Goal: Task Accomplishment & Management: Use online tool/utility

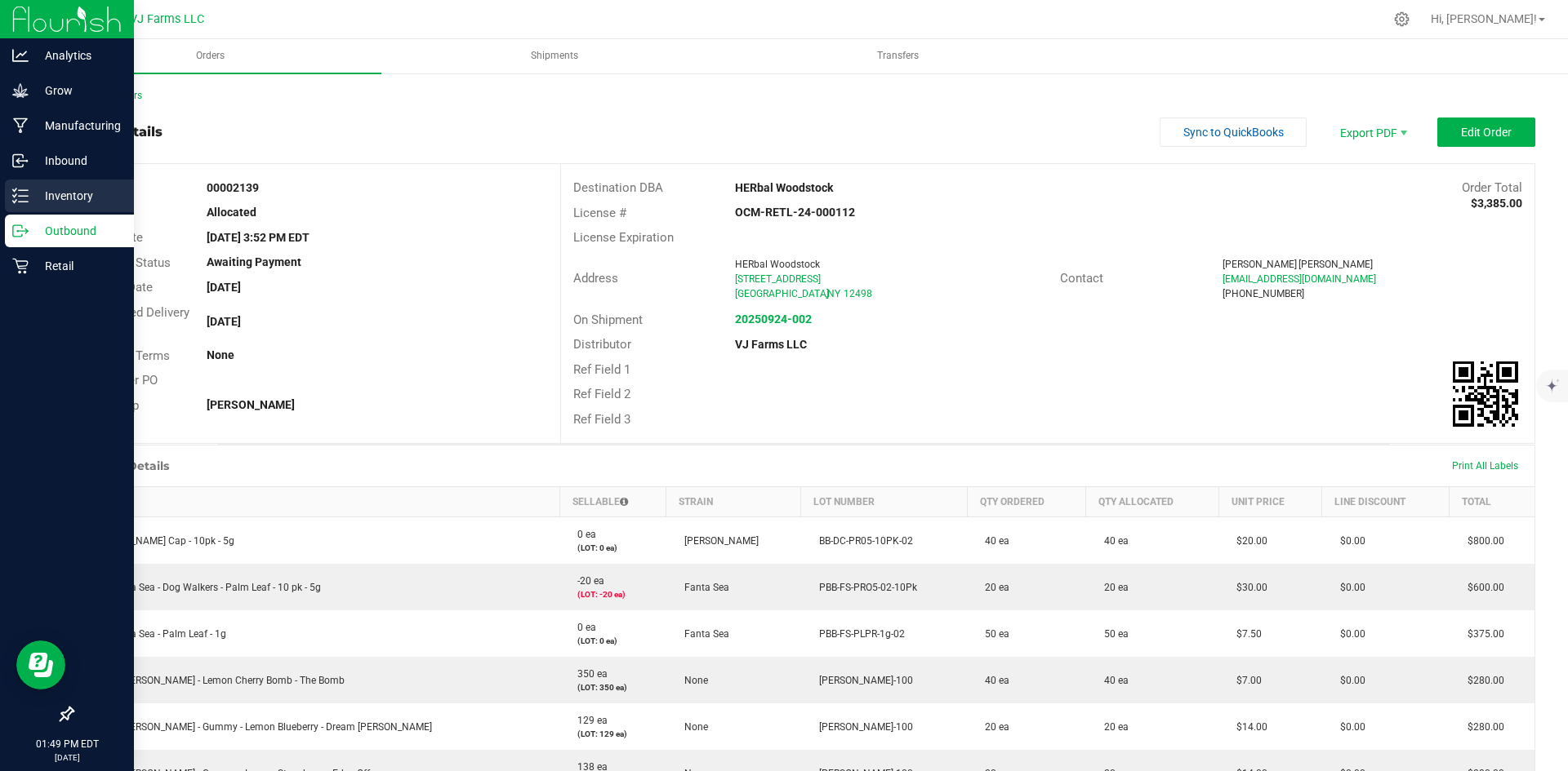
click at [8, 193] on div "Inventory" at bounding box center [69, 195] width 129 height 33
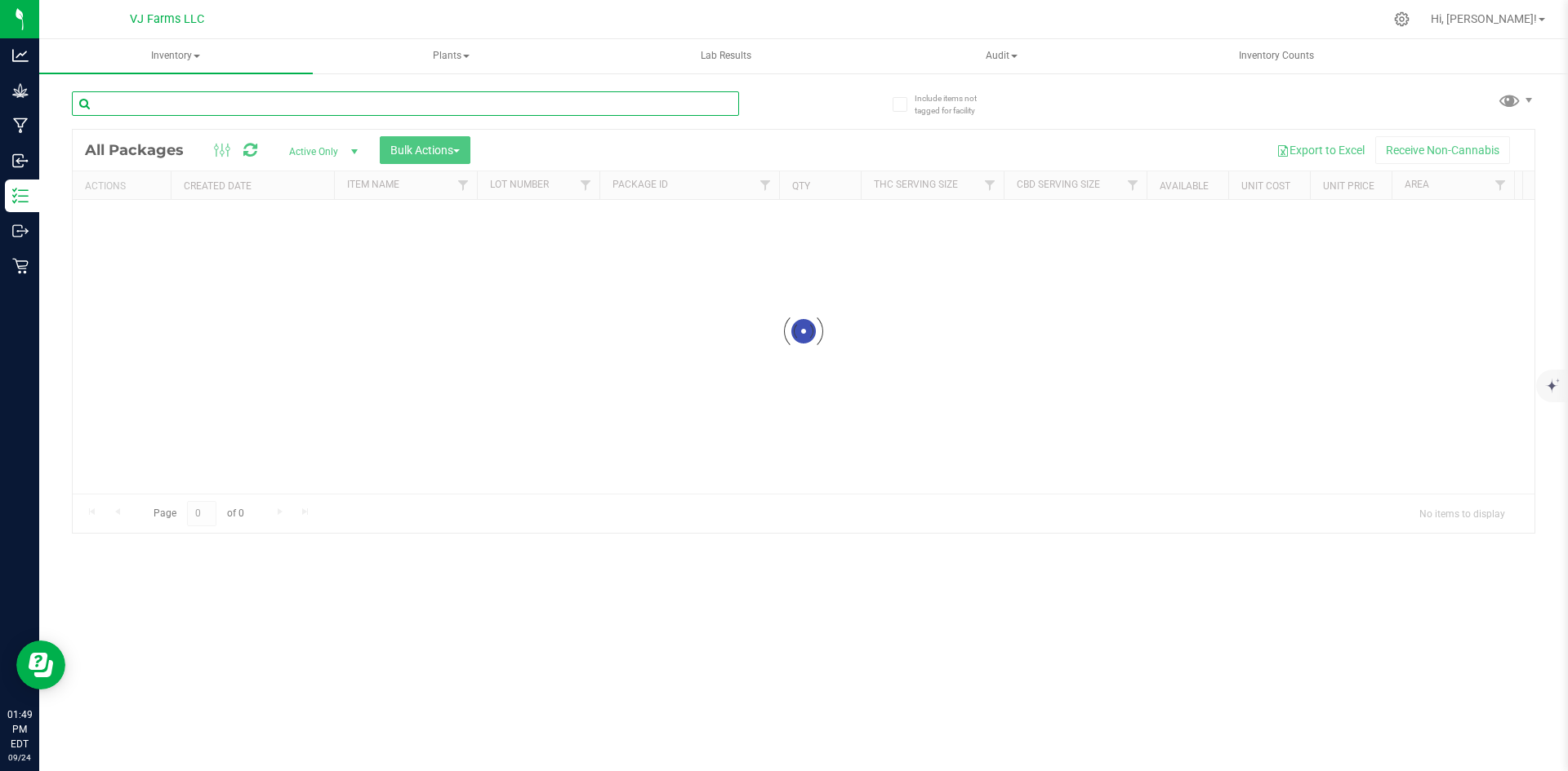
click at [277, 95] on input "text" at bounding box center [405, 103] width 667 height 24
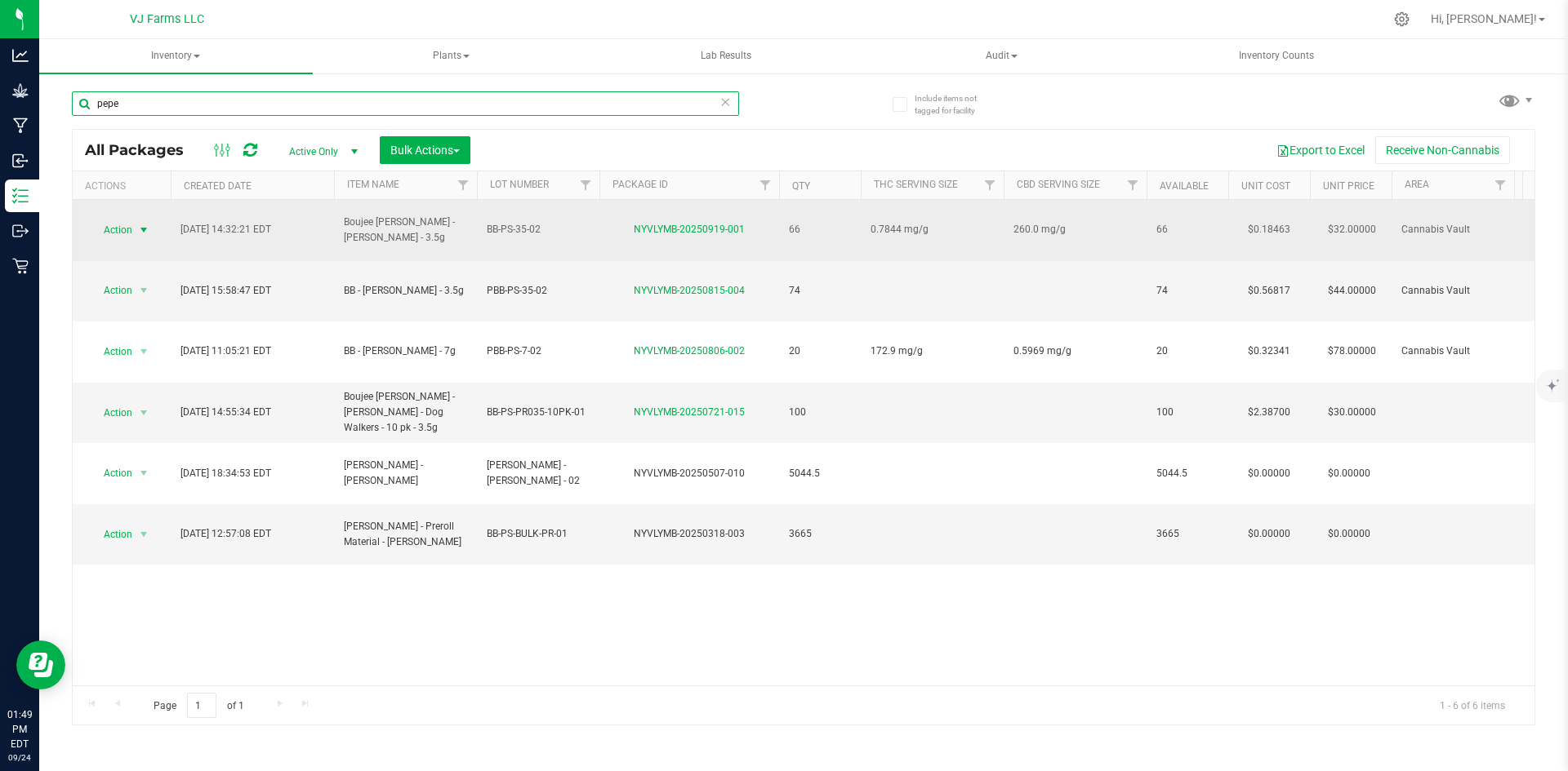
type input "pepe"
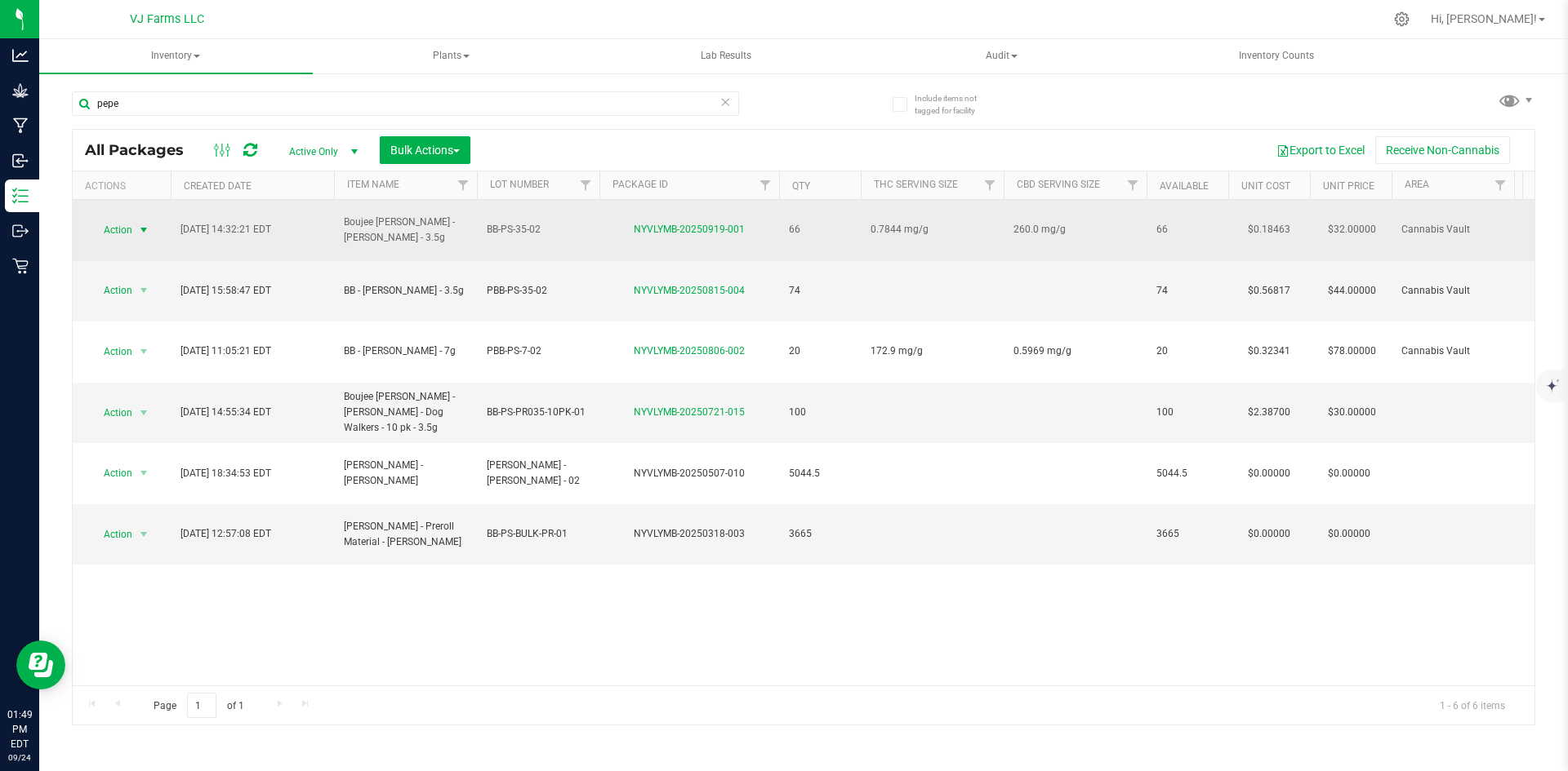
click at [118, 219] on span "Action" at bounding box center [111, 230] width 44 height 23
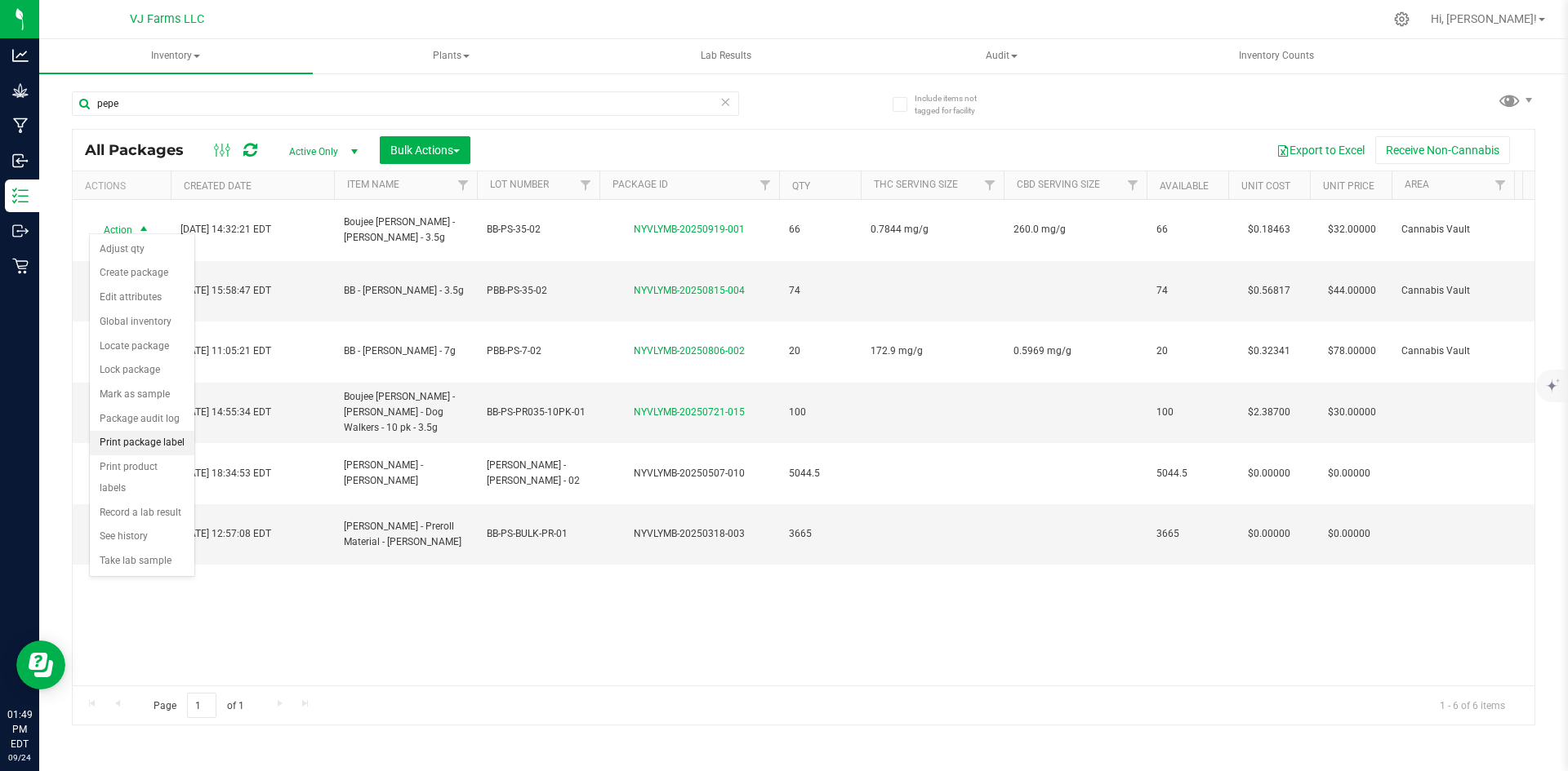
click at [155, 446] on li "Print package label" at bounding box center [142, 443] width 104 height 24
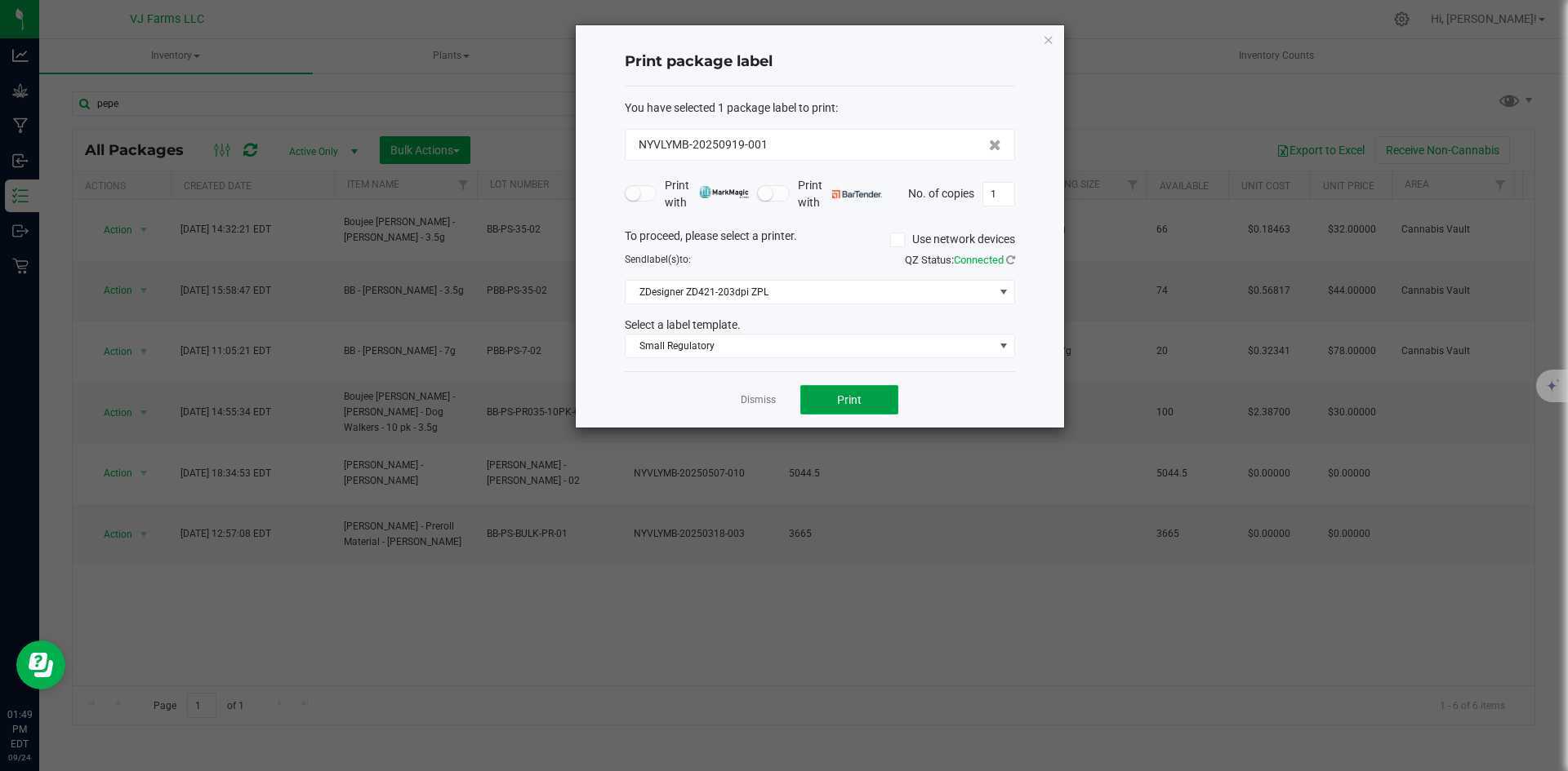
click at [858, 400] on span "Print" at bounding box center [850, 400] width 24 height 13
click at [876, 397] on button "Print" at bounding box center [849, 400] width 98 height 30
click at [999, 189] on input "1" at bounding box center [998, 194] width 31 height 23
click at [999, 199] on input "1" at bounding box center [998, 194] width 31 height 23
type input "16"
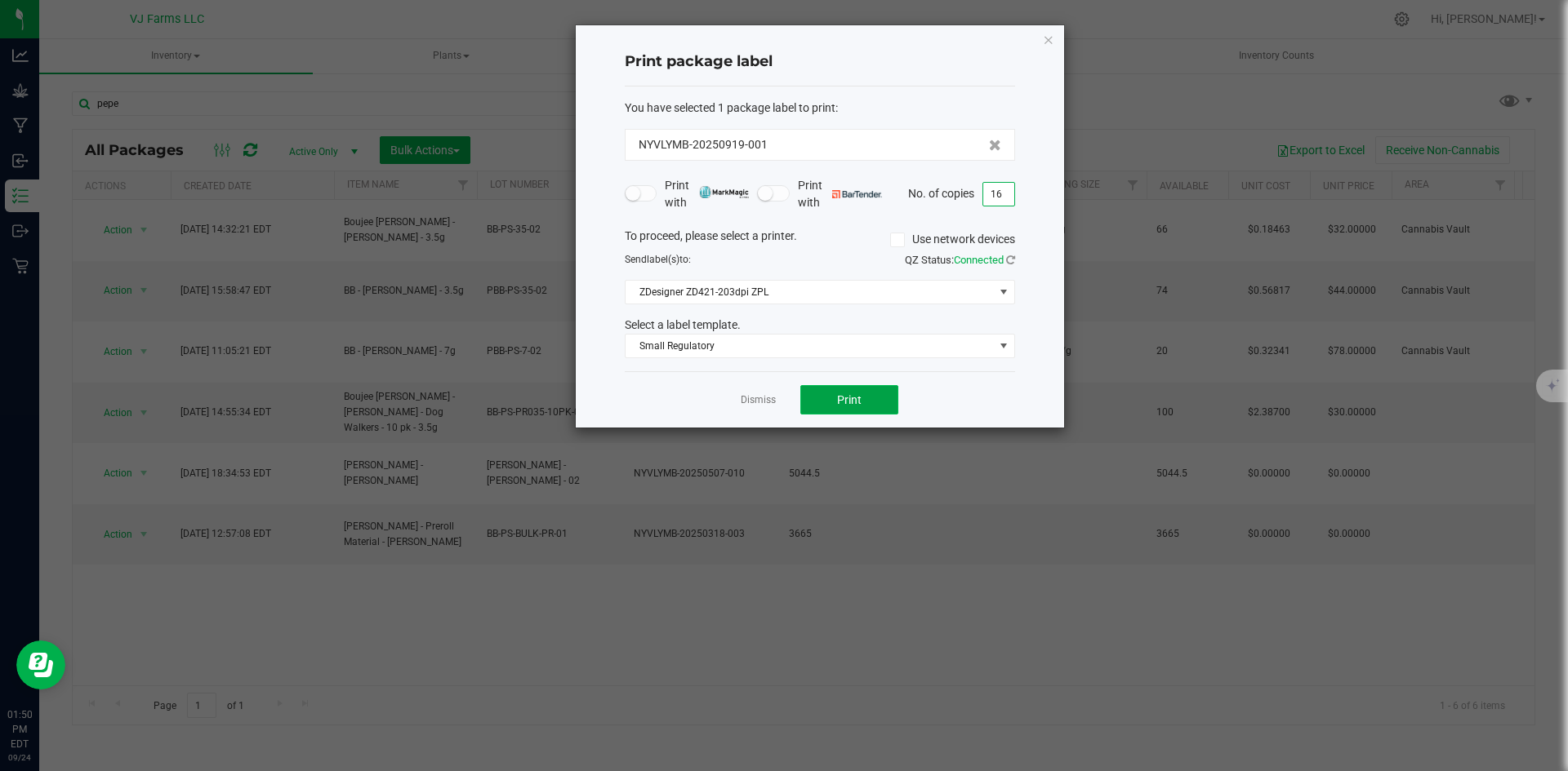
click at [884, 410] on button "Print" at bounding box center [849, 400] width 98 height 30
click at [768, 400] on link "Dismiss" at bounding box center [758, 400] width 35 height 14
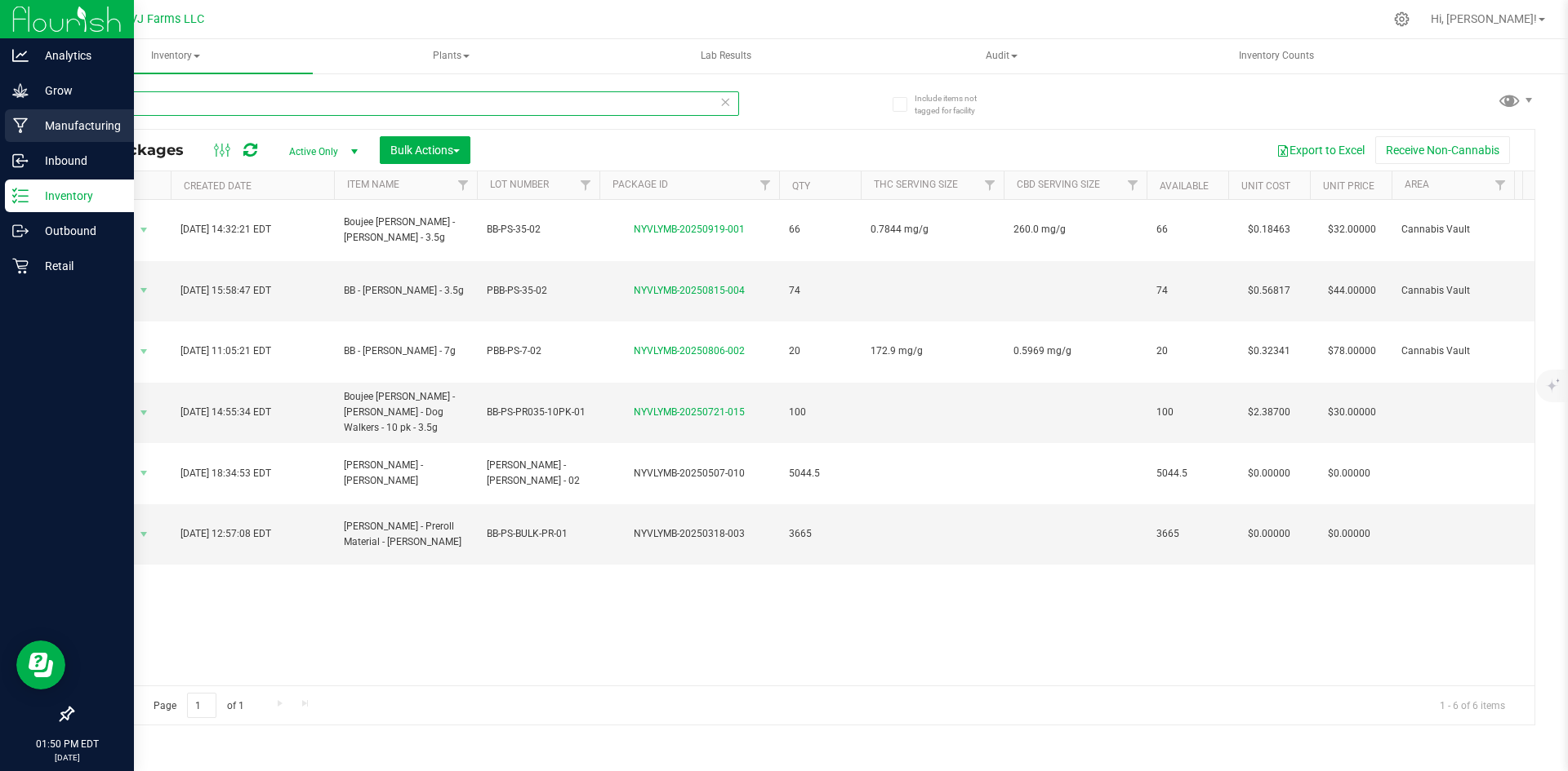
drag, startPoint x: 214, startPoint y: 106, endPoint x: 0, endPoint y: 115, distance: 214.2
click at [0, 115] on div "Analytics Grow Manufacturing Inbound Inventory Outbound Retail 01:50 PM EDT 09/…" at bounding box center [784, 385] width 1568 height 771
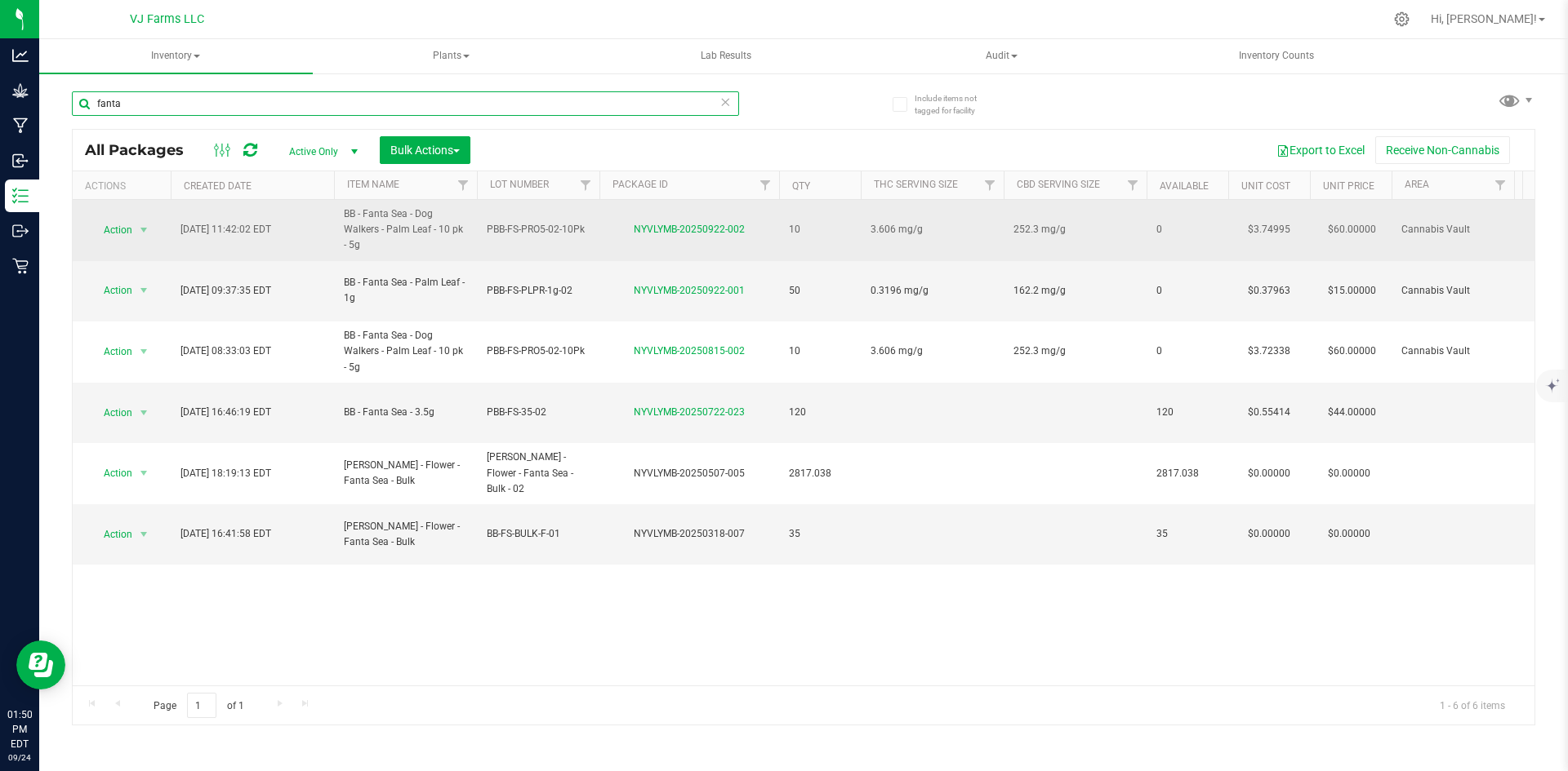
type input "fanta"
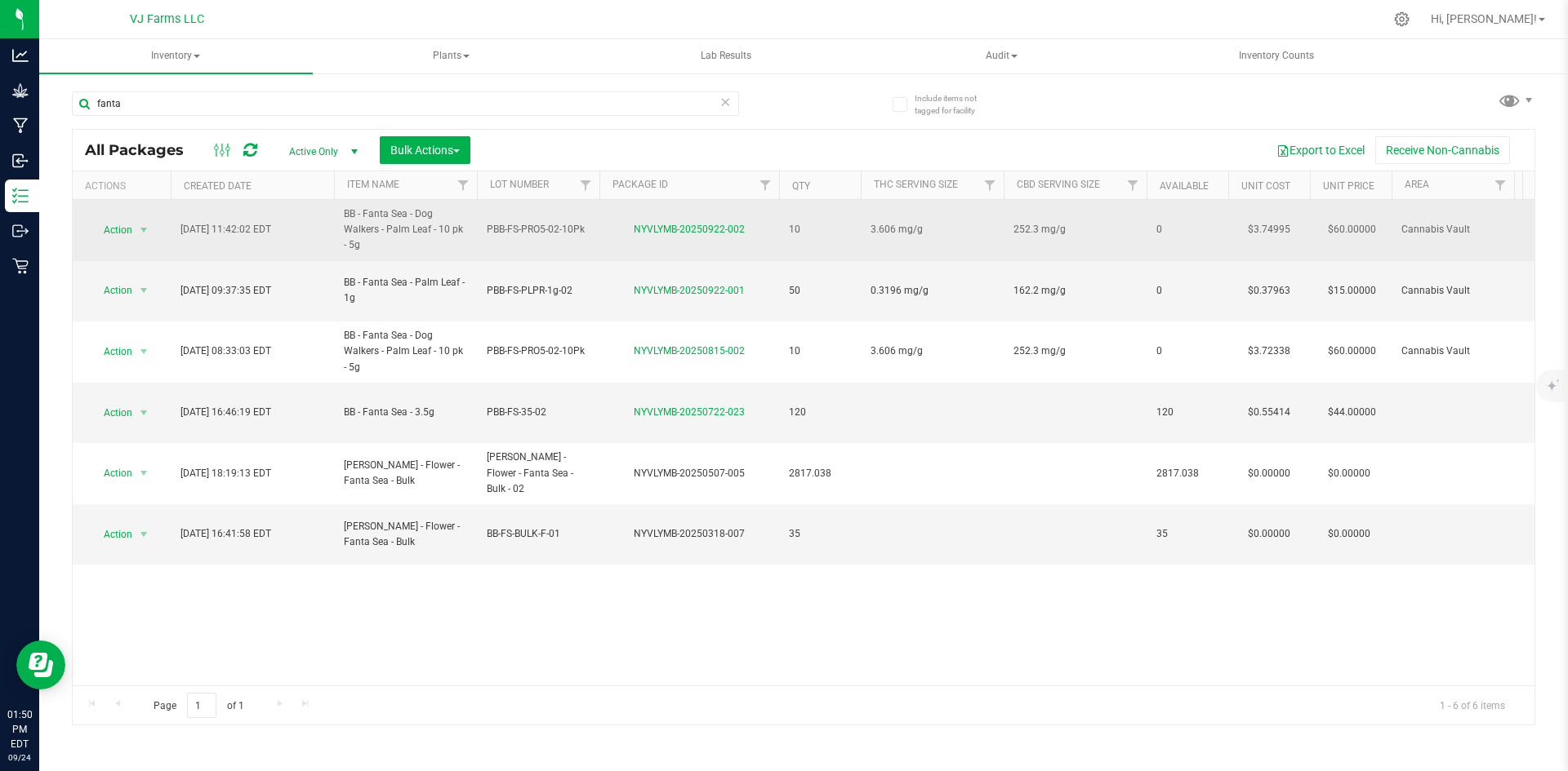
drag, startPoint x: 377, startPoint y: 236, endPoint x: 320, endPoint y: 201, distance: 66.9
click at [389, 249] on span "BB - Fanta Sea - Dog Walkers - Palm Leaf - 10 pk - 5g" at bounding box center [405, 230] width 124 height 47
drag, startPoint x: 370, startPoint y: 247, endPoint x: 321, endPoint y: 211, distance: 60.8
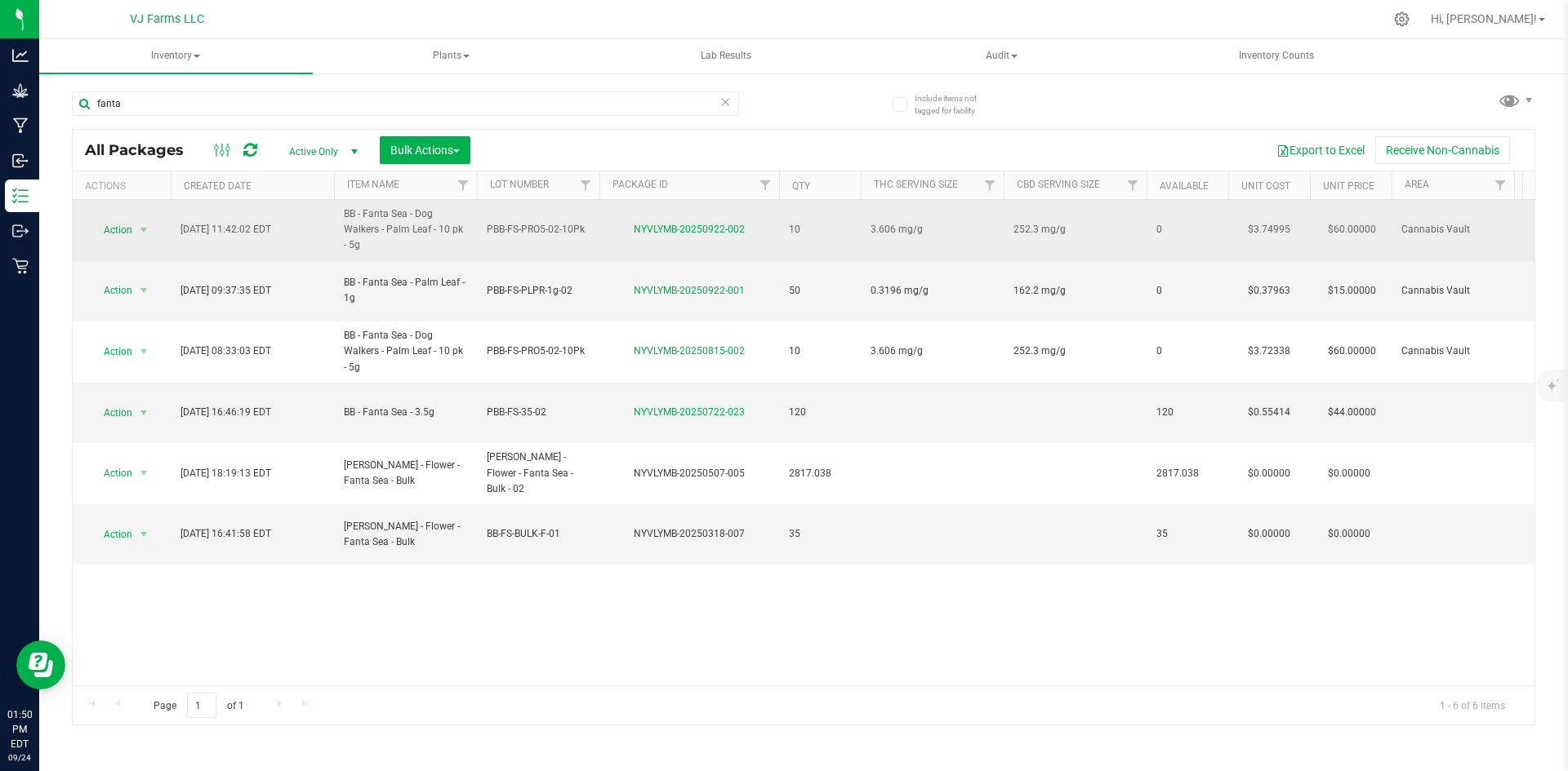
copy tr "BB - Fanta Sea - Dog Walkers - Palm Leaf - 10 pk - 5g"
click at [559, 220] on td "PBB-FS-PRO5-02-10Pk" at bounding box center [539, 231] width 123 height 61
drag, startPoint x: 586, startPoint y: 230, endPoint x: 423, endPoint y: 244, distance: 163.6
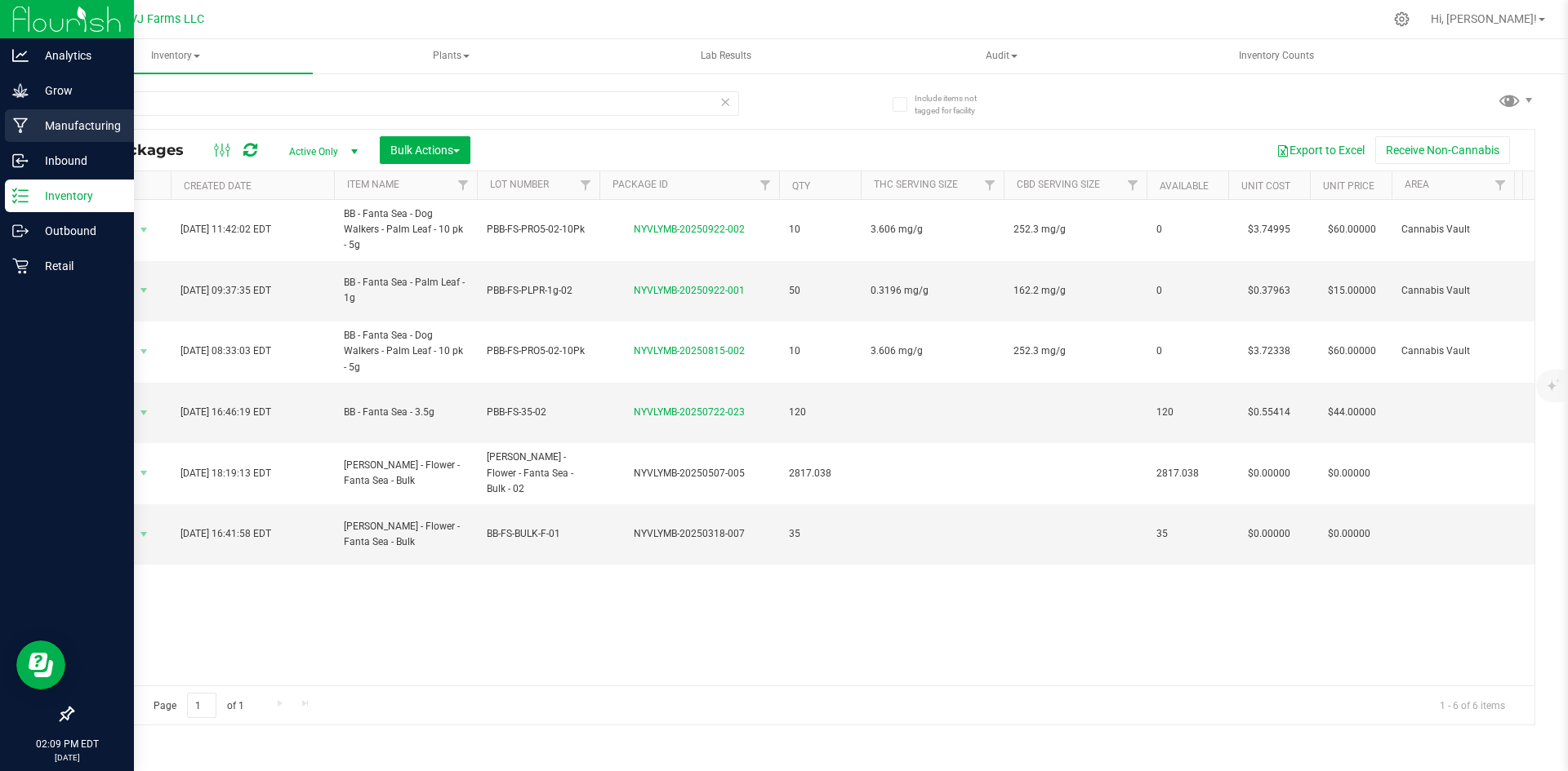
click at [59, 129] on p "Manufacturing" at bounding box center [77, 126] width 98 height 20
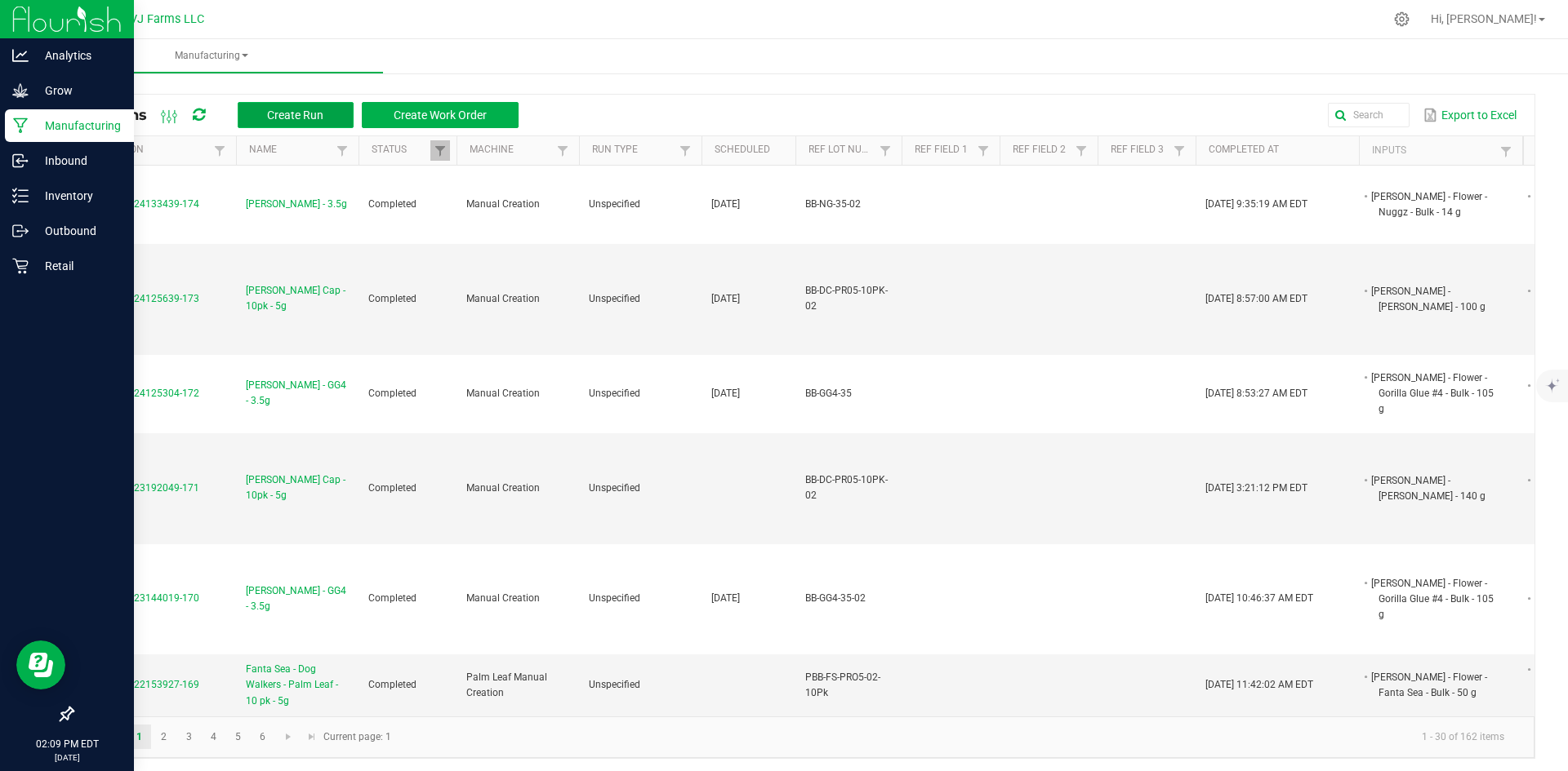
click at [311, 122] on button "Create Run" at bounding box center [295, 115] width 116 height 26
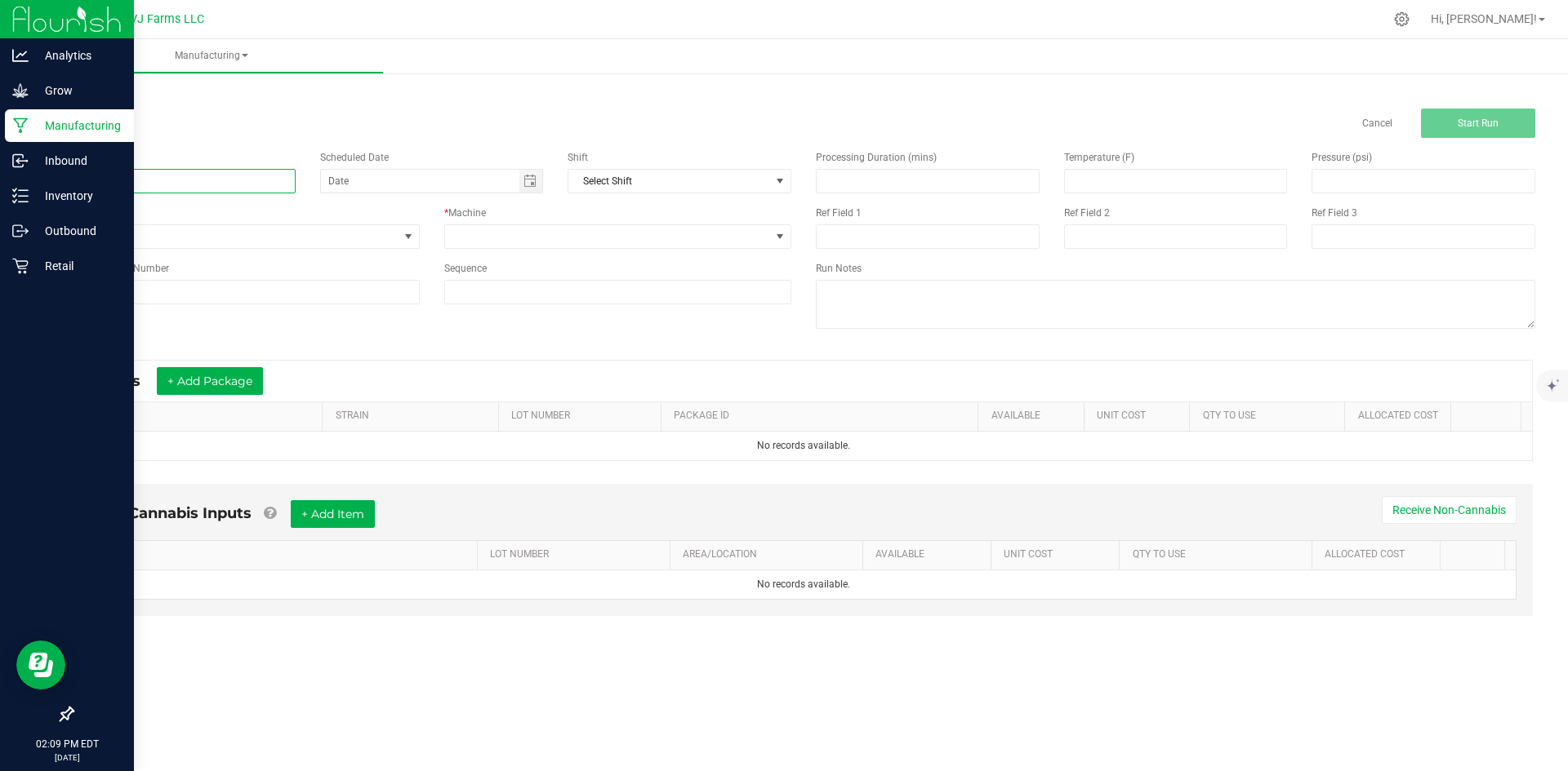
click at [105, 172] on input at bounding box center [183, 181] width 223 height 24
paste input "BB - Fanta Sea - Dog Walkers - Palm Leaf - 10 pk - 5g"
type input "BB - Fanta Sea - Dog Walkers - Palm Leaf - 10 pk - 5g"
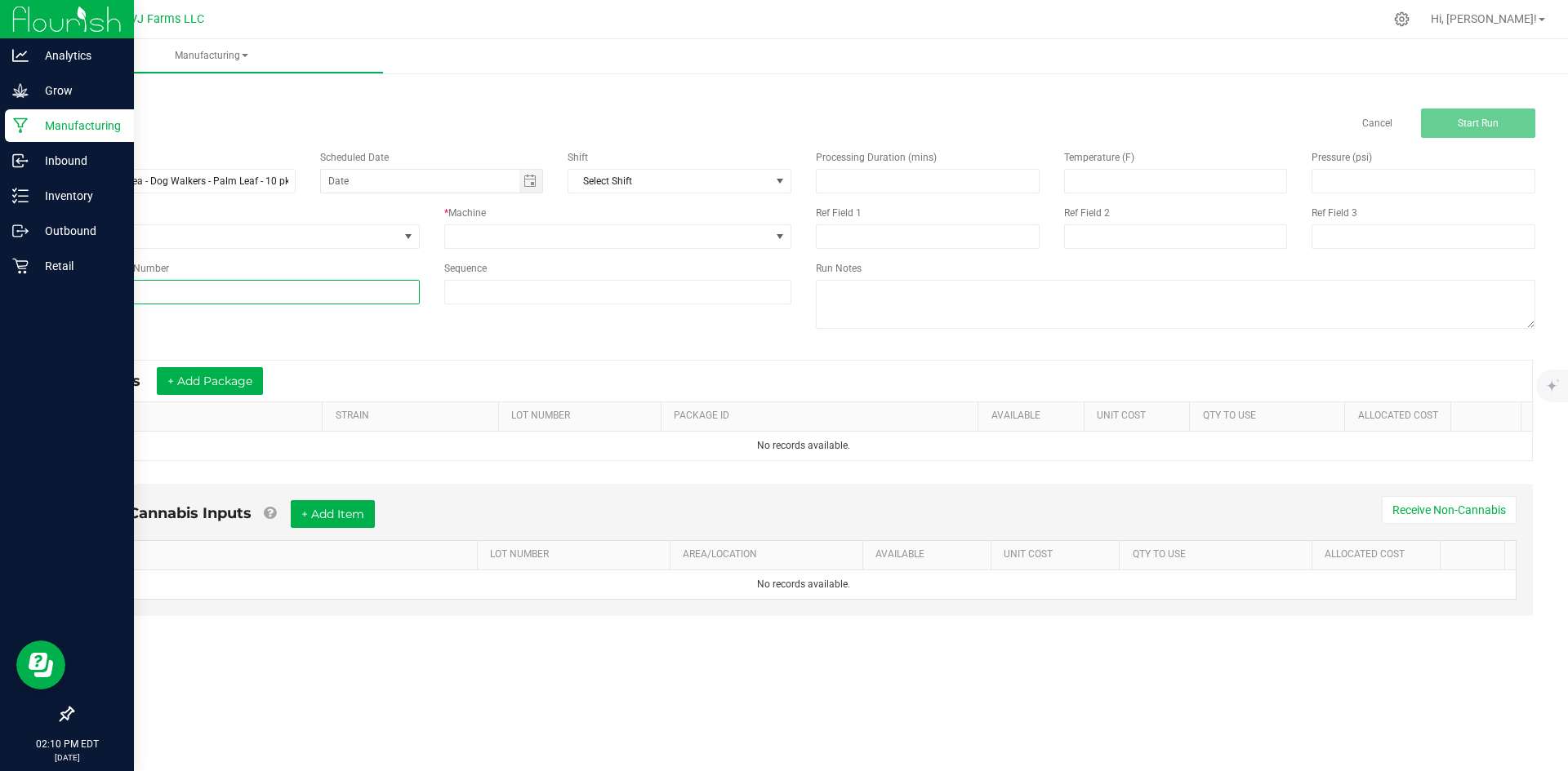
click at [169, 284] on input at bounding box center [246, 292] width 348 height 24
paste input "PBB-FS-PRO5-02-10Pk"
type input "PBB-FS-PRO5-02-10Pk"
drag, startPoint x: 91, startPoint y: 177, endPoint x: 60, endPoint y: 180, distance: 31.1
click at [60, 180] on div "Name BB - Fanta Sea - Dog Walkers - Palm Leaf - 10 pk - 5g" at bounding box center [183, 171] width 248 height 44
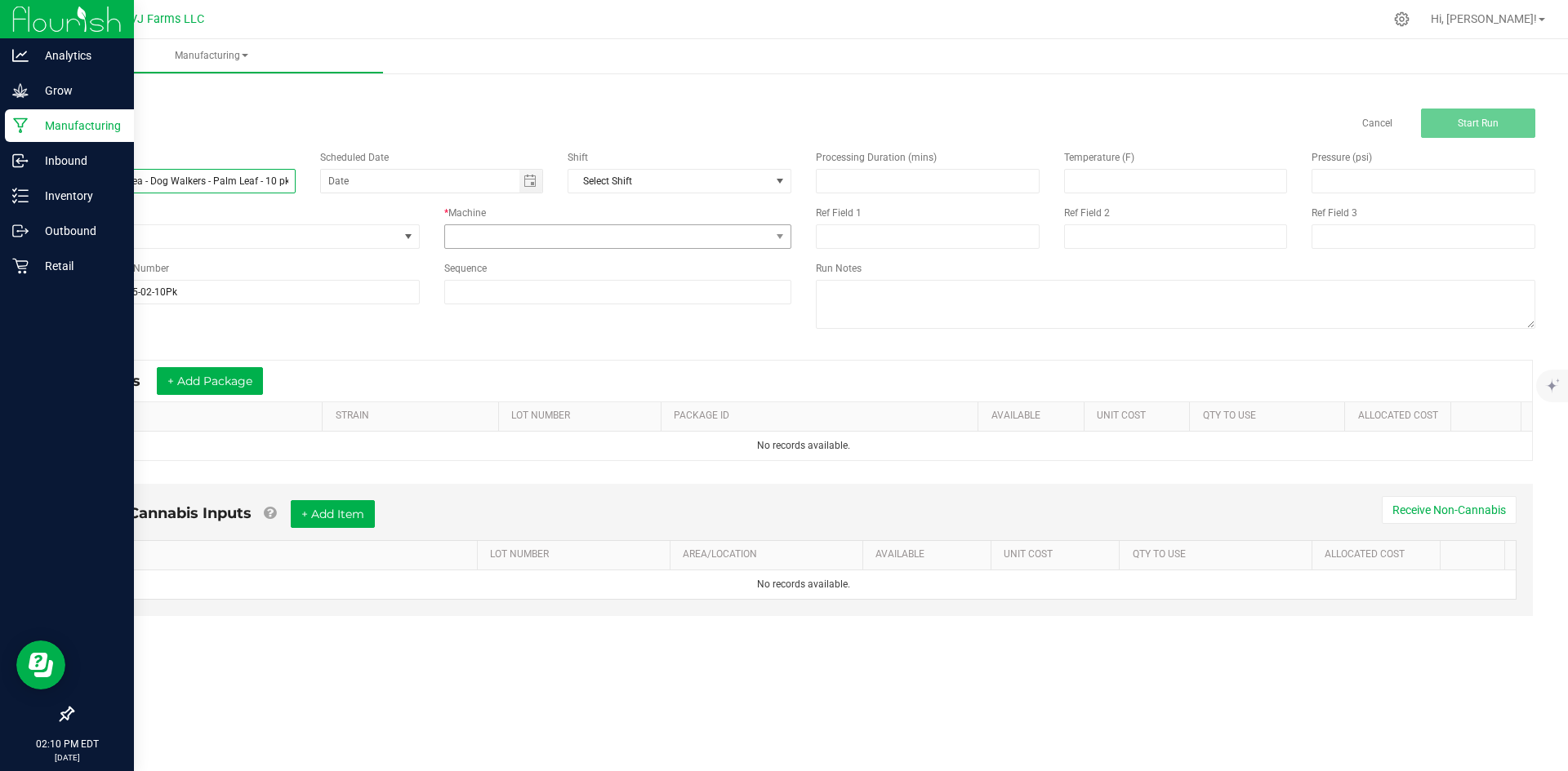
type input "BB - Fanta Sea - Dog Walkers - Palm Leaf - 10 pk - 5g"
click at [517, 230] on span at bounding box center [608, 236] width 326 height 23
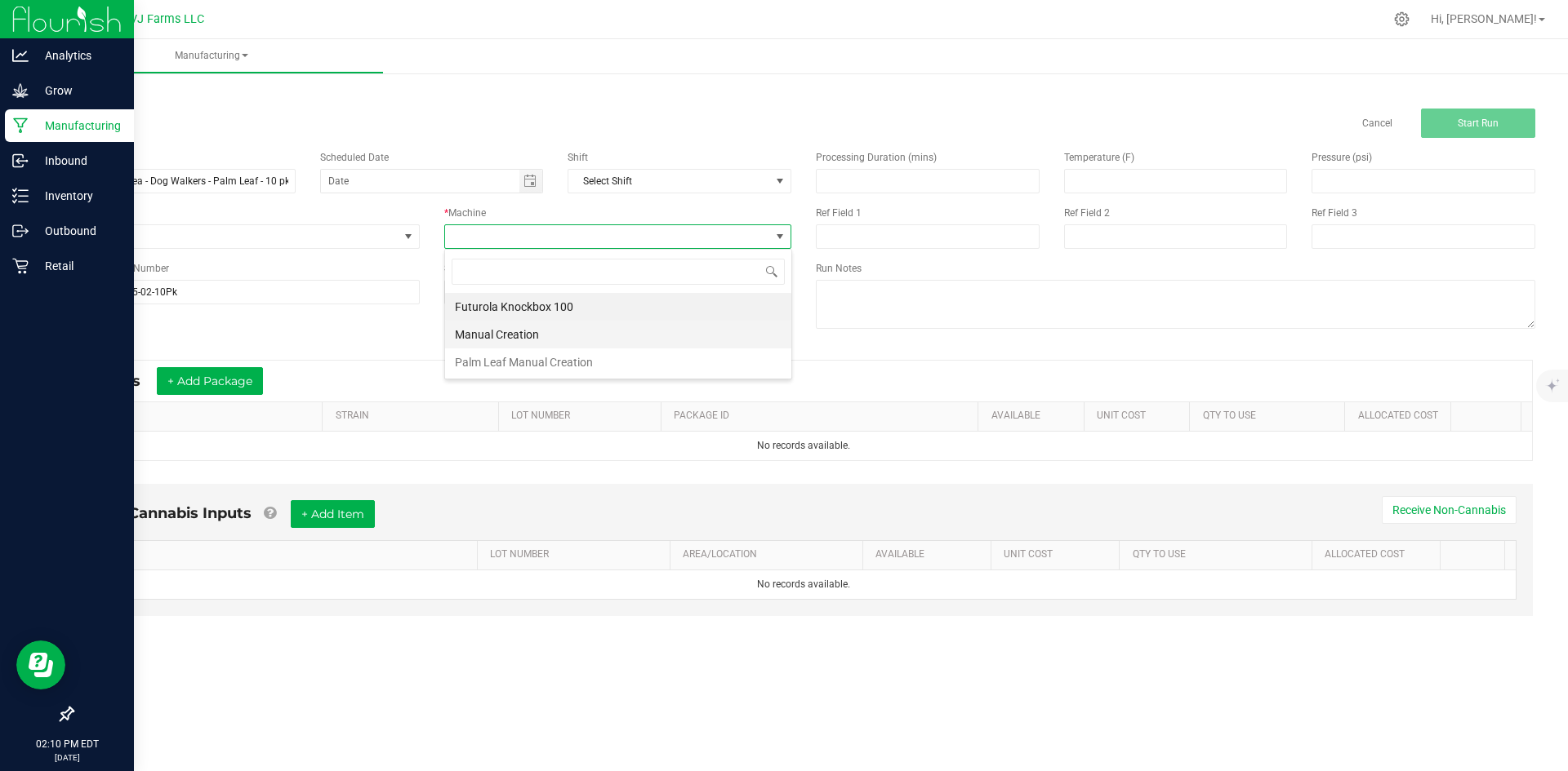
click at [504, 341] on li "Manual Creation" at bounding box center [618, 335] width 346 height 28
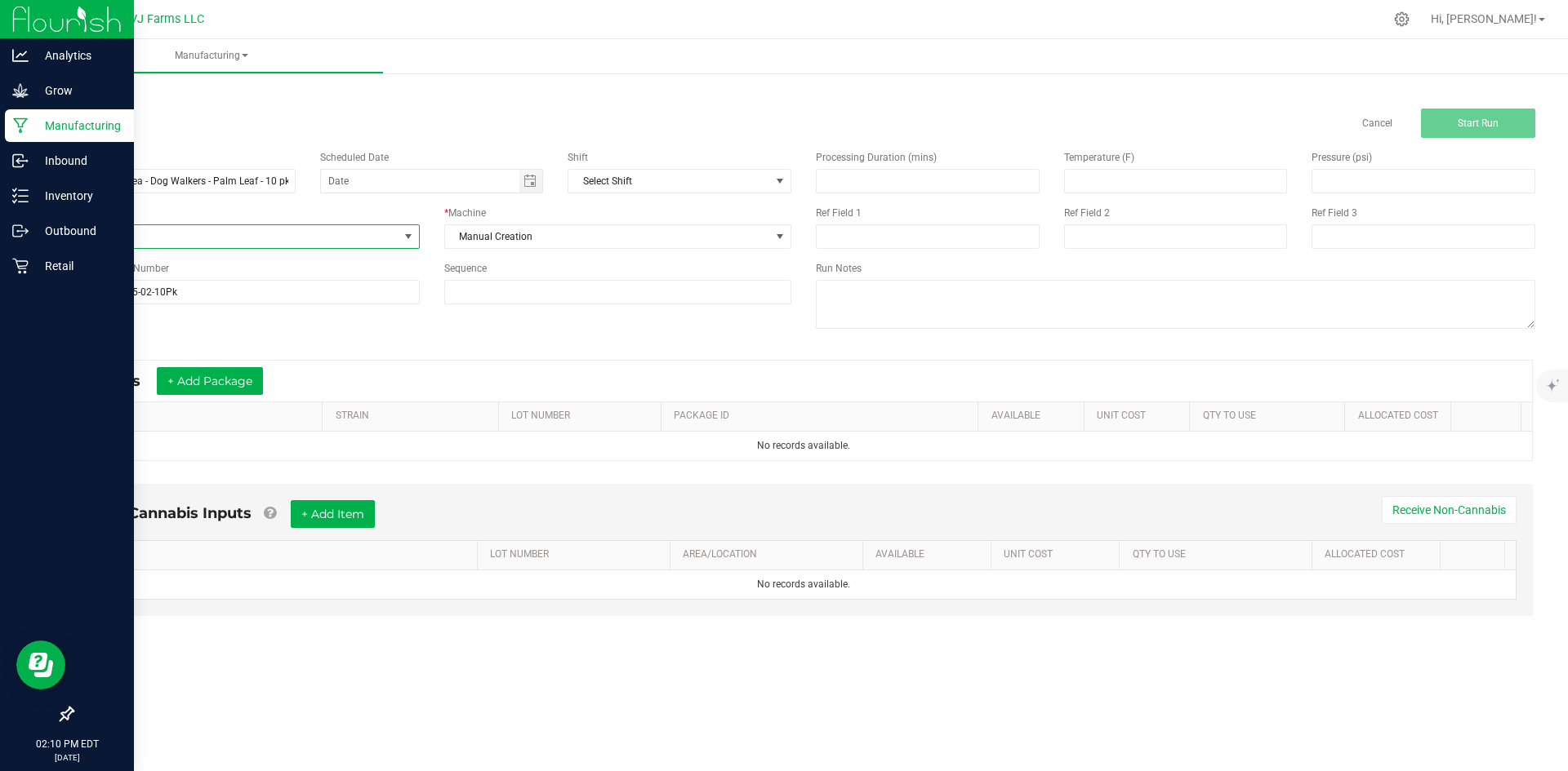
click at [217, 227] on span "None" at bounding box center [235, 236] width 326 height 23
click at [123, 376] on span "Palm leaf" at bounding box center [104, 379] width 43 height 17
click at [198, 383] on button "+ Add Package" at bounding box center [210, 381] width 106 height 28
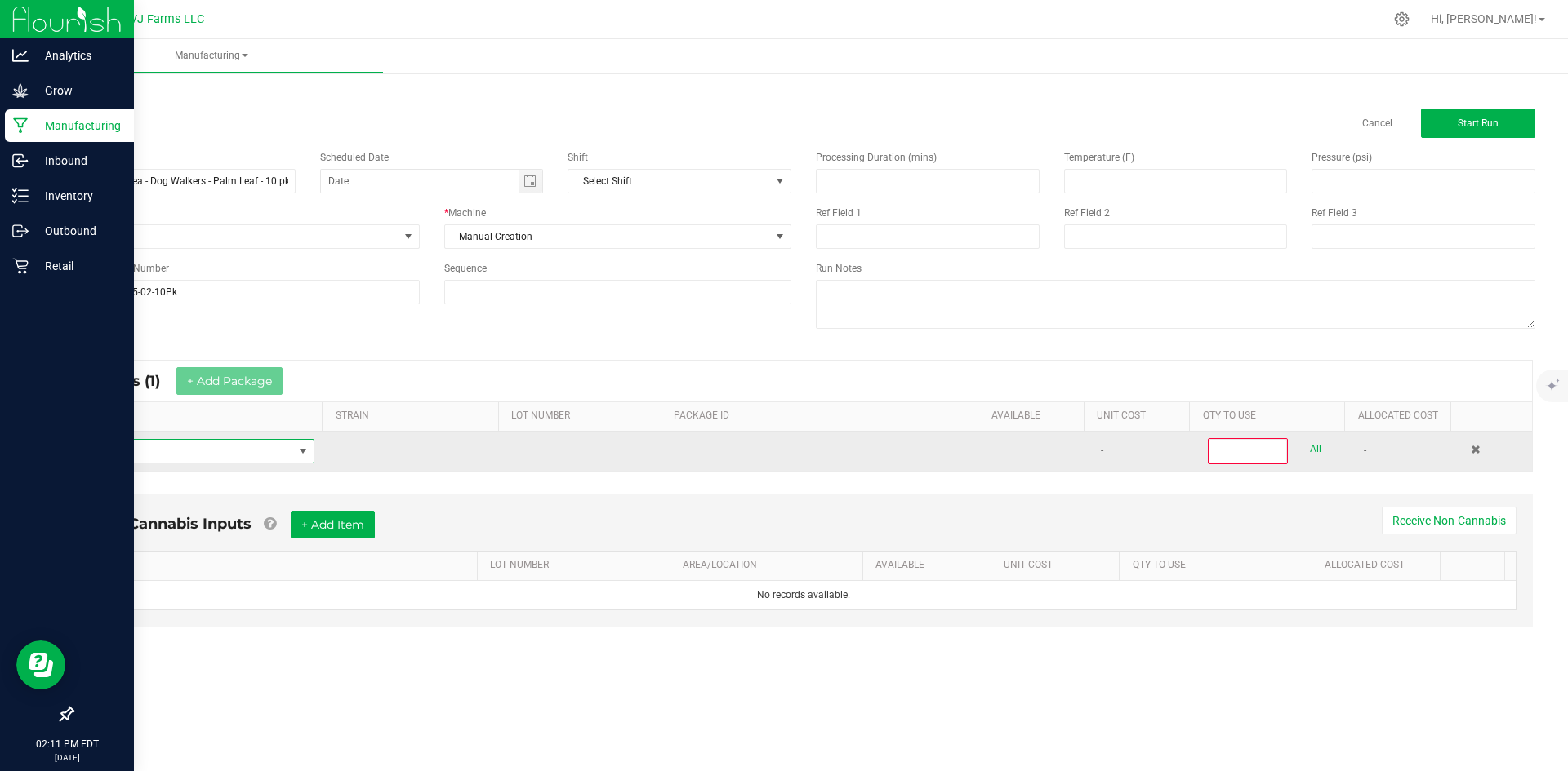
click at [208, 457] on span "NO DATA FOUND" at bounding box center [189, 451] width 208 height 23
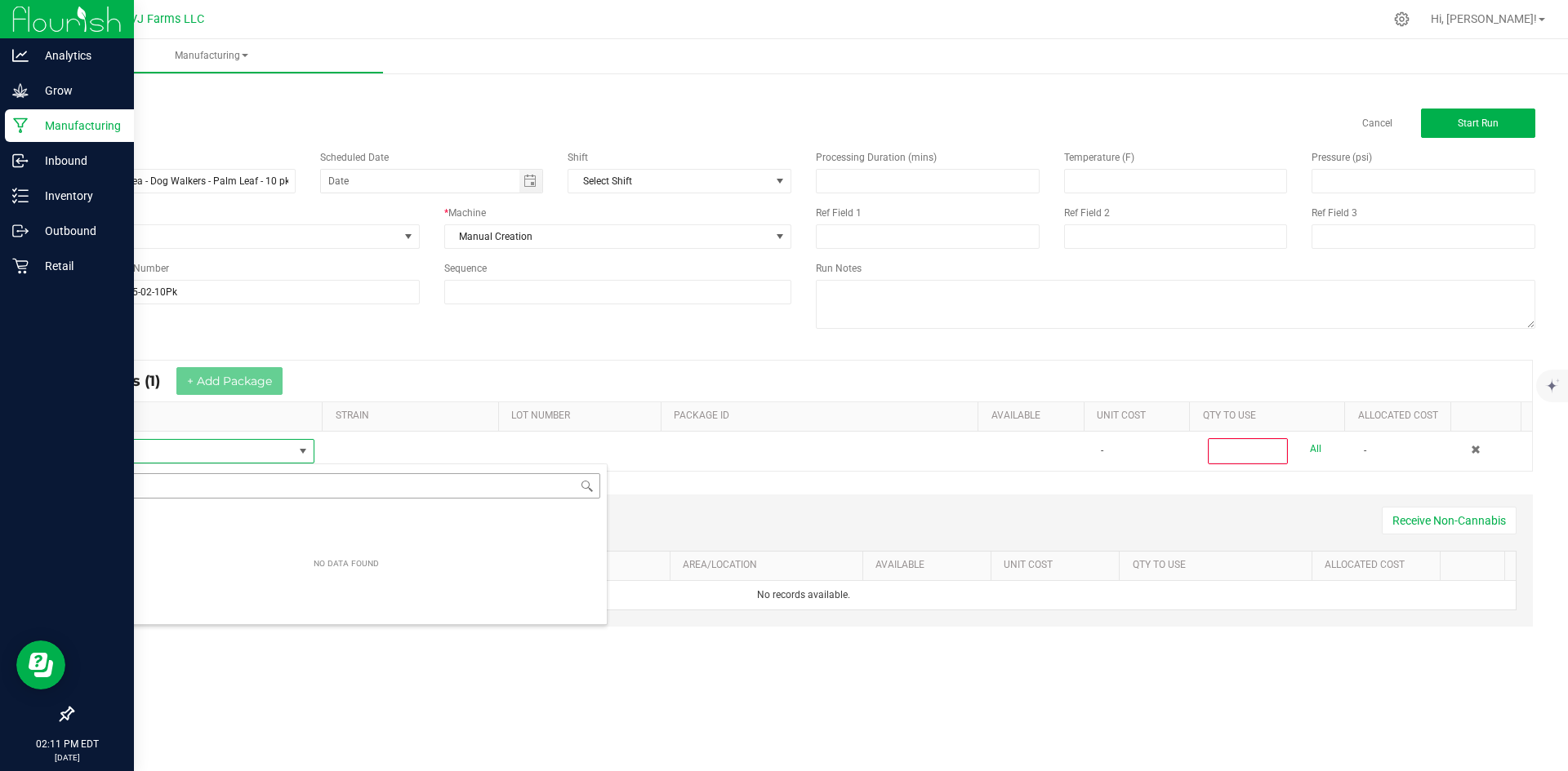
scroll to position [24, 225]
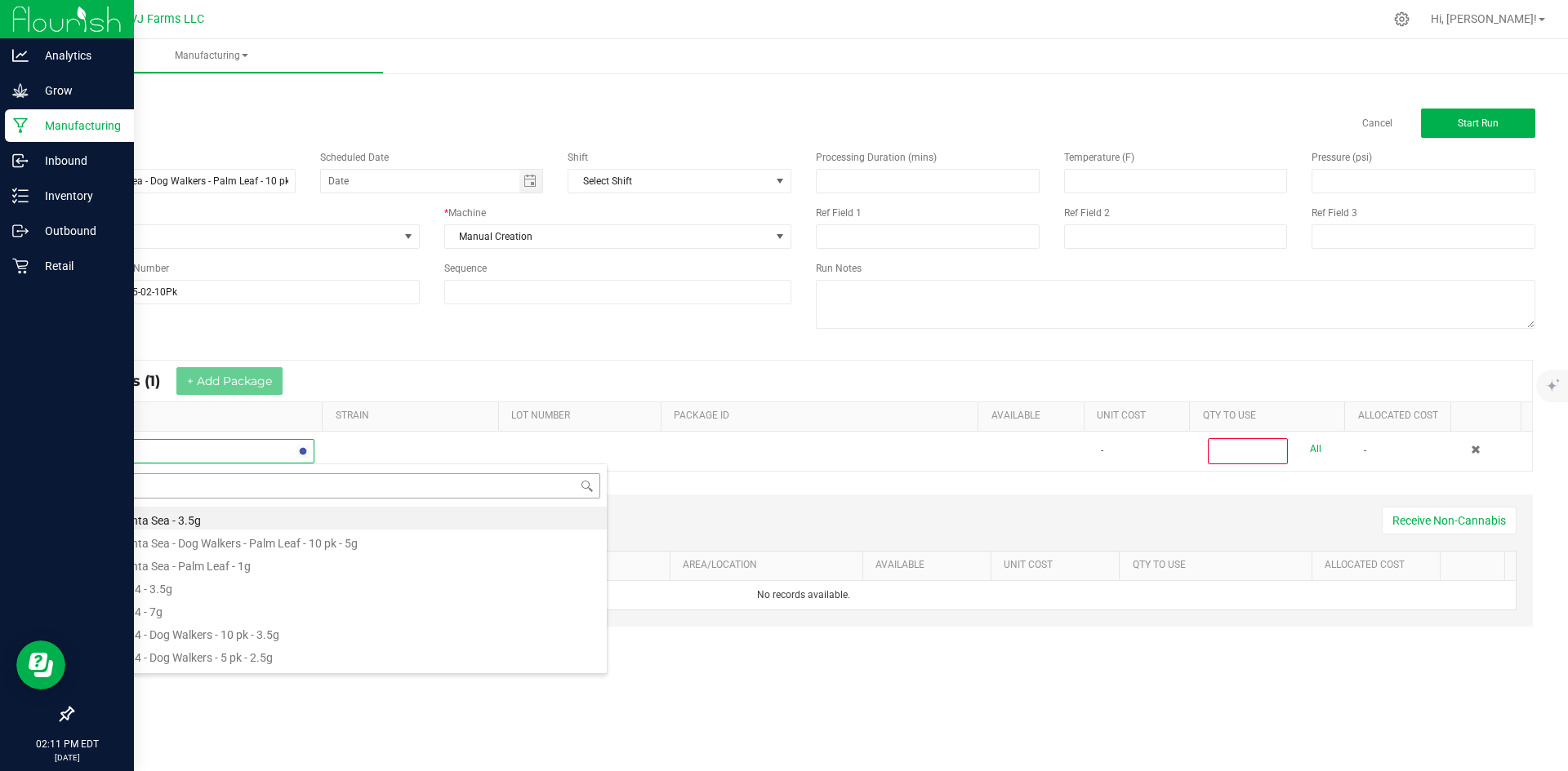
type input "fan"
click at [236, 636] on li "Boujee Ben - Flower - Fanta Sea - Bulk" at bounding box center [346, 632] width 521 height 23
type input "0"
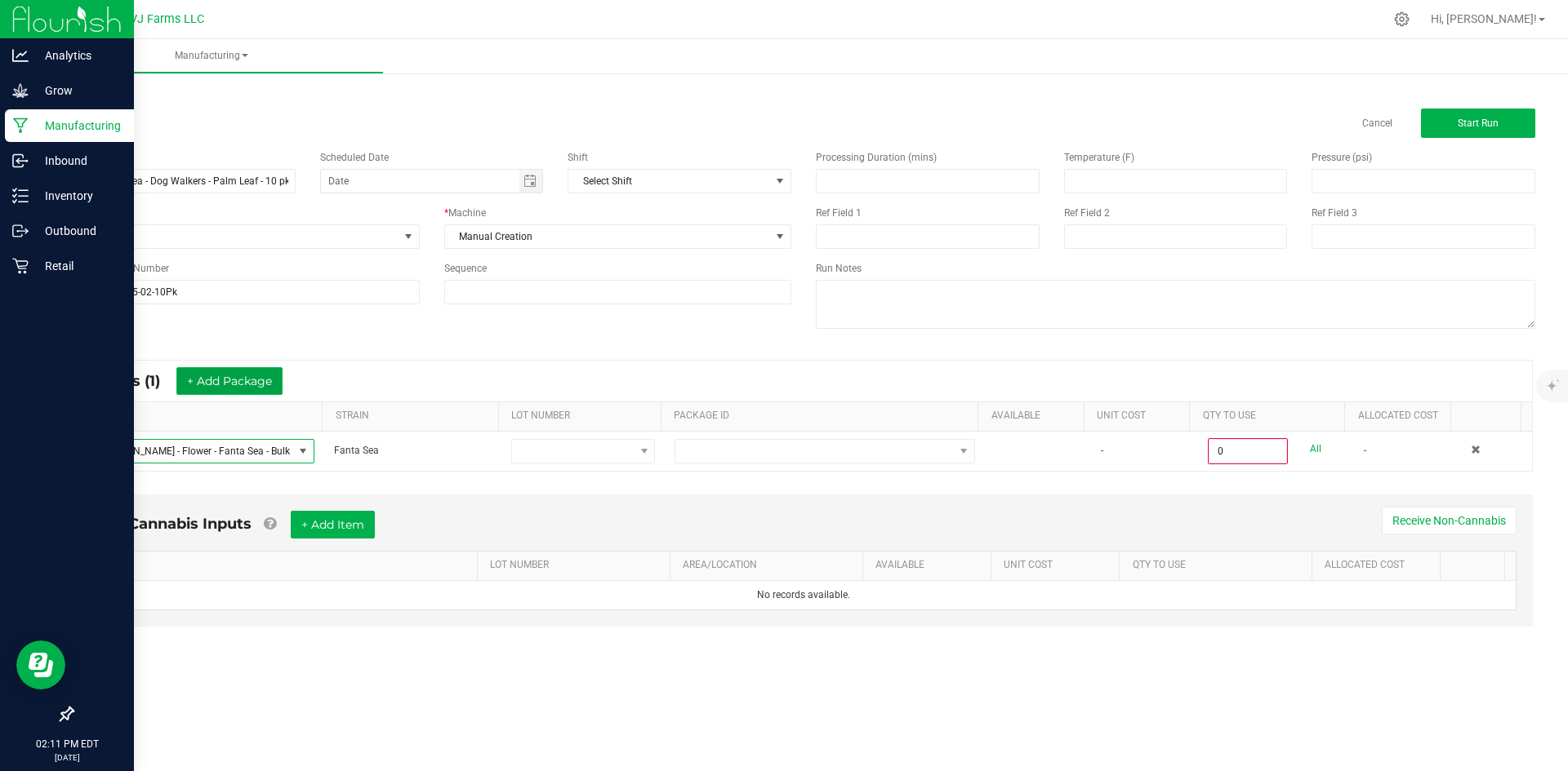
click at [226, 377] on button "+ Add Package" at bounding box center [230, 381] width 106 height 28
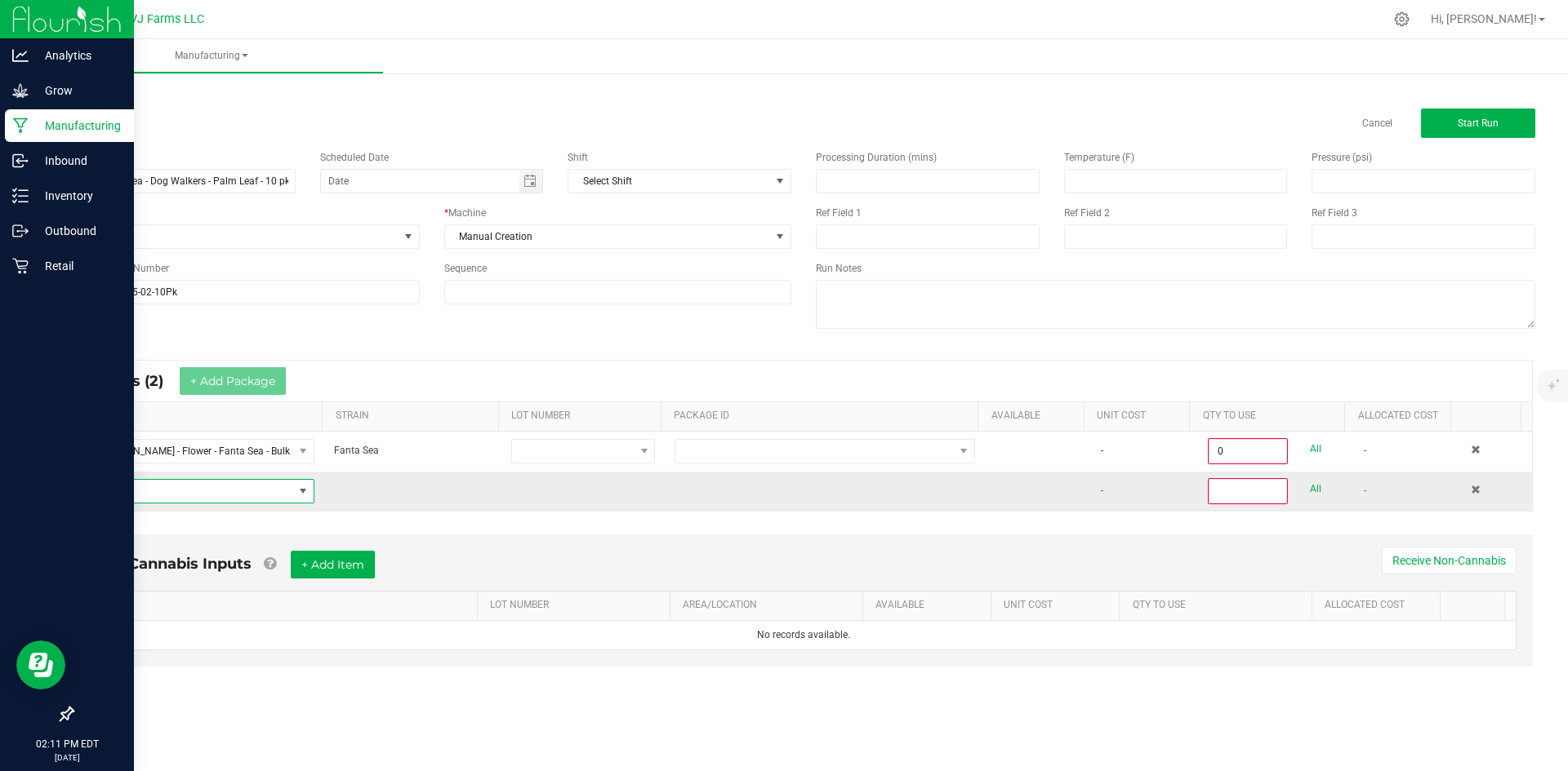
click at [210, 502] on span "NO DATA FOUND" at bounding box center [189, 491] width 208 height 23
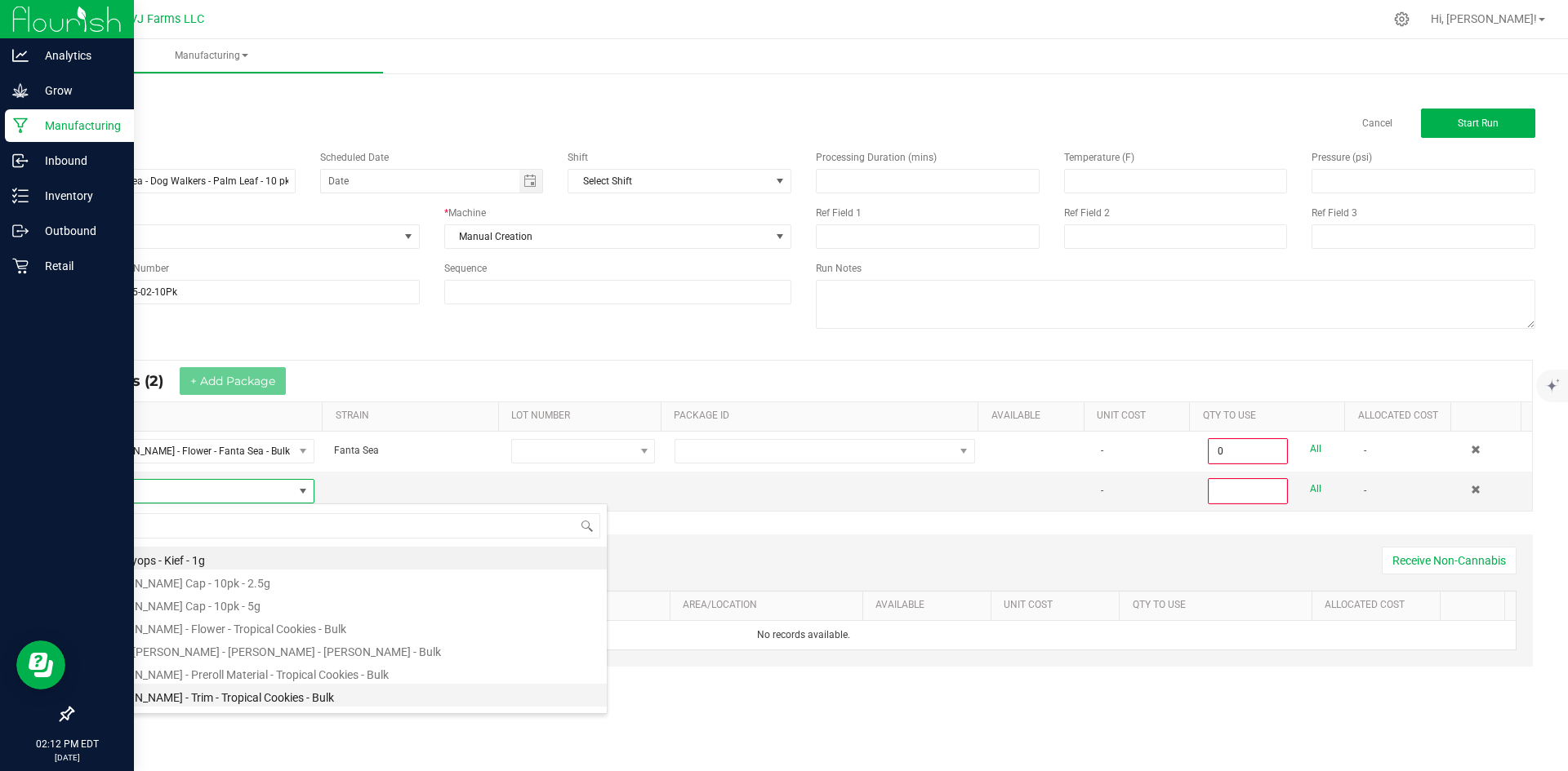
type input "kief"
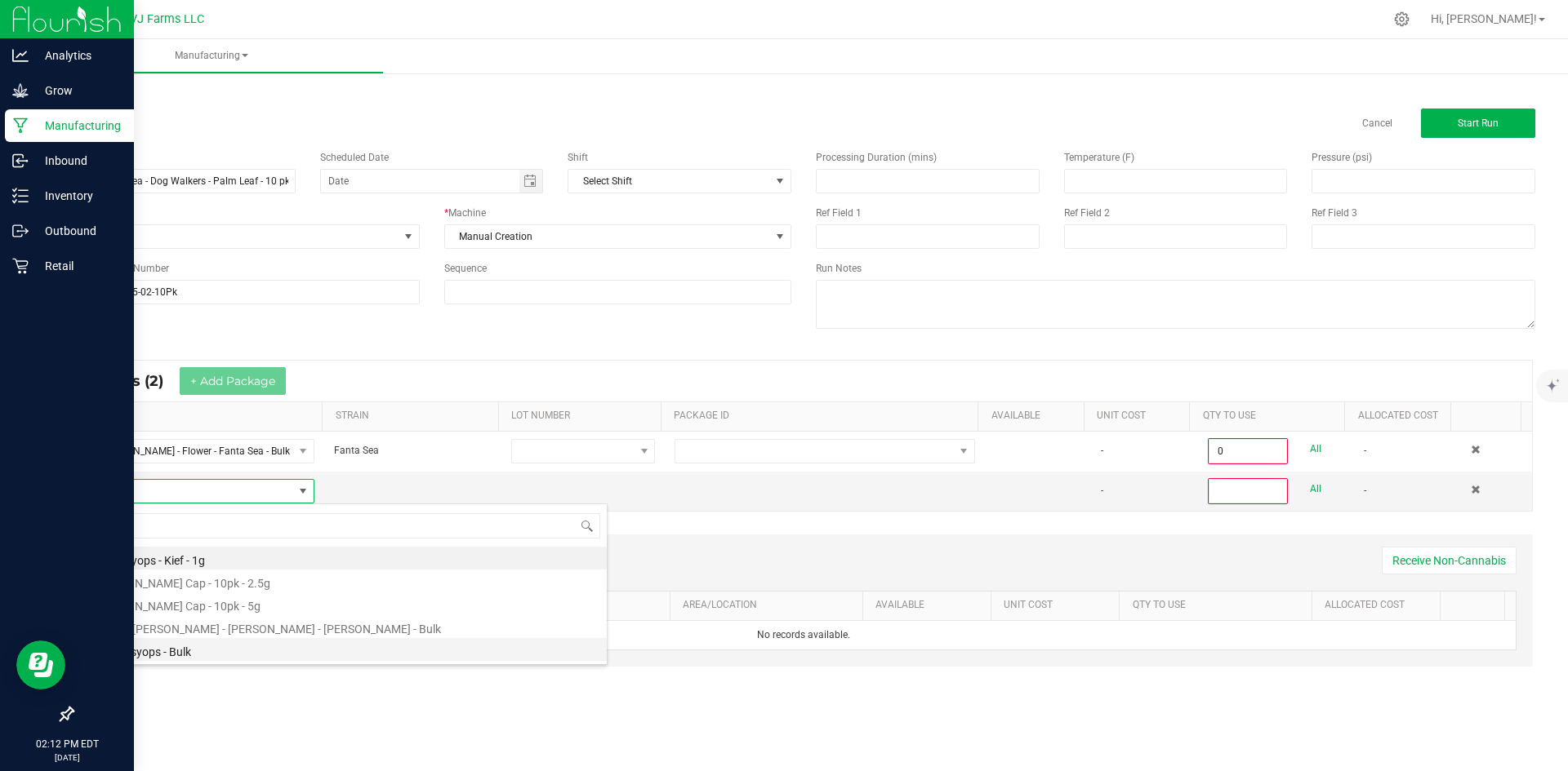
click at [240, 655] on li "Kief - Psyops - Bulk" at bounding box center [346, 649] width 521 height 23
type input "0"
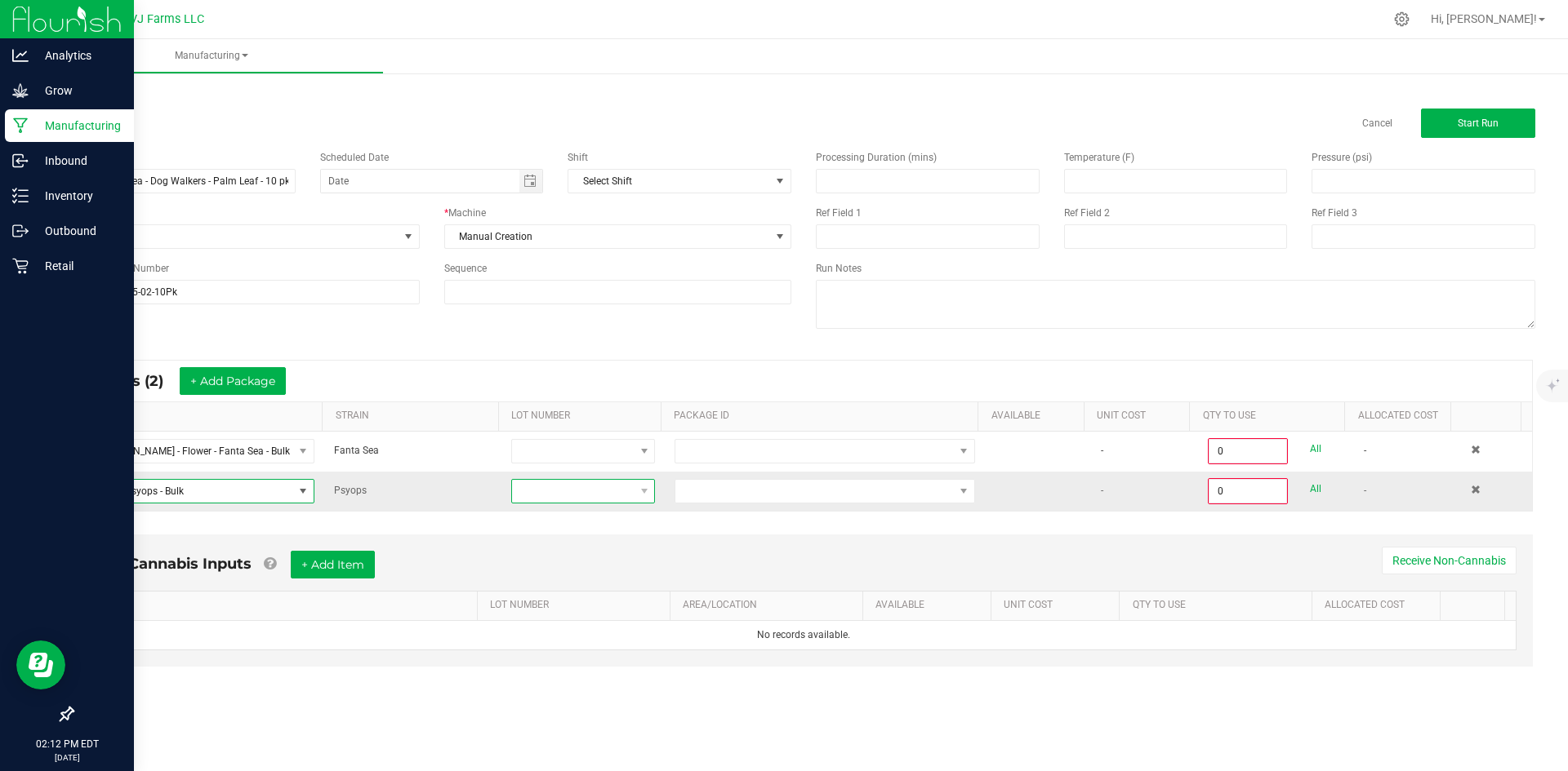
click at [564, 494] on span at bounding box center [572, 491] width 122 height 23
click at [559, 579] on li "PBB-Kief" at bounding box center [585, 589] width 153 height 28
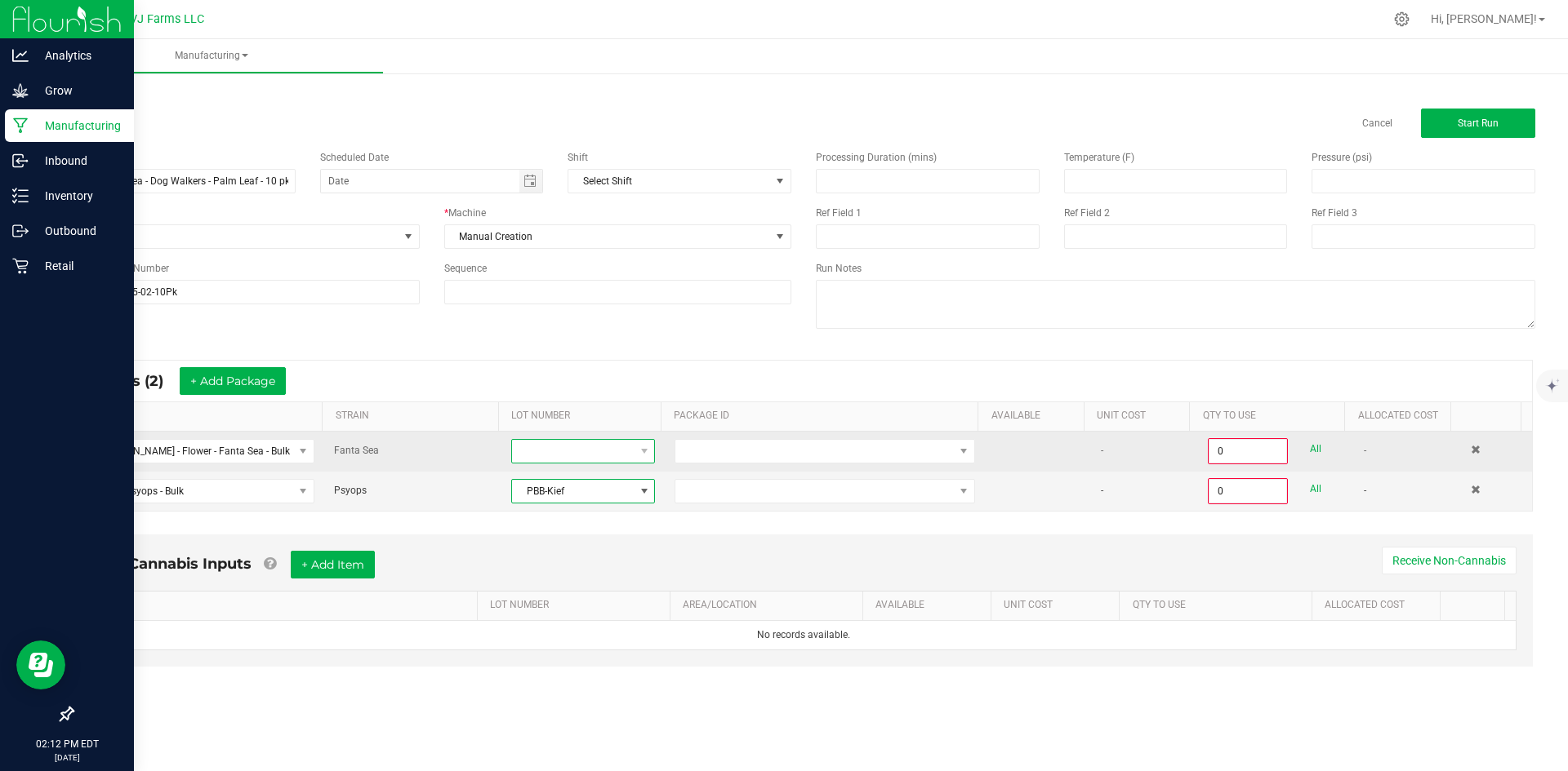
click at [568, 451] on span at bounding box center [572, 451] width 122 height 23
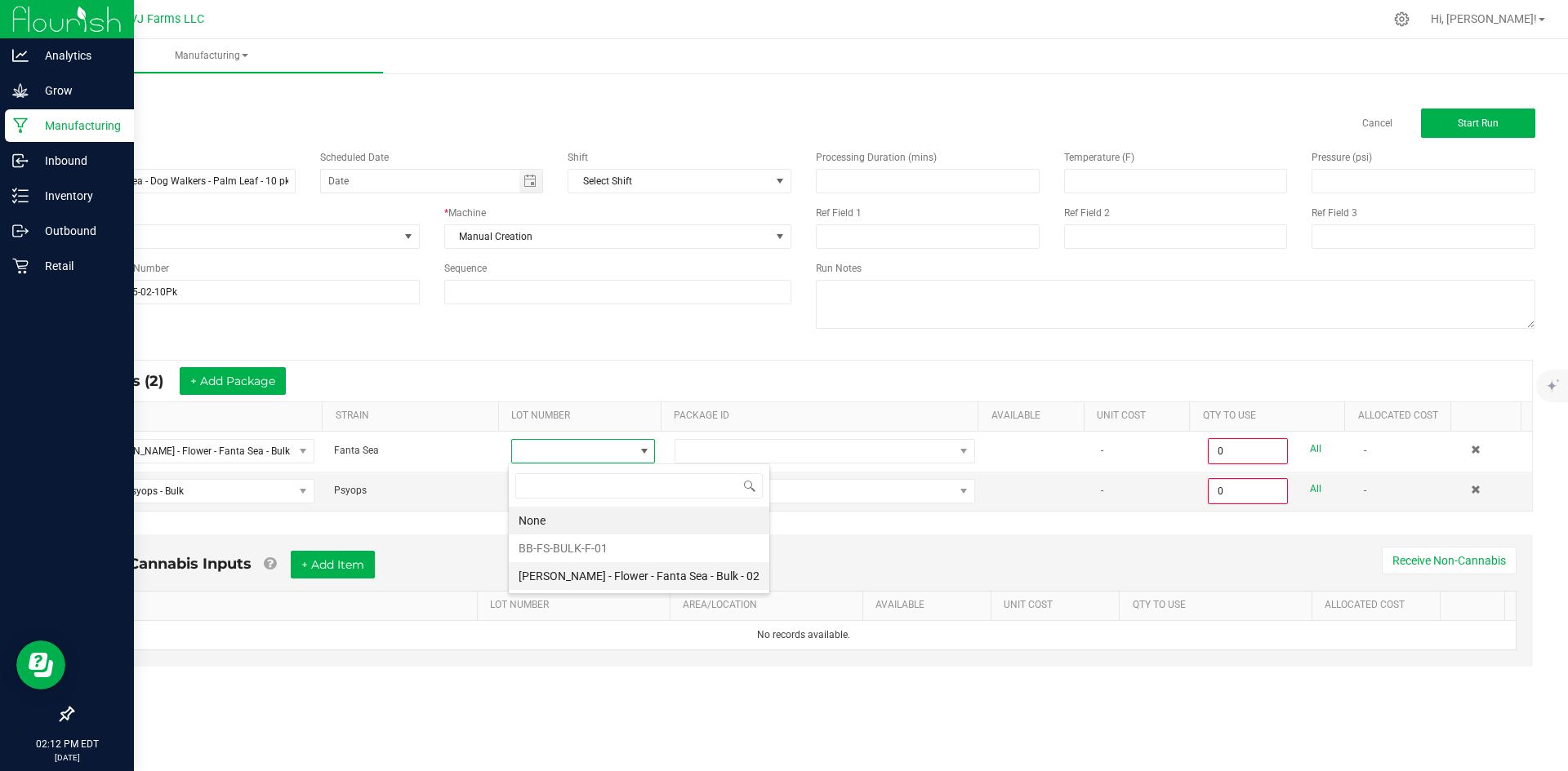
click at [564, 566] on 02 "Boujee Ben - Flower - Fanta Sea - Bulk - 02" at bounding box center [639, 577] width 261 height 28
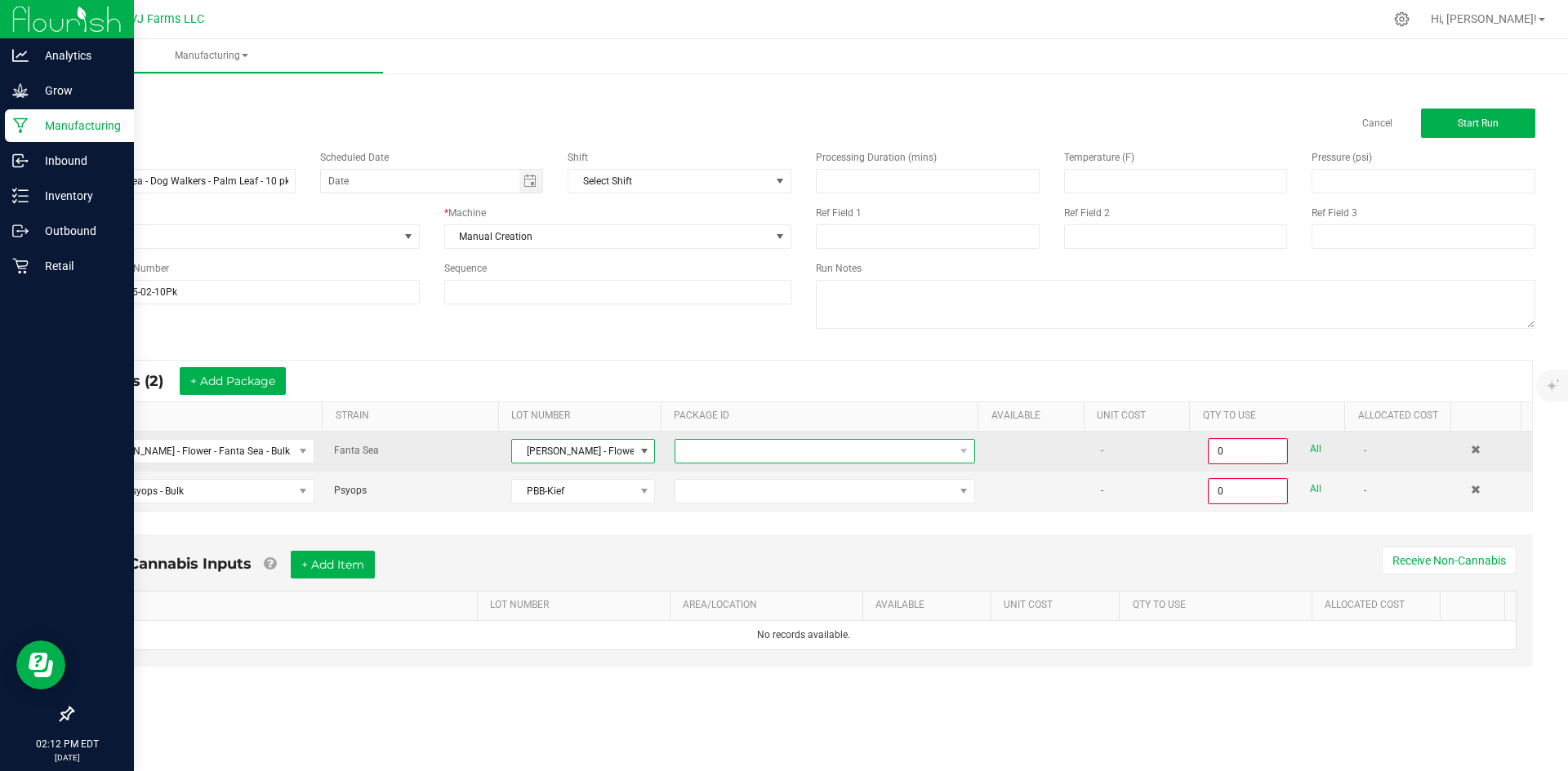
click at [724, 449] on span at bounding box center [814, 451] width 278 height 23
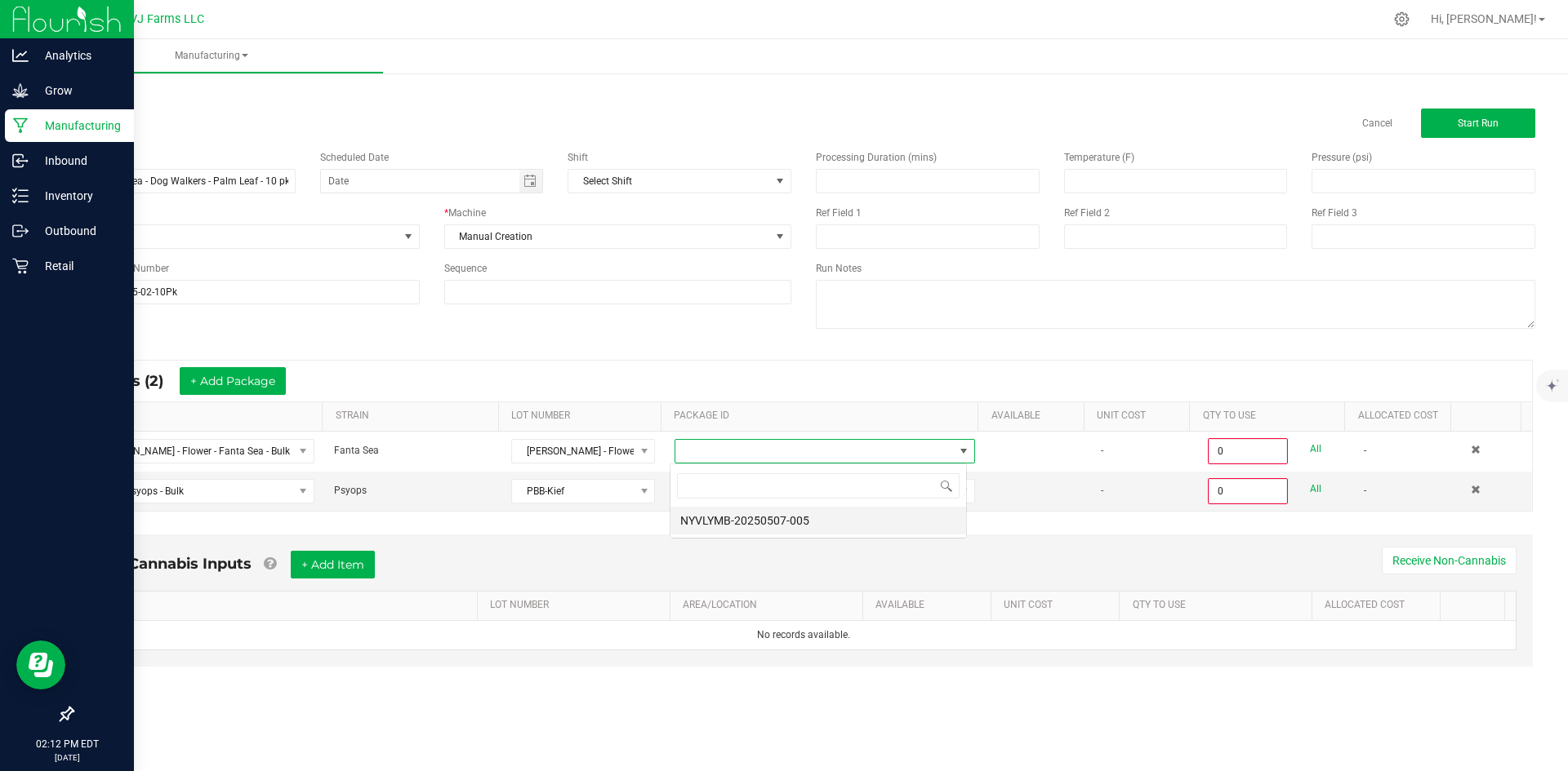
scroll to position [24, 298]
click at [742, 525] on li "NYVLYMB-20250507-005" at bounding box center [819, 521] width 296 height 28
type input "0.0000 g"
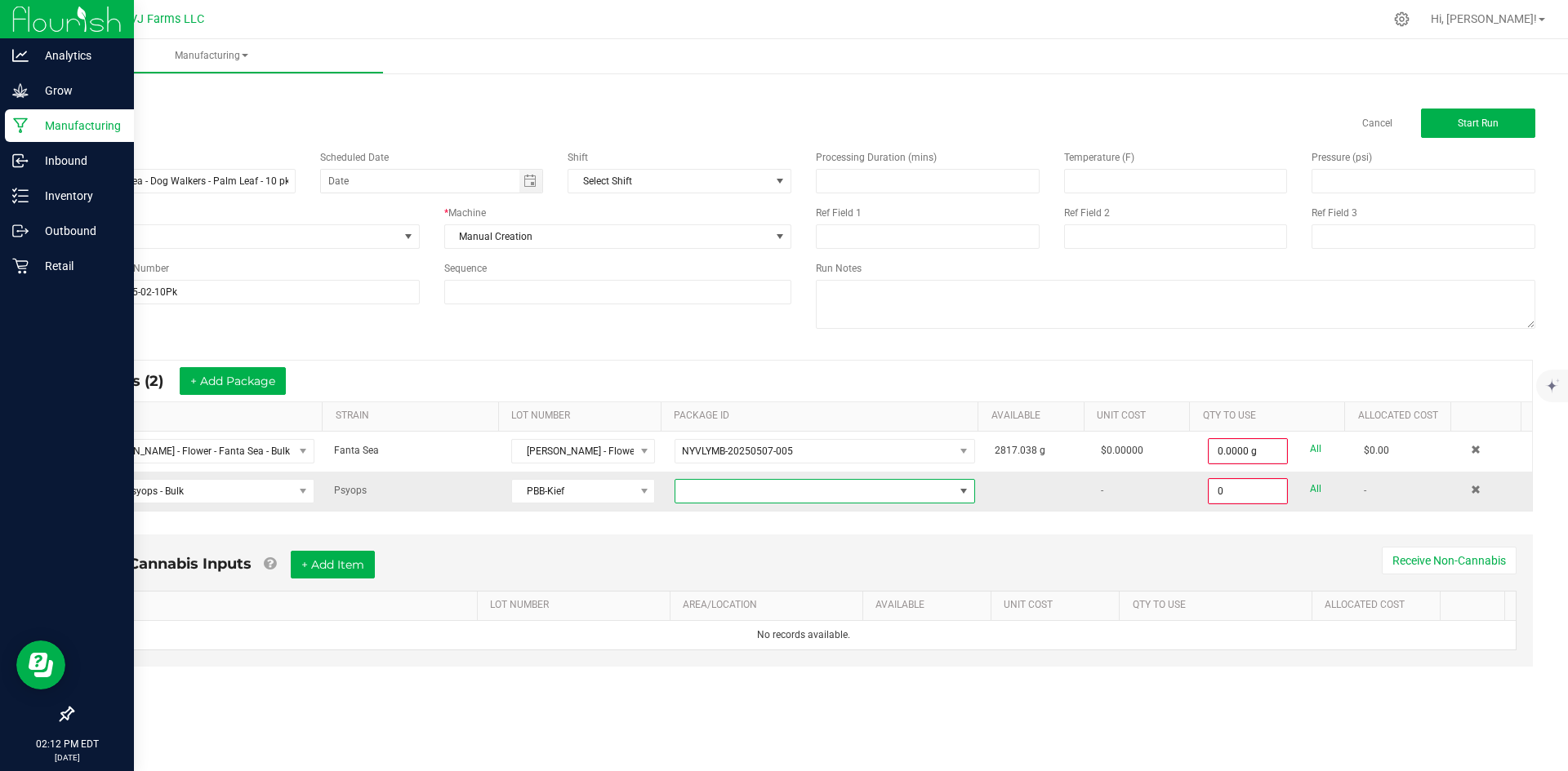
click at [742, 490] on span at bounding box center [814, 491] width 278 height 23
click at [761, 566] on li "NYVLYMB-20250610-001" at bounding box center [819, 561] width 296 height 28
type input "0.0000 g"
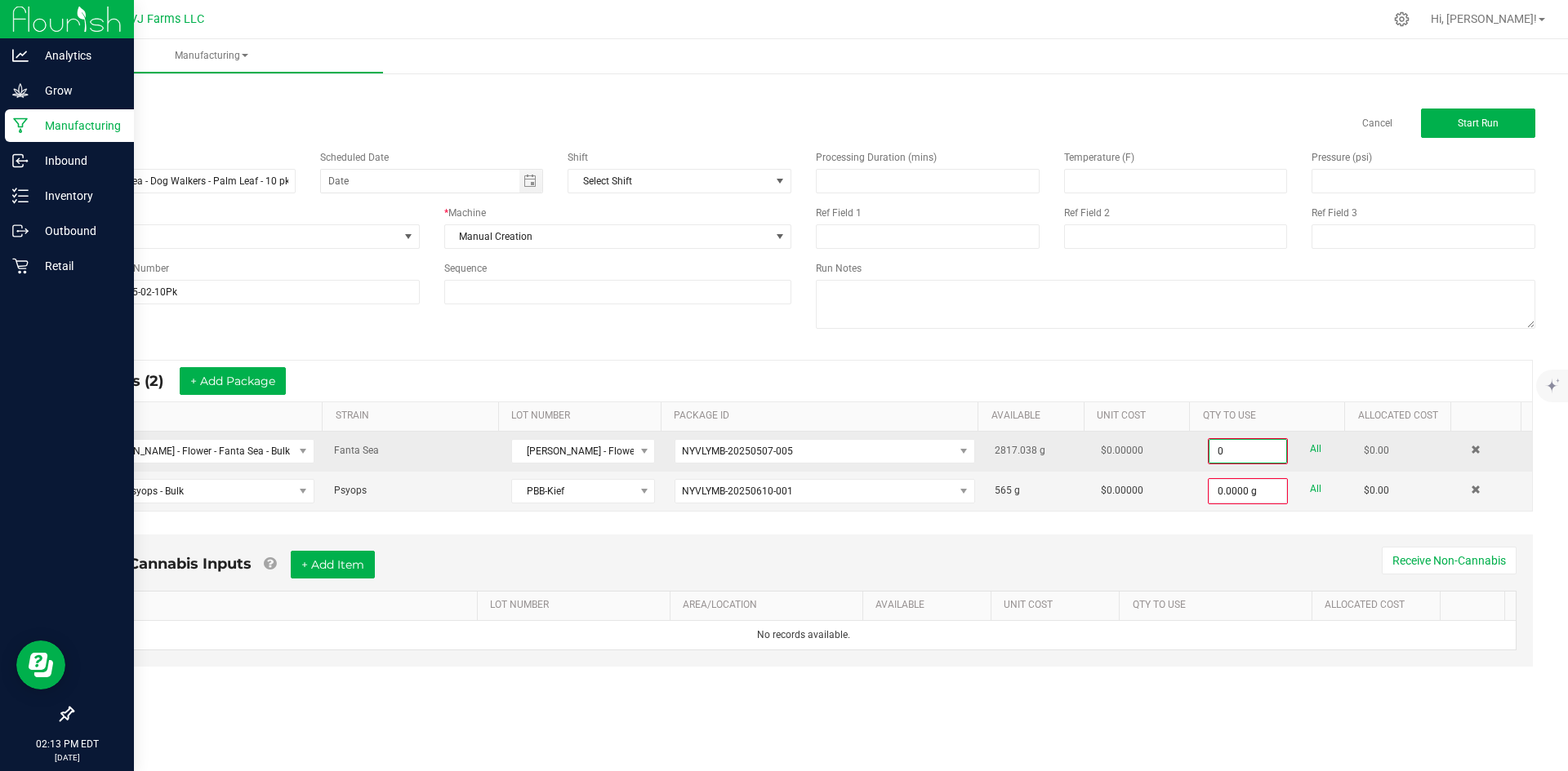
click at [1238, 454] on input "0" at bounding box center [1248, 451] width 76 height 23
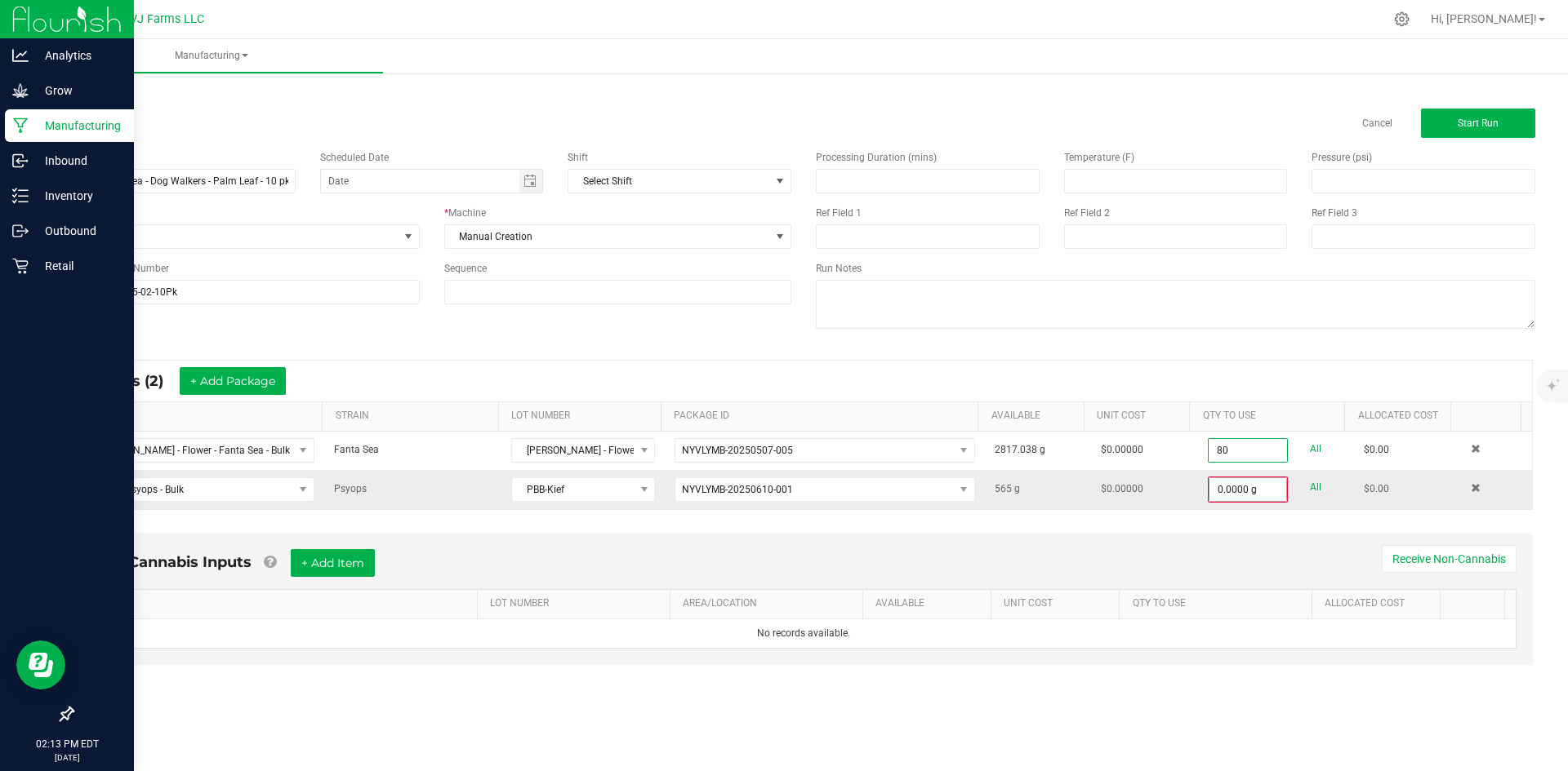
type input "80.0000 g"
click at [1227, 492] on input "0" at bounding box center [1248, 489] width 76 height 23
type input "20.0000 g"
click at [1300, 320] on textarea at bounding box center [1175, 304] width 719 height 49
click at [337, 568] on button "+ Add Item" at bounding box center [332, 562] width 84 height 28
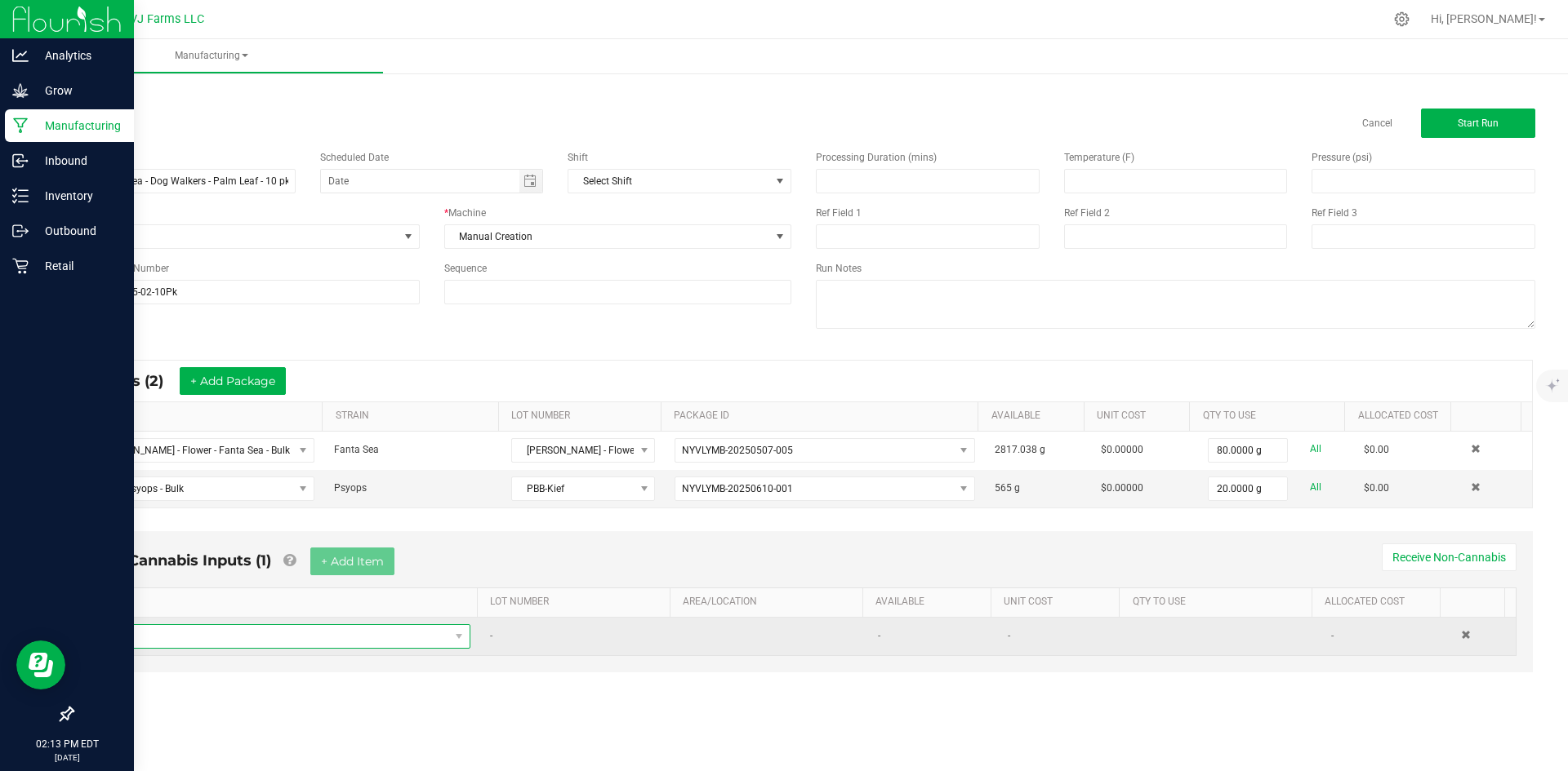
click at [276, 636] on span "NO DATA FOUND" at bounding box center [275, 636] width 347 height 23
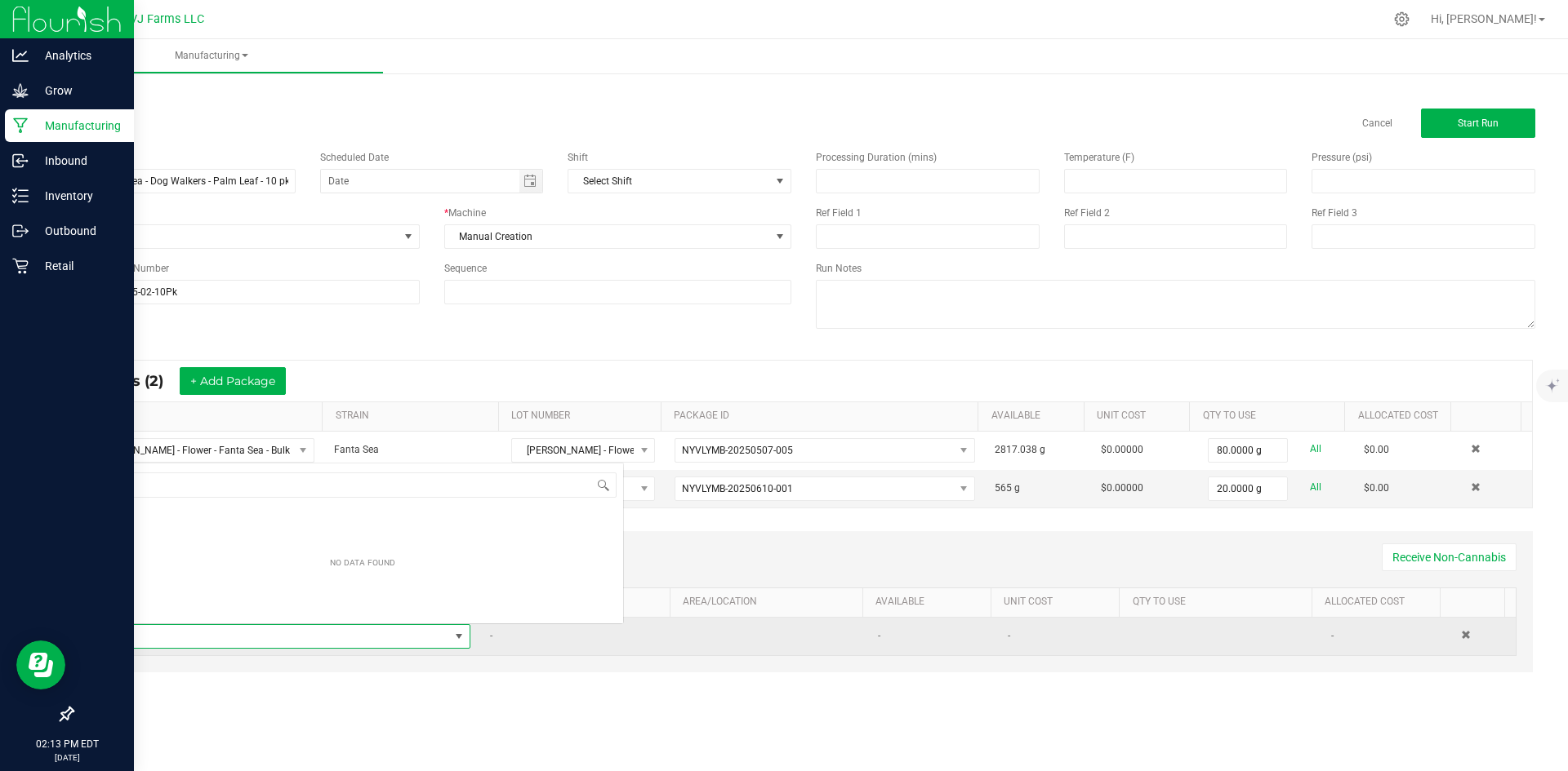
scroll to position [24, 363]
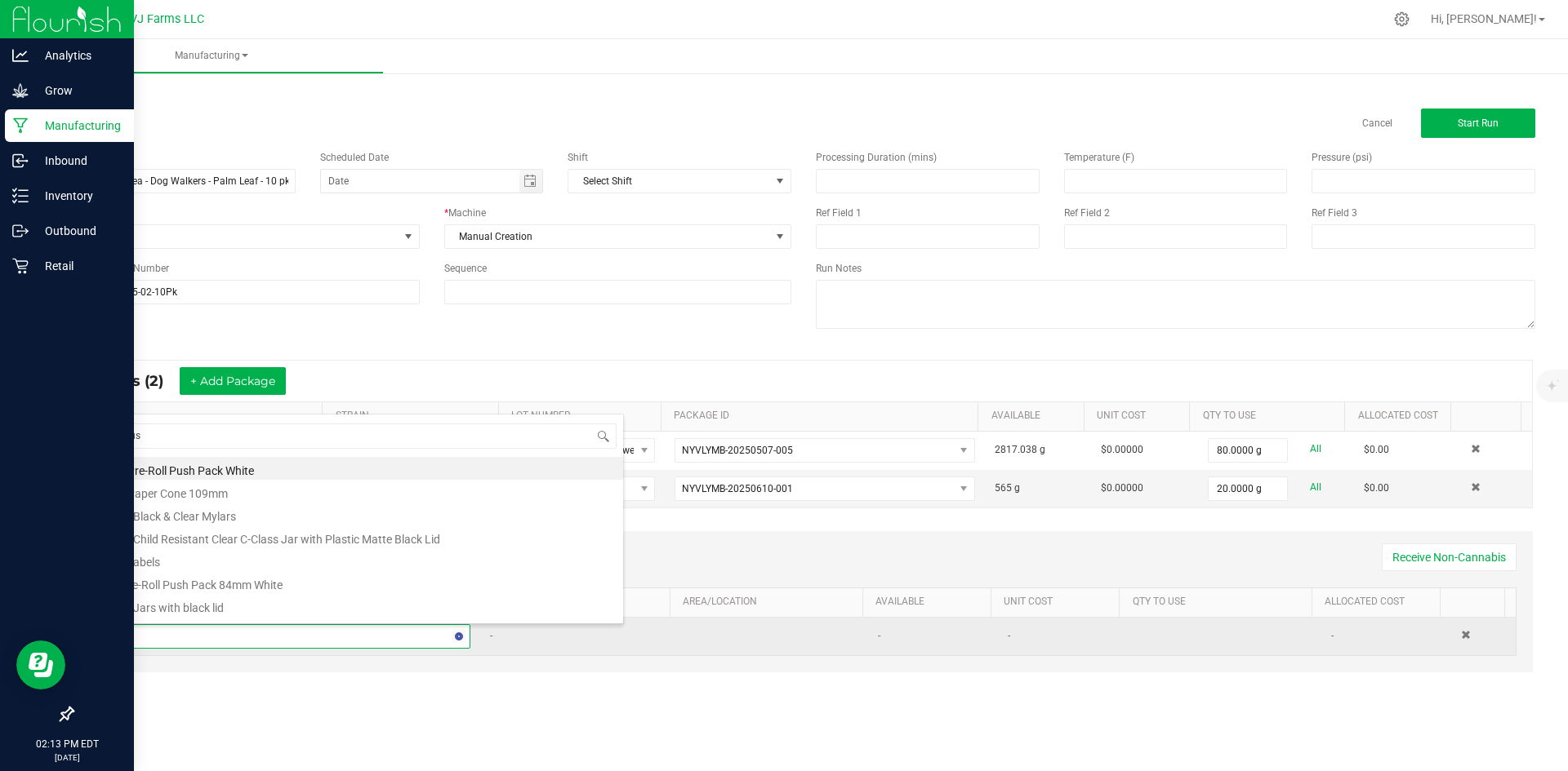
type input "push"
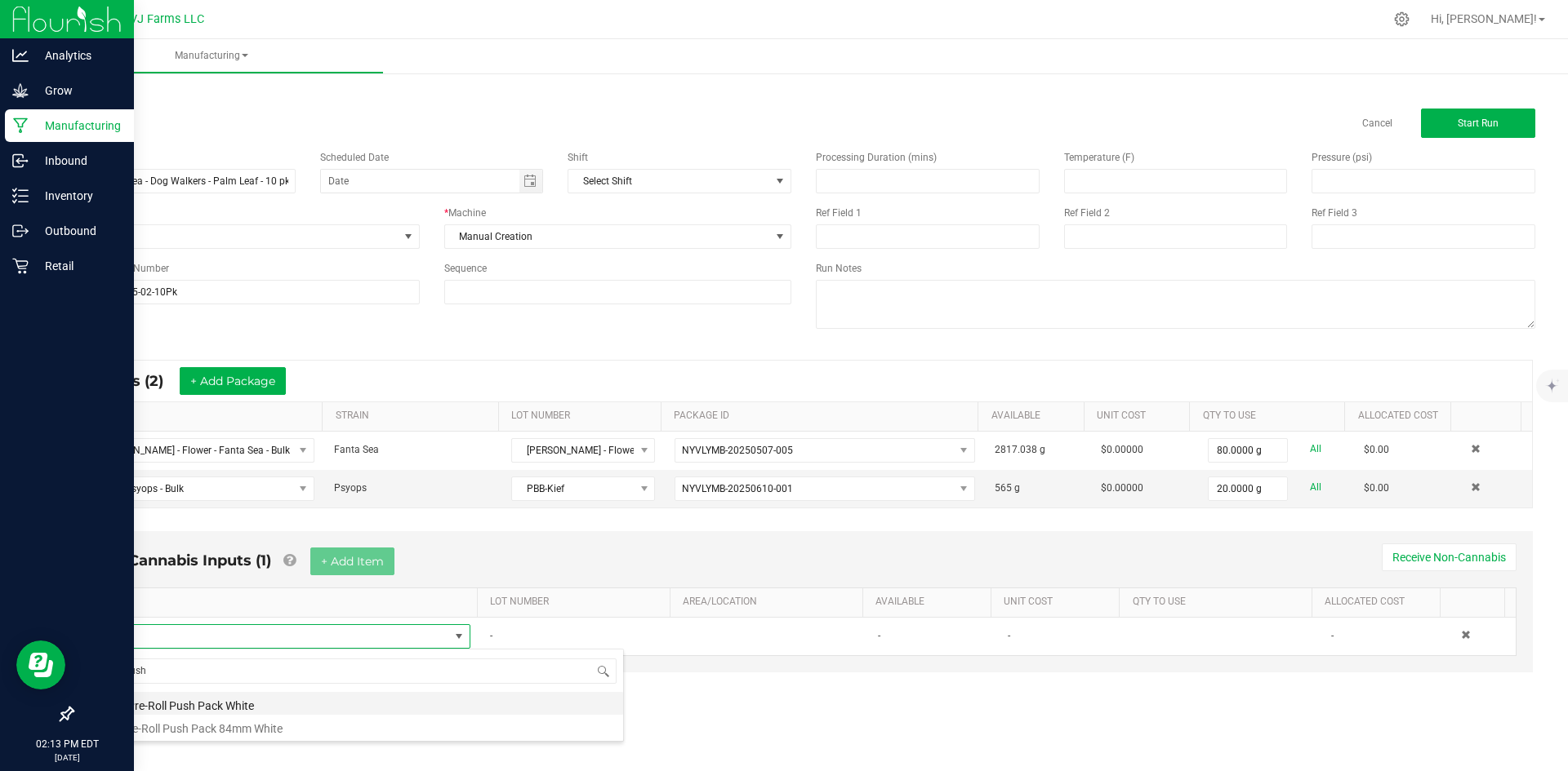
click at [258, 703] on li "10 Pre-Roll Push Pack White" at bounding box center [363, 703] width 521 height 23
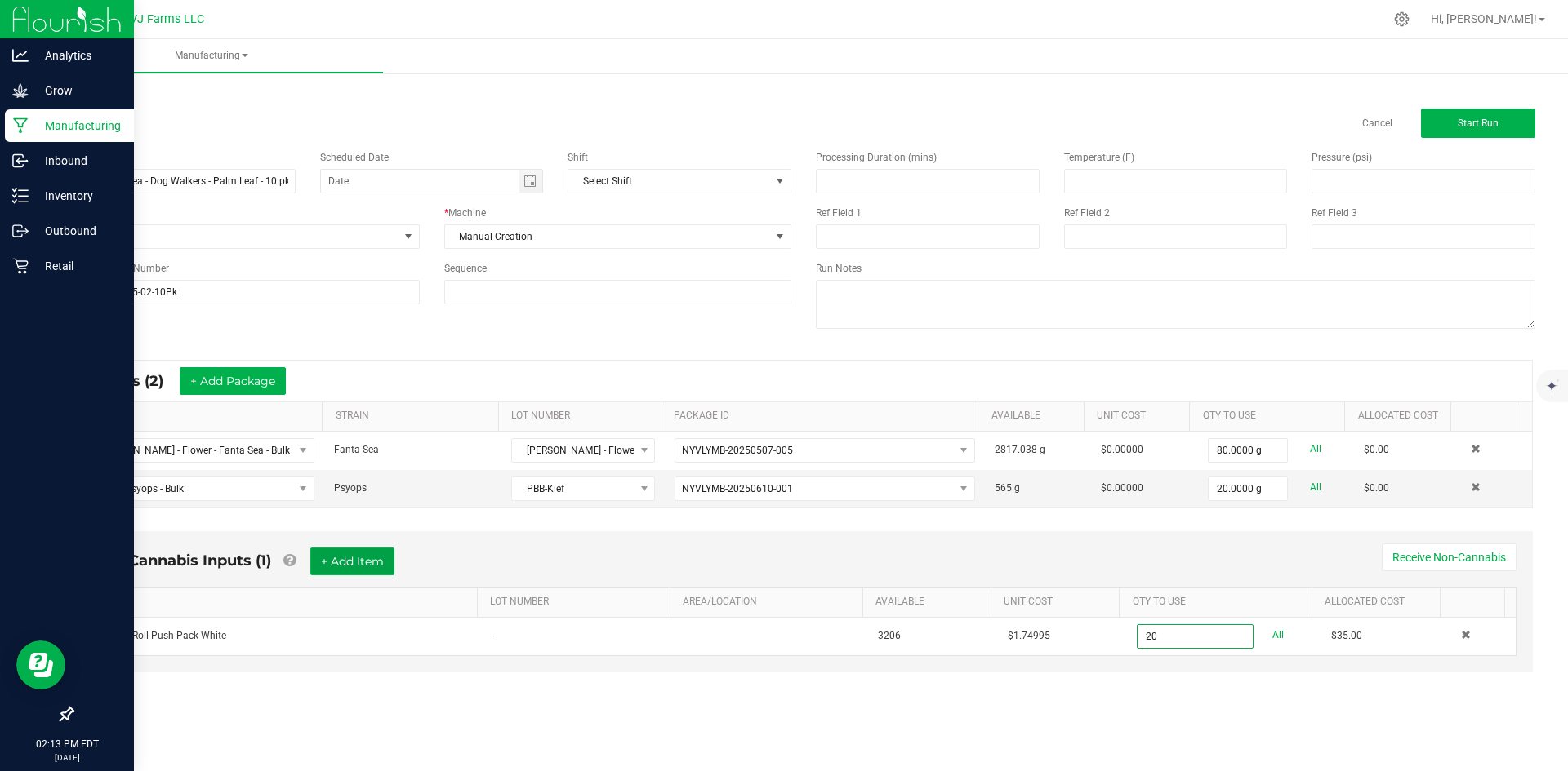
type input "20 ea"
click at [368, 548] on button "+ Add Item" at bounding box center [352, 562] width 84 height 28
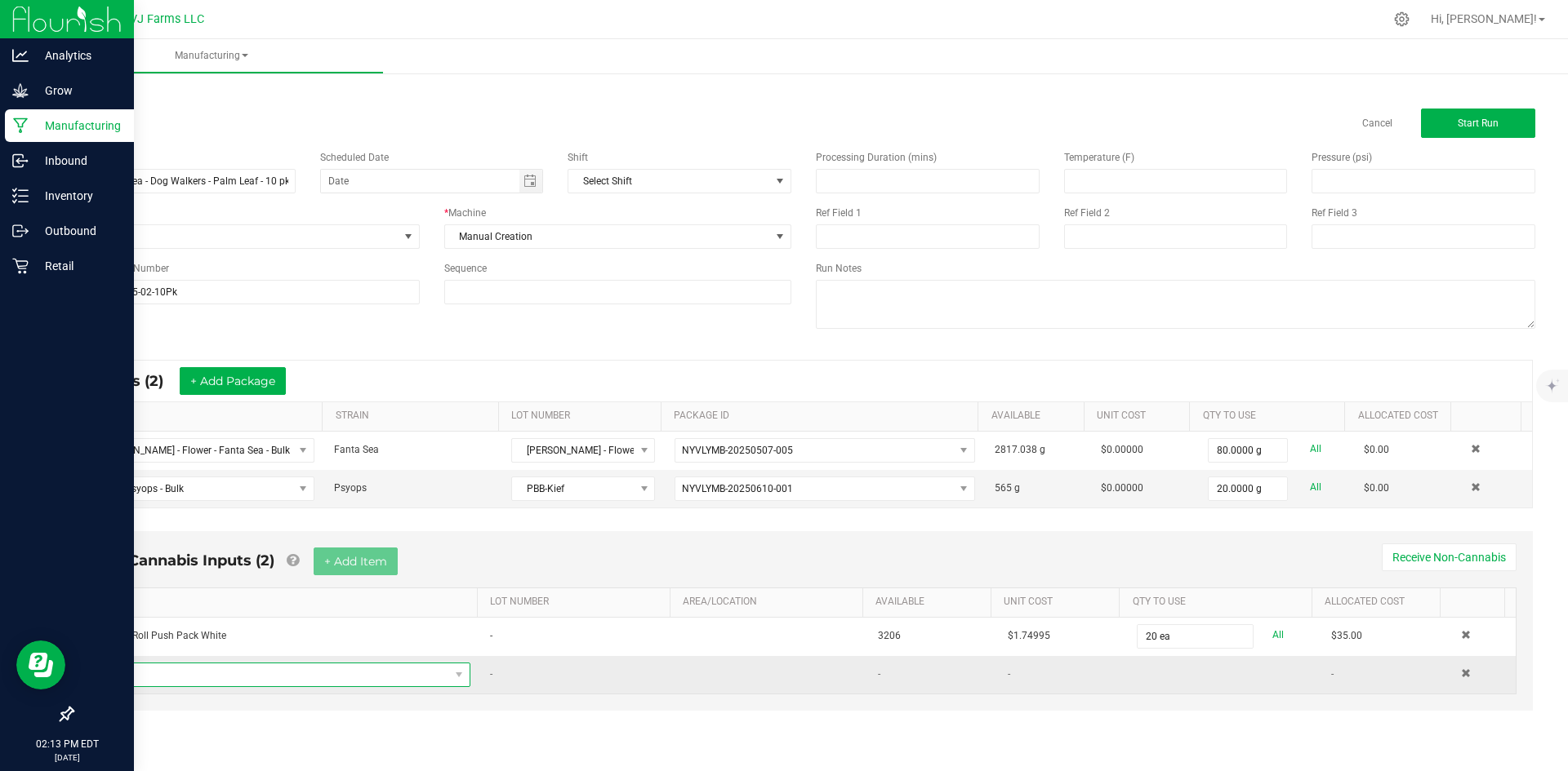
click at [284, 679] on span "NO DATA FOUND" at bounding box center [275, 675] width 347 height 23
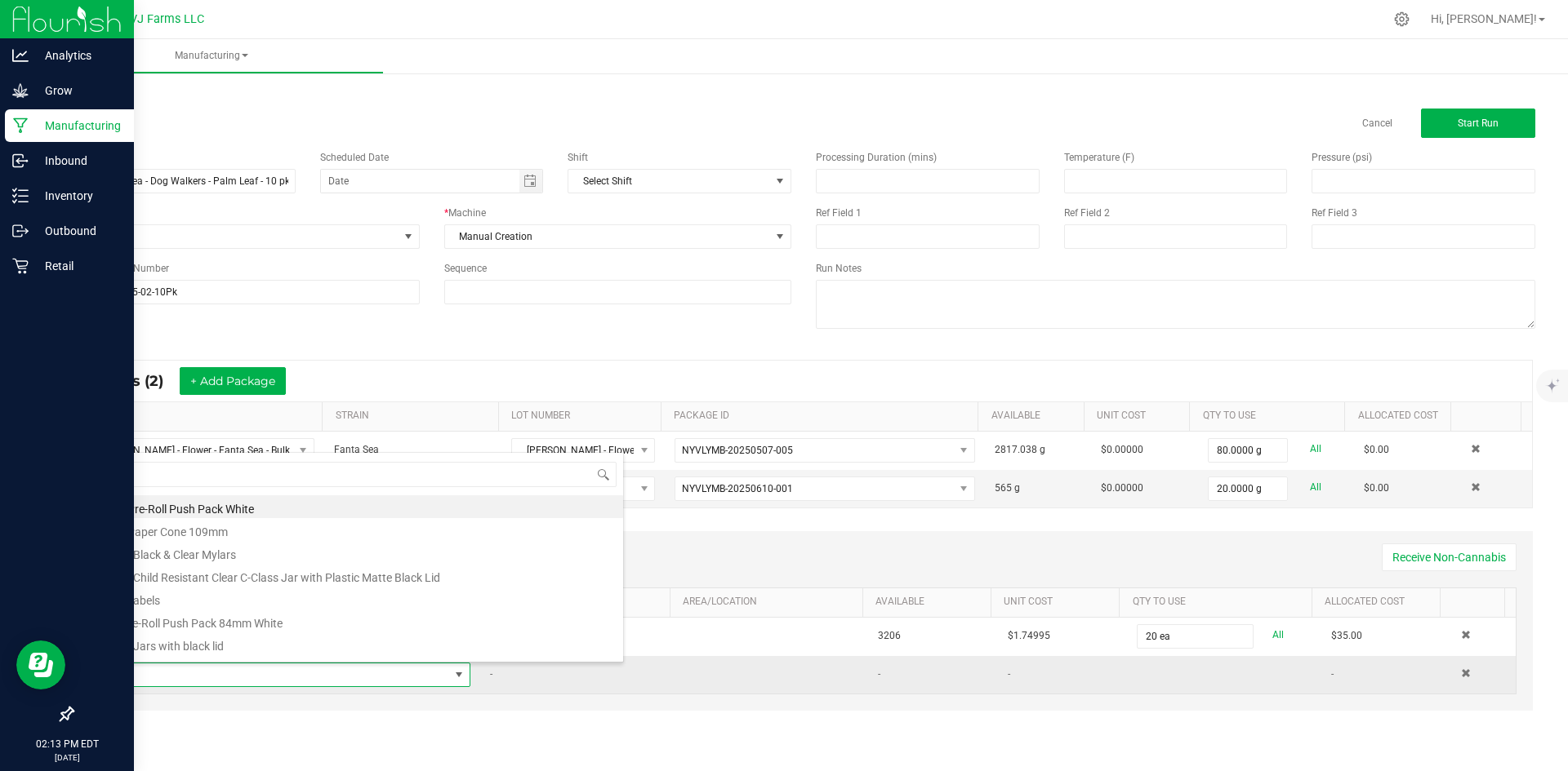
type input "4"
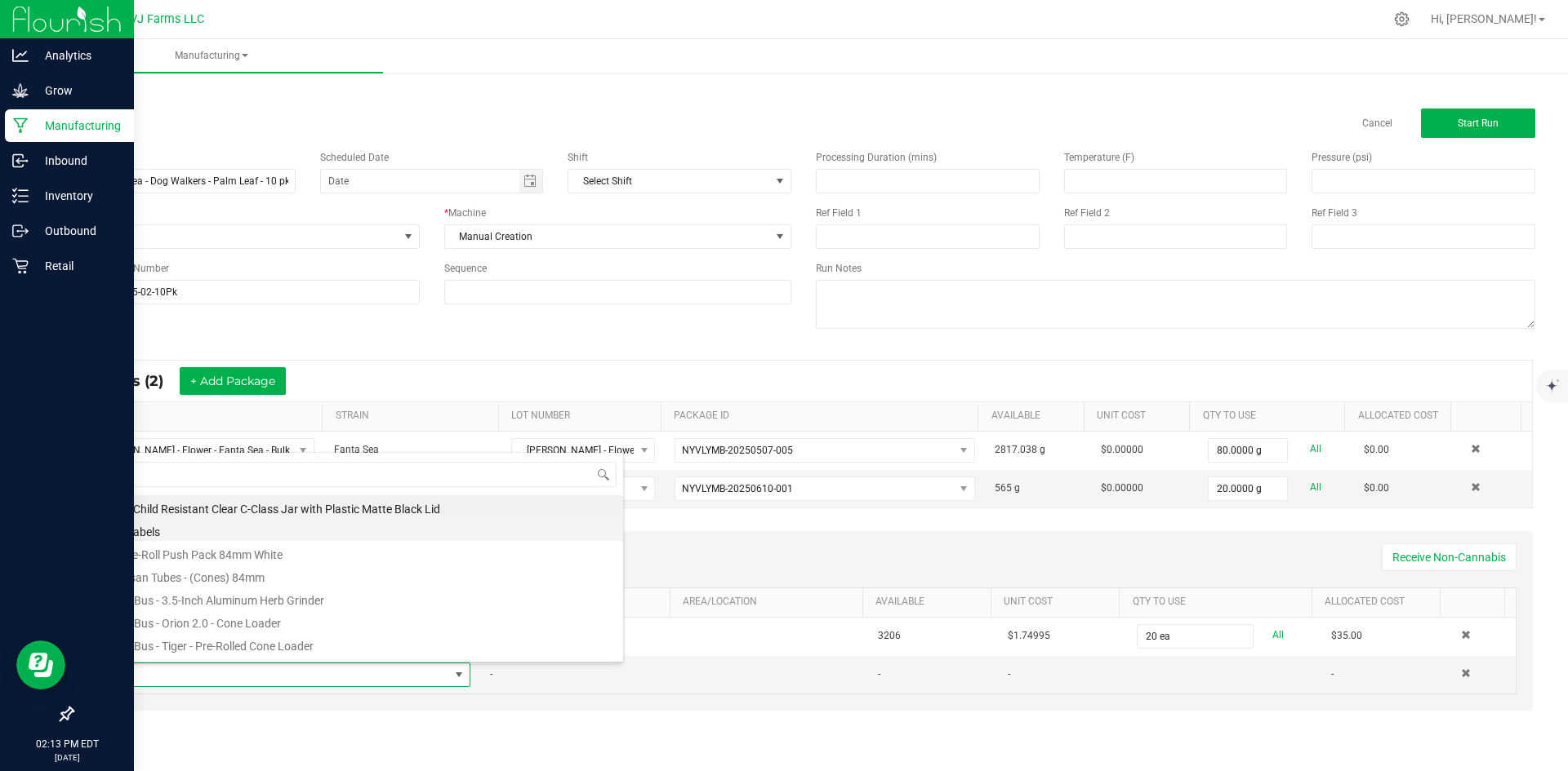
click at [210, 528] on li "4x Labels" at bounding box center [363, 529] width 521 height 23
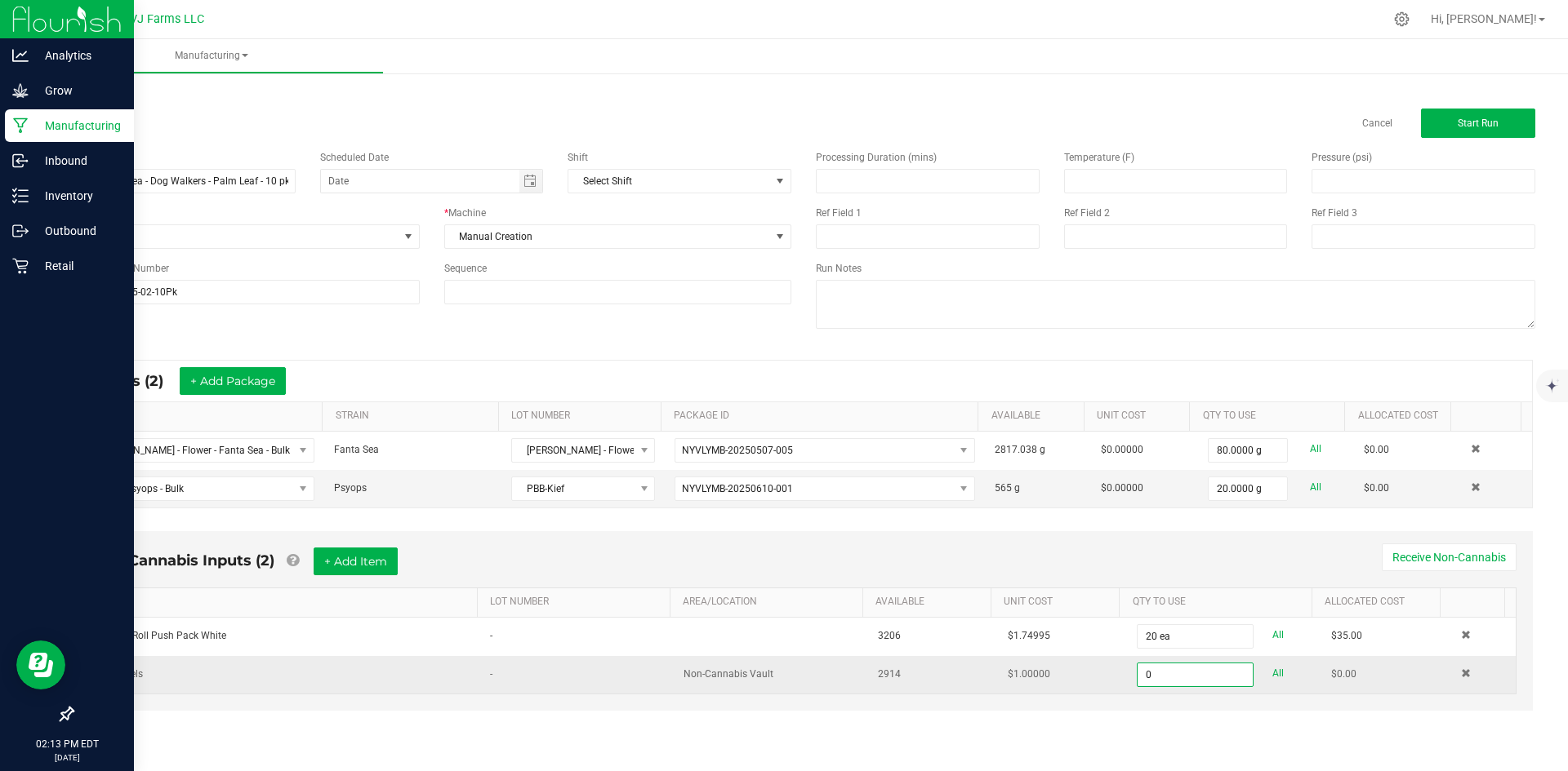
click at [1169, 671] on input "0" at bounding box center [1195, 675] width 114 height 23
type input "20 ea"
click at [1560, 200] on div "< All Runs Cancel Start Run Name BB - Fanta Sea - Dog Walkers - Palm Leaf - 10 …" at bounding box center [803, 414] width 1529 height 689
click at [323, 552] on button "+ Add Item" at bounding box center [355, 562] width 84 height 28
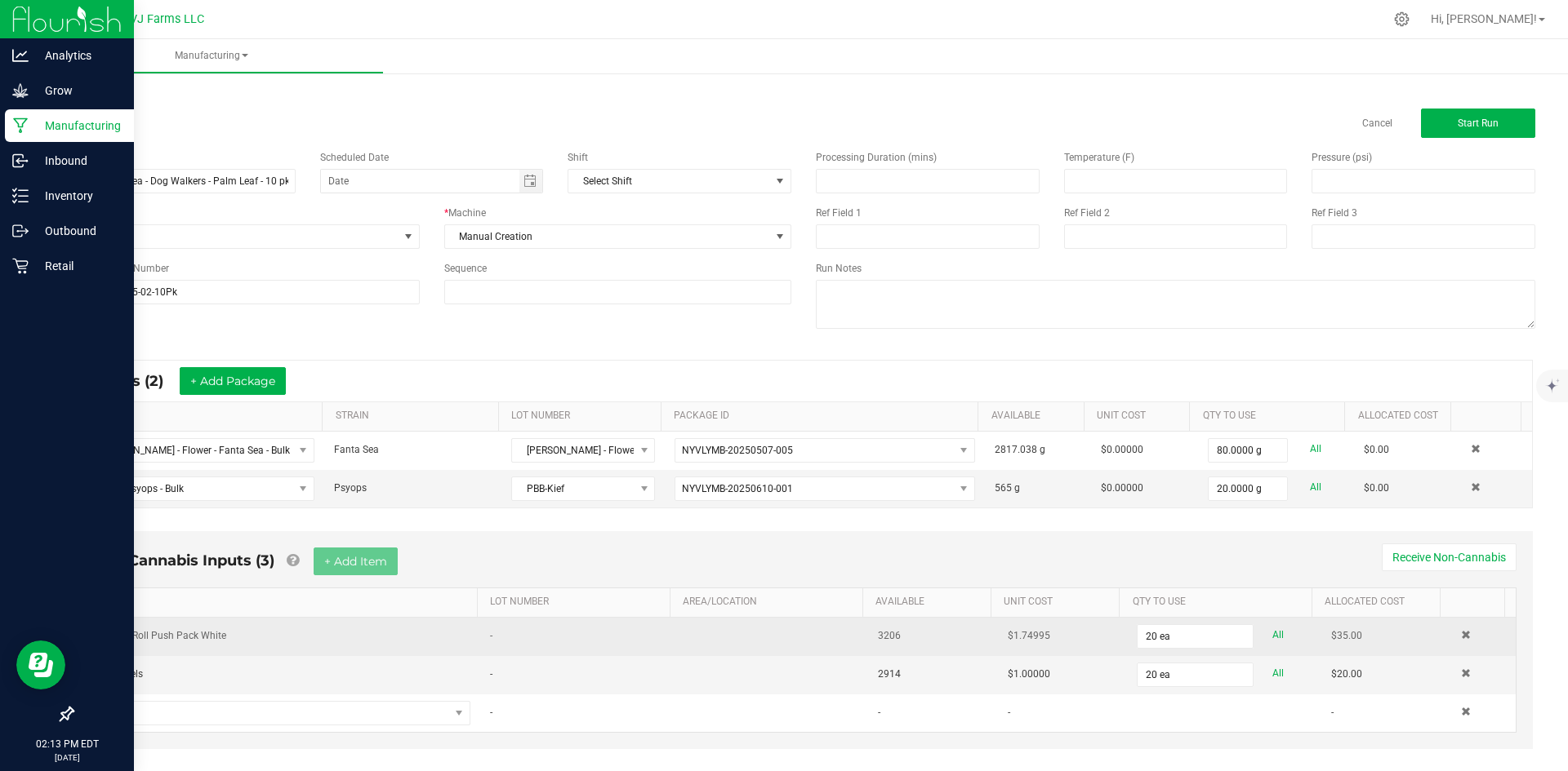
scroll to position [25, 0]
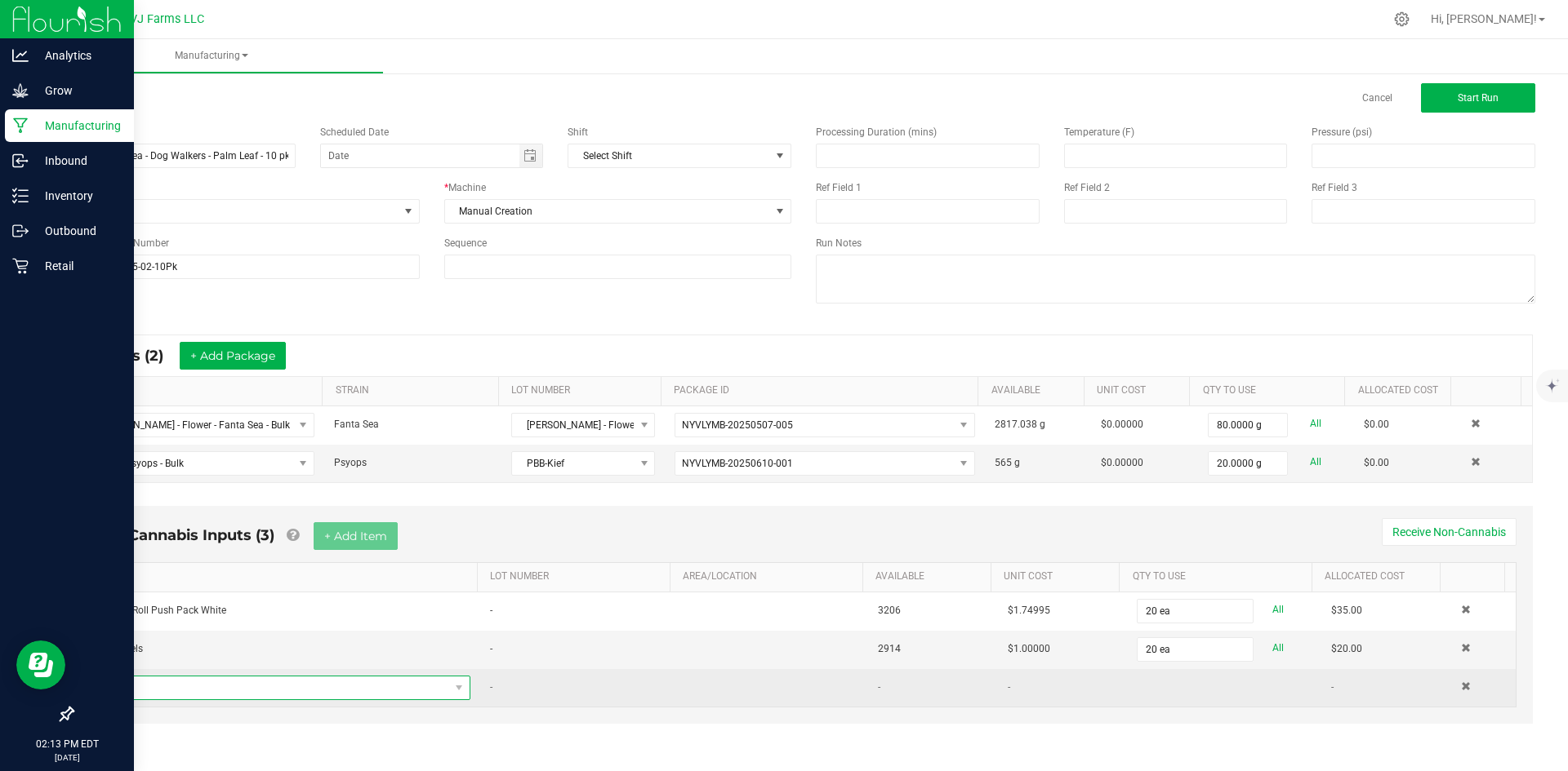
click at [251, 693] on span "NO DATA FOUND" at bounding box center [275, 688] width 347 height 23
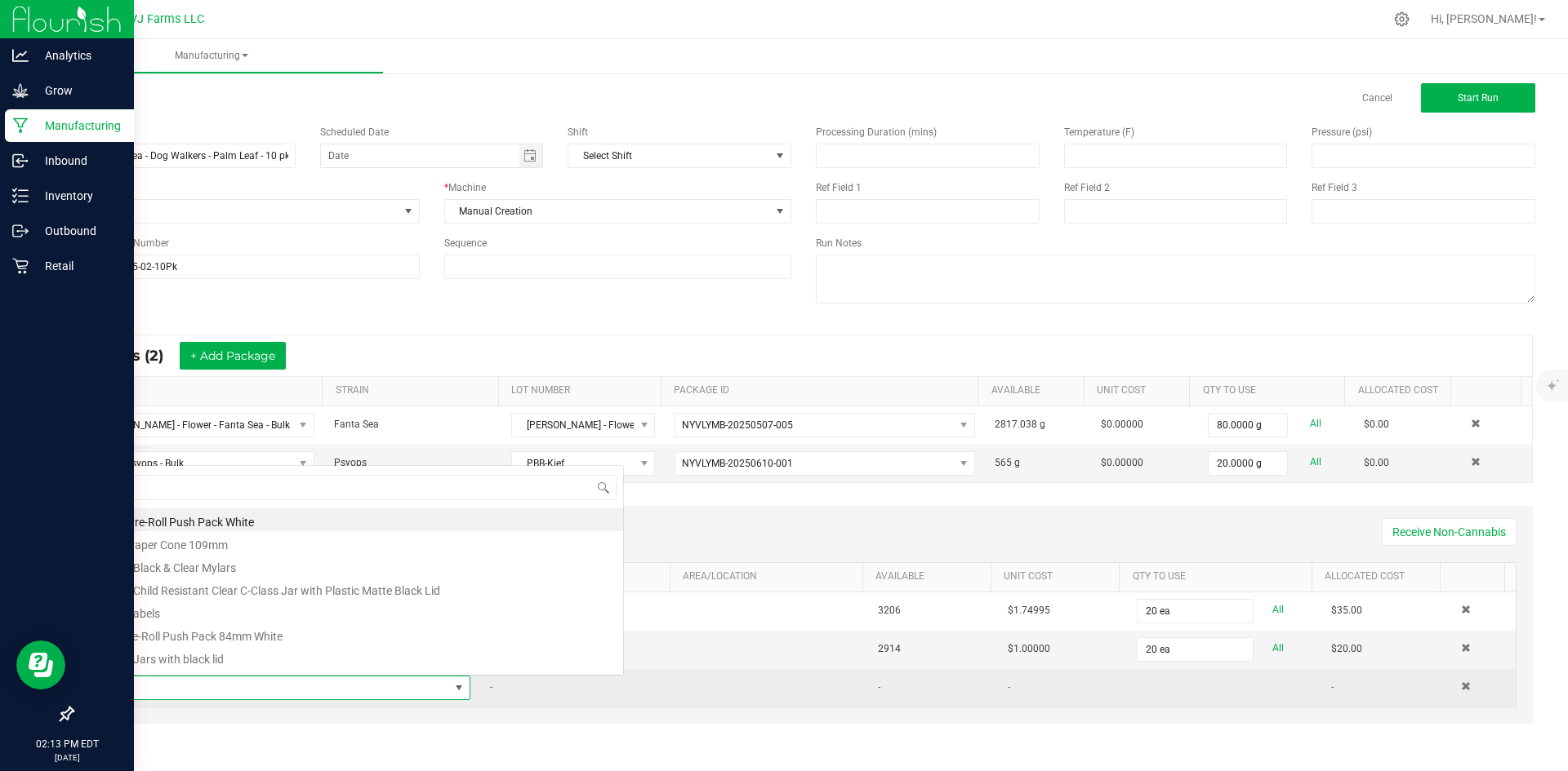
scroll to position [24, 359]
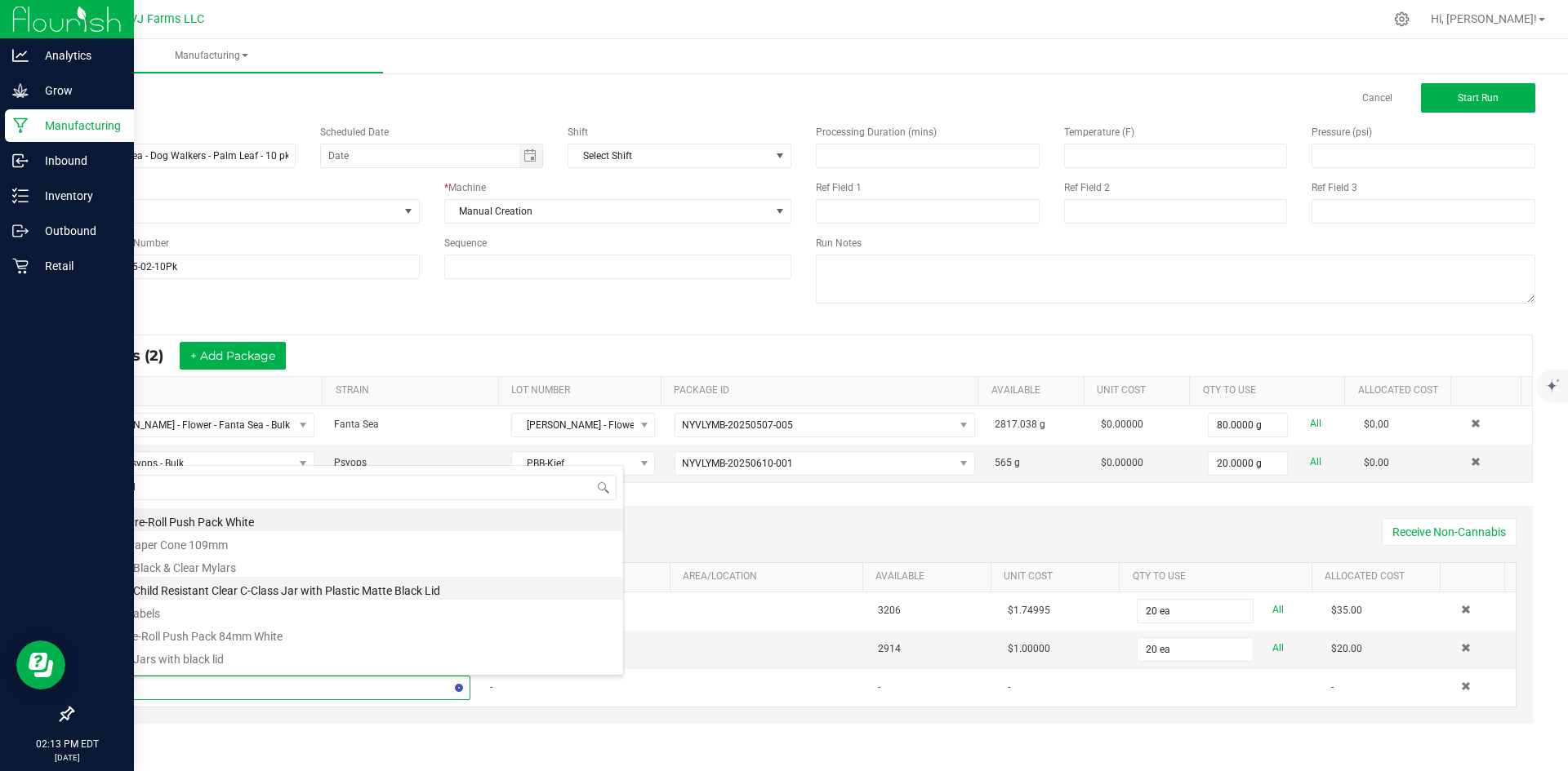
type input "roll"
click at [207, 663] on li "Palm Leaf Rollie Band" at bounding box center [363, 657] width 521 height 23
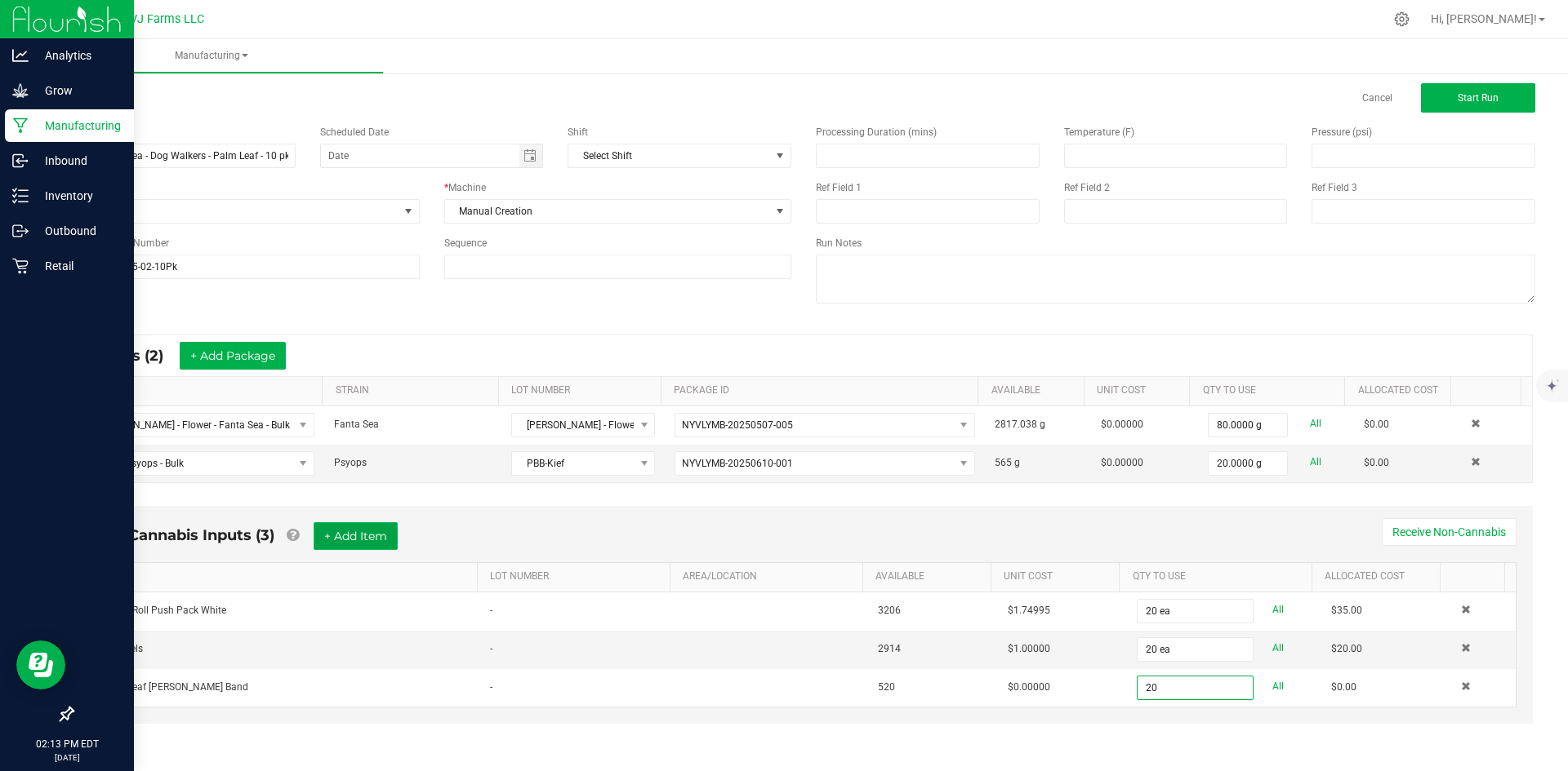
type input "20 ea"
click at [335, 529] on button "+ Add Item" at bounding box center [355, 537] width 84 height 28
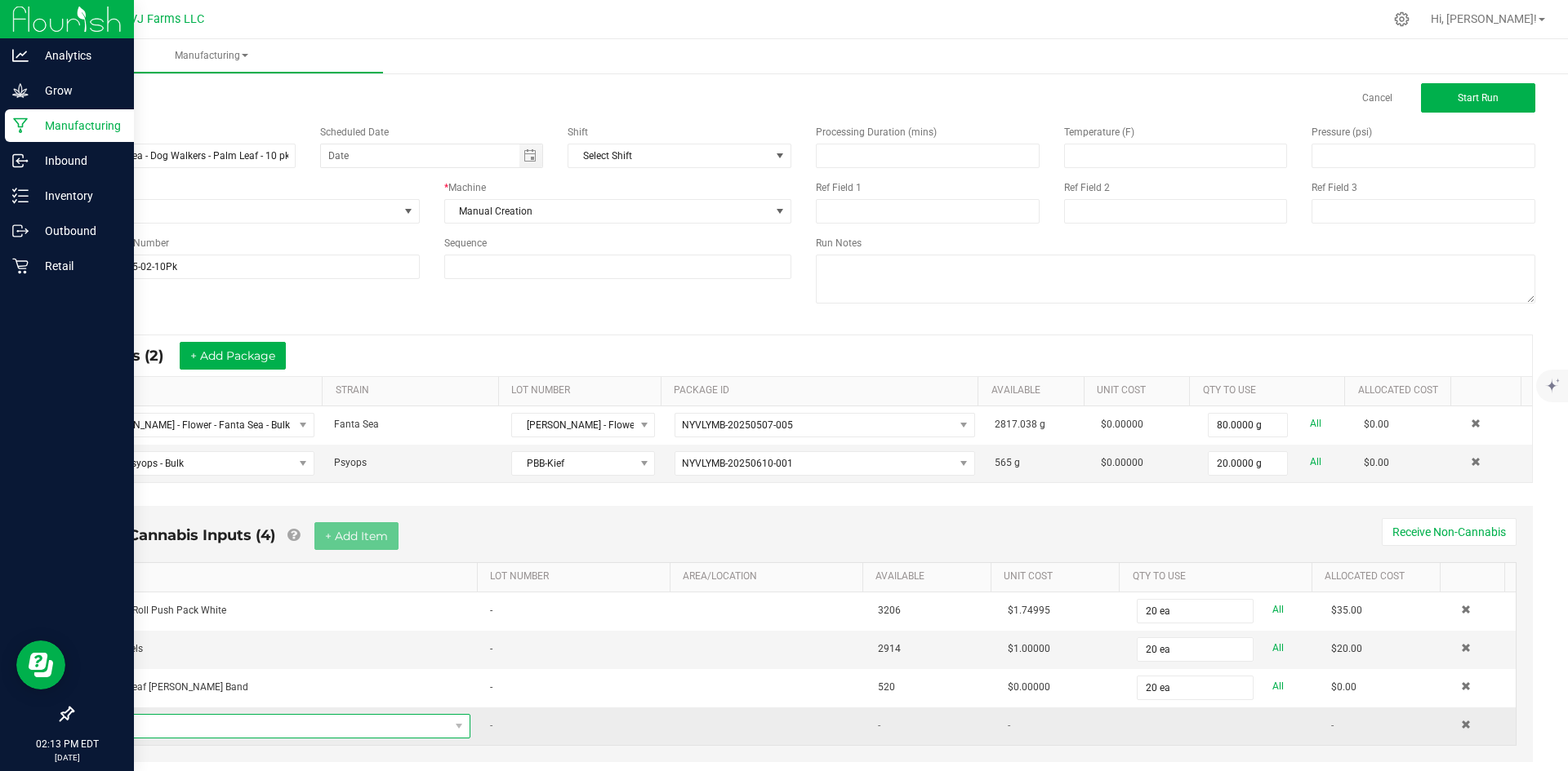
click at [156, 725] on span "NO DATA FOUND" at bounding box center [275, 726] width 347 height 23
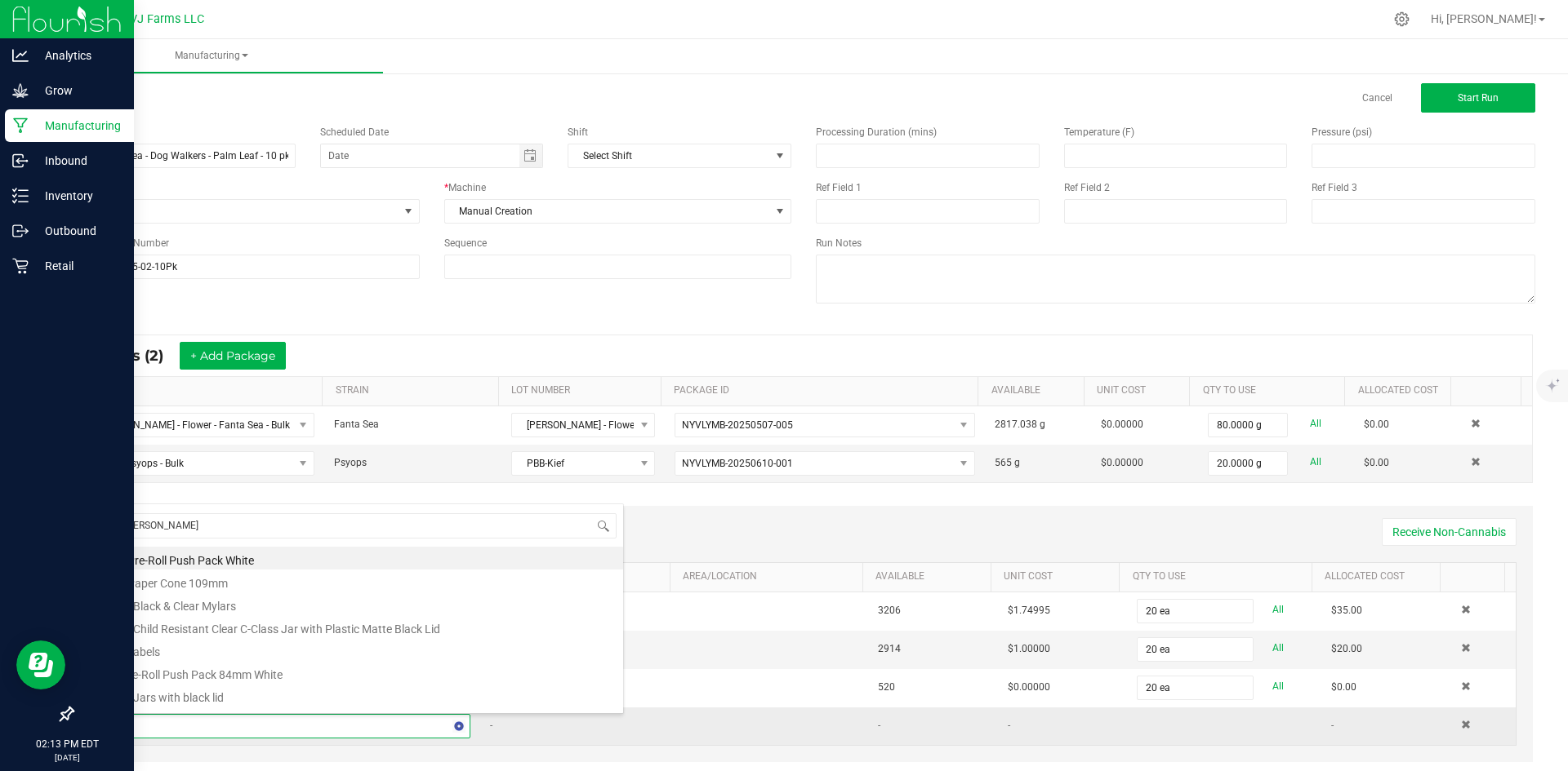
type input "rollie"
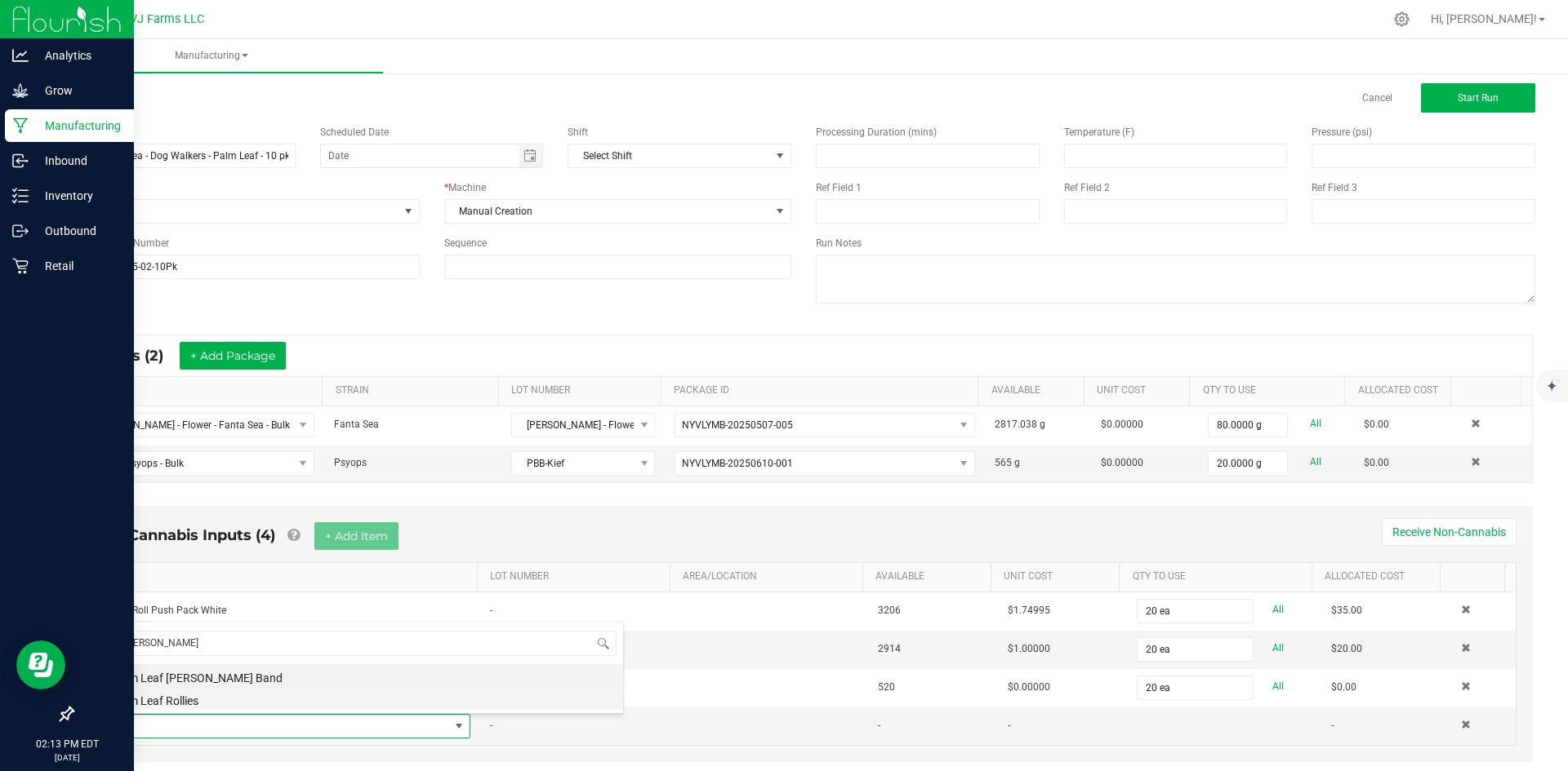
click at [204, 706] on li "Palm Leaf Rollies" at bounding box center [363, 698] width 521 height 23
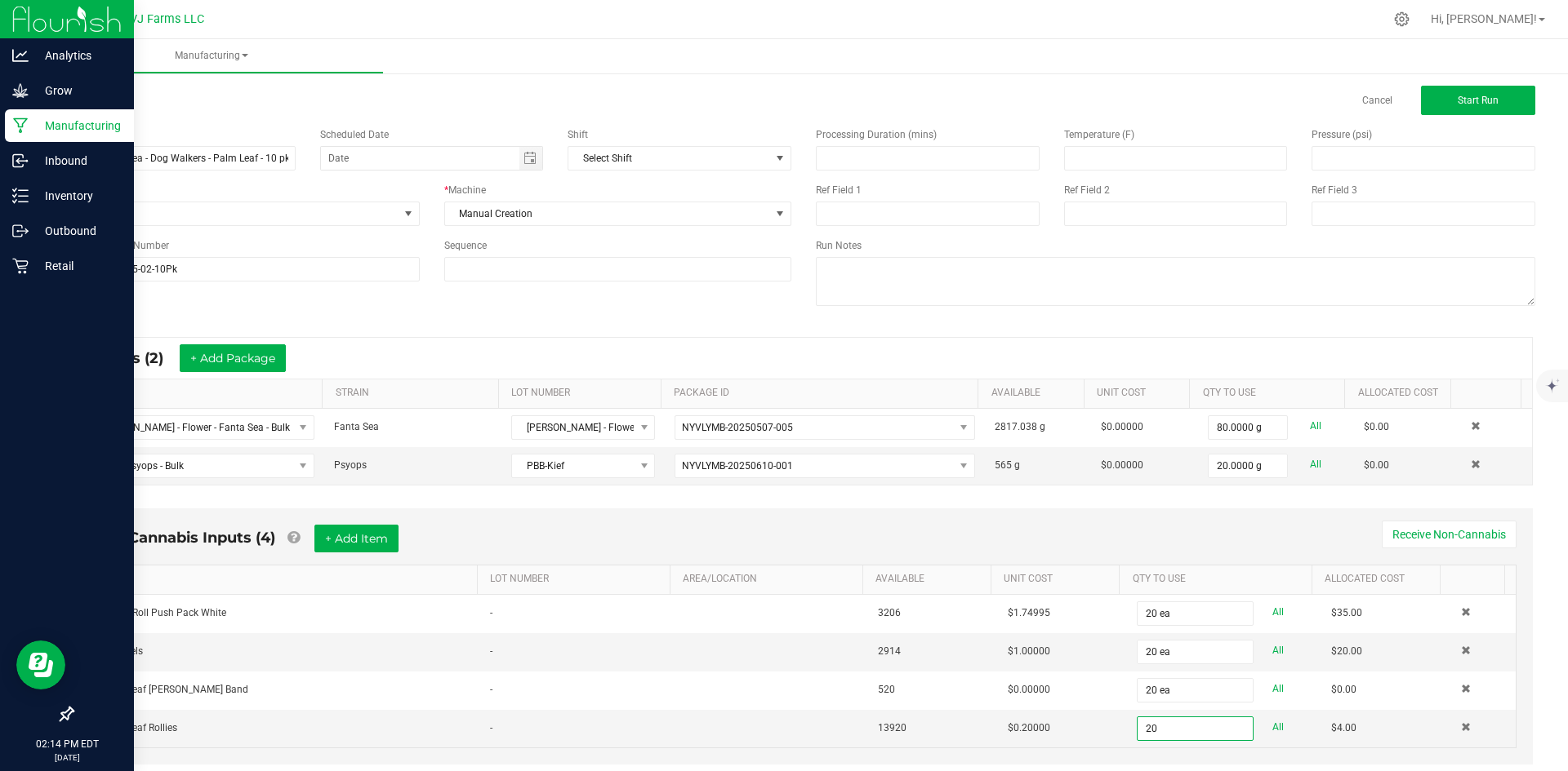
scroll to position [0, 0]
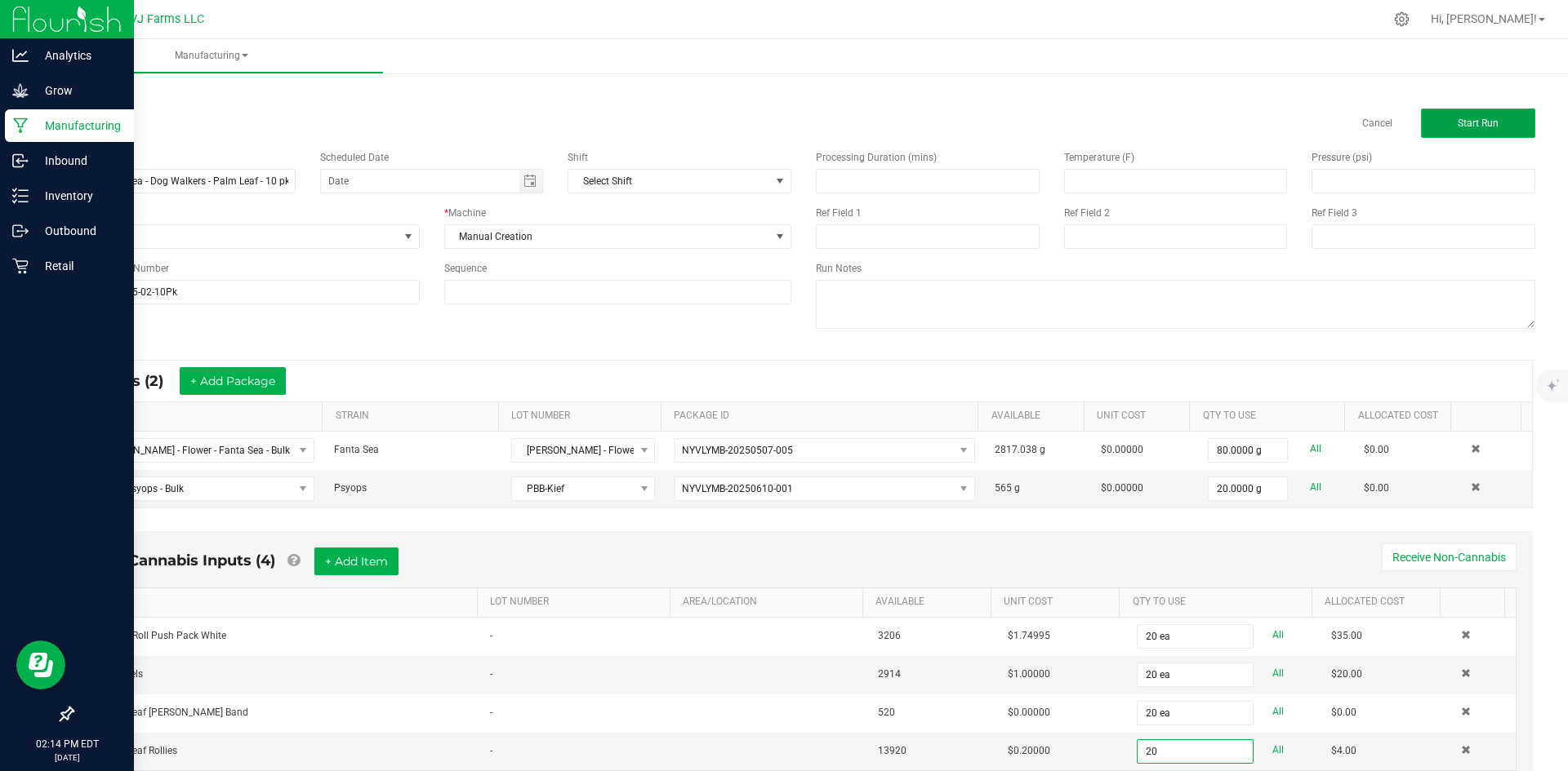
type input "20 ea"
click at [1433, 129] on button "Start Run" at bounding box center [1478, 124] width 114 height 30
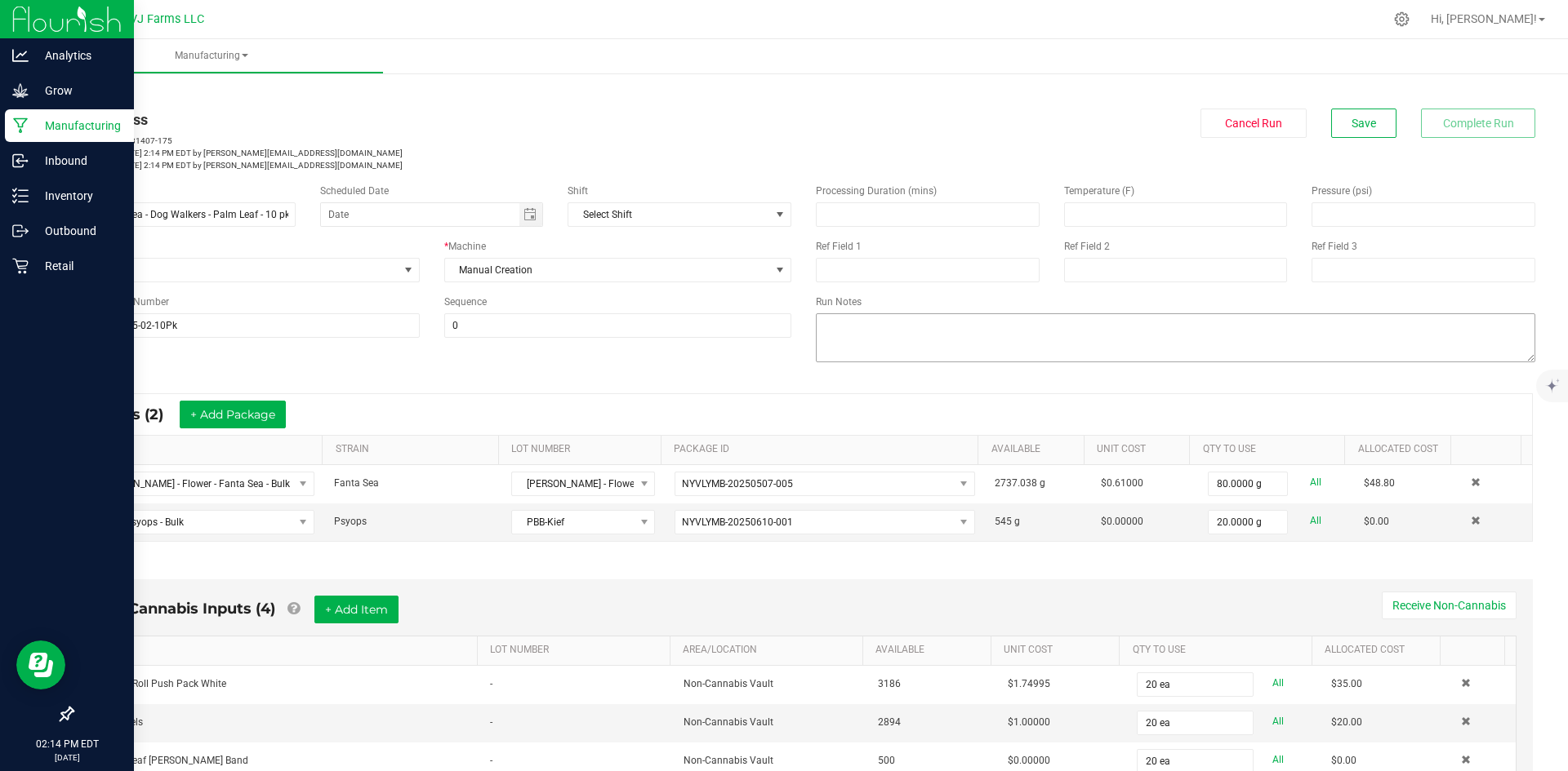
scroll to position [397, 0]
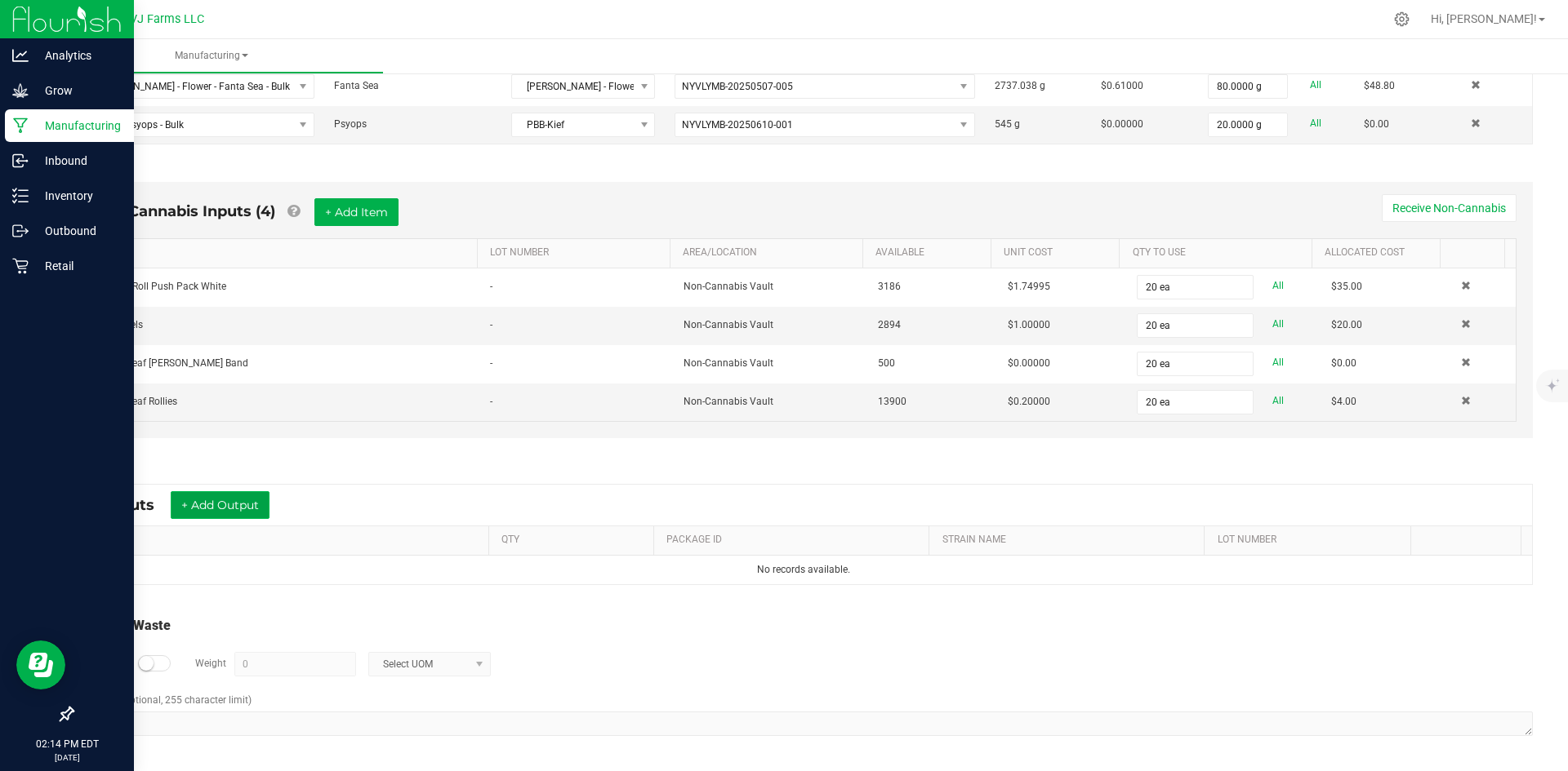
click at [183, 511] on button "+ Add Output" at bounding box center [220, 505] width 99 height 28
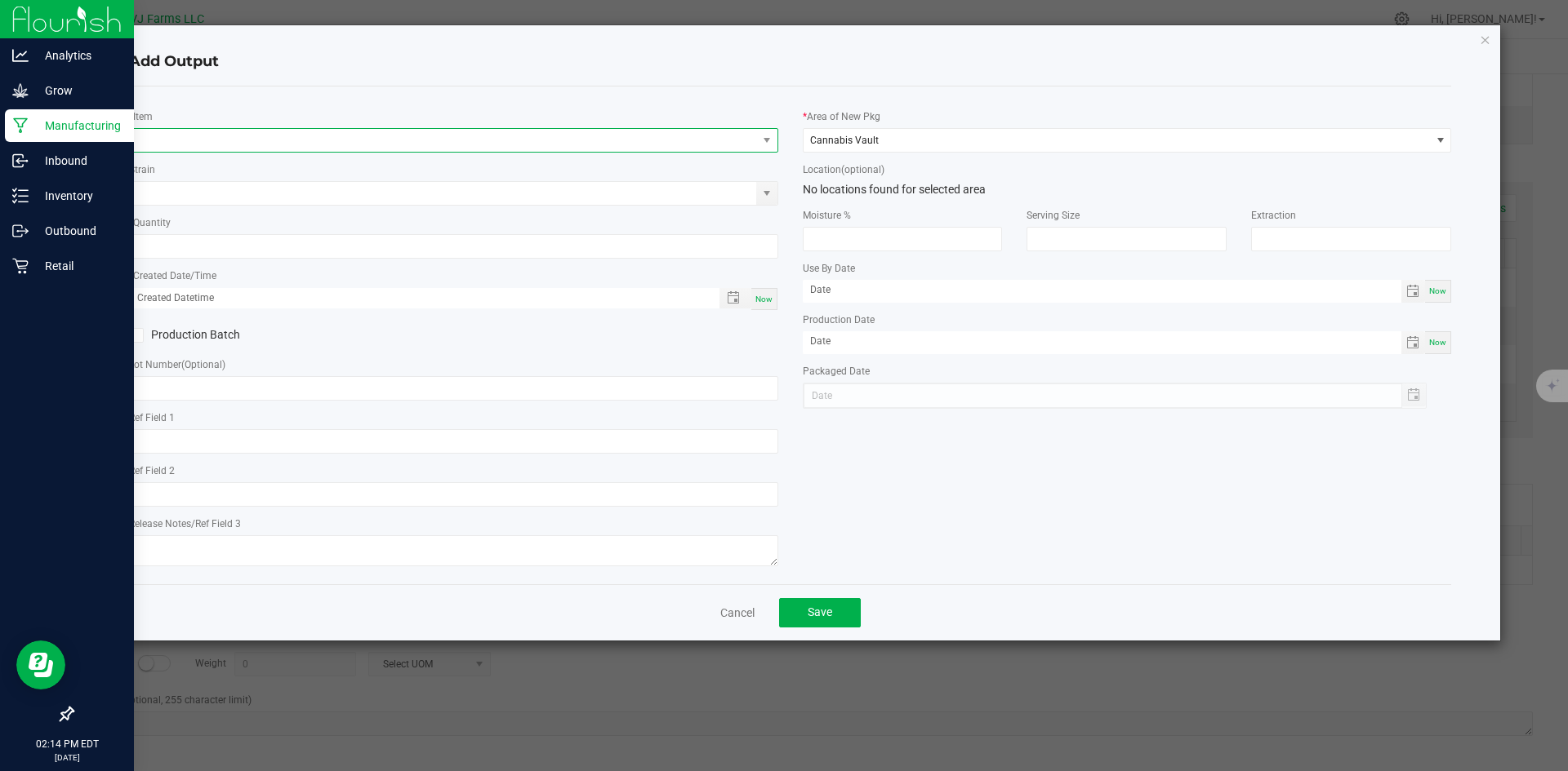
click at [237, 132] on span "NO DATA FOUND" at bounding box center [444, 140] width 627 height 23
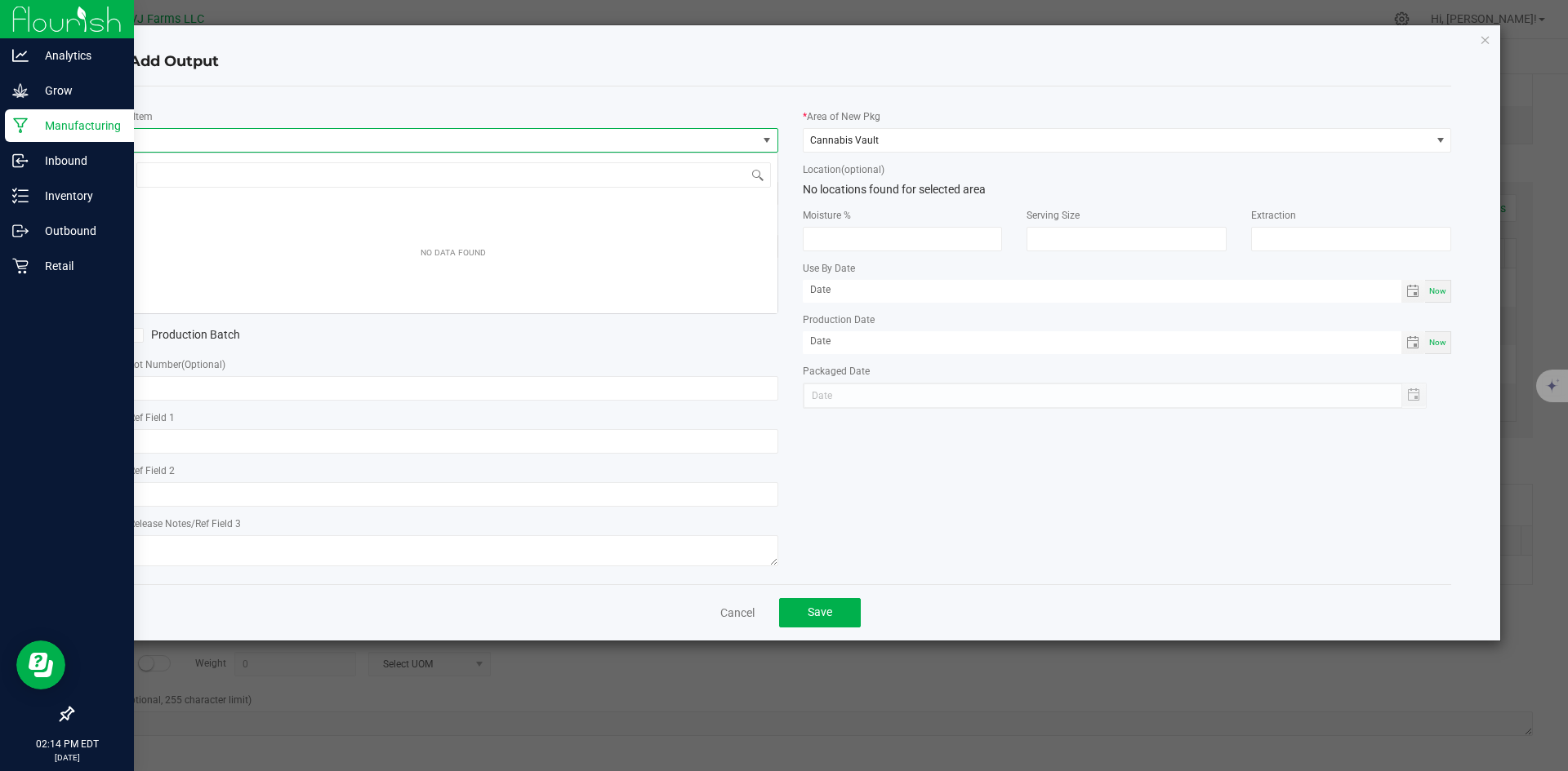
scroll to position [24, 650]
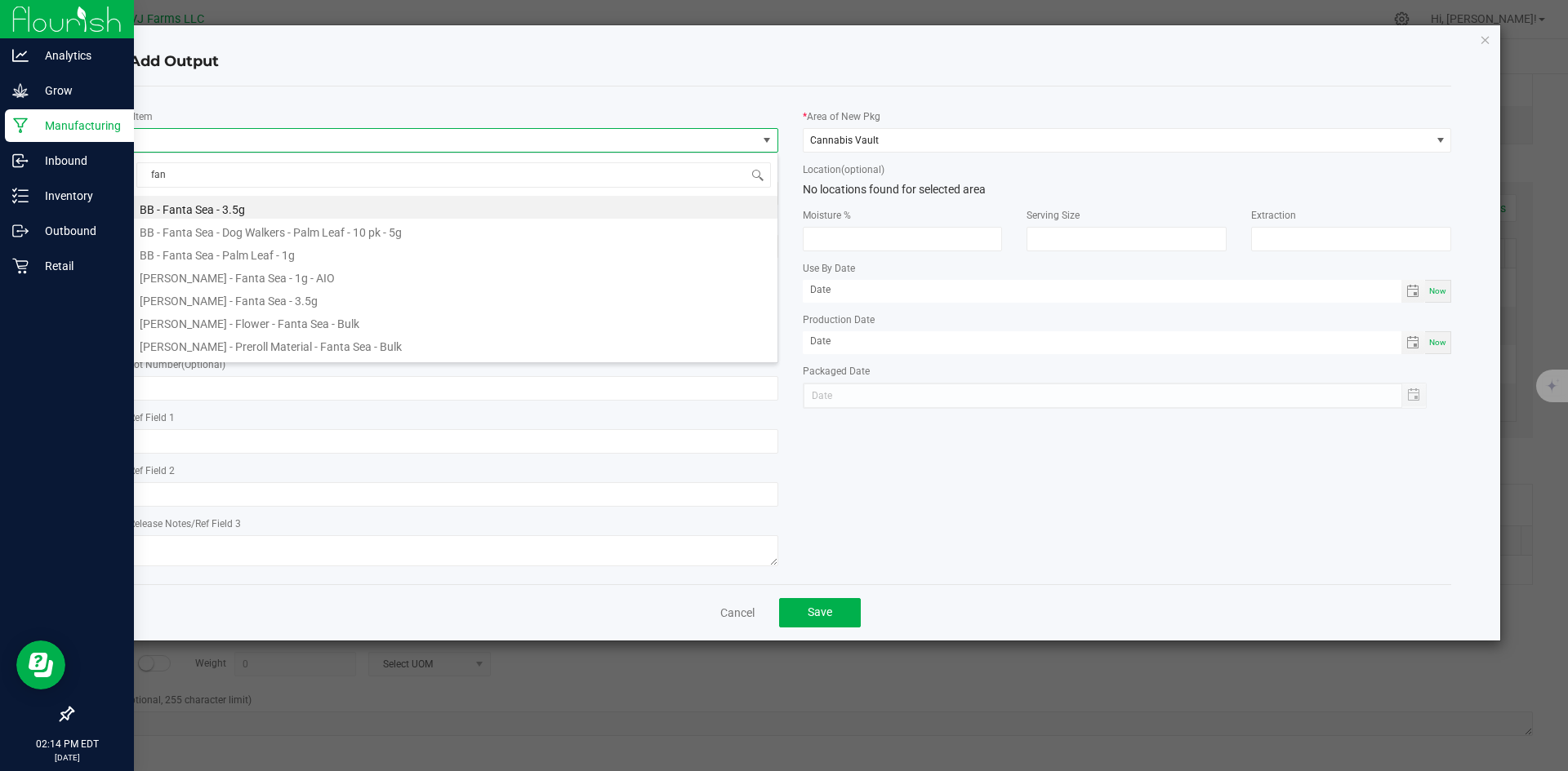
type input "fant"
click at [400, 235] on li "BB - Fanta Sea - Dog Walkers - Palm Leaf - 10 pk - 5g" at bounding box center [454, 230] width 648 height 23
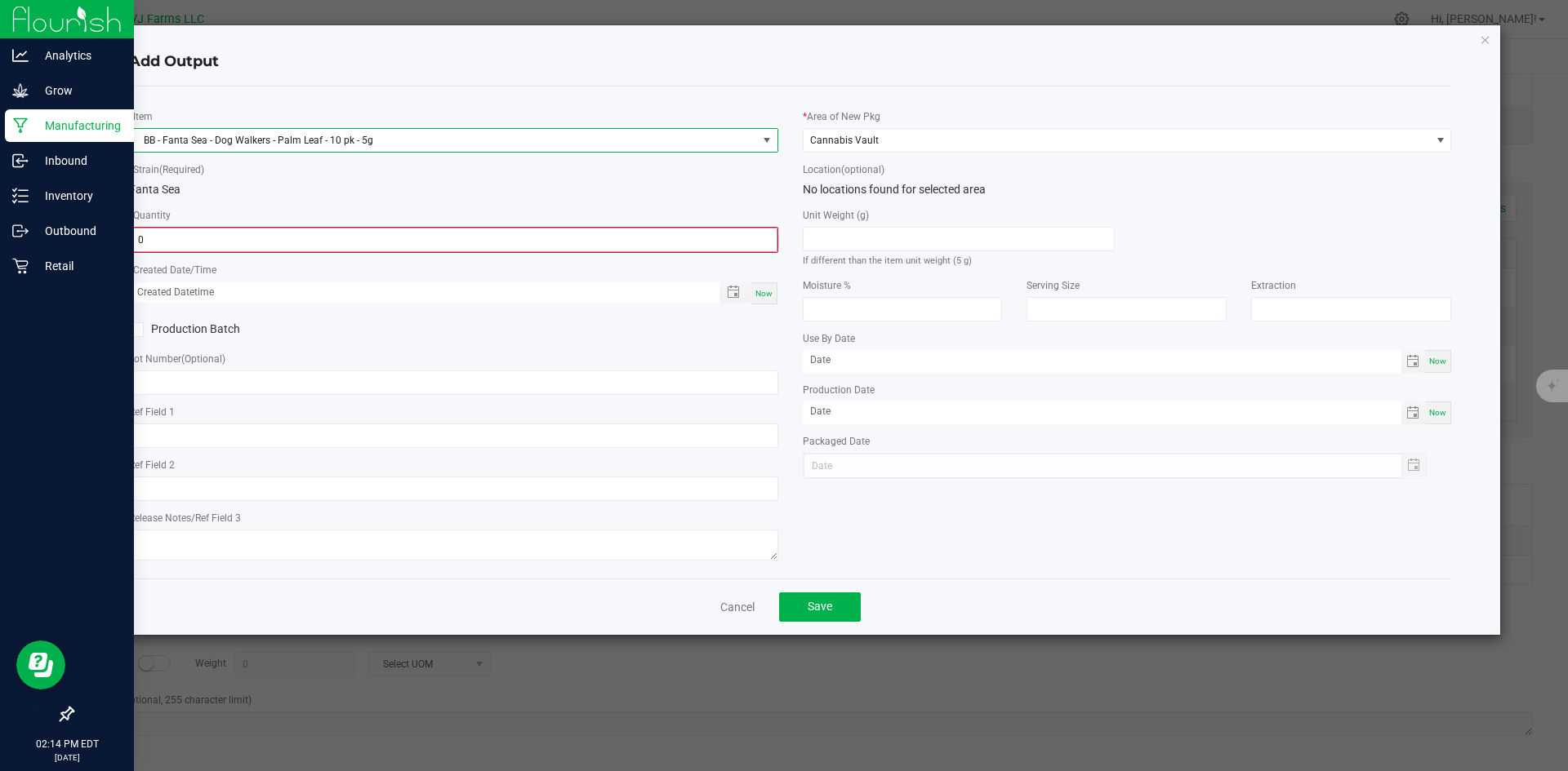
click at [218, 237] on input "0" at bounding box center [453, 240] width 646 height 23
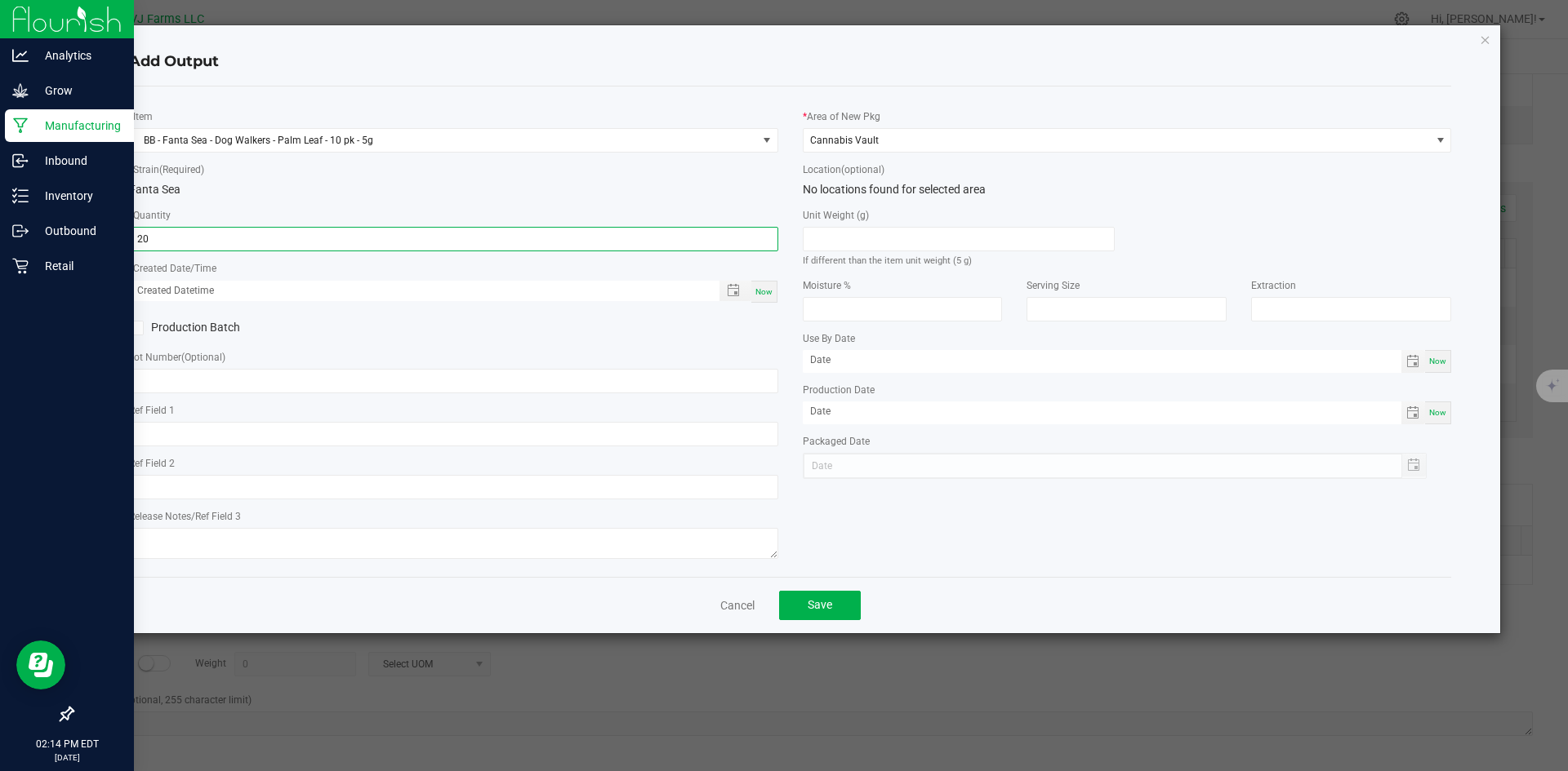
type input "20 ea"
click at [577, 351] on div "Lot Number (Optional)" at bounding box center [454, 371] width 650 height 45
click at [770, 296] on span "Now" at bounding box center [764, 292] width 17 height 9
type input "09/24/2025 2:14 PM"
type input "[DATE]"
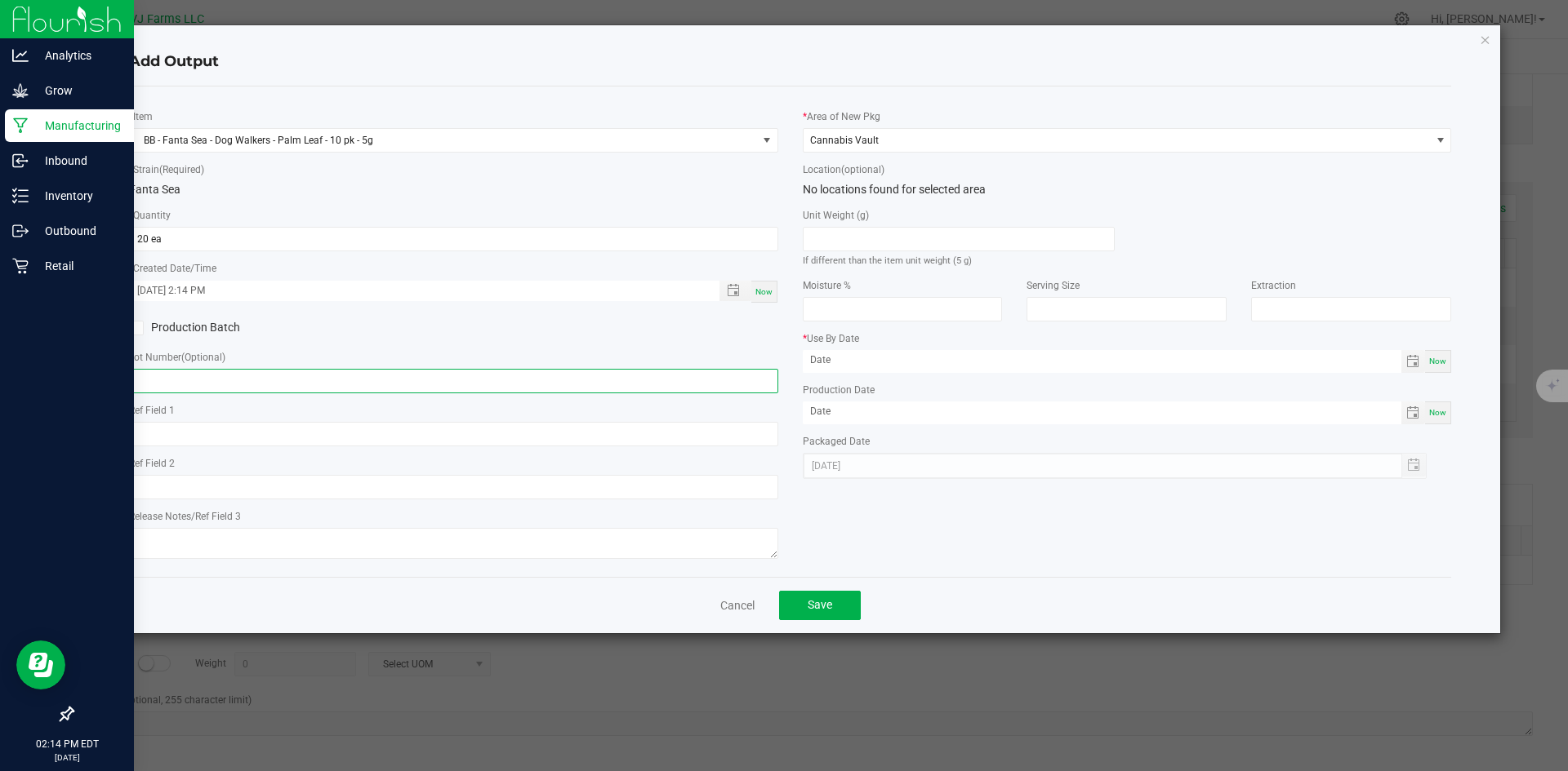
click at [184, 385] on input "text" at bounding box center [454, 381] width 650 height 24
paste input "PBB-FS-PRO5-02-10Pk"
type input "PBB-FS-PRO5-02-10Pk"
click at [820, 605] on span "Save" at bounding box center [820, 605] width 24 height 13
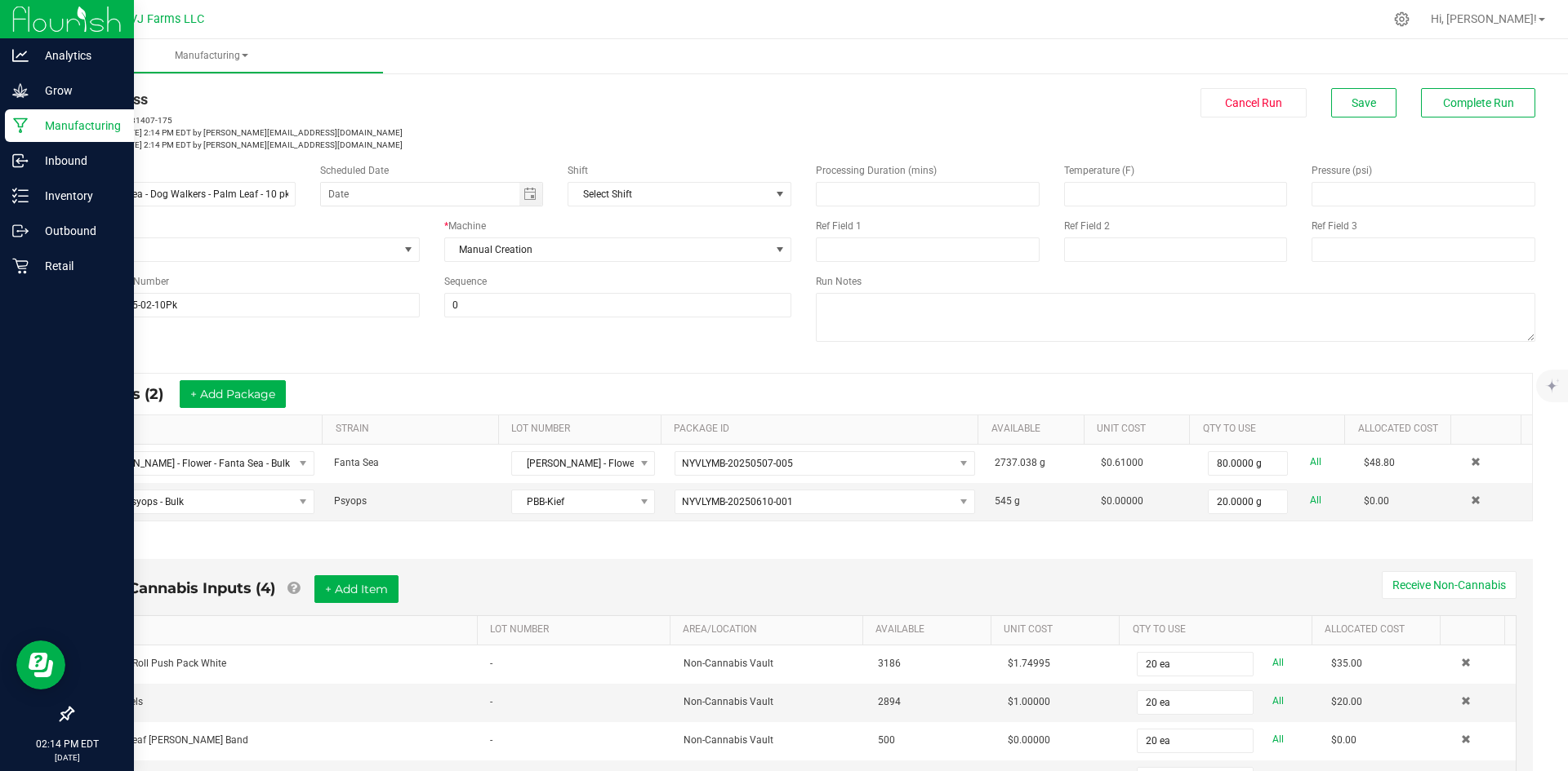
scroll to position [0, 0]
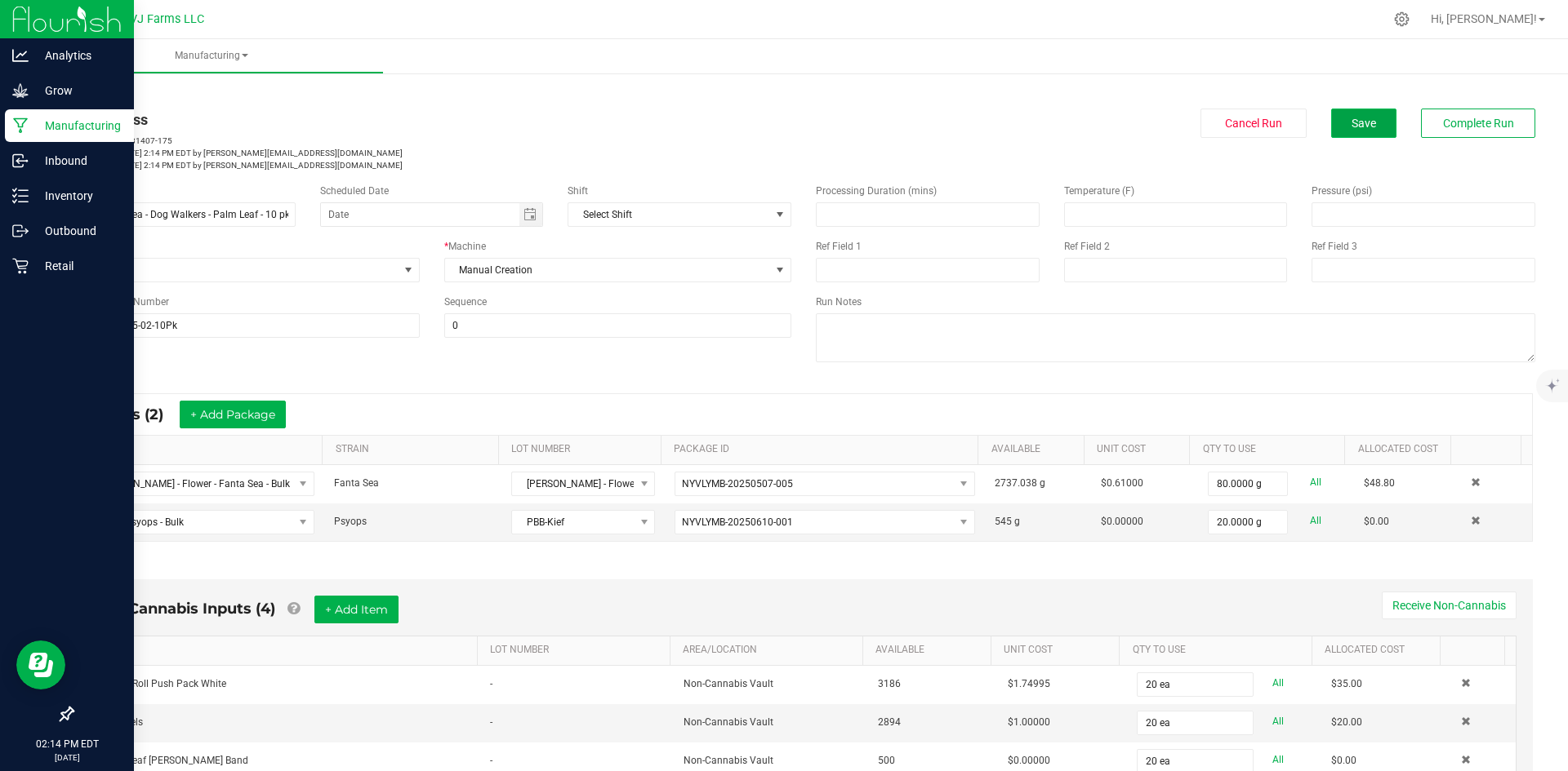
click at [1379, 124] on button "Save" at bounding box center [1364, 124] width 65 height 30
click at [1476, 117] on span "Complete Run" at bounding box center [1479, 124] width 71 height 13
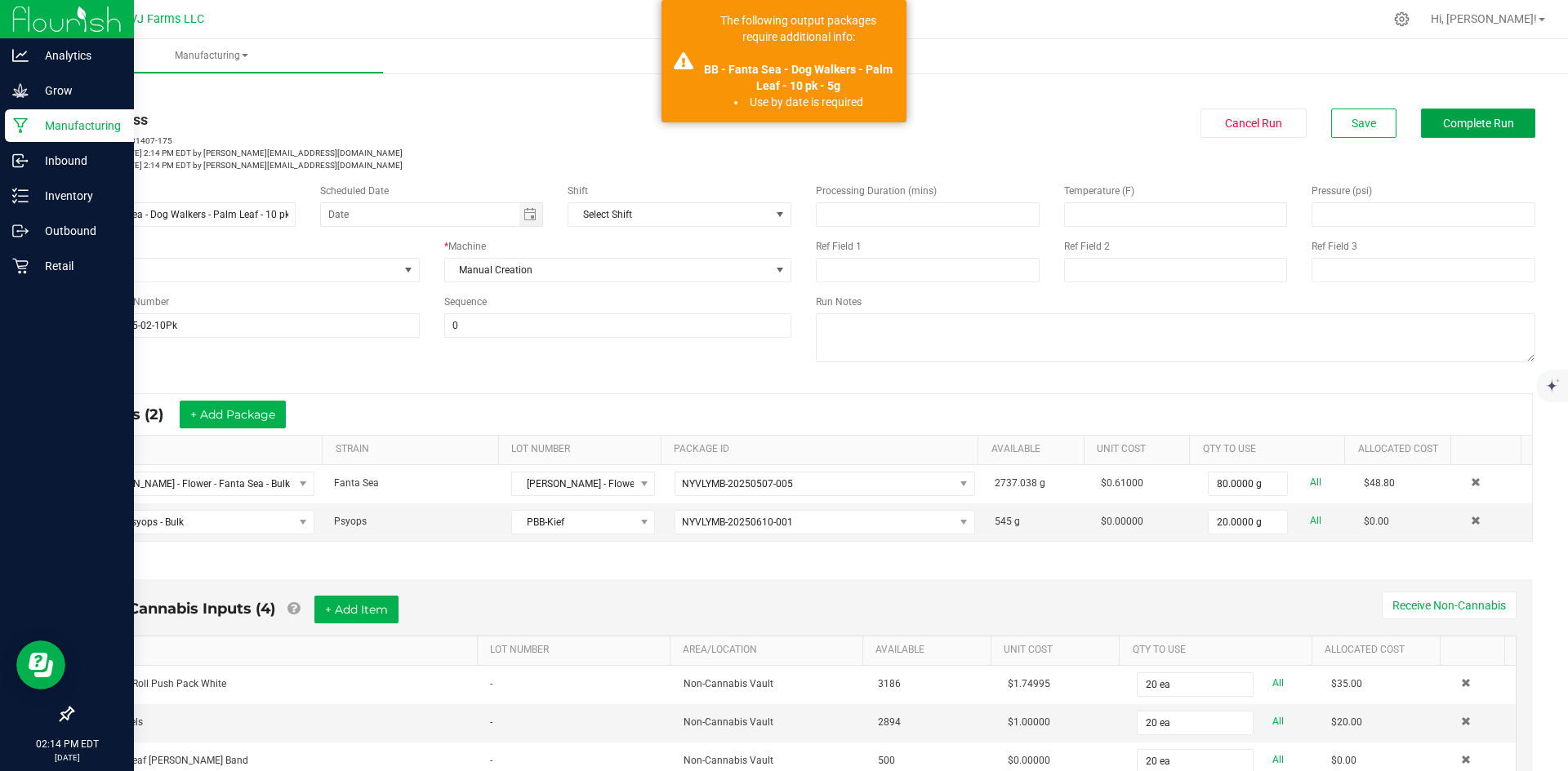
scroll to position [326, 0]
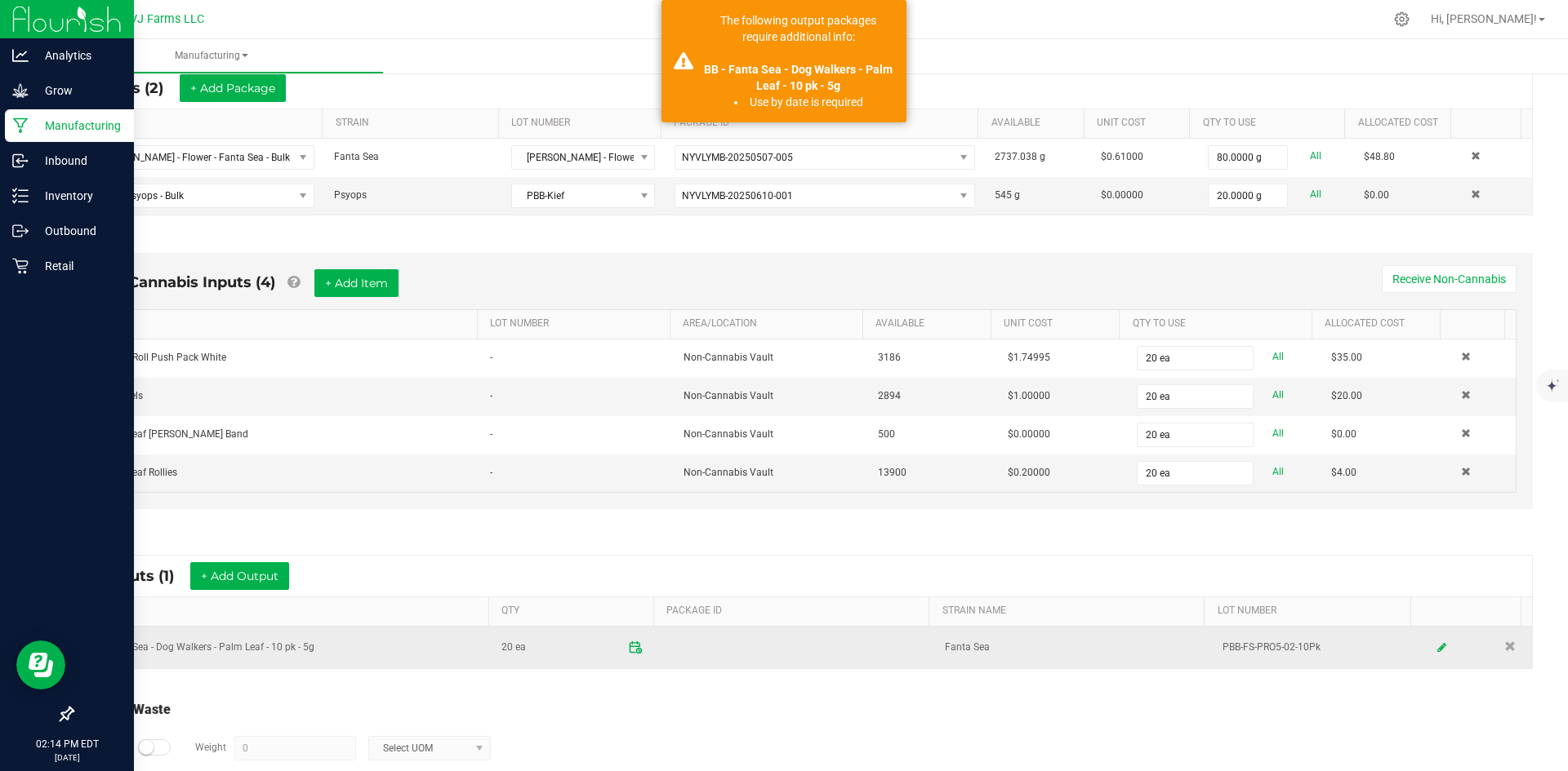
click at [630, 649] on icon at bounding box center [635, 648] width 10 height 10
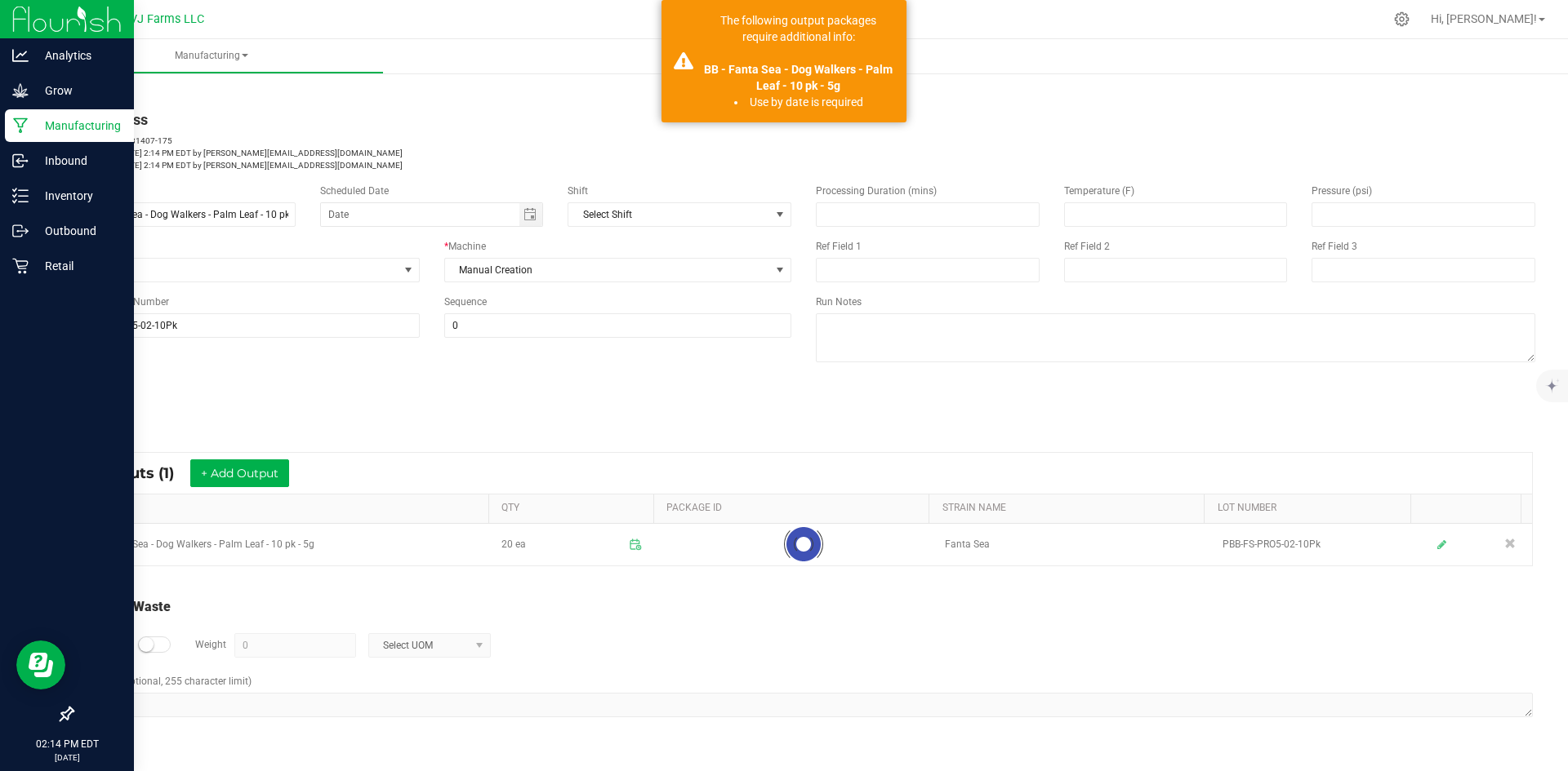
scroll to position [0, 0]
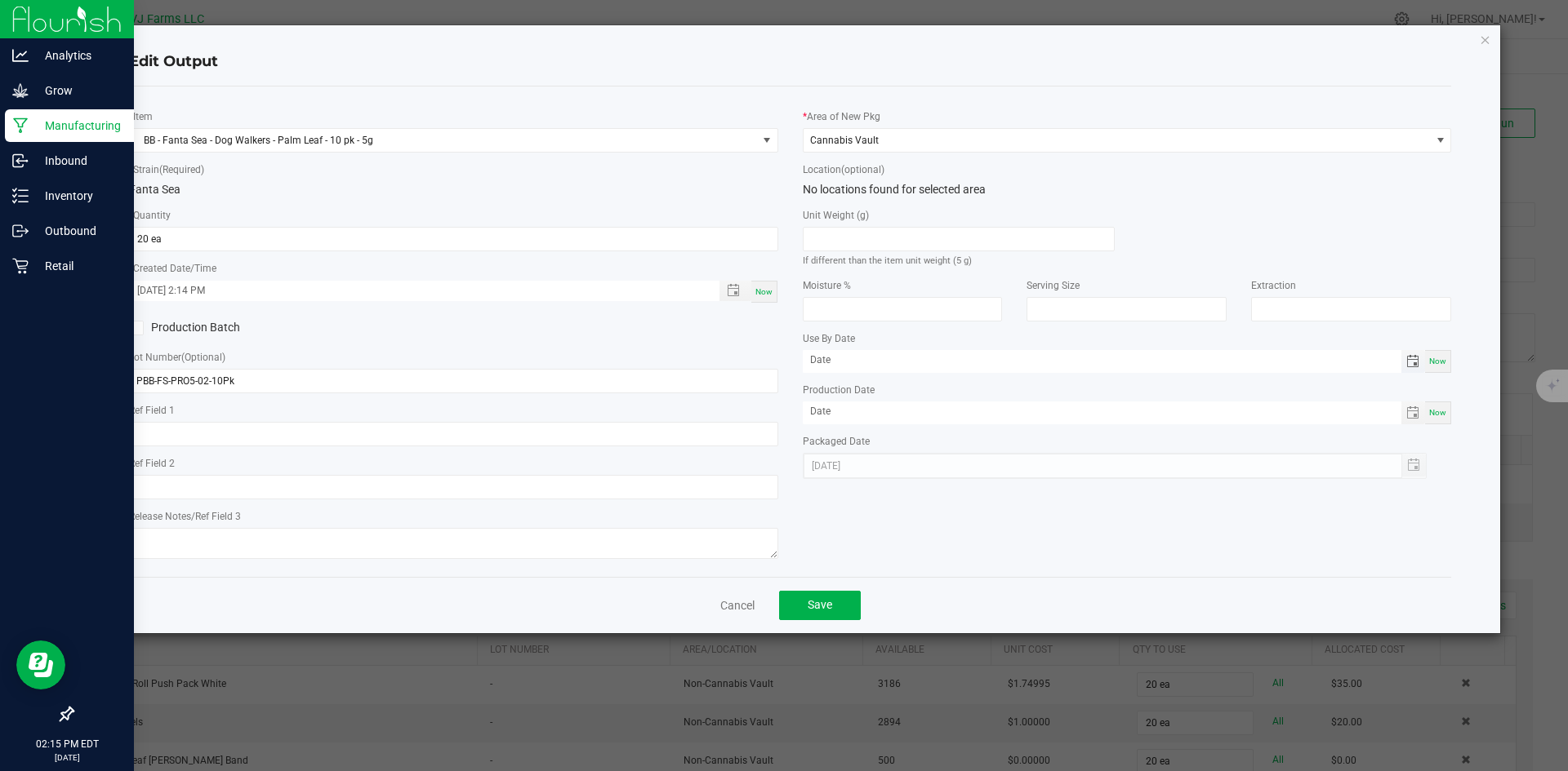
click at [1409, 367] on span "Toggle calendar" at bounding box center [1413, 362] width 13 height 13
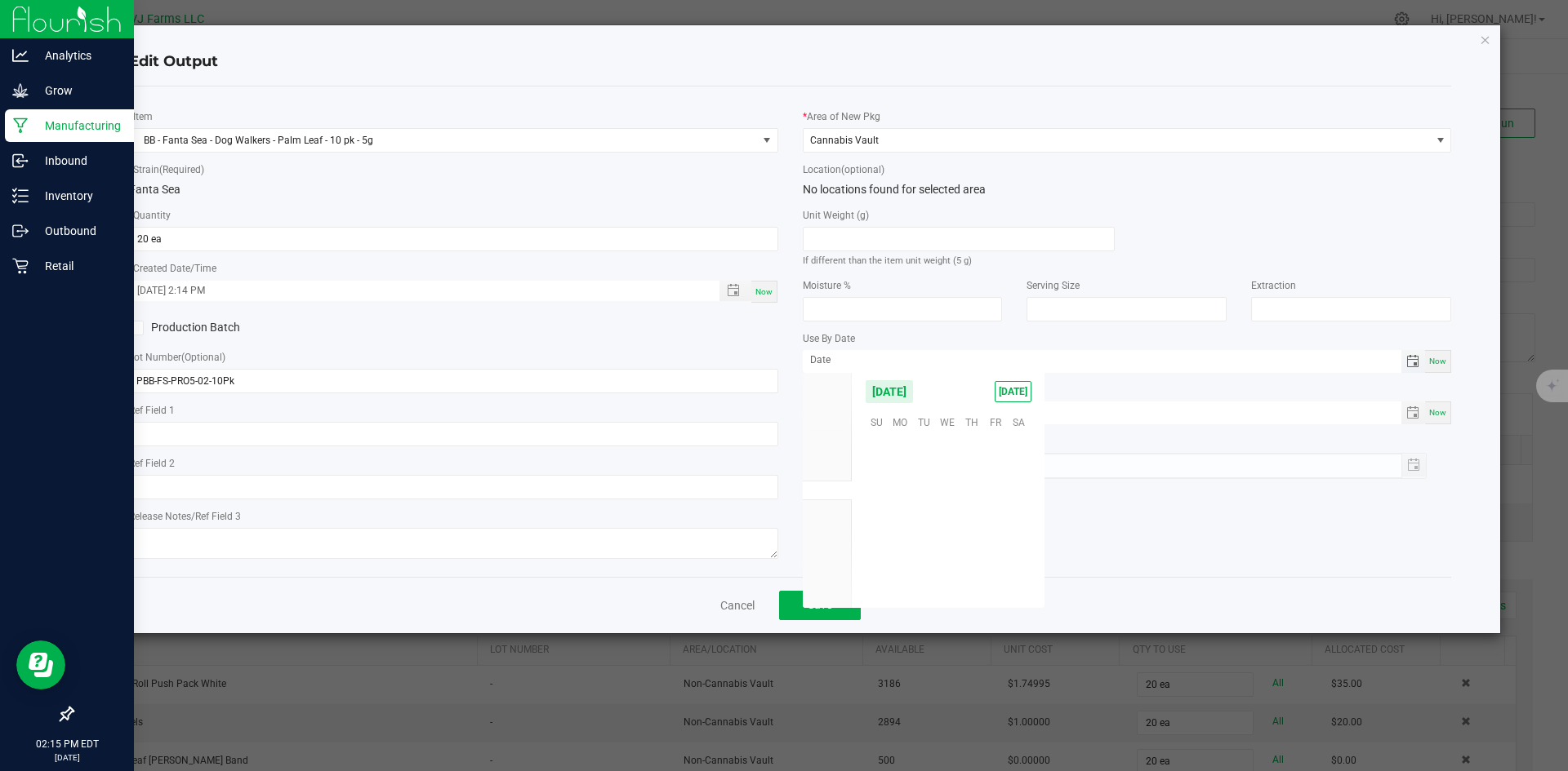
scroll to position [264713, 0]
click at [958, 376] on kendo-calendar-header "September 2025 TODAY" at bounding box center [947, 392] width 193 height 37
click at [914, 380] on span "September 2025" at bounding box center [889, 392] width 49 height 24
click at [1010, 543] on span "May" at bounding box center [1014, 552] width 34 height 33
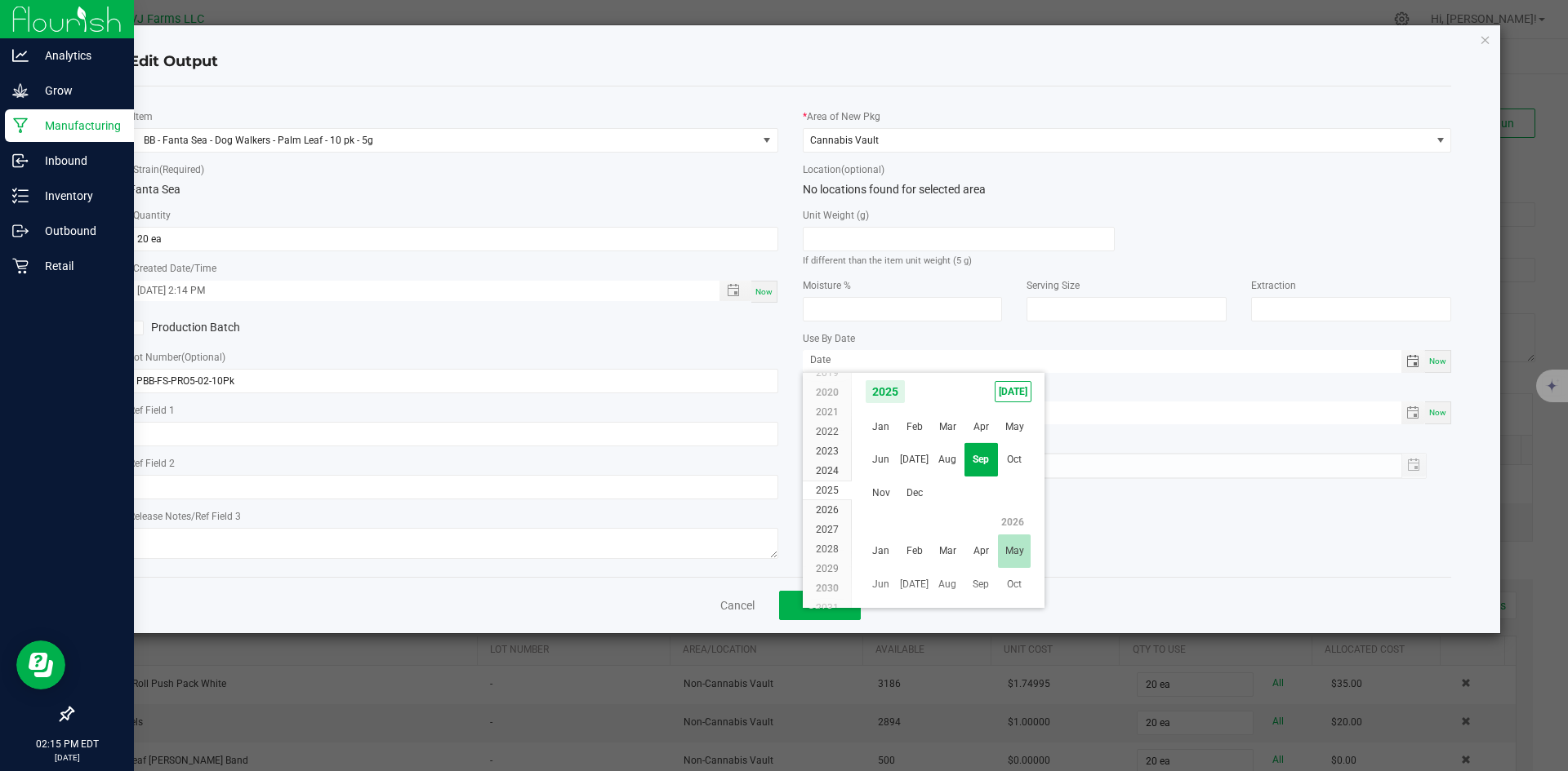
scroll to position [266118, 0]
click at [914, 386] on span "May 2026" at bounding box center [889, 392] width 49 height 24
click at [1024, 558] on span "May" at bounding box center [1014, 552] width 34 height 33
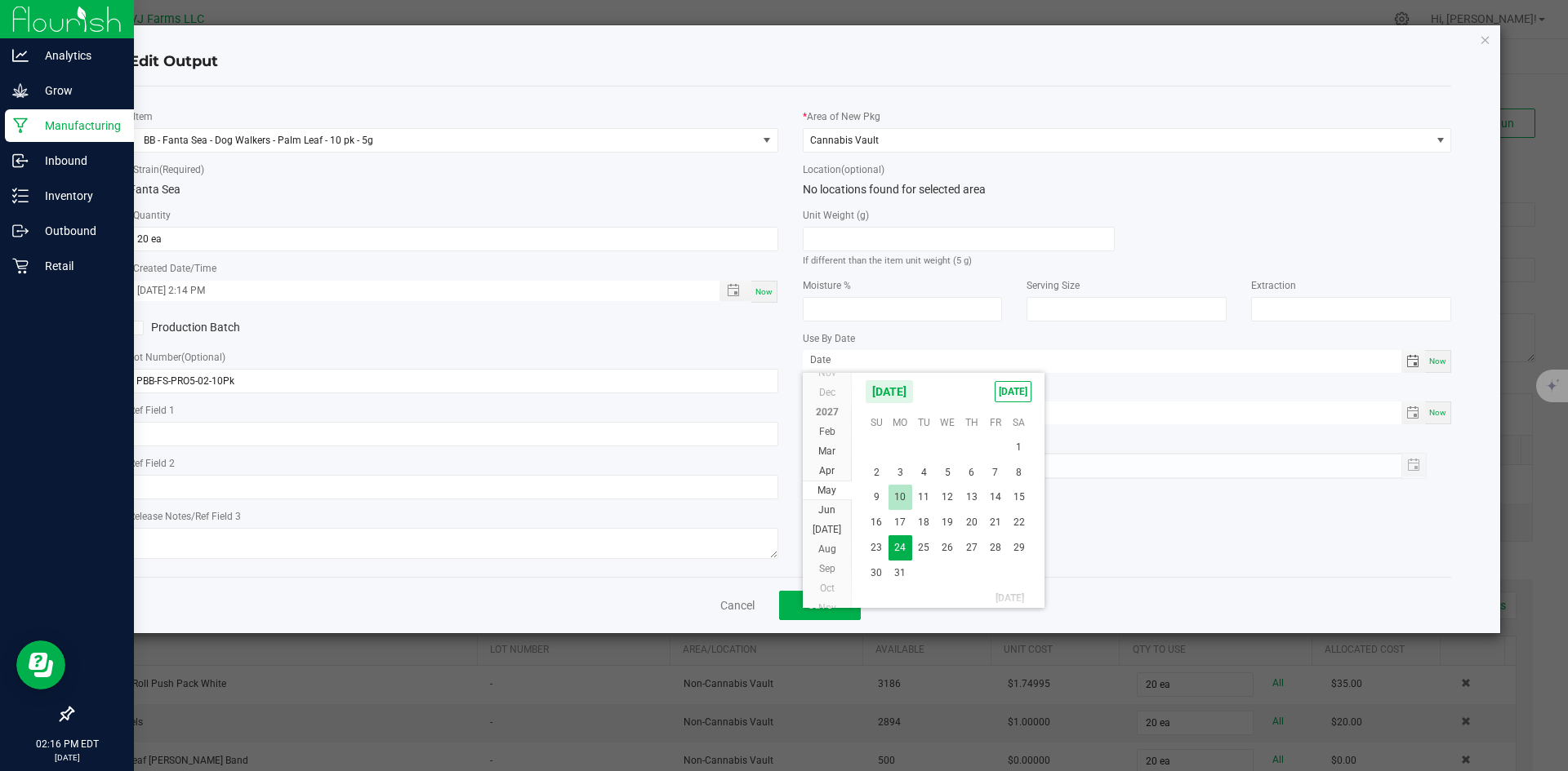
click at [889, 499] on span "10" at bounding box center [900, 497] width 23 height 25
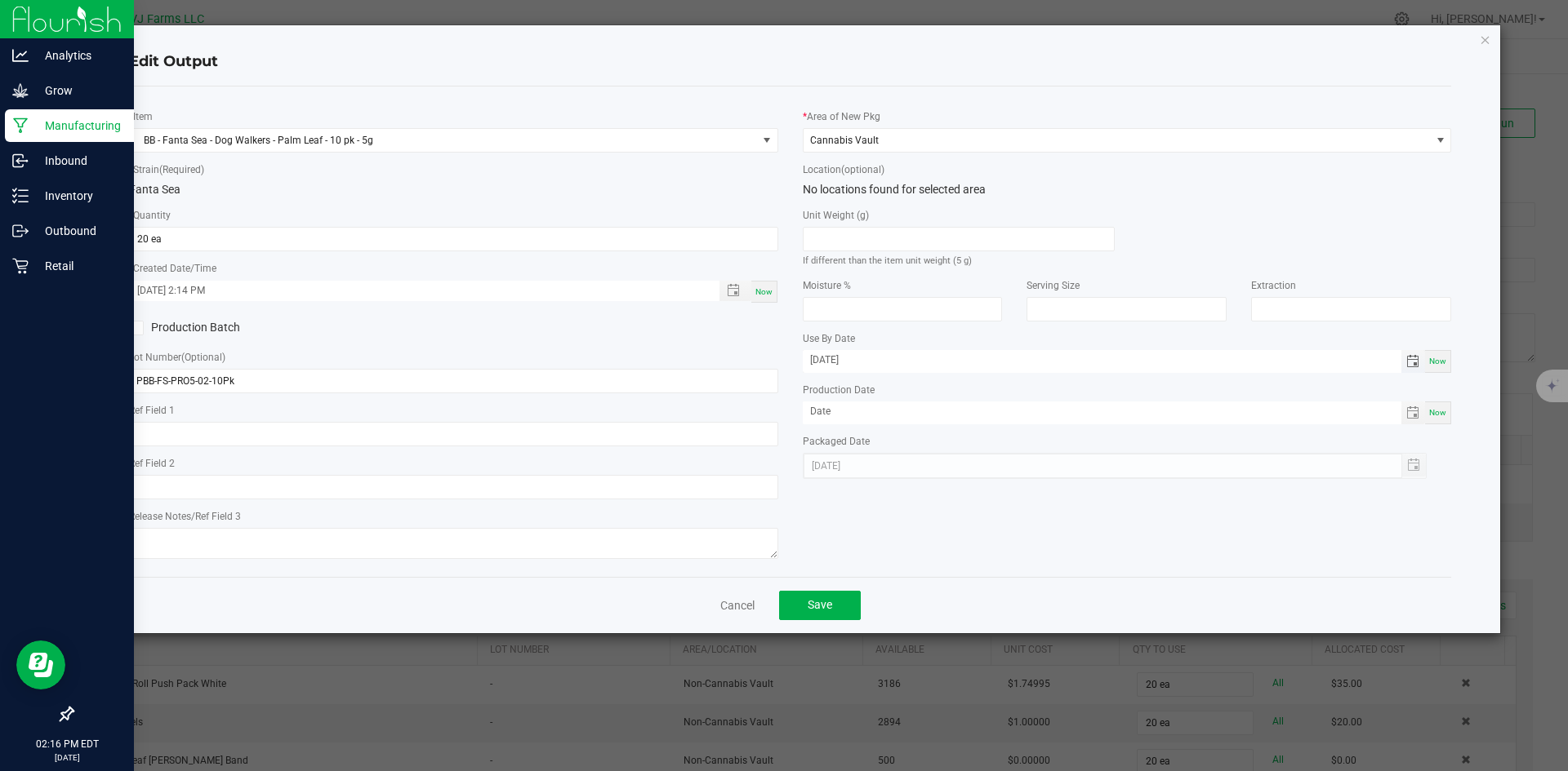
click at [1415, 365] on span "Toggle calendar" at bounding box center [1413, 362] width 13 height 13
click at [885, 494] on span "9" at bounding box center [876, 497] width 23 height 25
type input "05/09/2027"
click at [832, 600] on button "Save" at bounding box center [820, 605] width 82 height 30
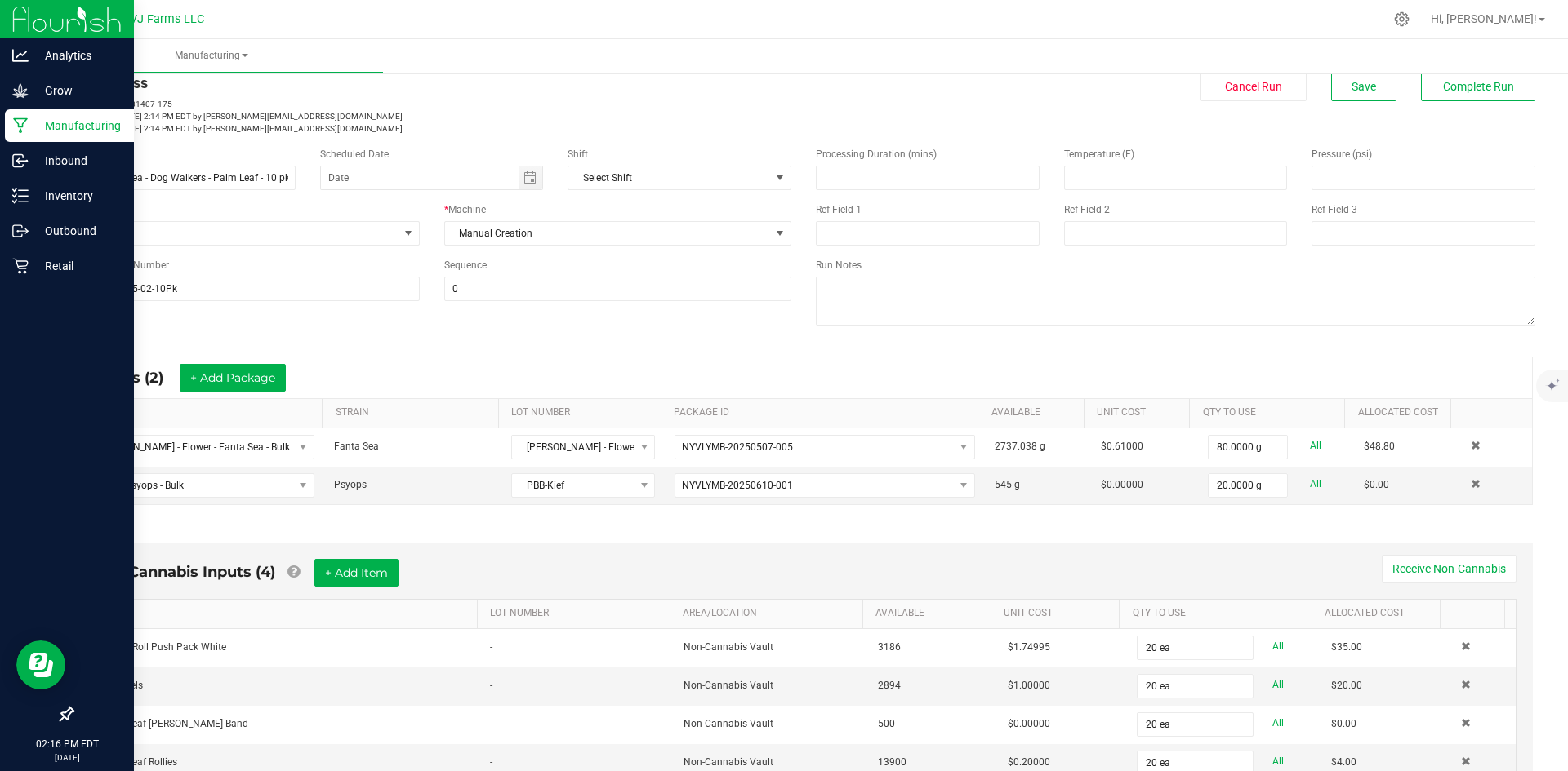
scroll to position [0, 0]
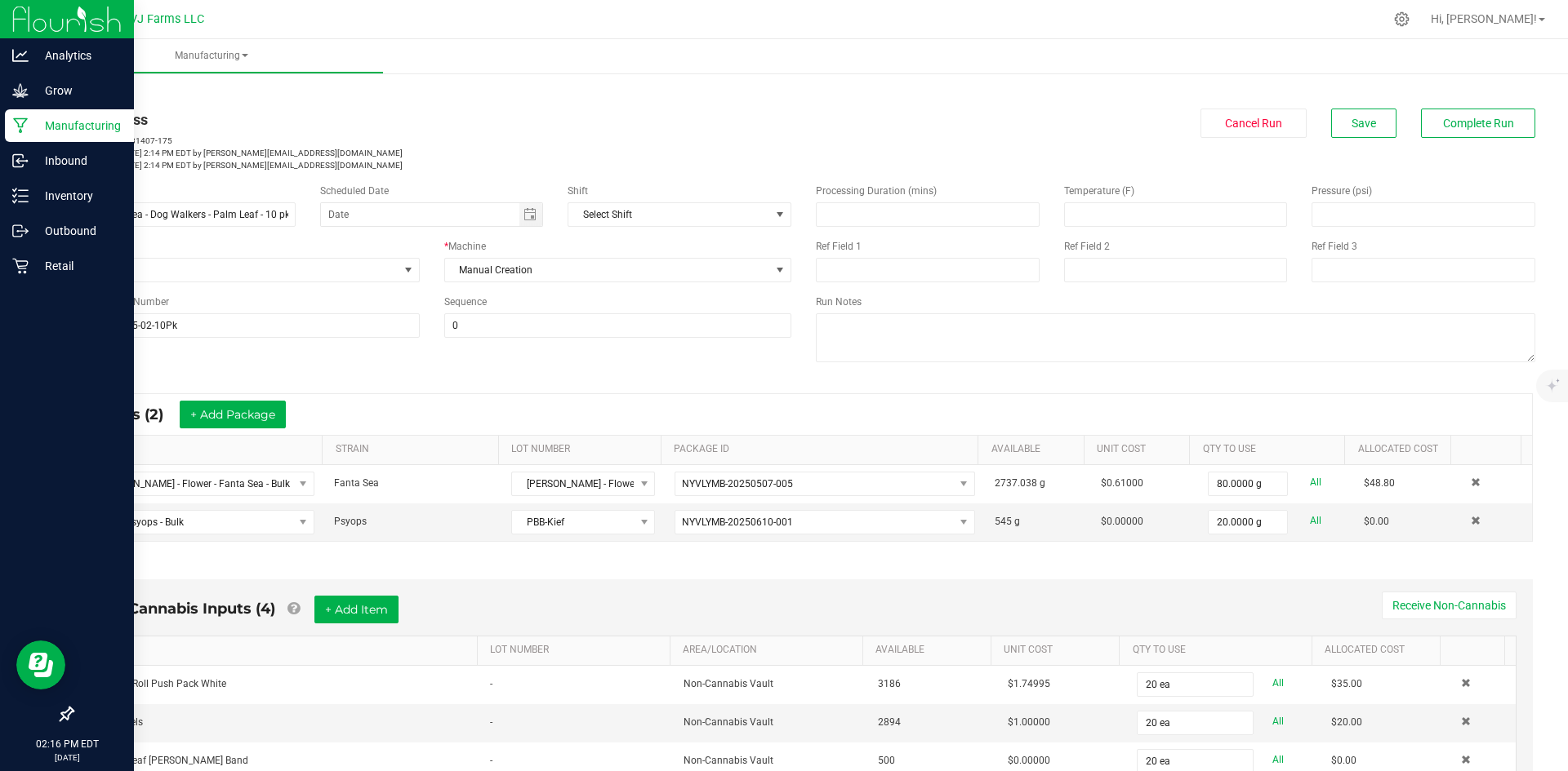
click at [1314, 140] on div "In Progress MP-20250924181407-175 Started: Sep 24, 2025 2:14 PM EDT by julia@va…" at bounding box center [803, 140] width 1488 height 63
click at [1367, 126] on button "Save" at bounding box center [1364, 124] width 65 height 30
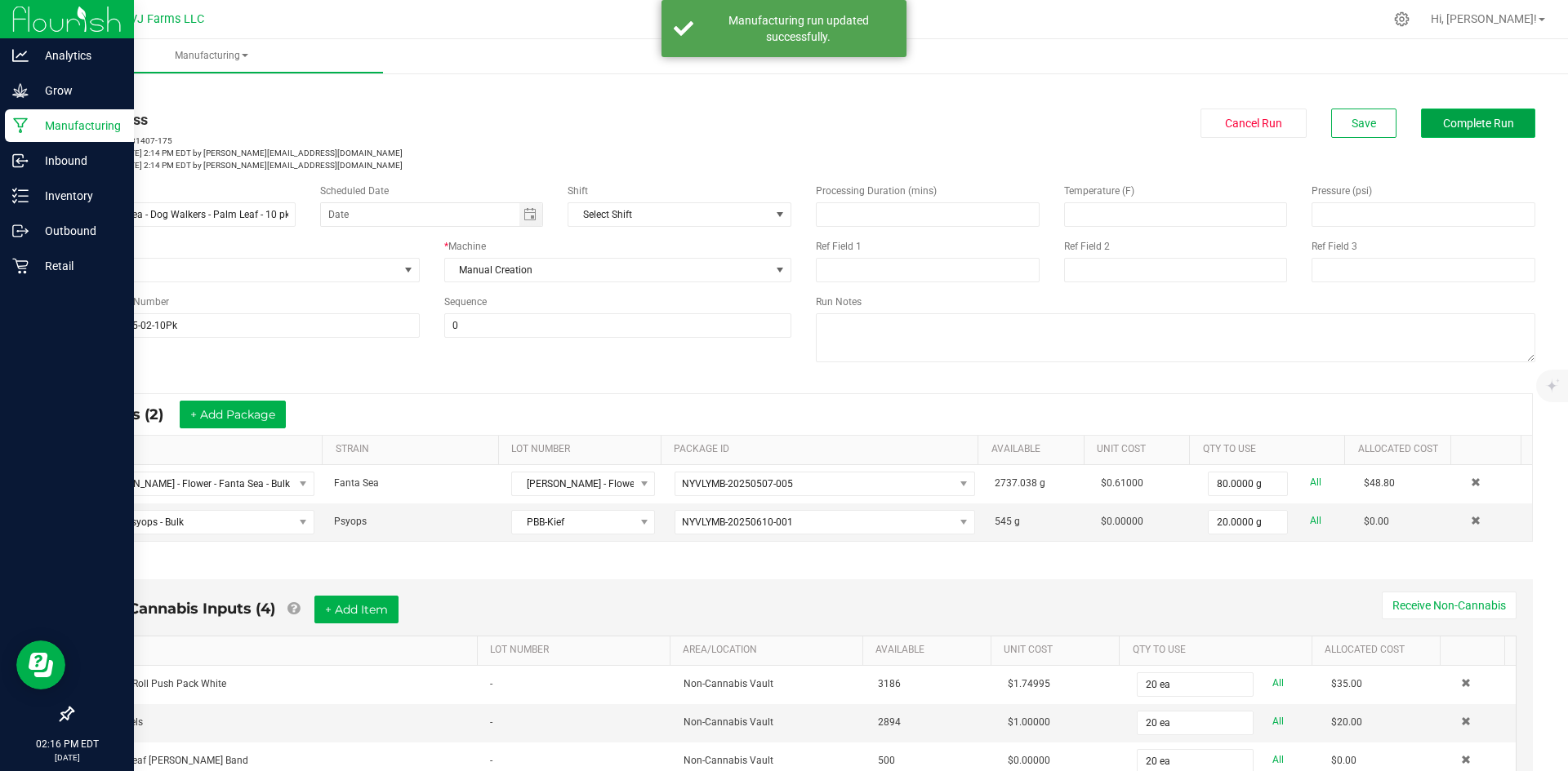
click at [1480, 123] on span "Complete Run" at bounding box center [1479, 124] width 71 height 13
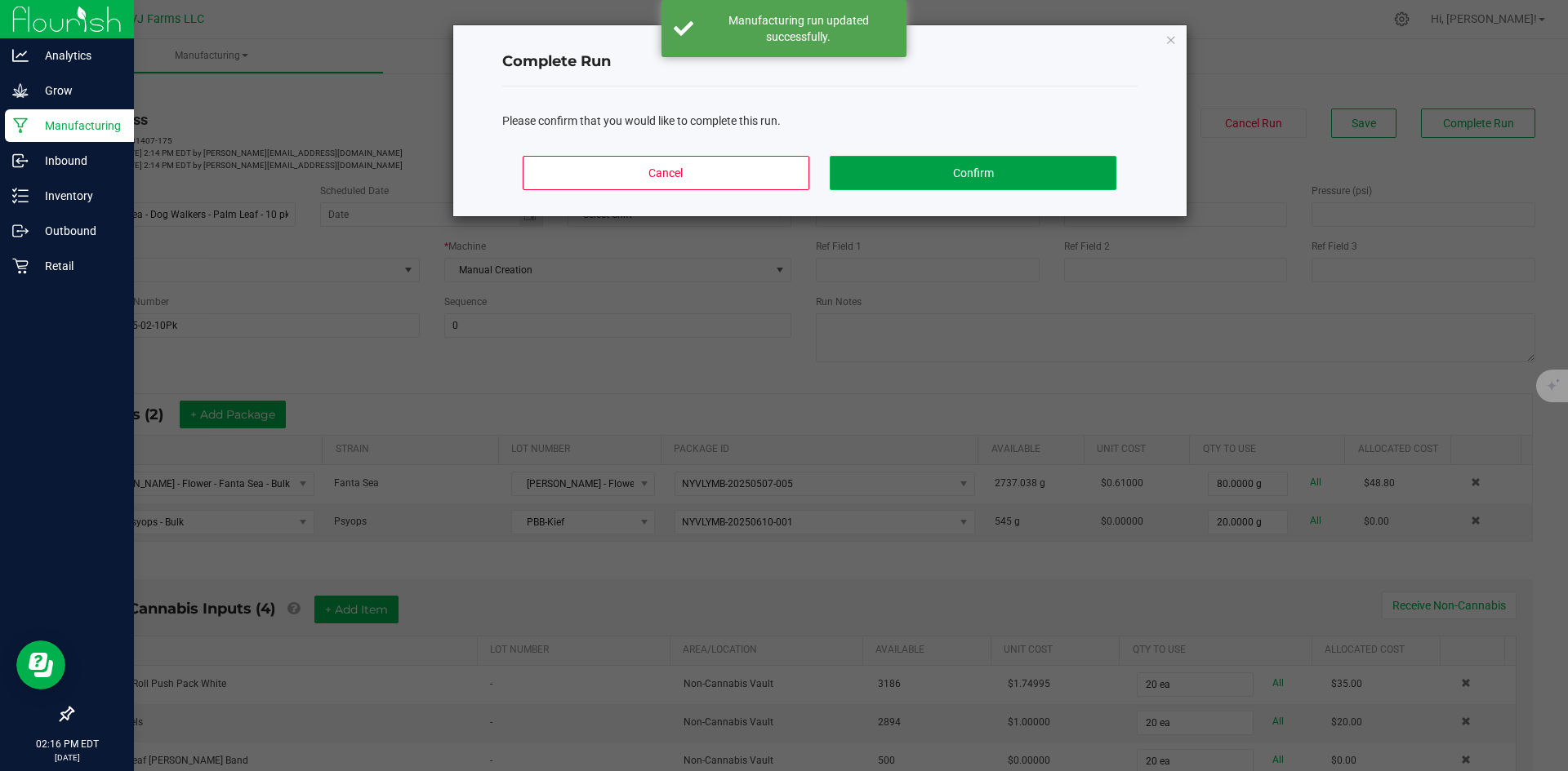
click at [1059, 166] on button "Confirm" at bounding box center [972, 173] width 286 height 34
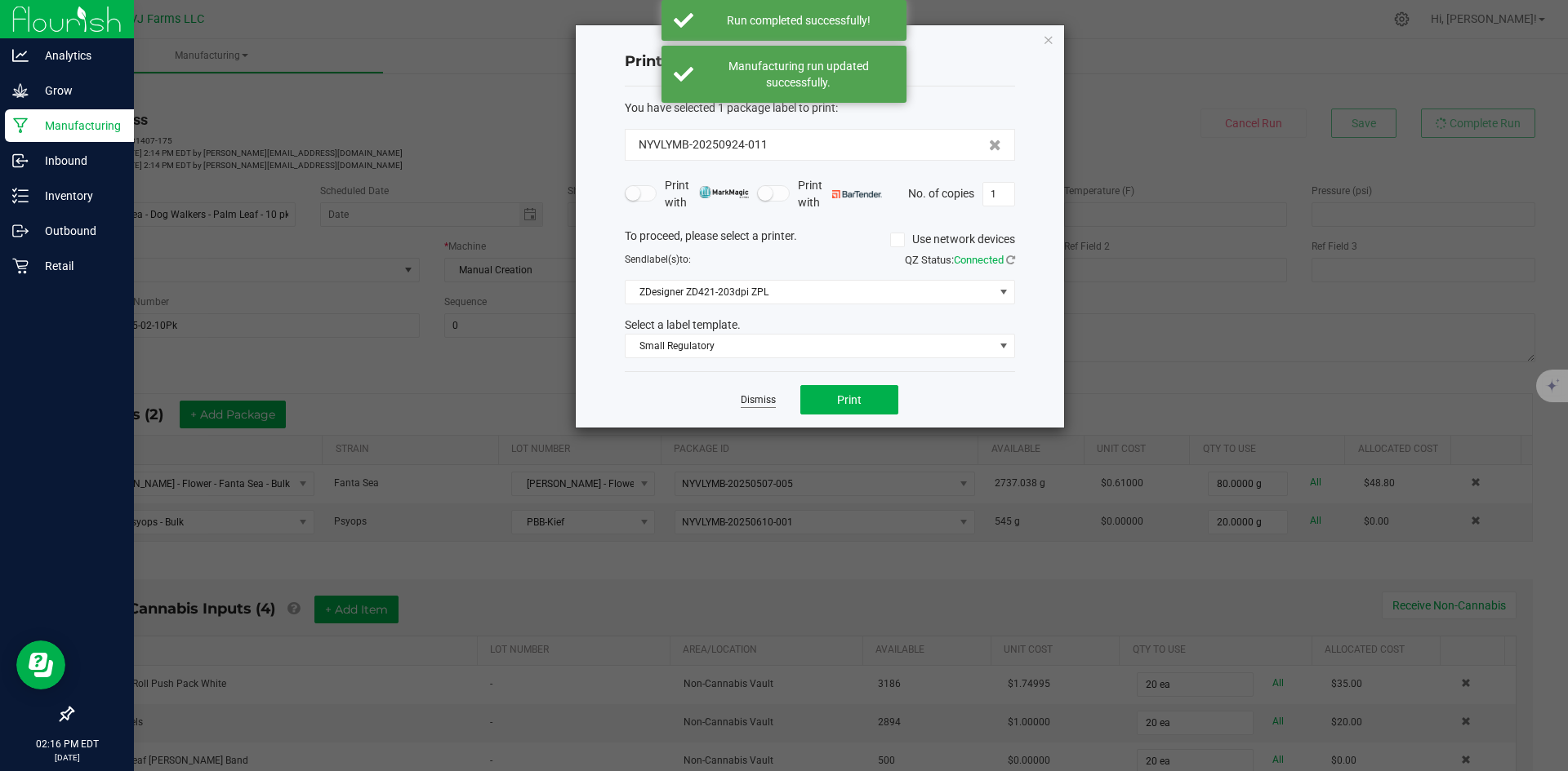
click at [762, 401] on link "Dismiss" at bounding box center [758, 400] width 35 height 14
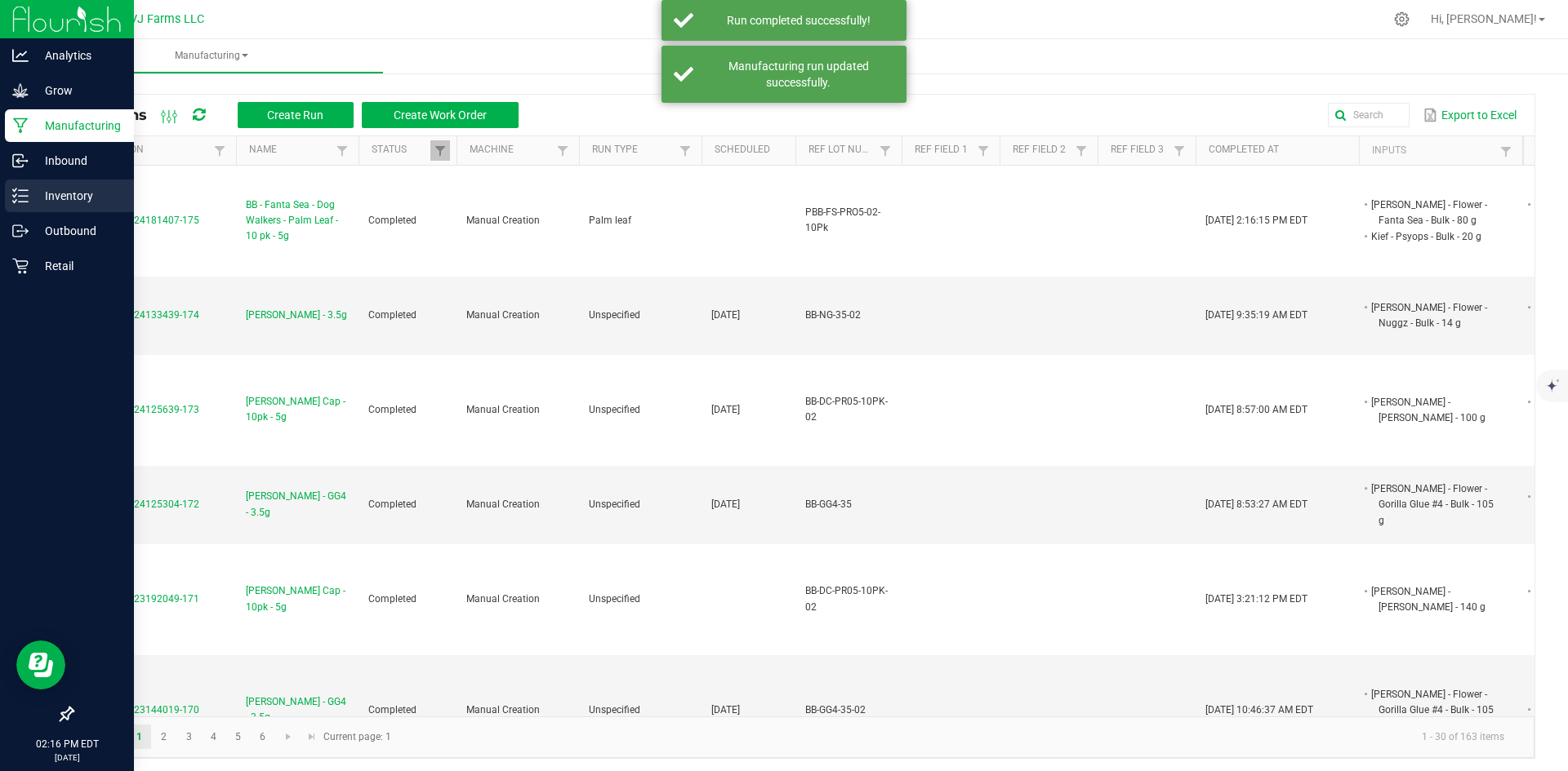
click at [29, 184] on div "Inventory" at bounding box center [69, 195] width 129 height 33
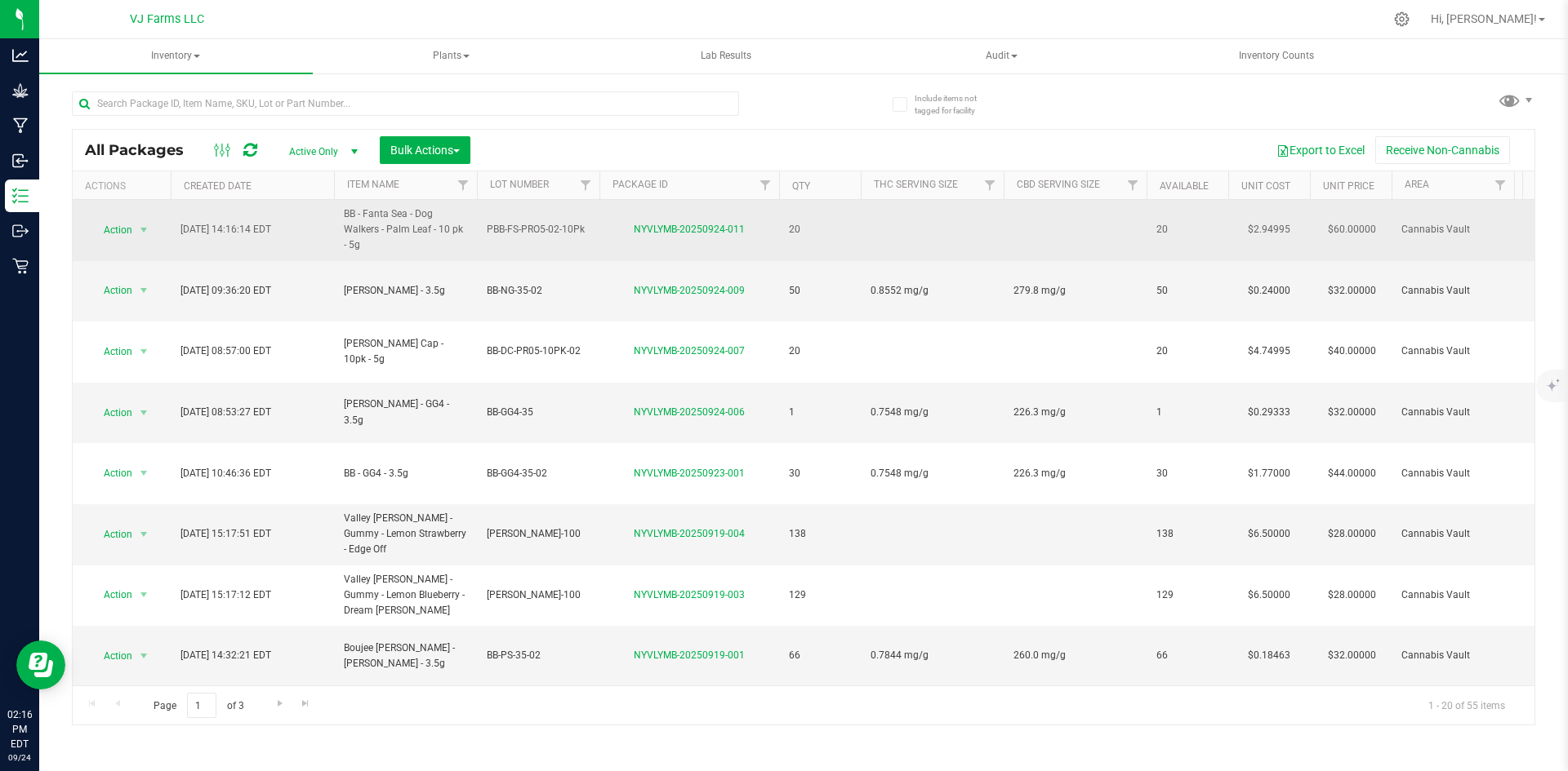
click at [1065, 232] on td at bounding box center [1076, 231] width 143 height 61
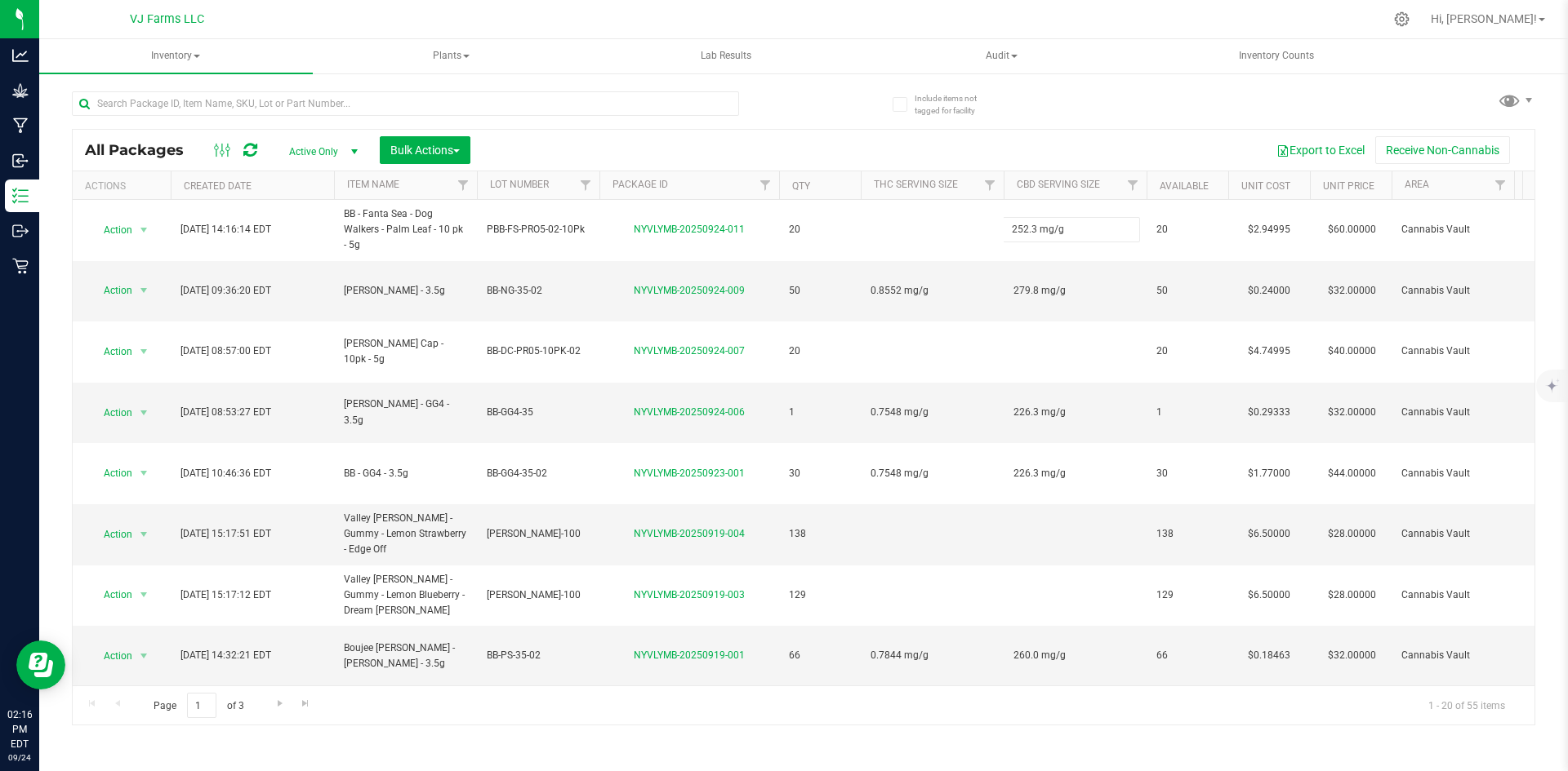
type input "252.3 mg/g"
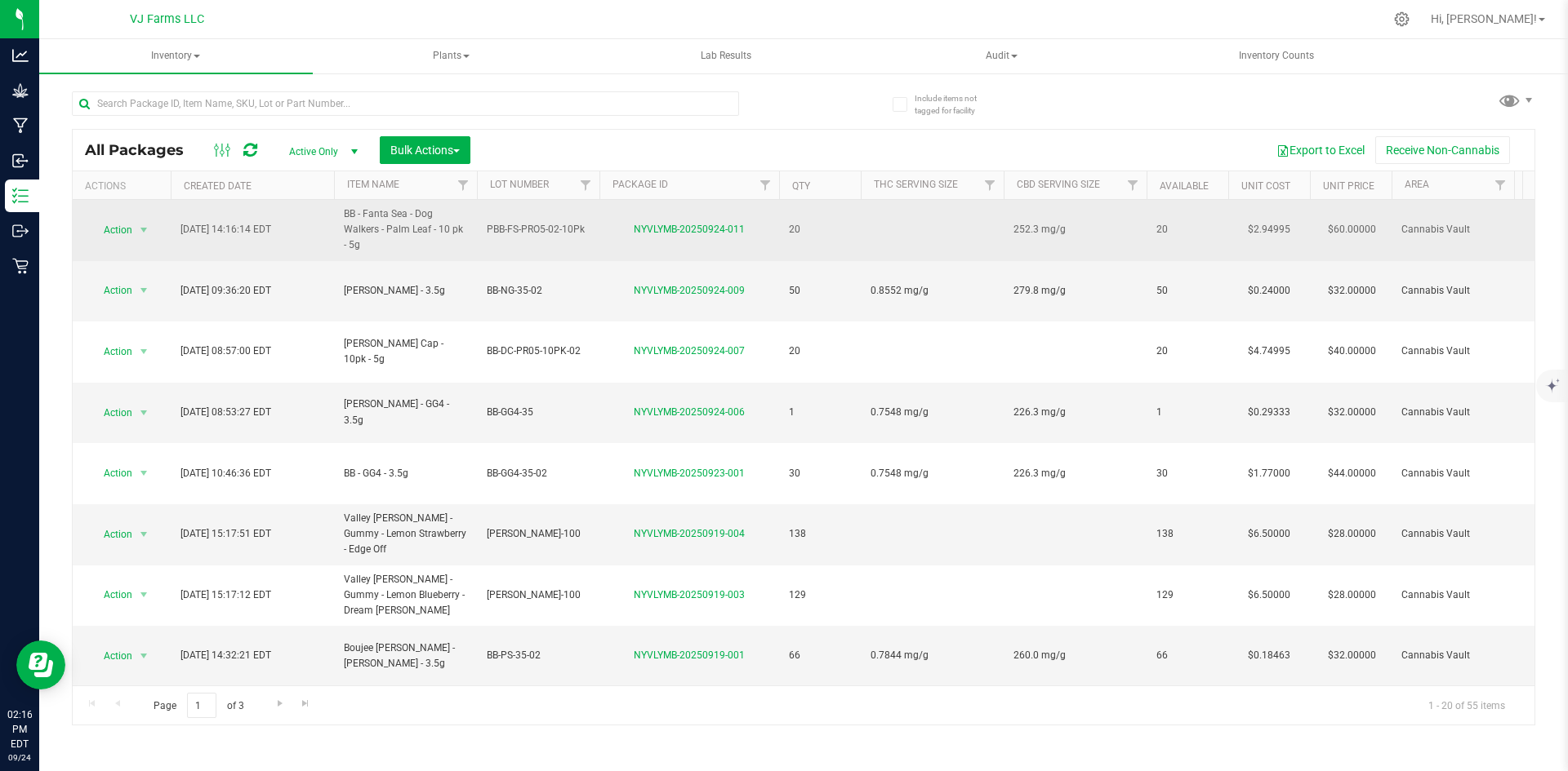
click at [887, 219] on td at bounding box center [932, 231] width 143 height 61
type input "3.606 mg/g"
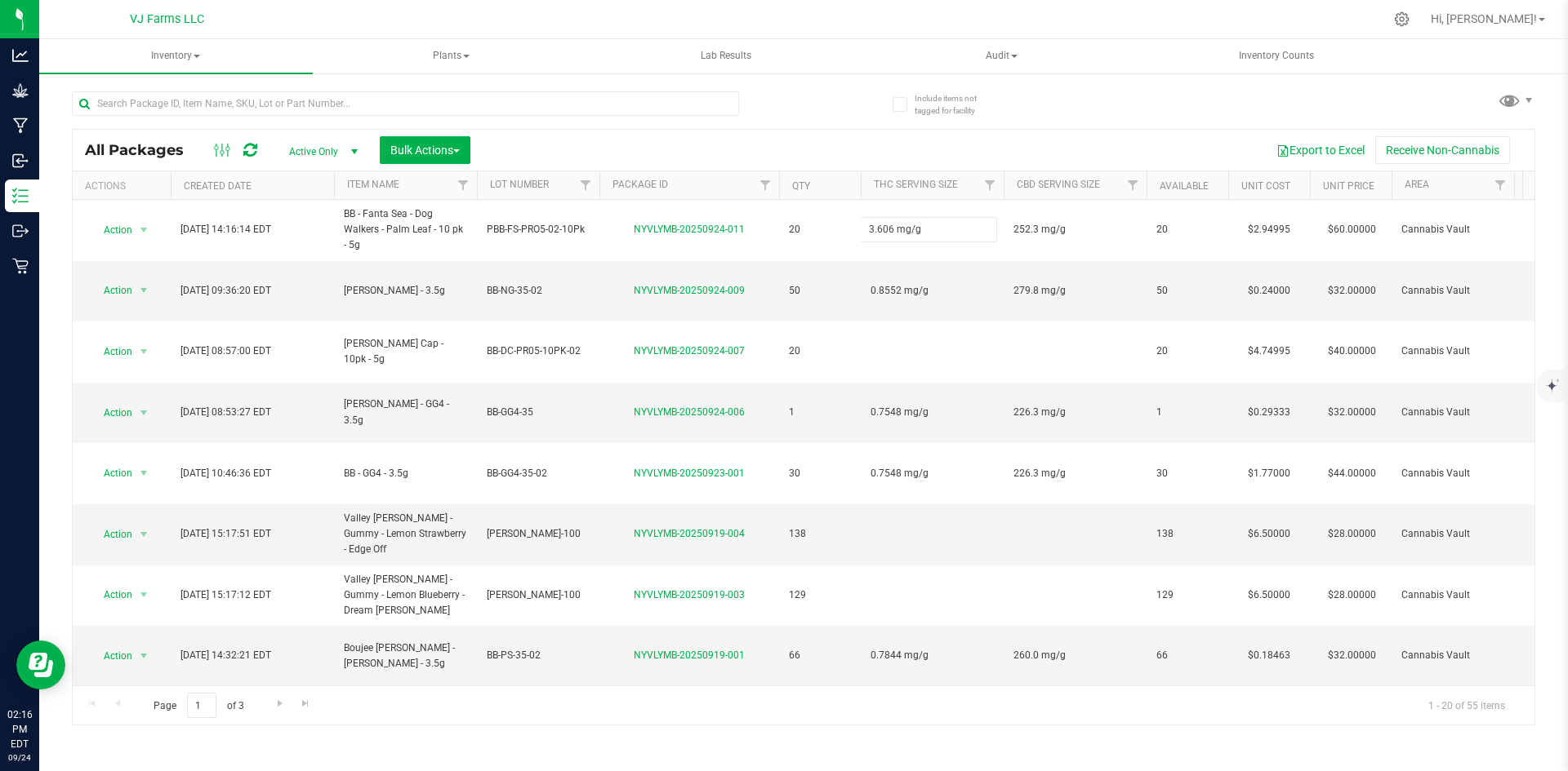
click at [816, 137] on div "All Packages Active Only Active Only Lab Samples Locked All Bulk Actions Add to…" at bounding box center [803, 428] width 1464 height 597
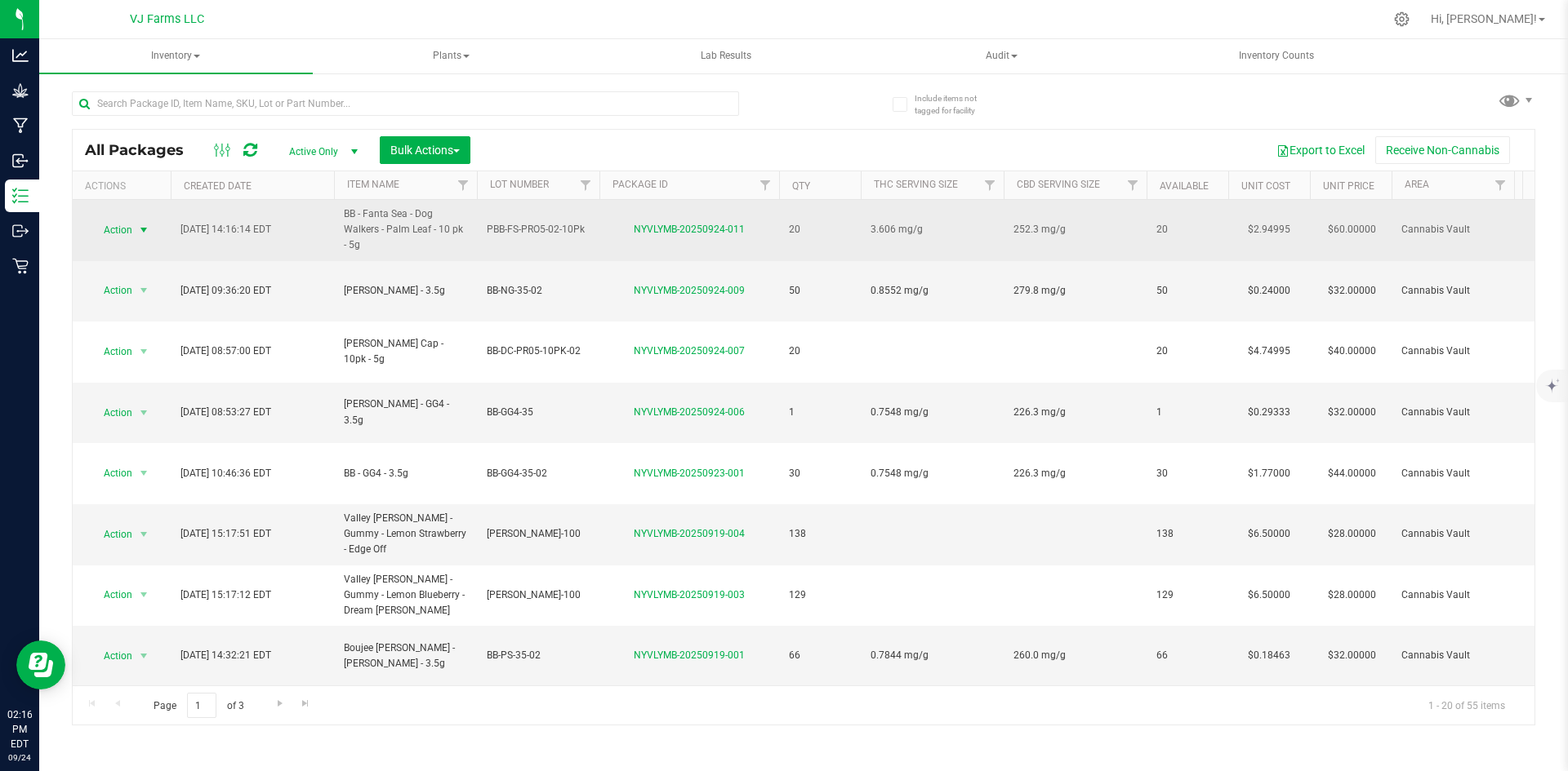
click at [144, 233] on span "select" at bounding box center [143, 230] width 13 height 13
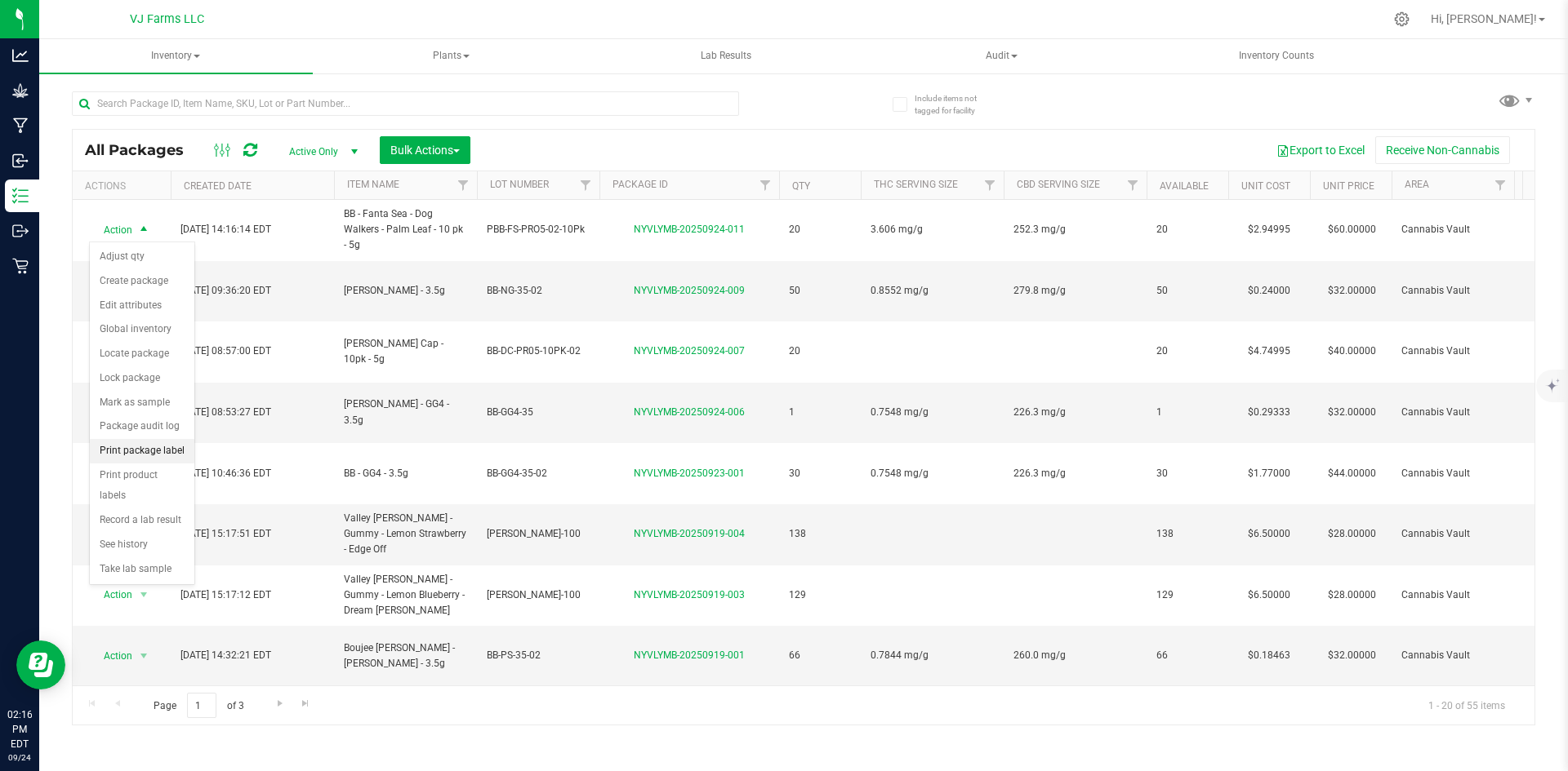
click at [164, 452] on li "Print package label" at bounding box center [142, 451] width 104 height 24
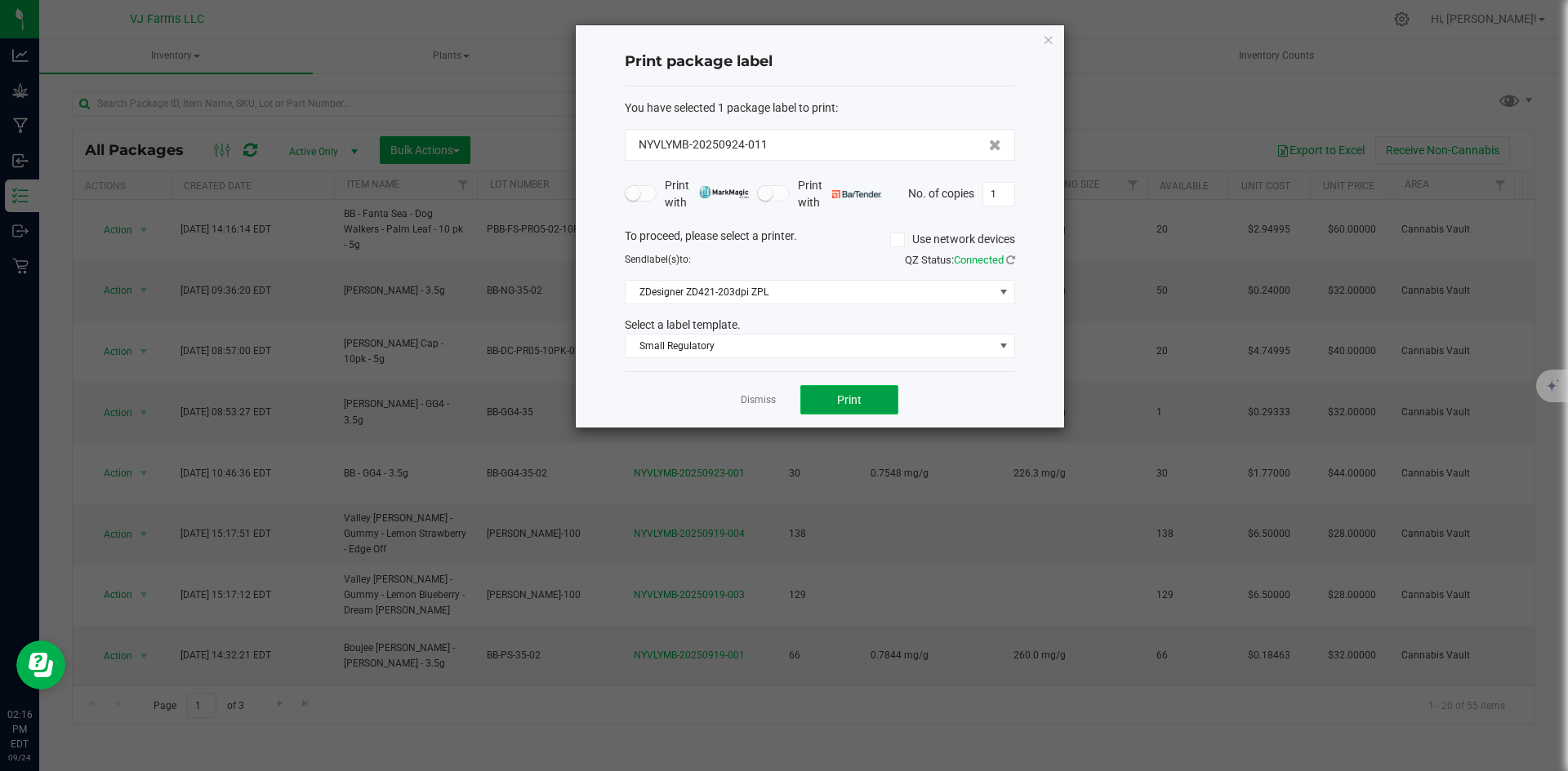
click at [851, 405] on span "Print" at bounding box center [850, 400] width 24 height 13
click at [851, 395] on span "Print" at bounding box center [850, 400] width 24 height 13
click at [809, 401] on button "Print" at bounding box center [849, 400] width 98 height 30
click at [872, 388] on button "Print" at bounding box center [849, 400] width 98 height 30
click at [846, 401] on span "Print" at bounding box center [850, 400] width 24 height 13
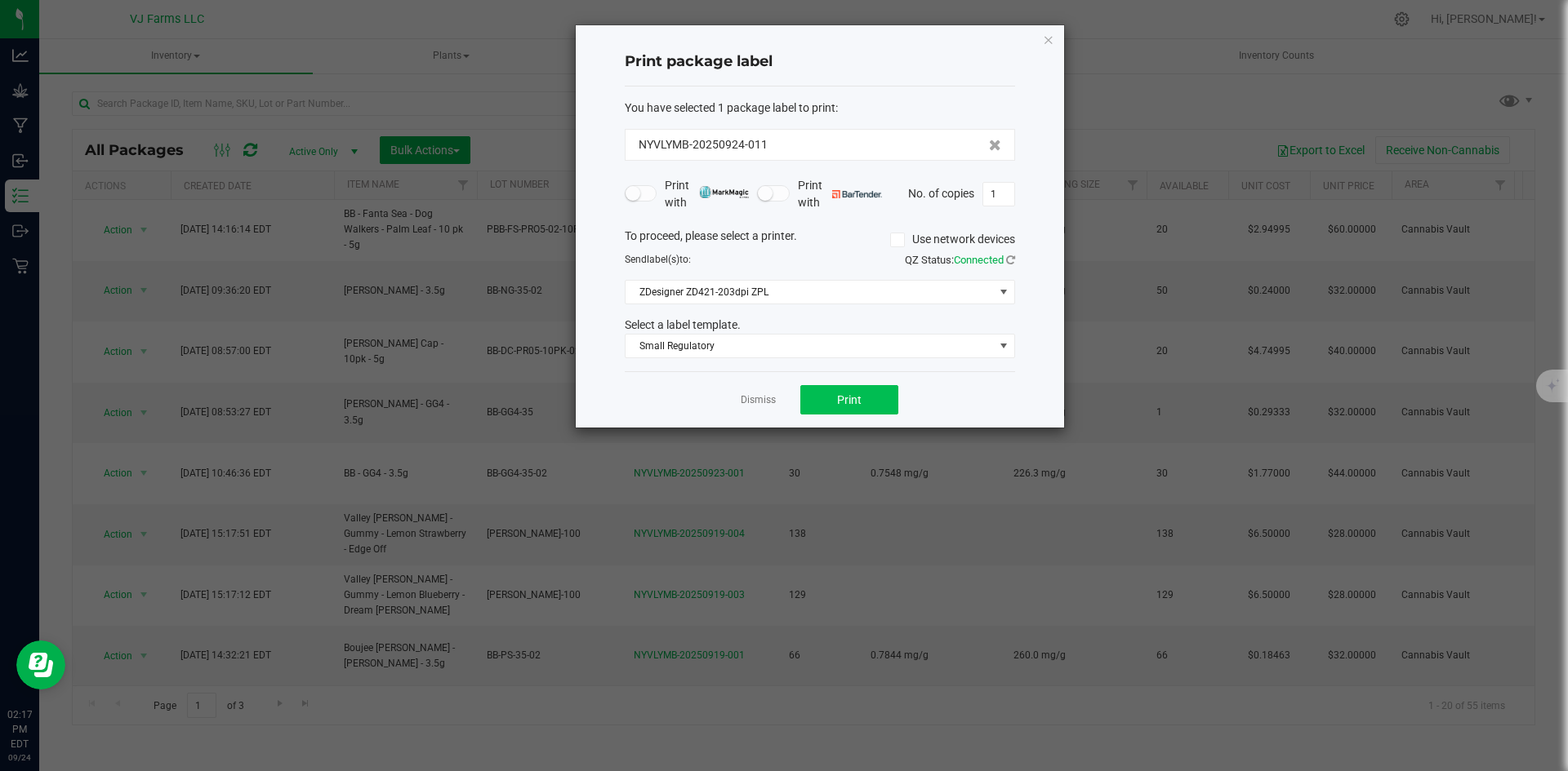
click at [819, 413] on div "Dismiss Print" at bounding box center [820, 399] width 391 height 57
click at [822, 407] on button "Print" at bounding box center [849, 400] width 98 height 30
click at [891, 395] on button "Print" at bounding box center [849, 400] width 98 height 30
click at [757, 398] on link "Dismiss" at bounding box center [758, 400] width 35 height 14
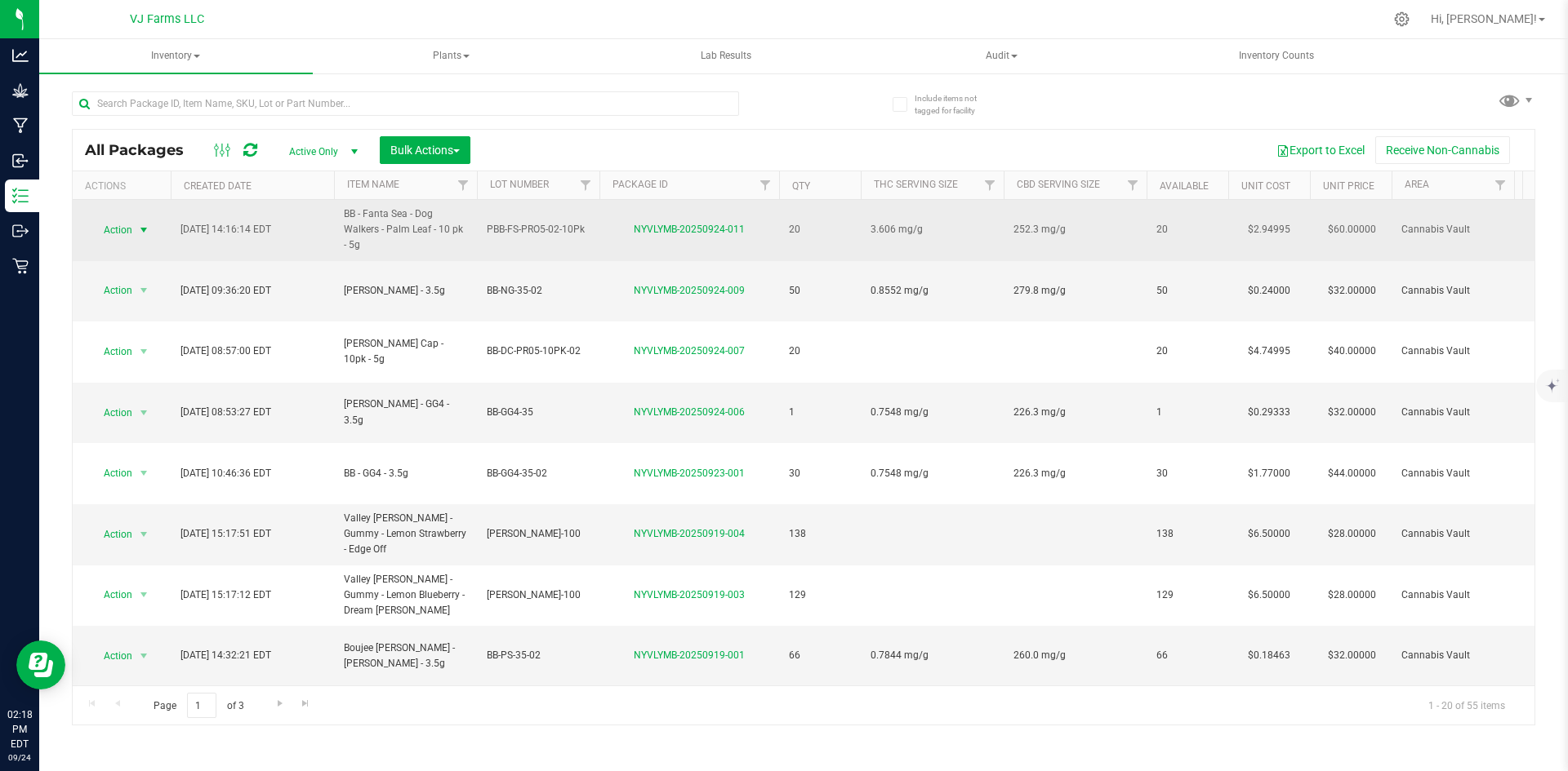
click at [115, 233] on span "Action" at bounding box center [111, 230] width 44 height 23
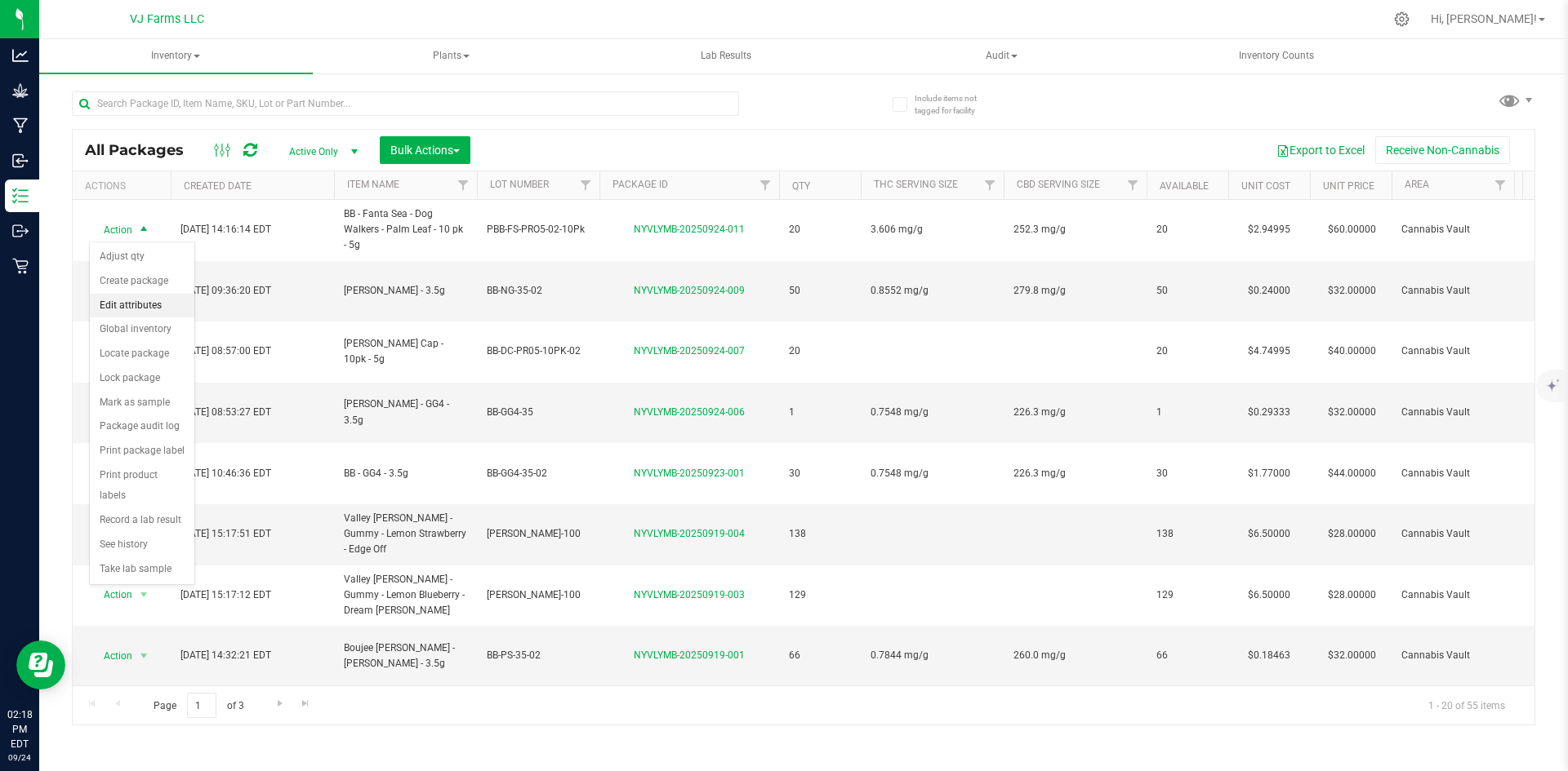
click at [143, 305] on li "Edit attributes" at bounding box center [142, 306] width 104 height 24
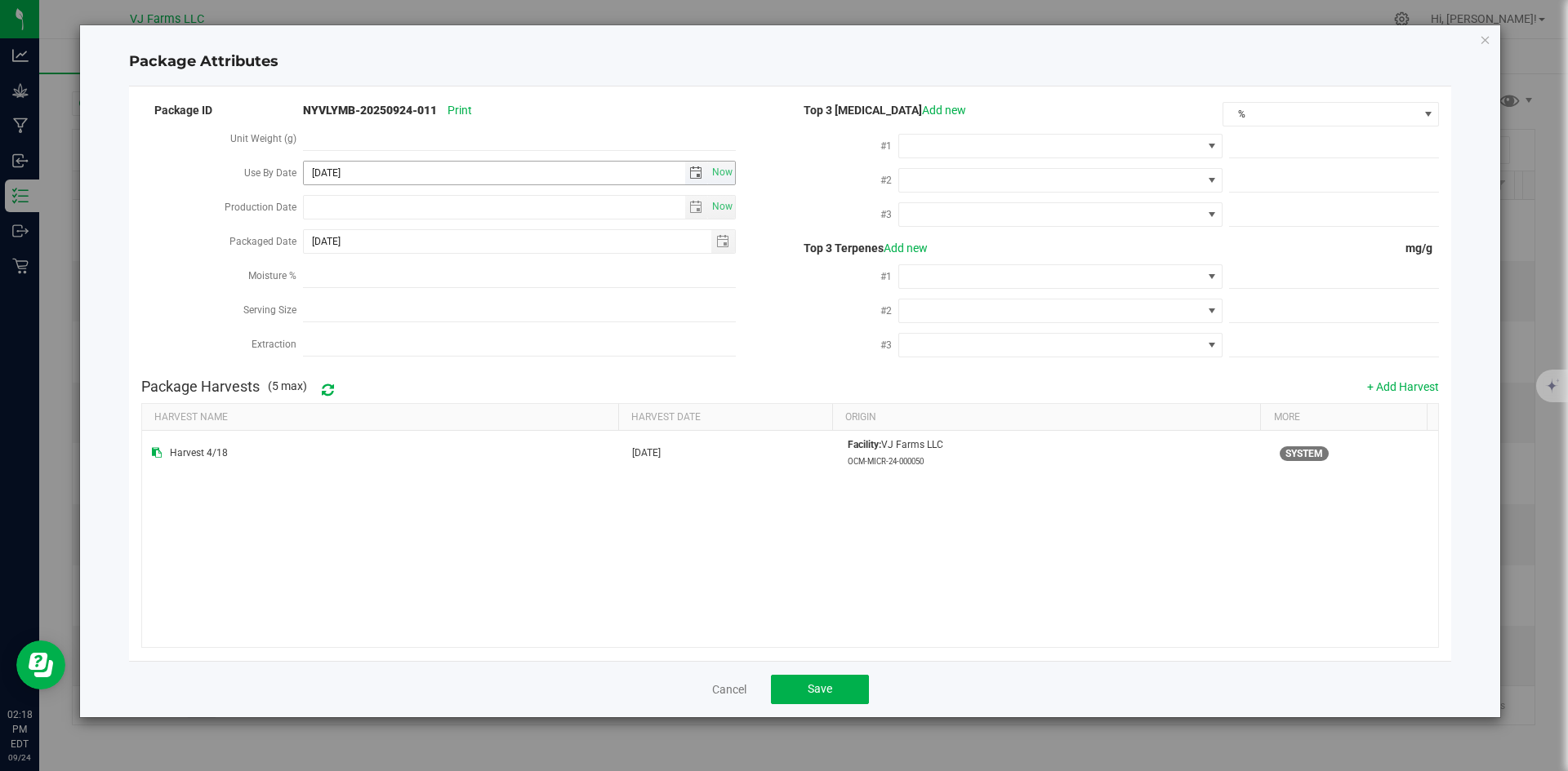
click at [703, 171] on span "select" at bounding box center [696, 173] width 13 height 13
click at [333, 166] on input "2027-05-09" at bounding box center [493, 173] width 381 height 23
type input "2026-05-09"
click at [953, 671] on div "Cancel Save" at bounding box center [791, 689] width 1323 height 57
click at [814, 698] on button "Save" at bounding box center [819, 690] width 98 height 30
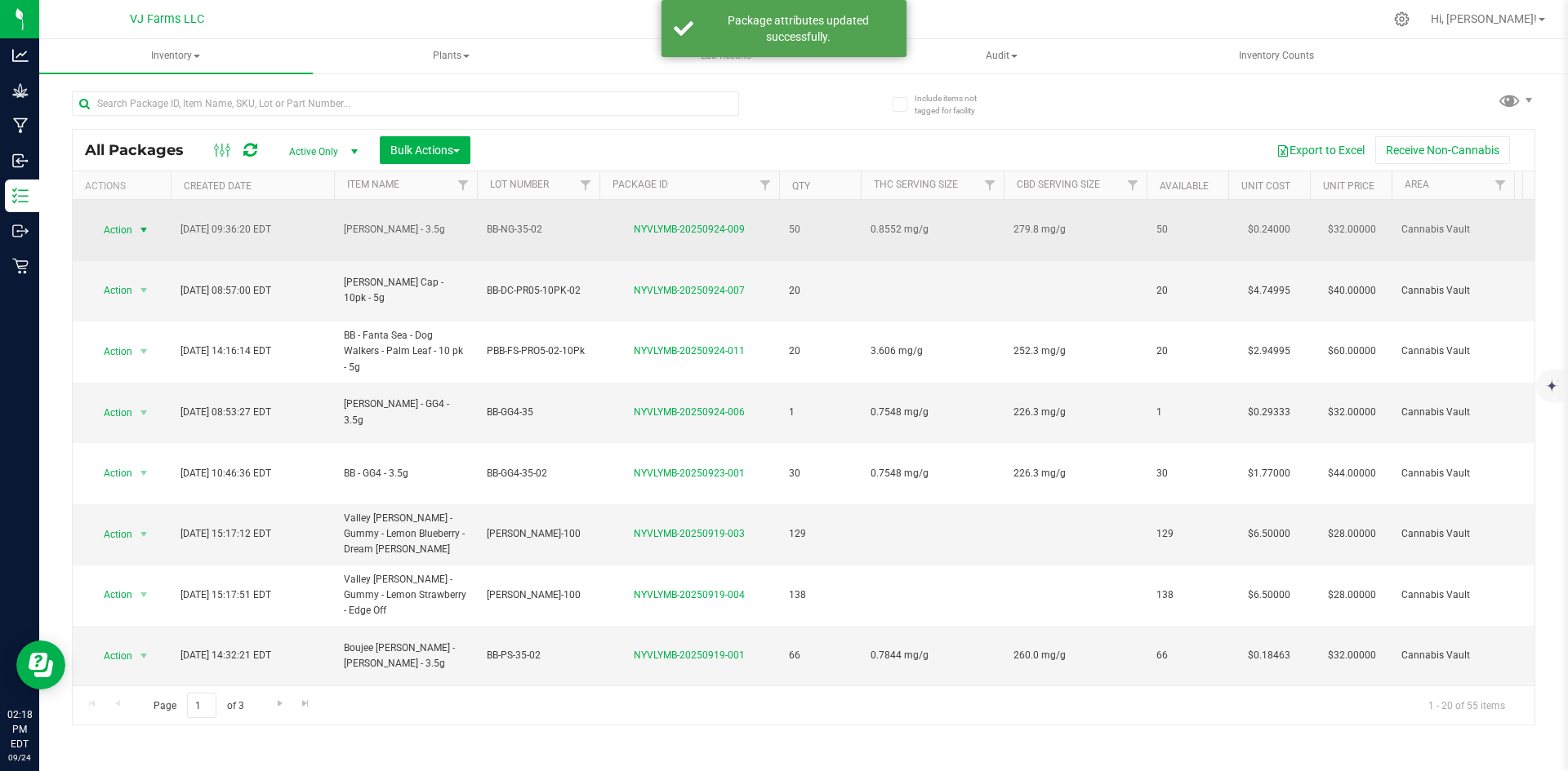
click at [139, 224] on span "select" at bounding box center [143, 230] width 13 height 13
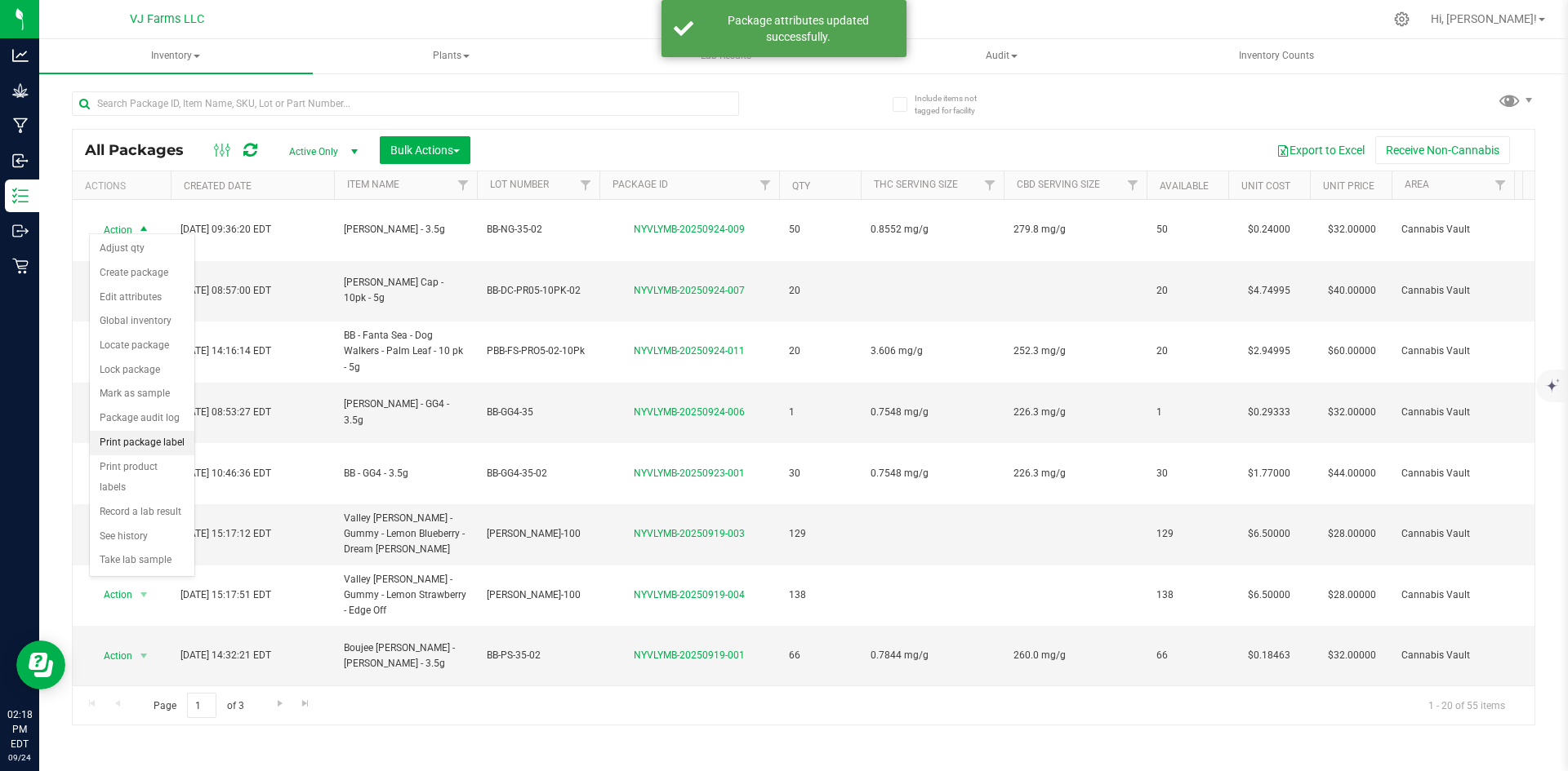
click at [150, 431] on li "Print package label" at bounding box center [142, 443] width 104 height 24
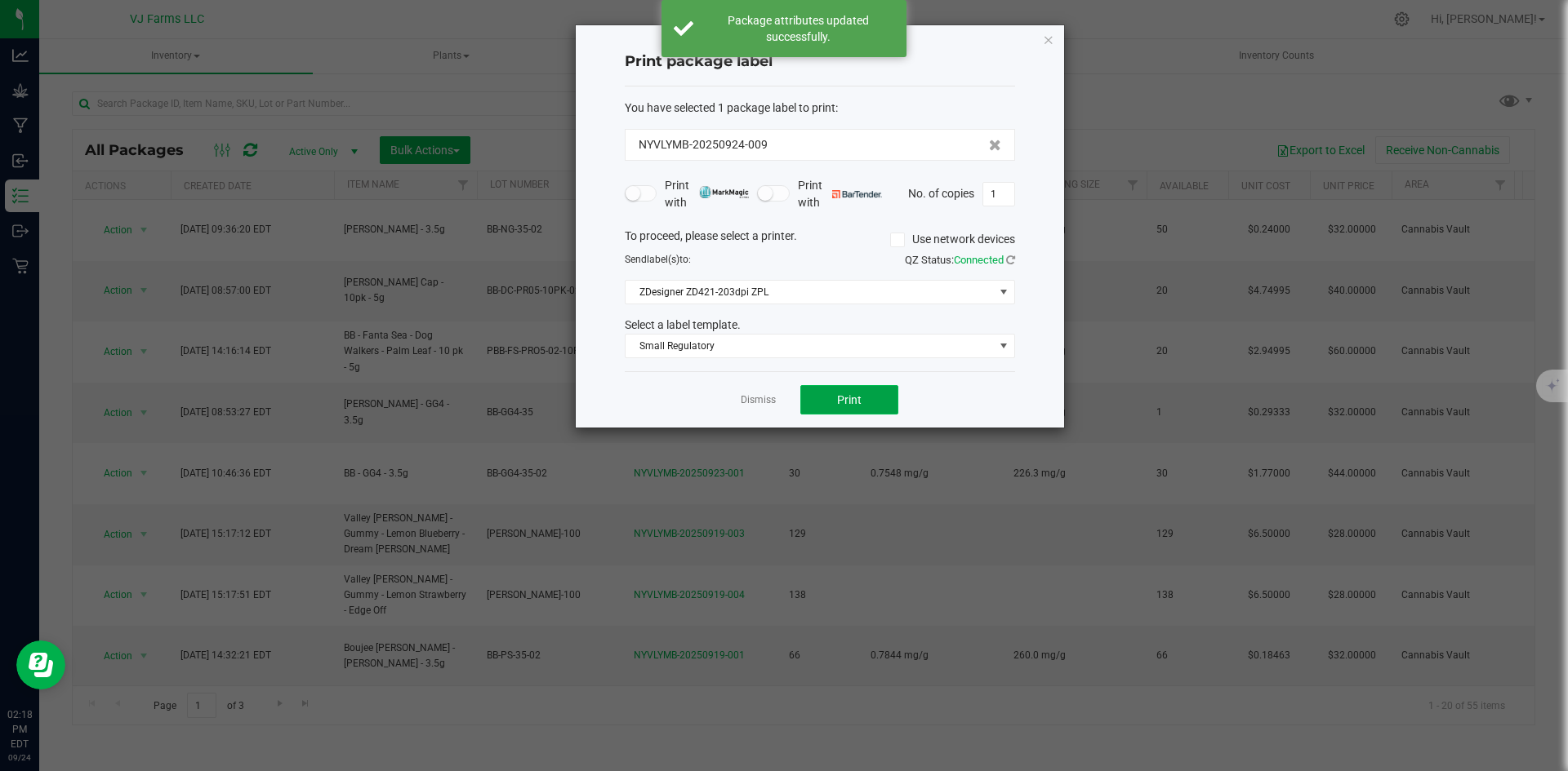
click at [862, 398] on button "Print" at bounding box center [849, 400] width 98 height 30
click at [777, 410] on div "Dismiss Print" at bounding box center [820, 399] width 391 height 57
click at [776, 398] on div "Dismiss Print" at bounding box center [820, 399] width 391 height 57
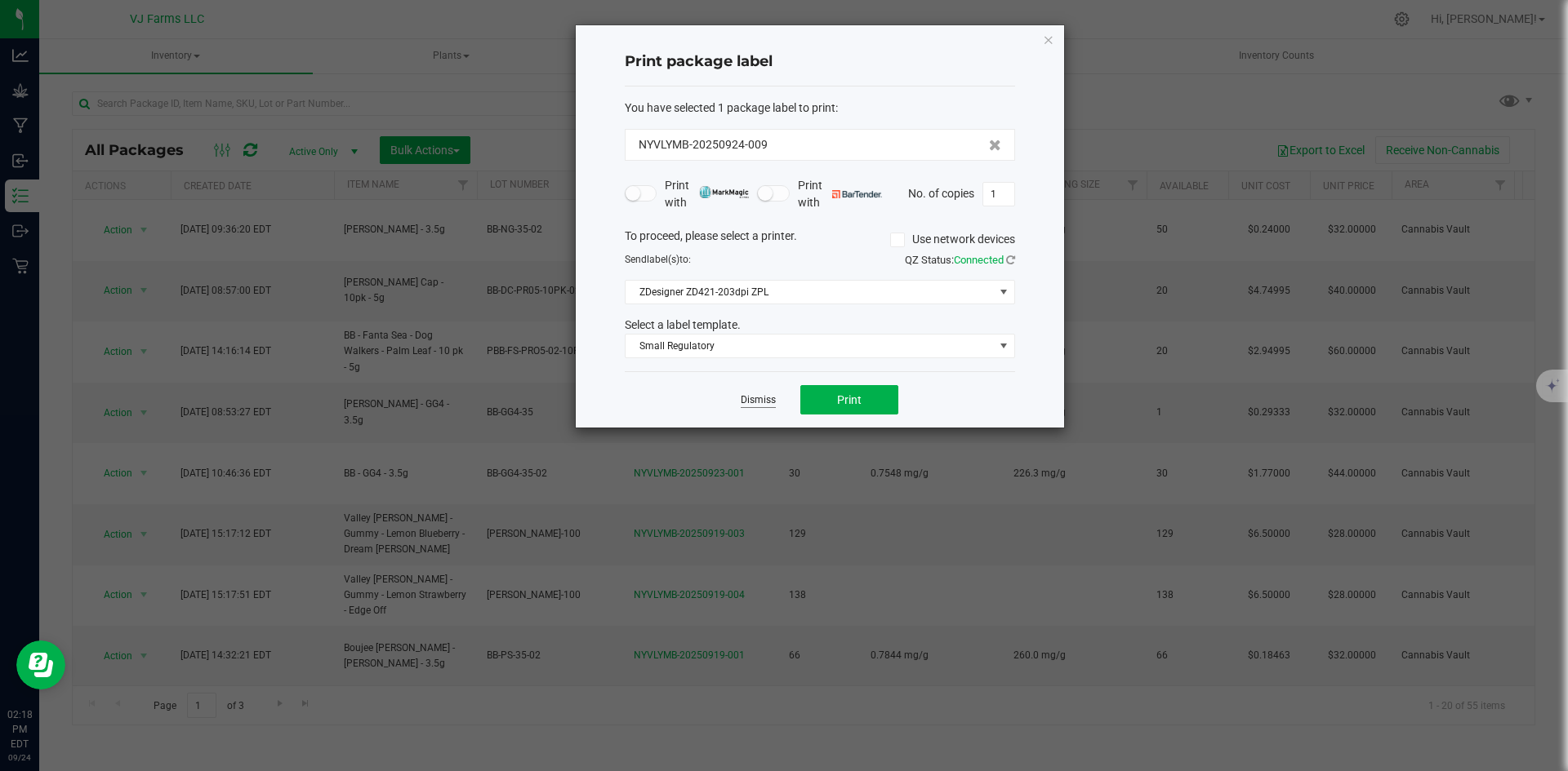
click at [747, 400] on link "Dismiss" at bounding box center [758, 400] width 35 height 14
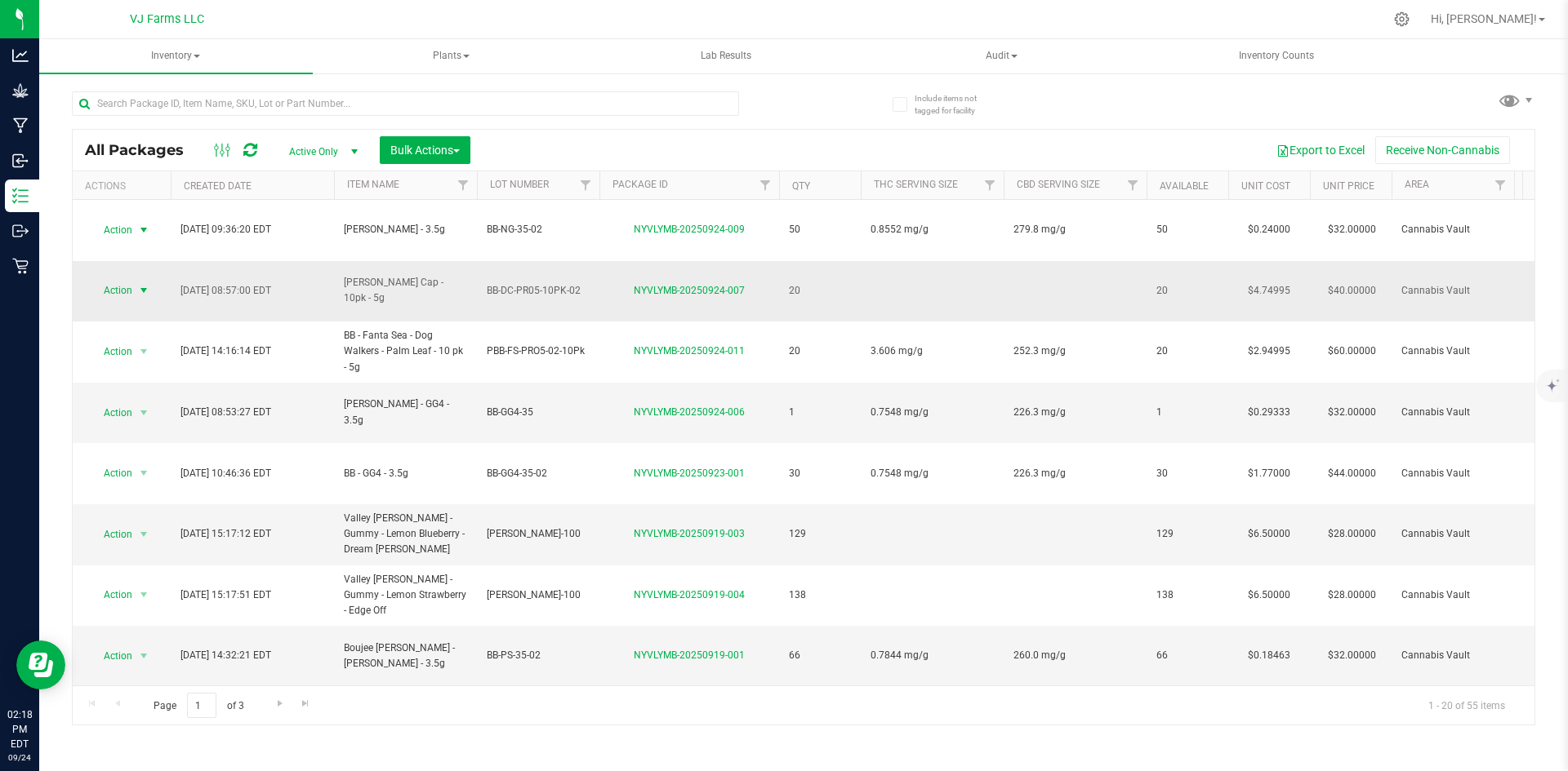
click at [118, 279] on span "Action" at bounding box center [111, 290] width 44 height 23
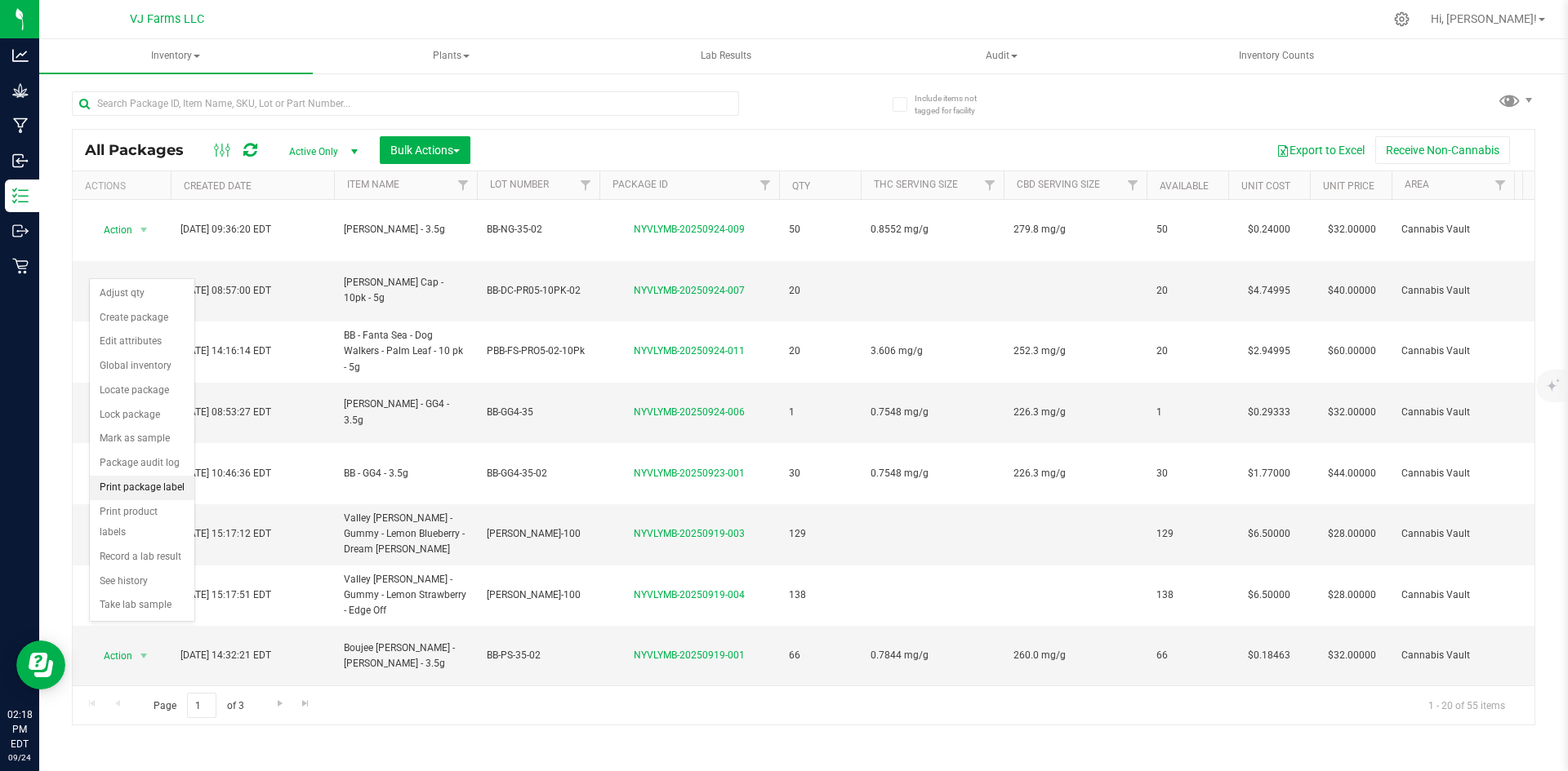
click at [154, 494] on li "Print package label" at bounding box center [142, 488] width 104 height 24
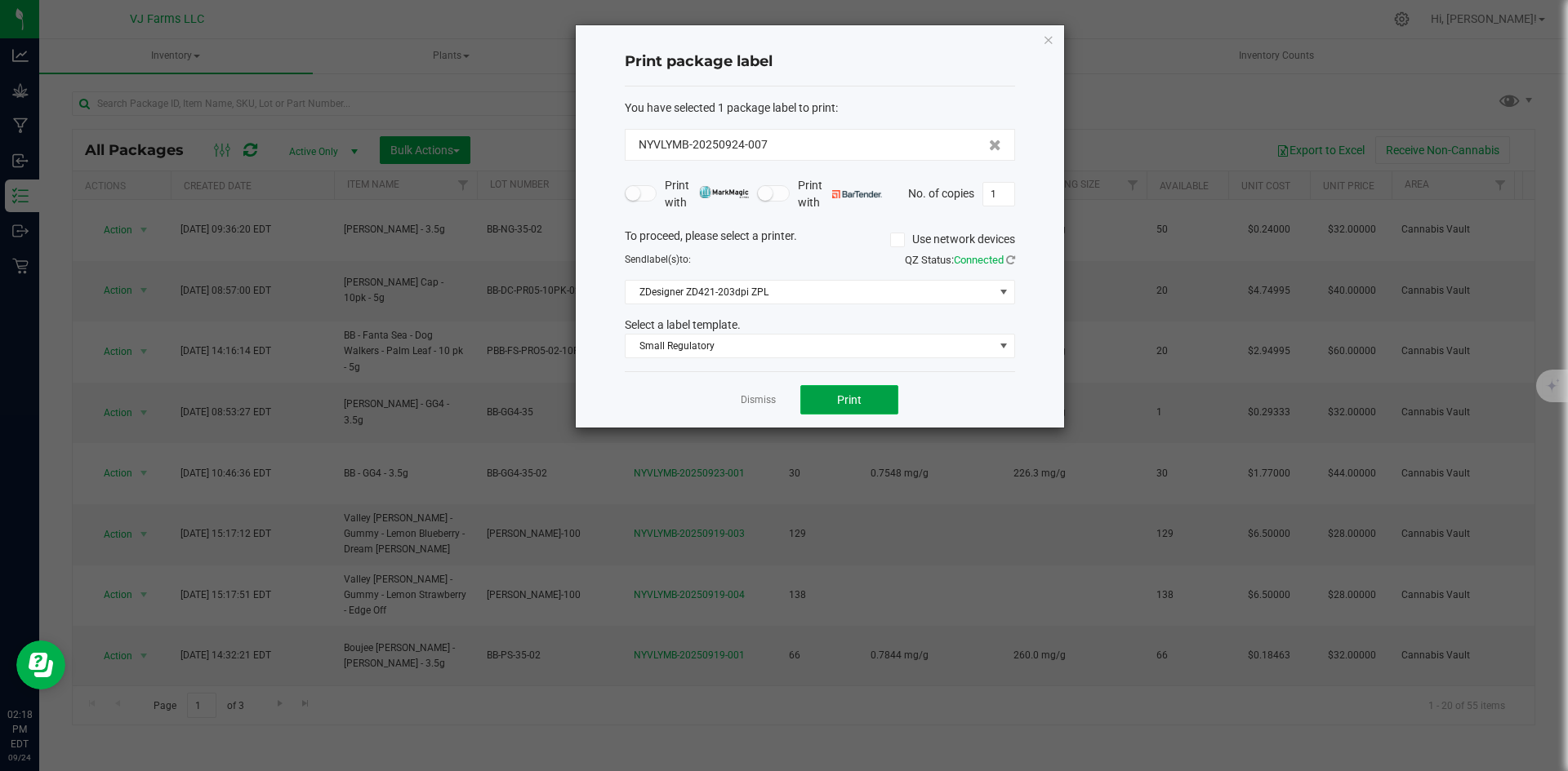
click at [828, 391] on button "Print" at bounding box center [849, 400] width 98 height 30
click at [757, 396] on link "Dismiss" at bounding box center [758, 400] width 35 height 14
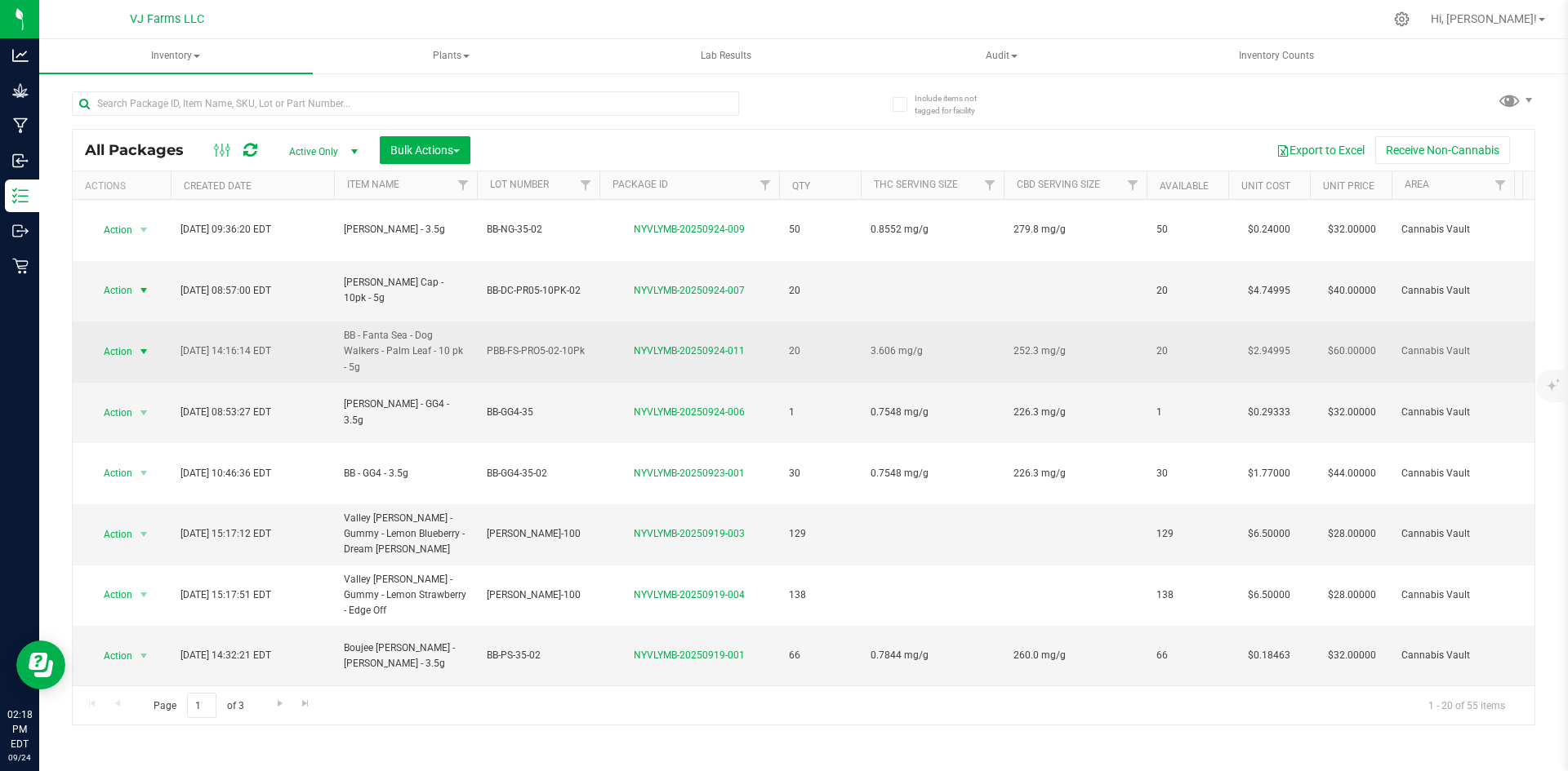
click at [121, 340] on span "Action" at bounding box center [111, 352] width 44 height 23
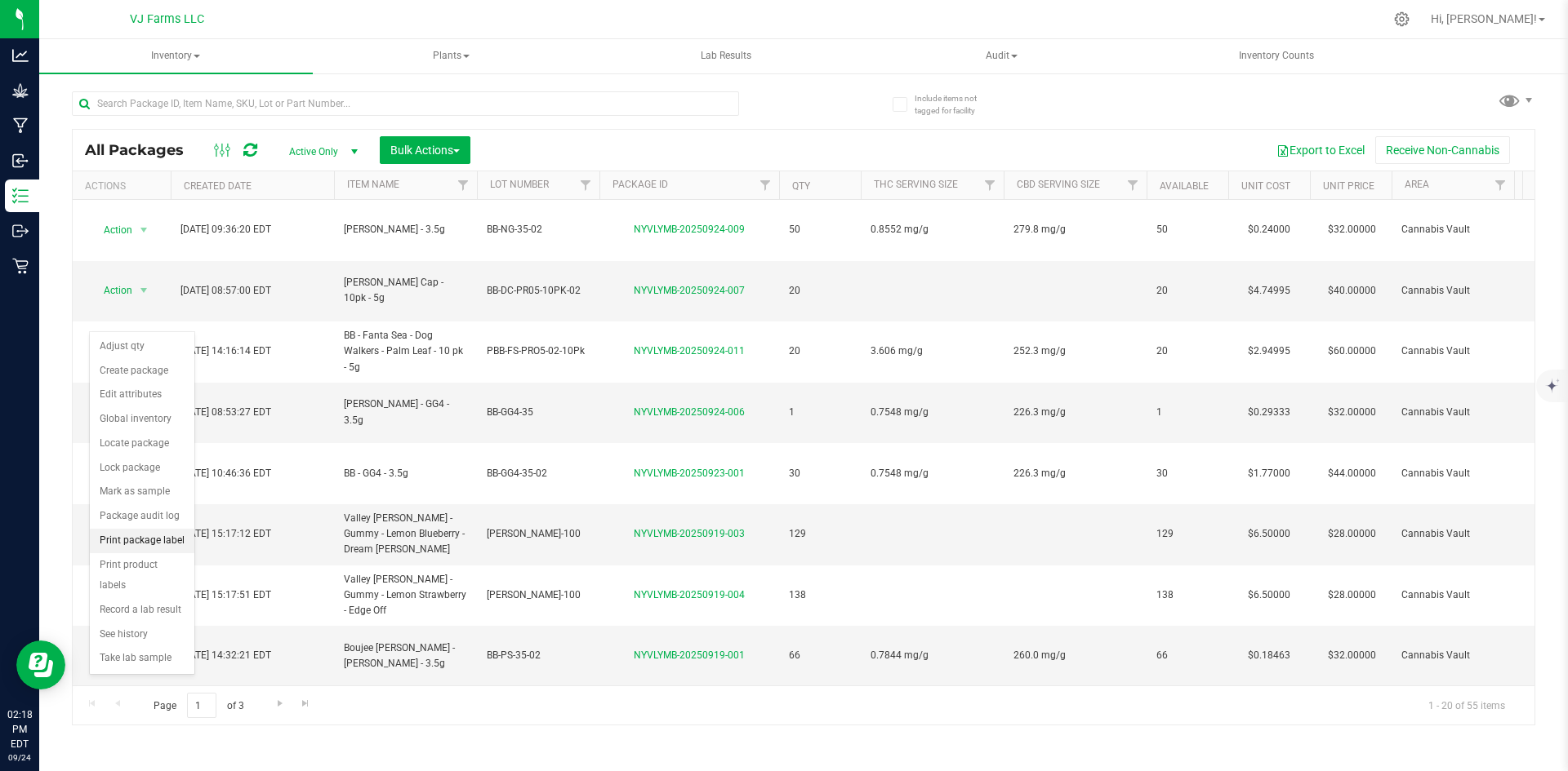
click at [142, 544] on li "Print package label" at bounding box center [142, 541] width 104 height 24
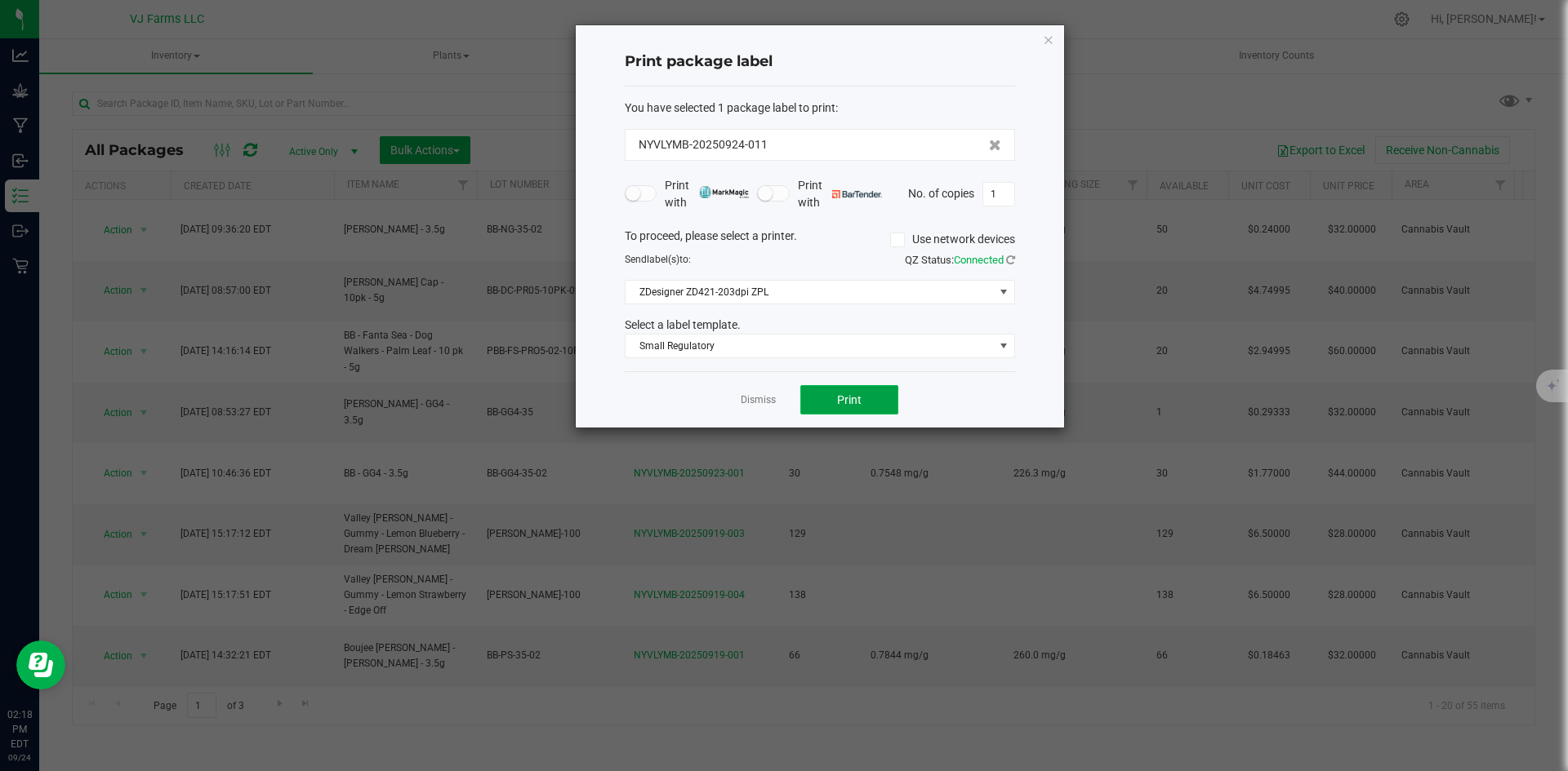
click at [856, 393] on span "Print" at bounding box center [850, 400] width 24 height 13
click at [860, 400] on span "Print" at bounding box center [850, 400] width 24 height 13
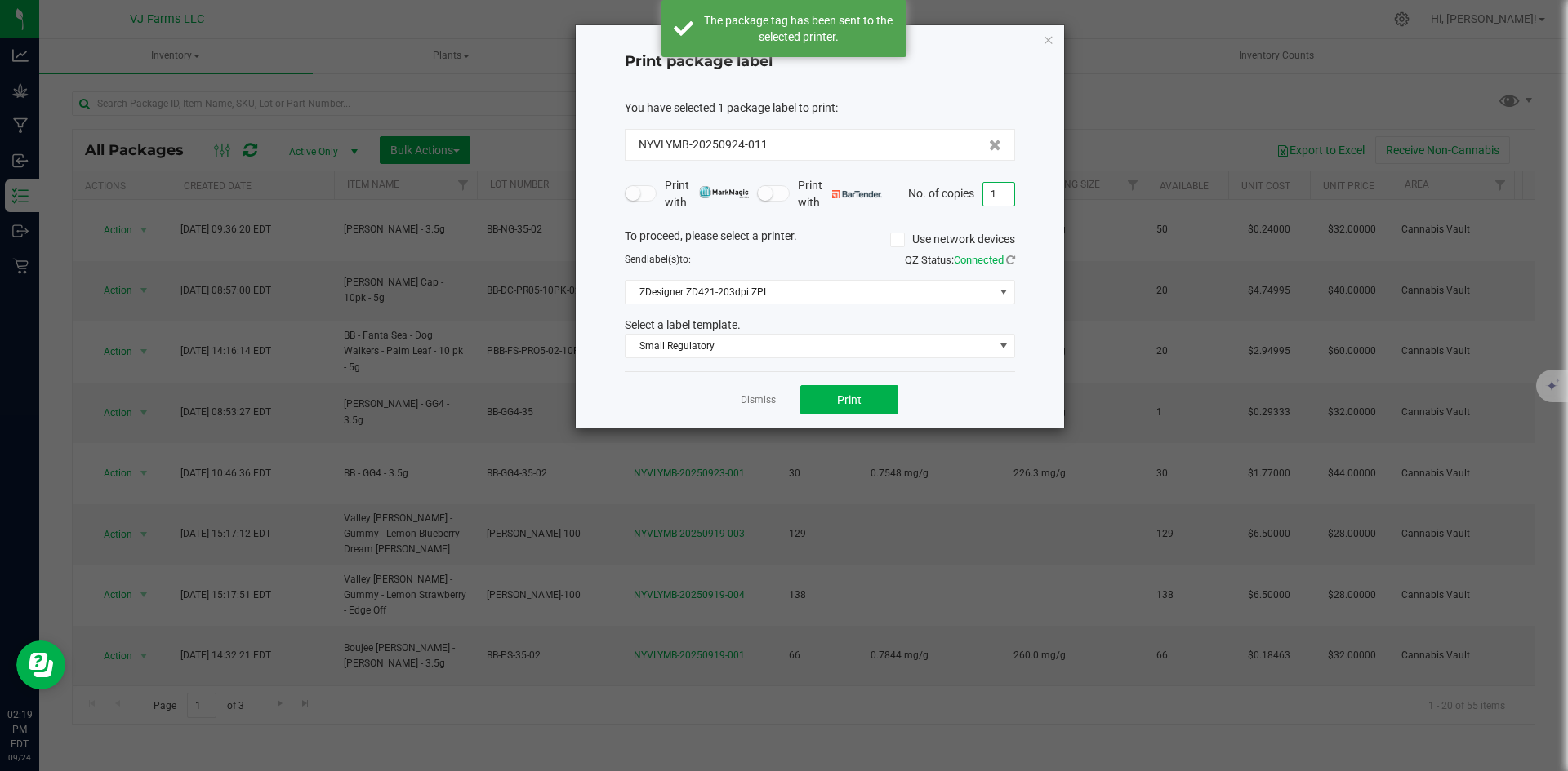
click at [999, 190] on input "1" at bounding box center [998, 194] width 31 height 23
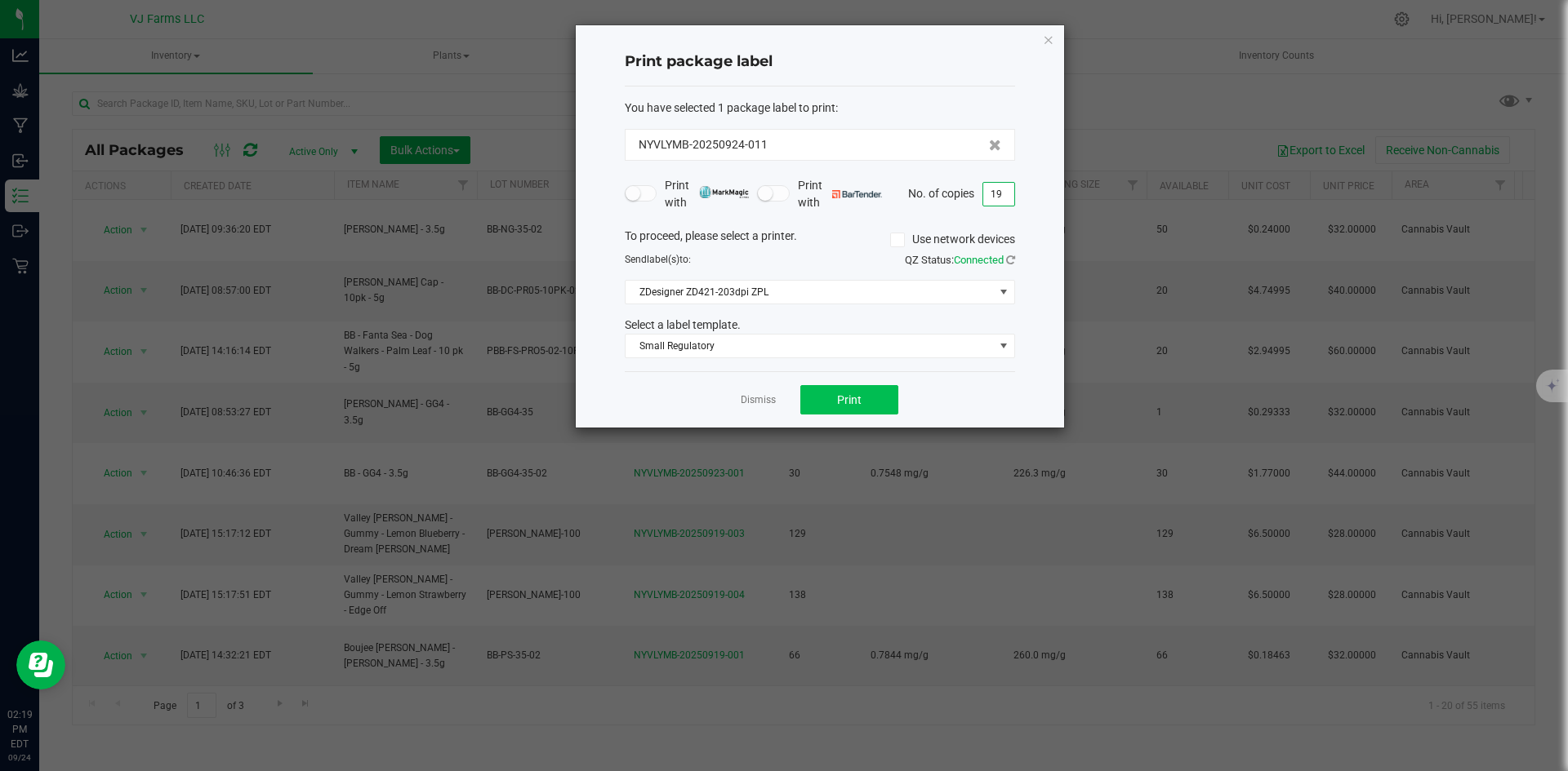
type input "19"
click at [864, 393] on button "Print" at bounding box center [849, 400] width 98 height 30
click at [766, 397] on link "Dismiss" at bounding box center [758, 400] width 35 height 14
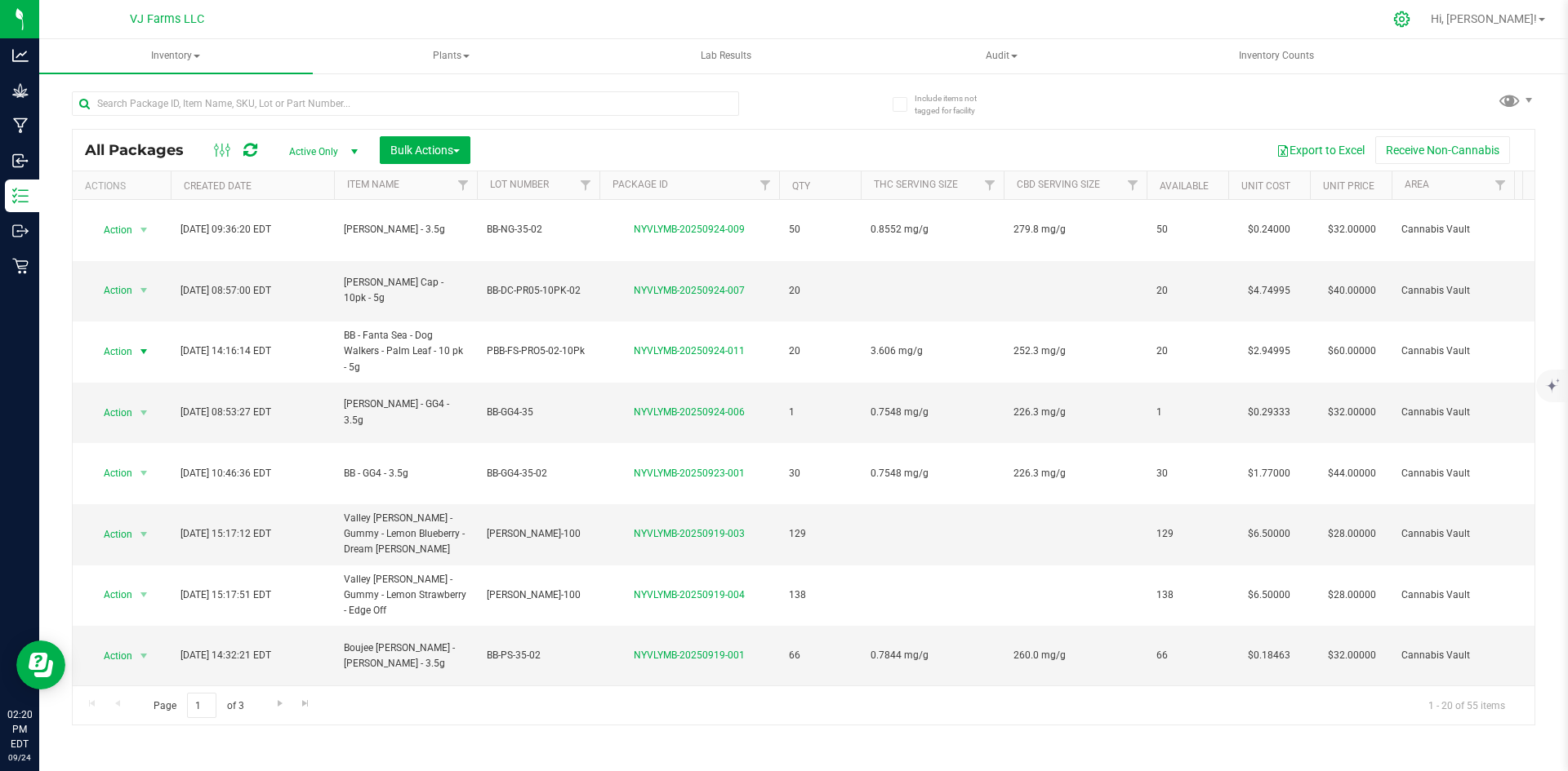
click at [1410, 20] on icon at bounding box center [1401, 19] width 16 height 16
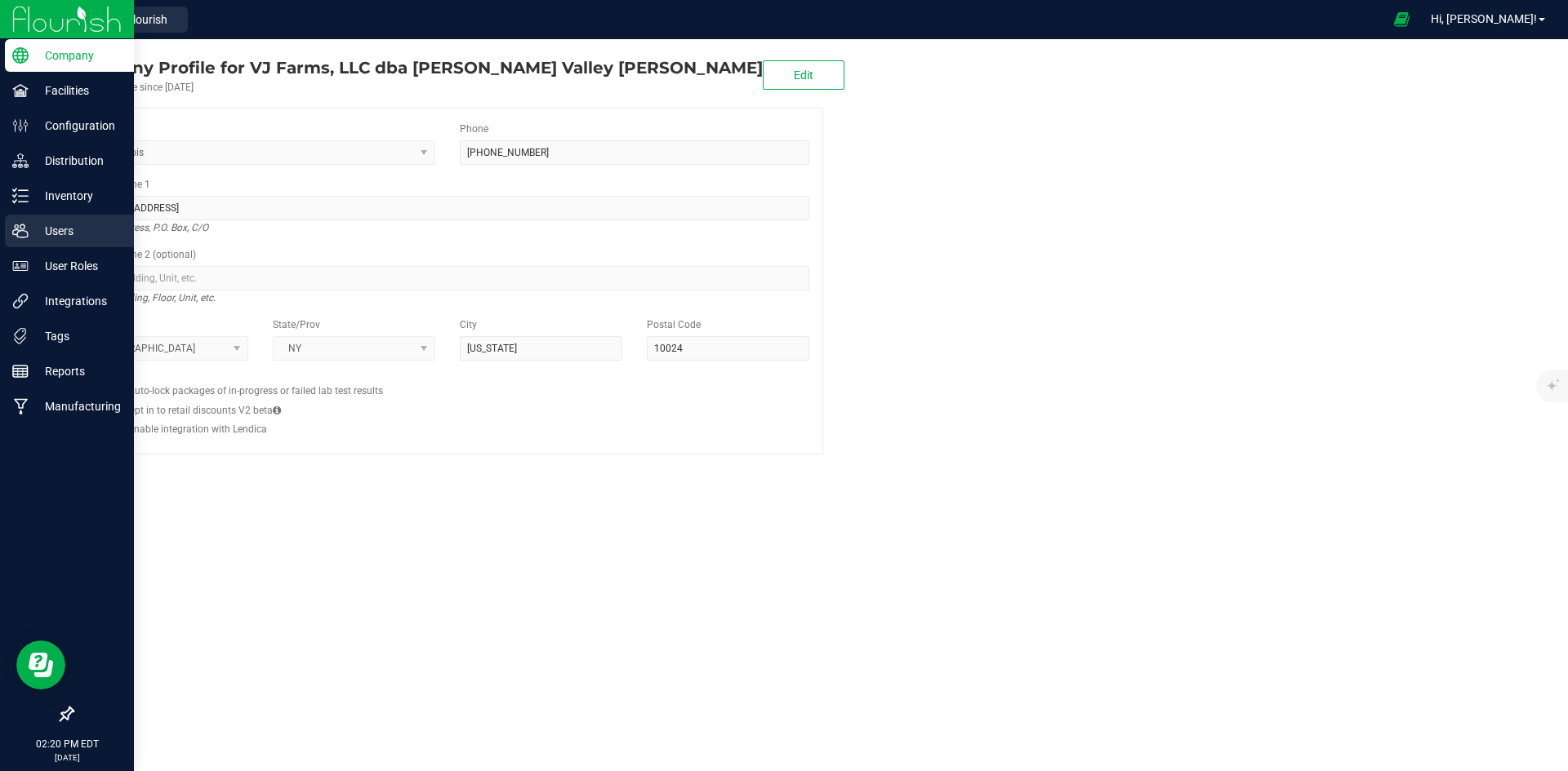
click at [88, 227] on p "Users" at bounding box center [77, 231] width 98 height 20
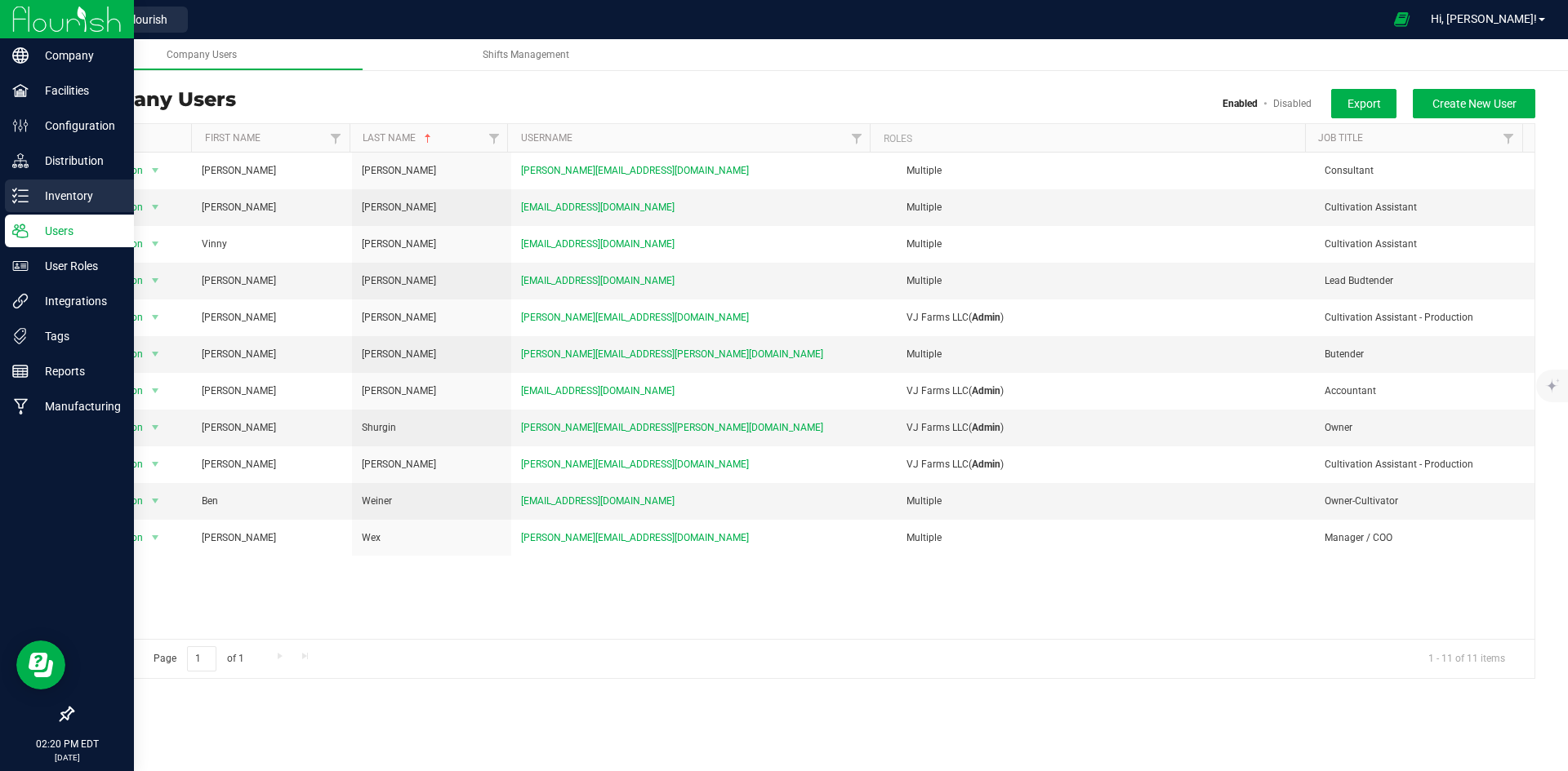
click at [94, 198] on p "Inventory" at bounding box center [77, 195] width 98 height 20
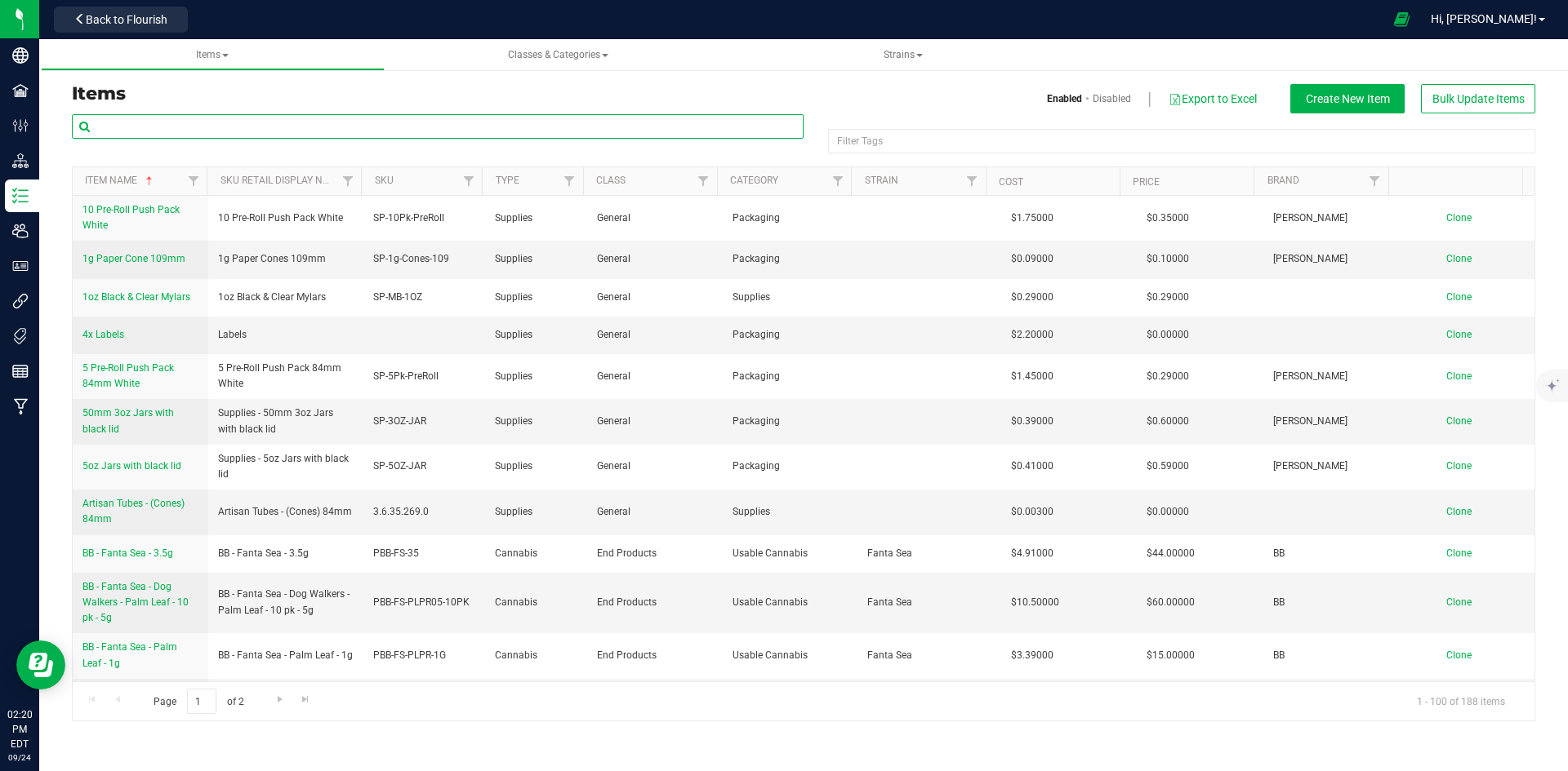
click at [216, 131] on input "text" at bounding box center [437, 126] width 731 height 24
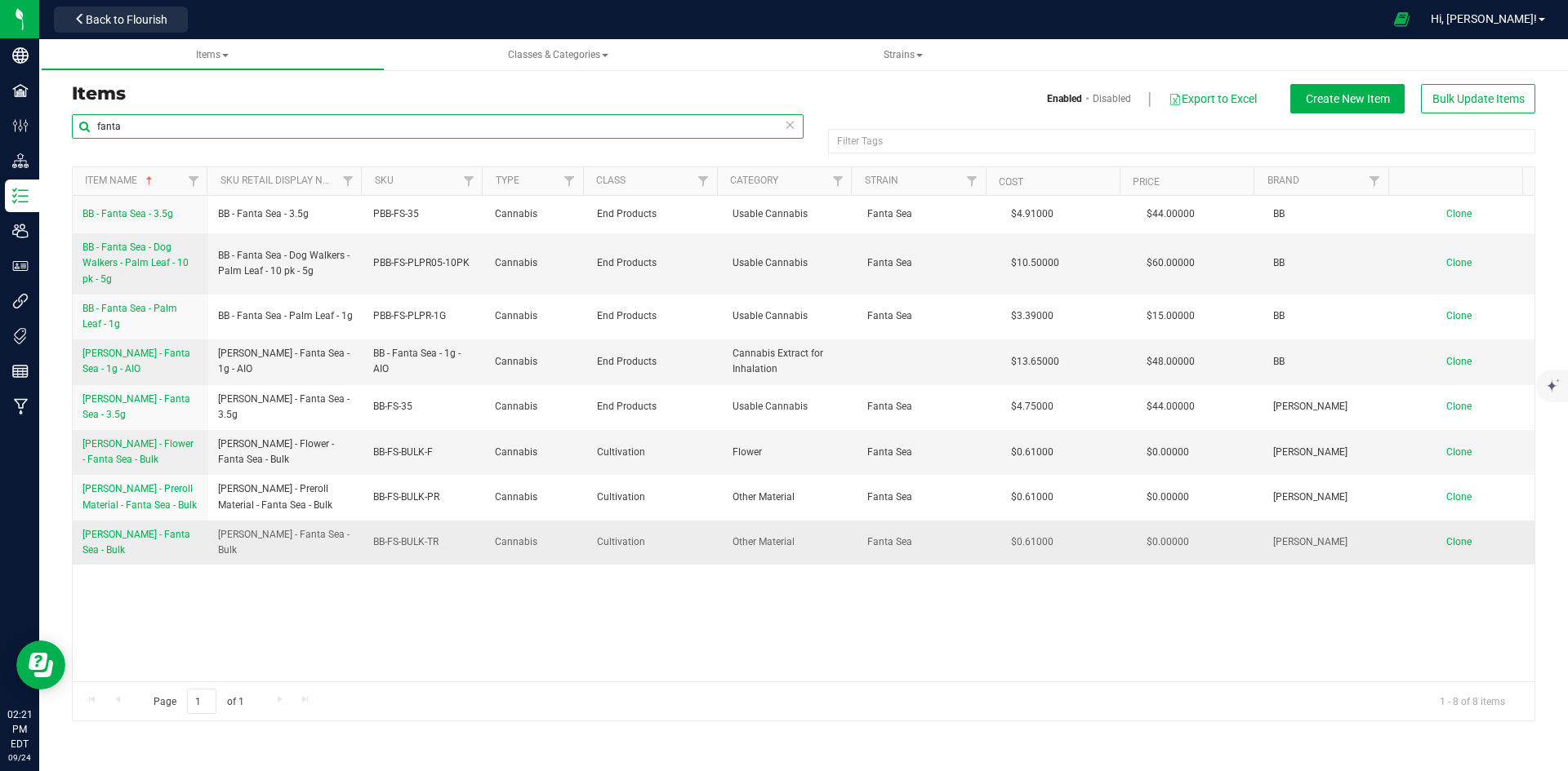
type input "fanta"
click at [137, 532] on span "Boujee Ben - Trim - Fanta Sea - Bulk" at bounding box center [137, 542] width 108 height 27
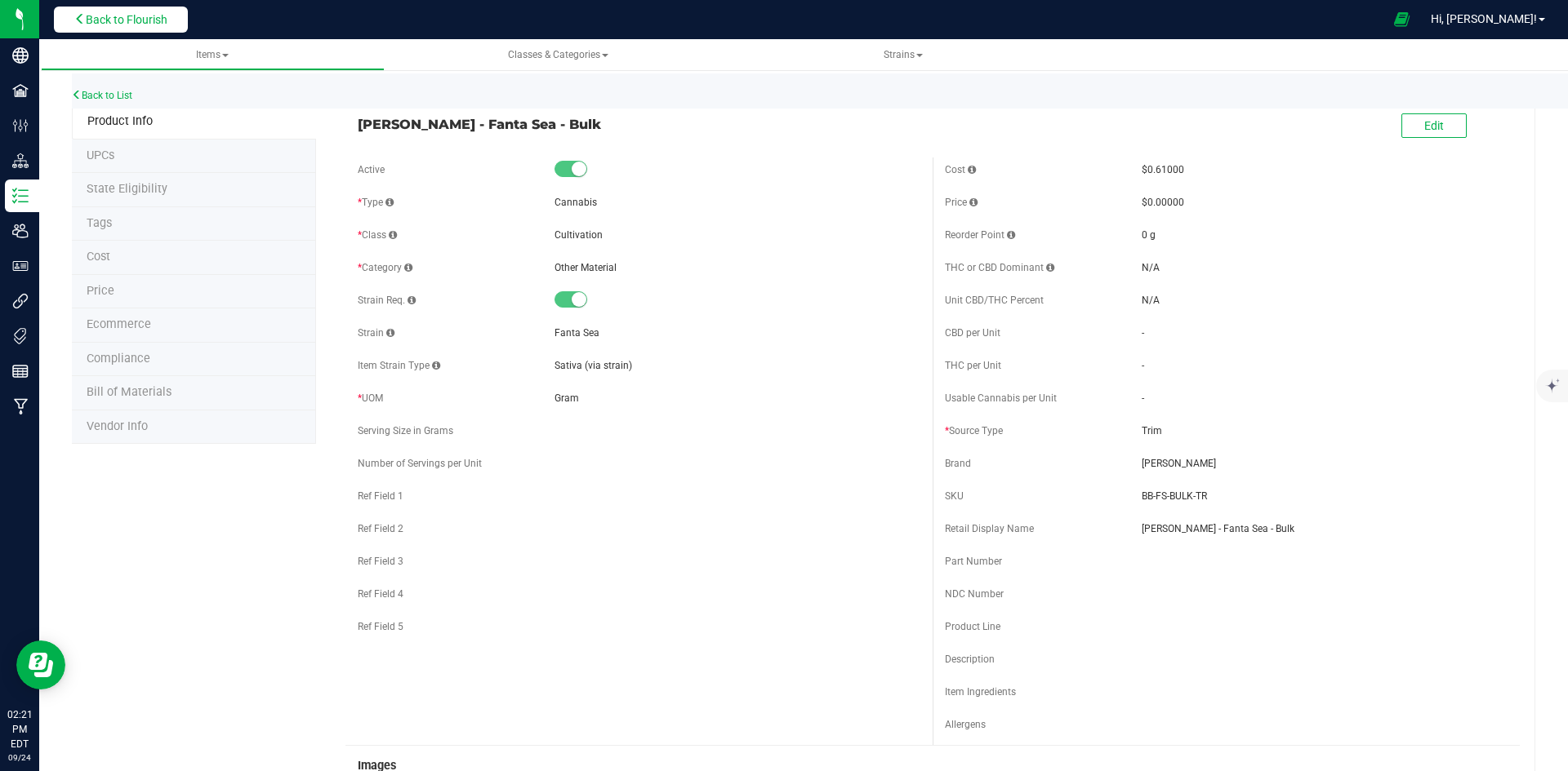
click at [163, 28] on button "Back to Flourish" at bounding box center [121, 20] width 134 height 26
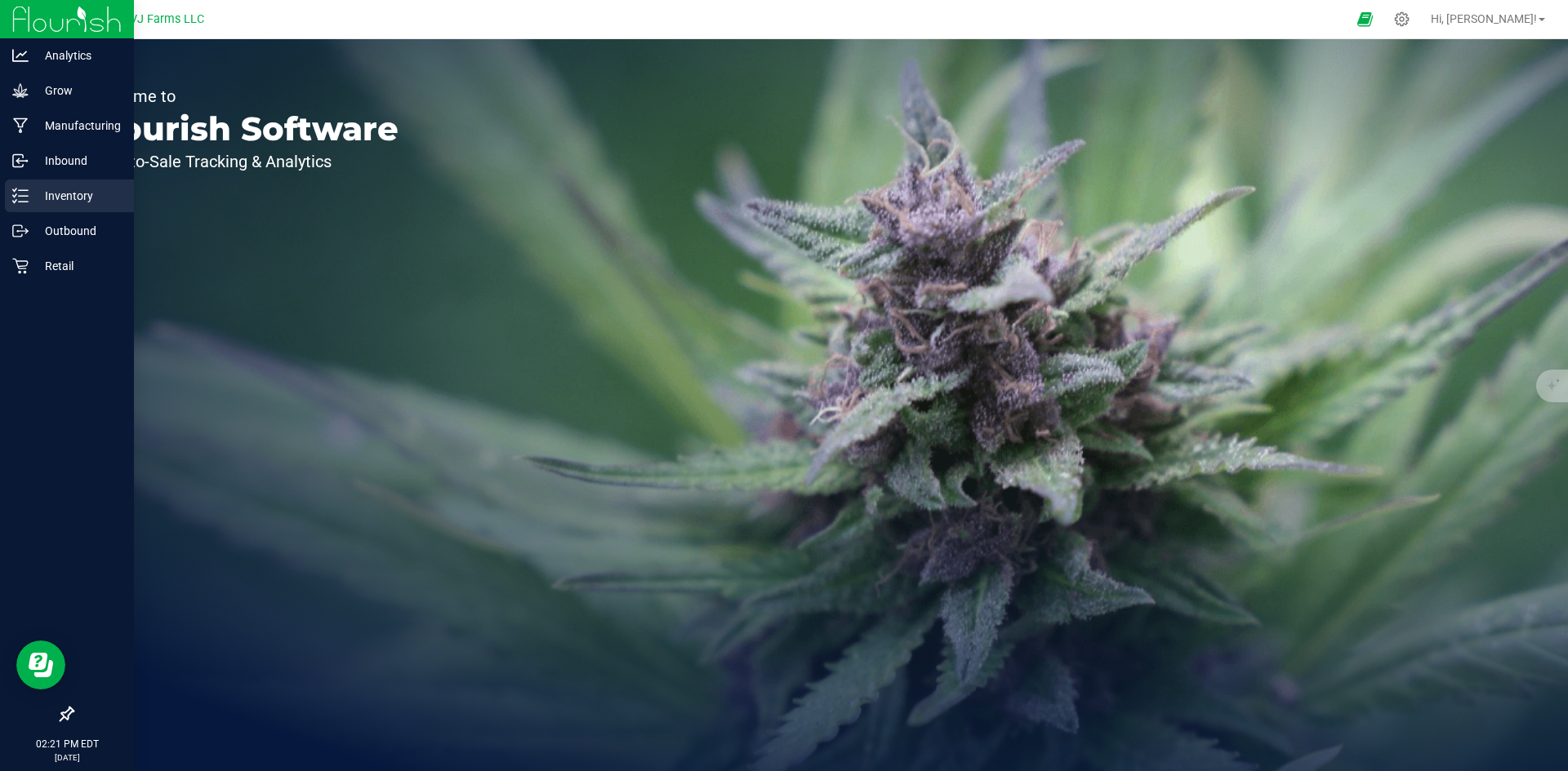
click at [84, 199] on p "Inventory" at bounding box center [77, 195] width 98 height 20
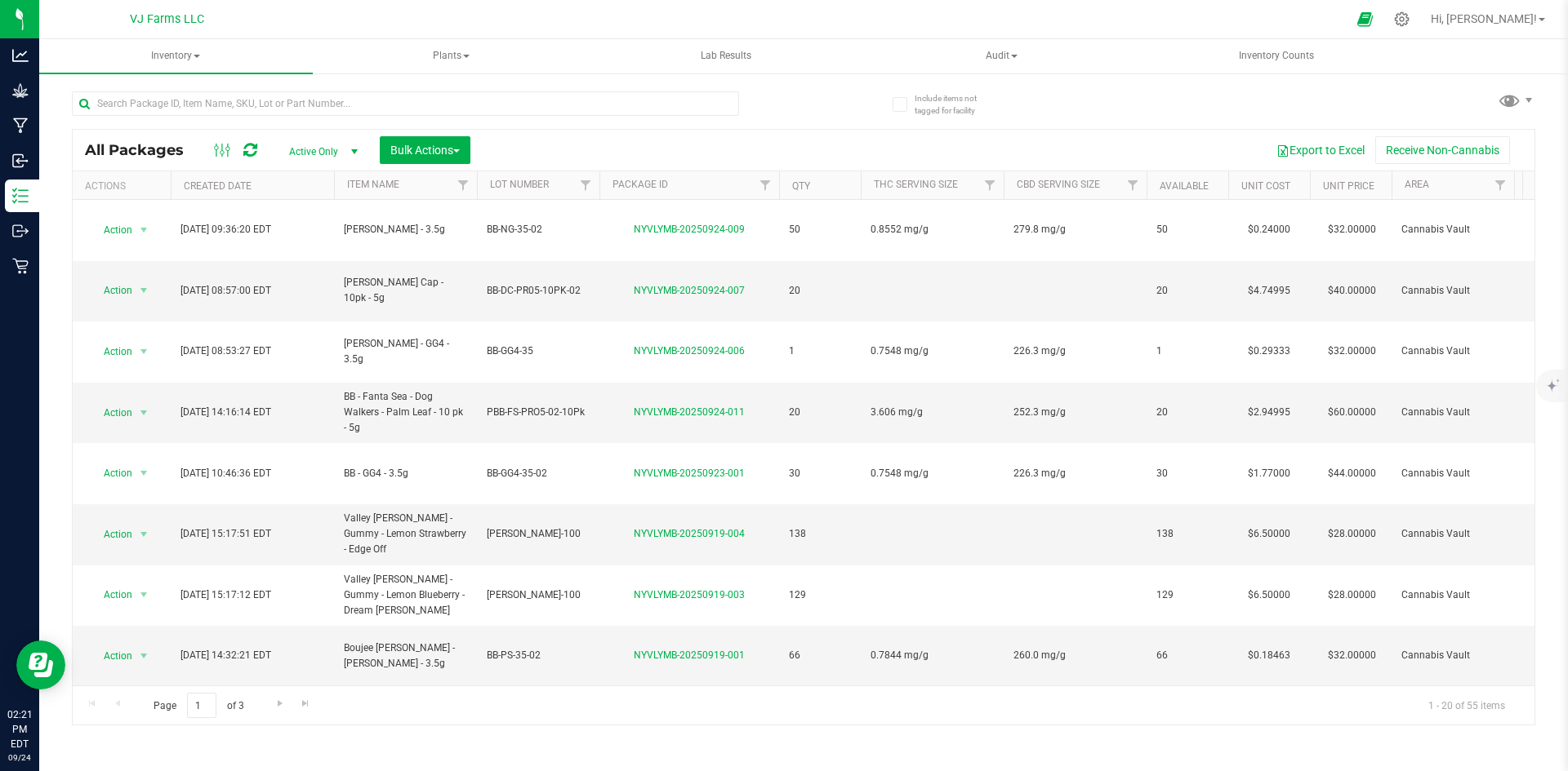
click at [225, 116] on div at bounding box center [405, 110] width 667 height 37
click at [229, 100] on input "text" at bounding box center [405, 103] width 667 height 24
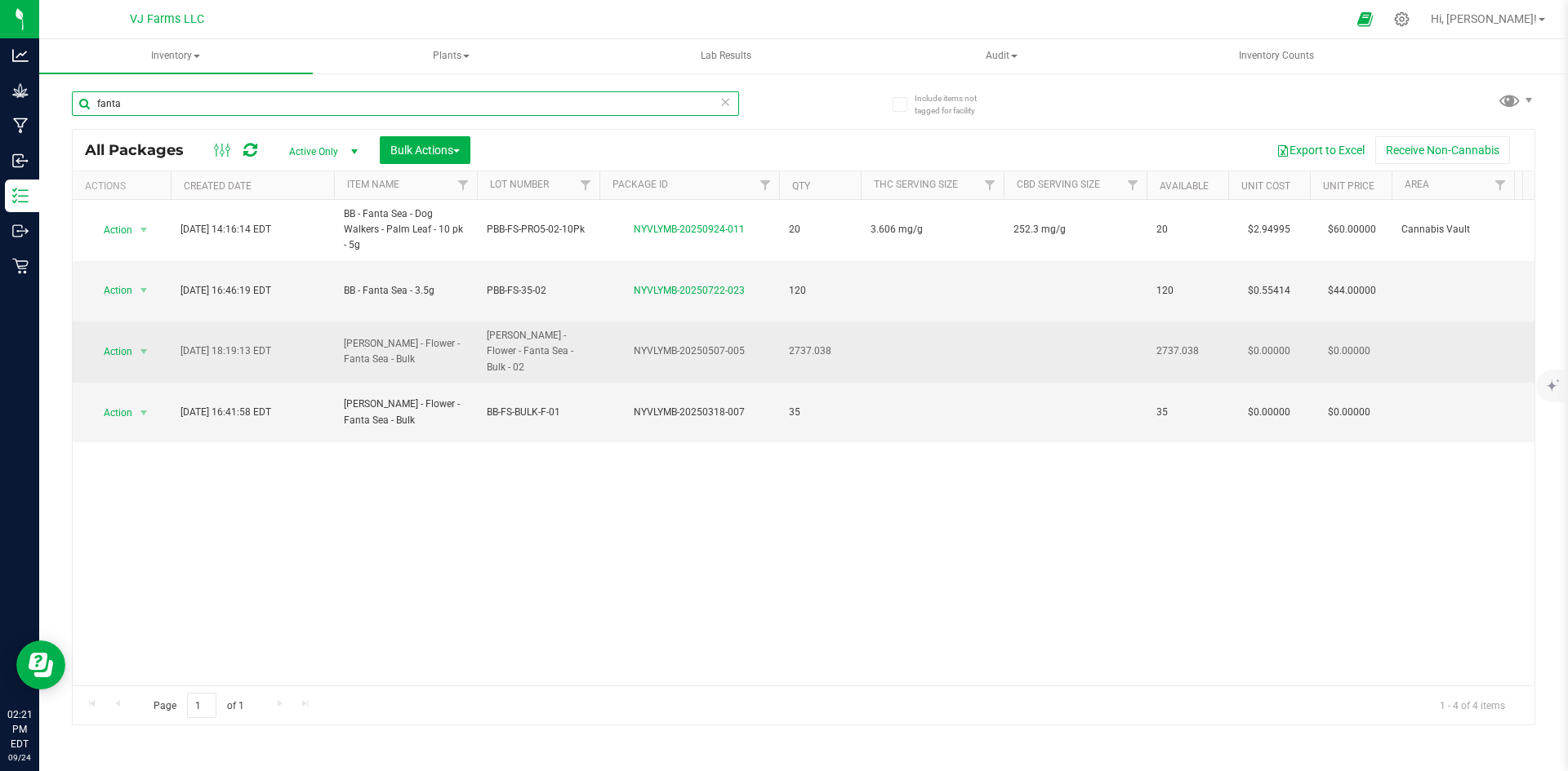
type input "fanta"
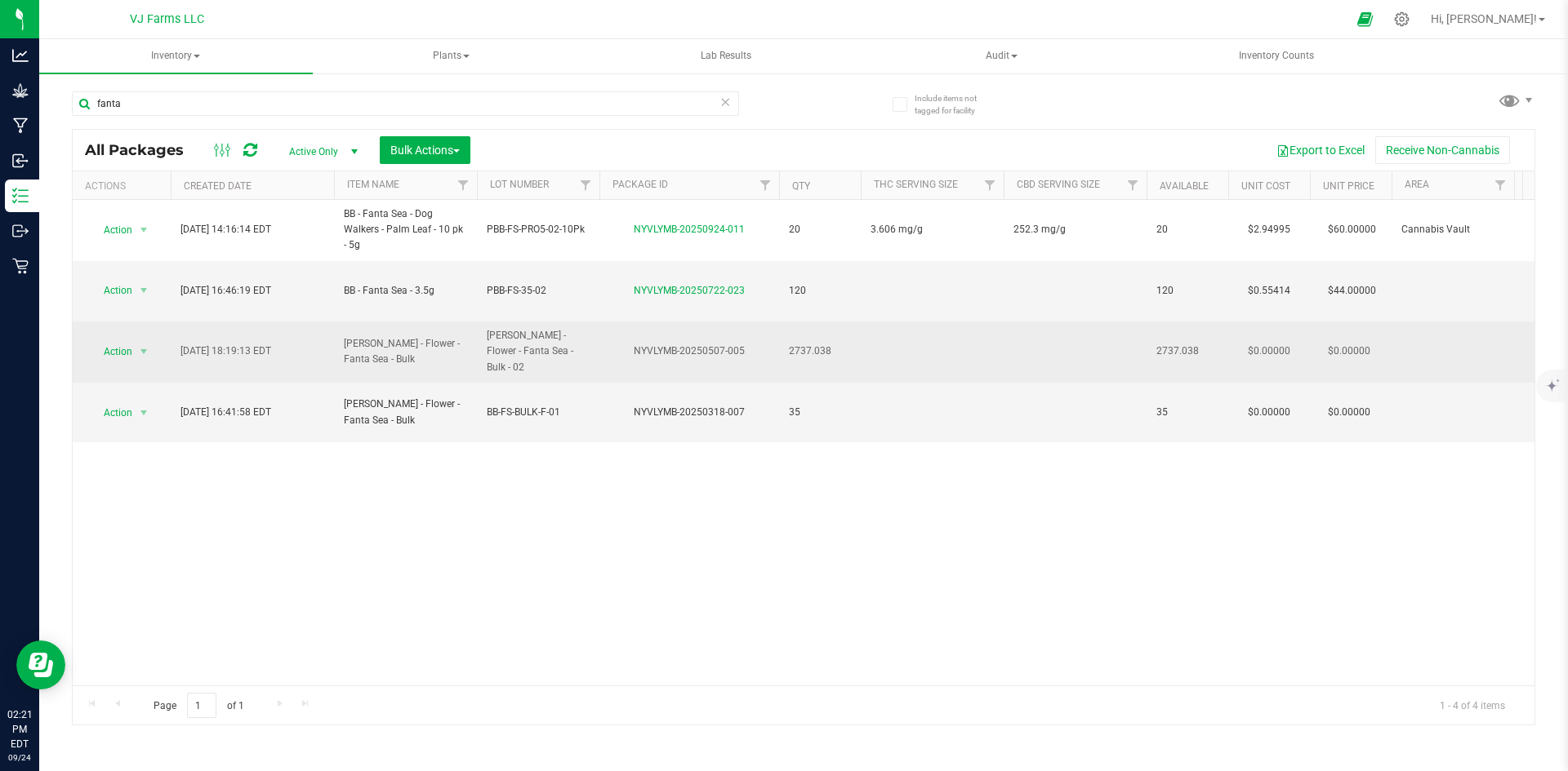
click at [263, 343] on span "May 7, 2025 18:19:13 EDT" at bounding box center [225, 351] width 90 height 16
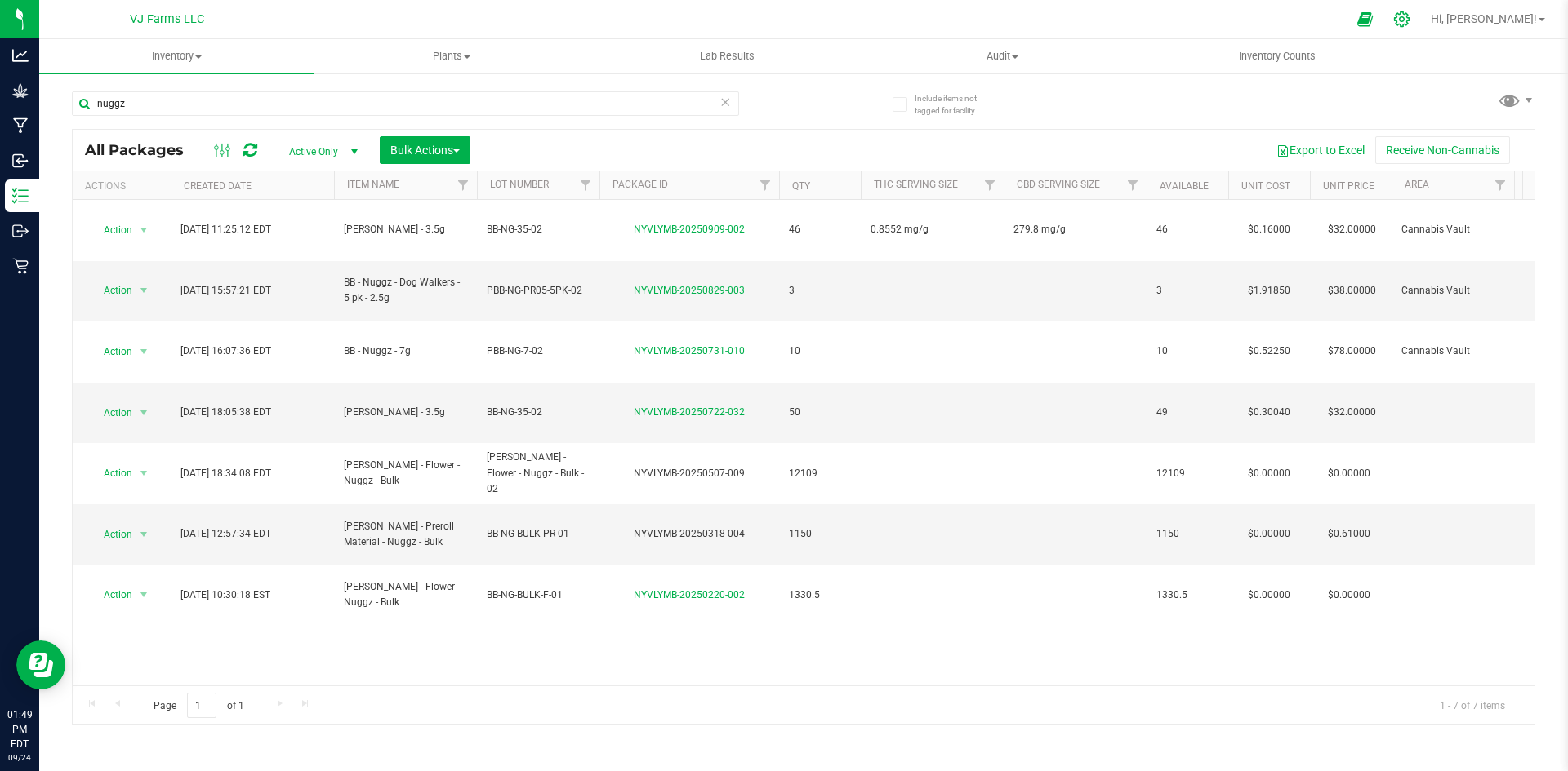
click at [1411, 26] on icon at bounding box center [1401, 19] width 17 height 17
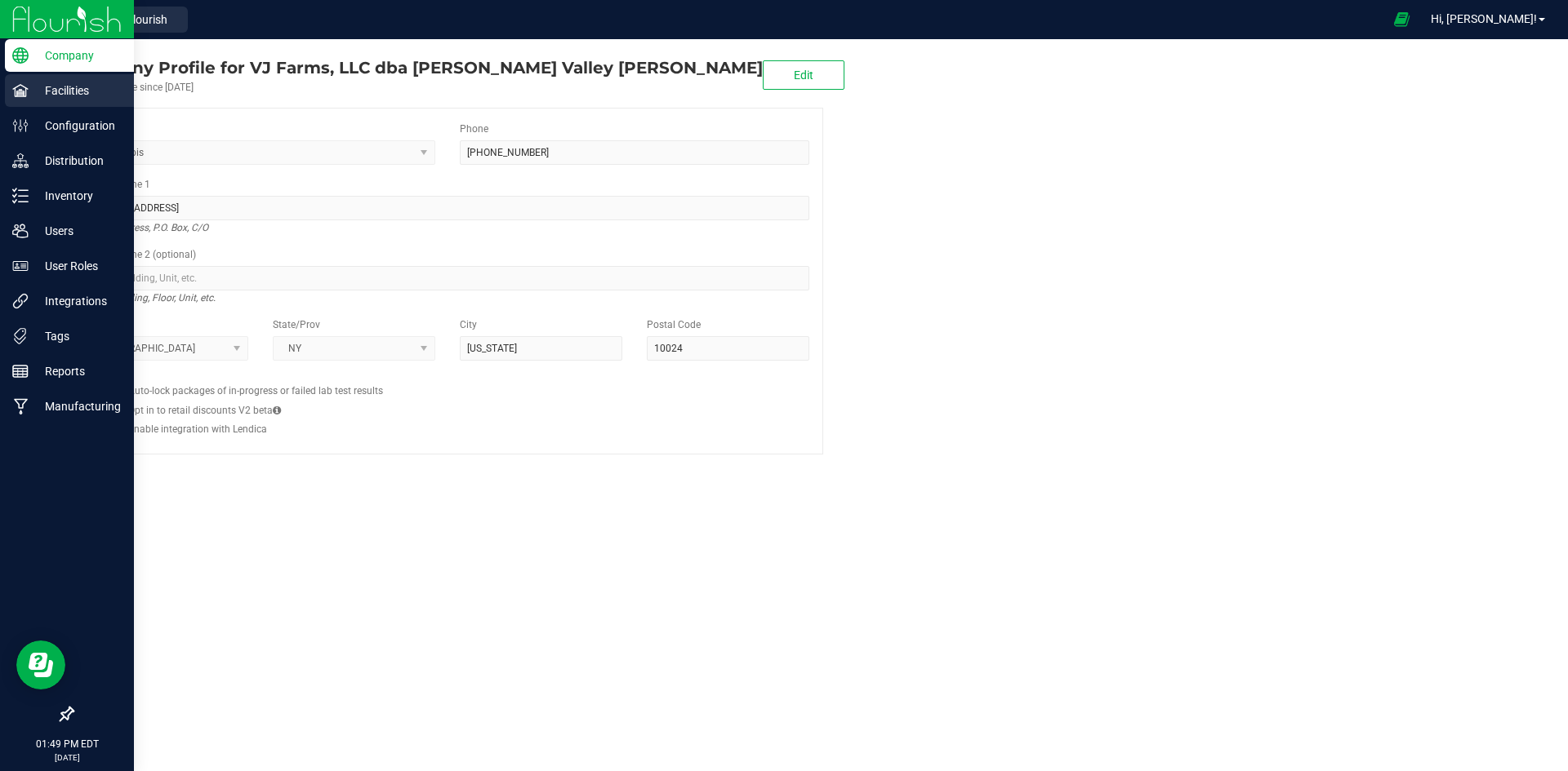
click at [20, 89] on icon at bounding box center [20, 91] width 17 height 17
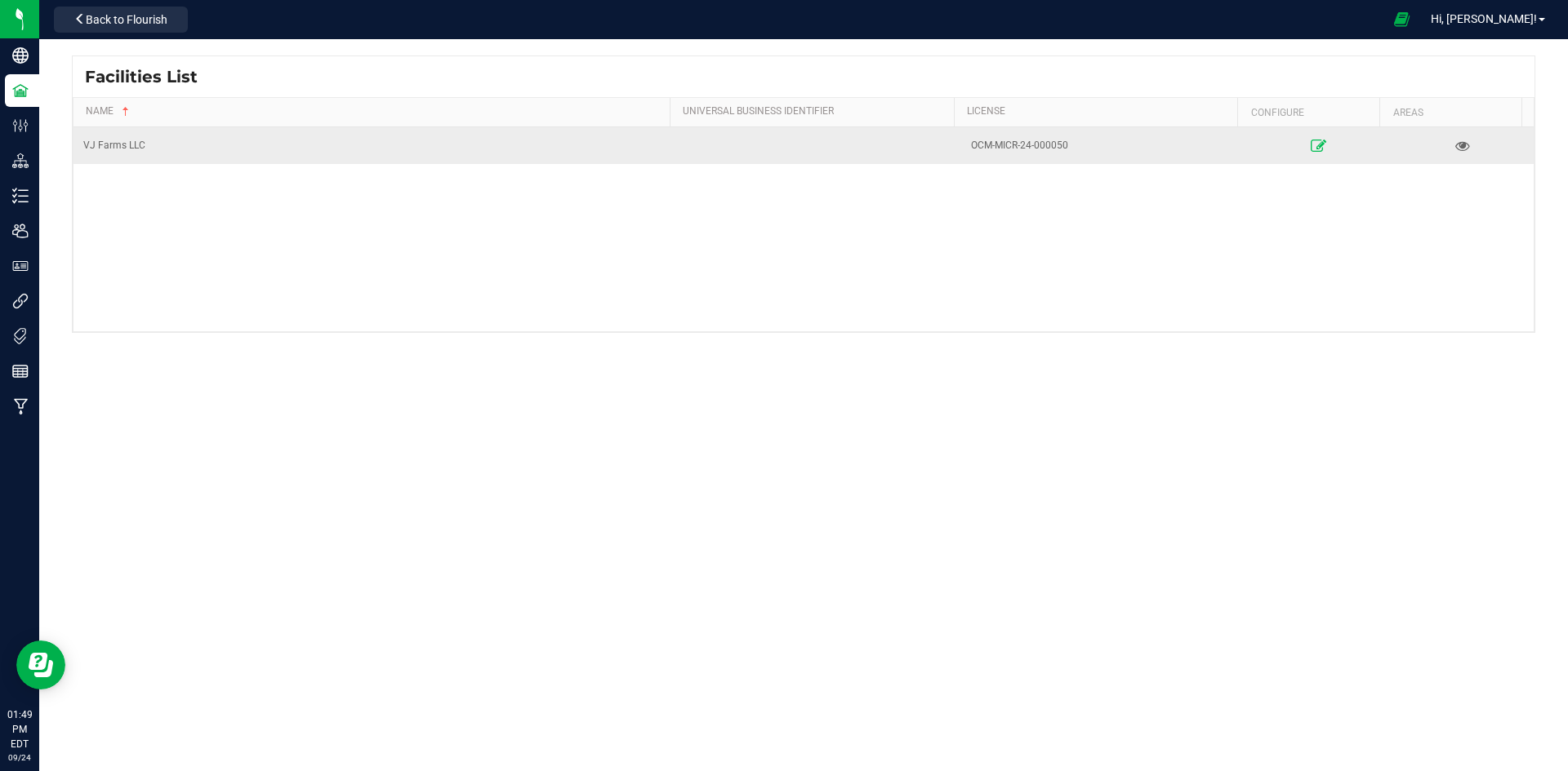
click at [1298, 140] on link at bounding box center [1320, 145] width 136 height 26
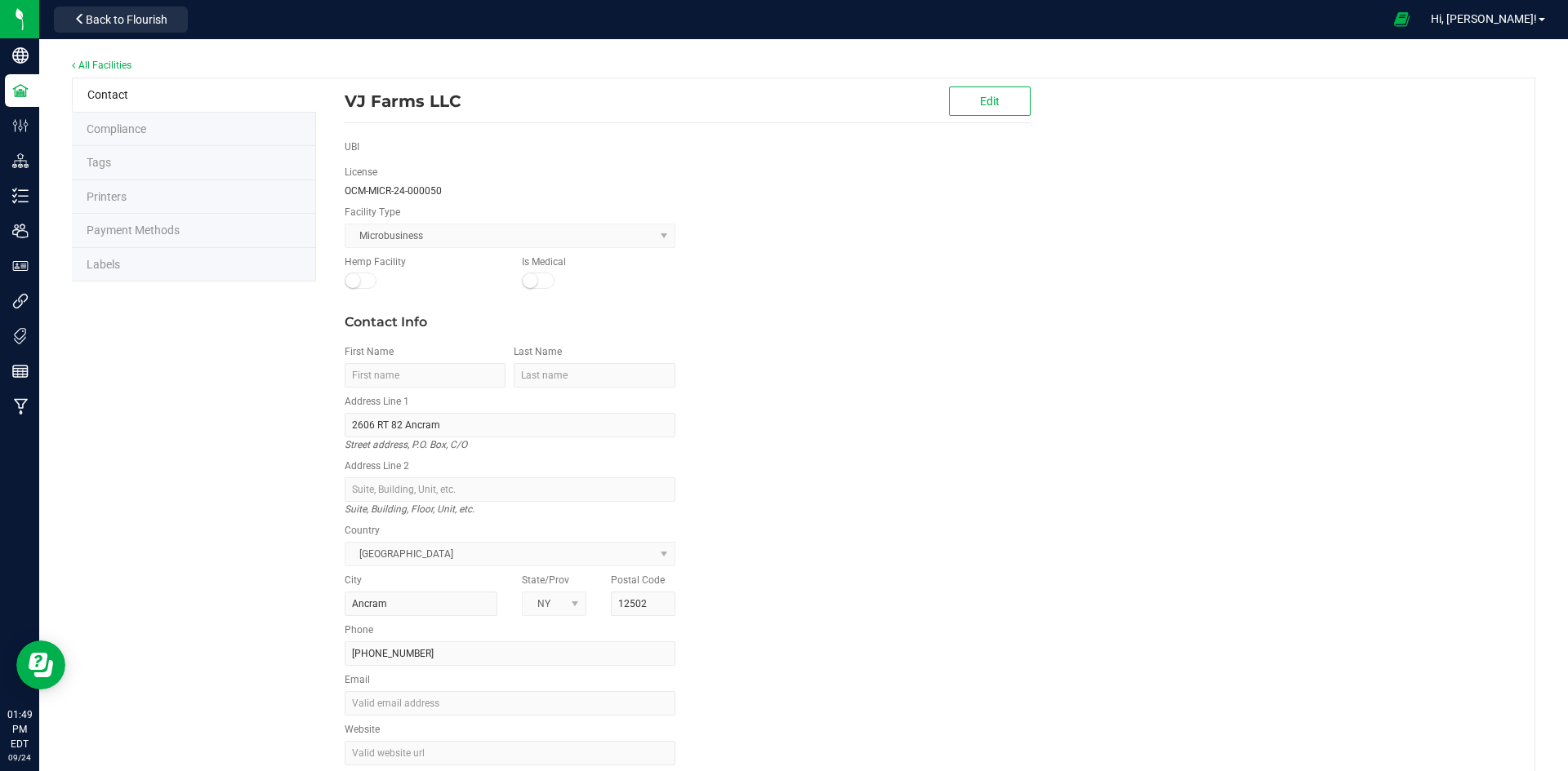
click at [158, 266] on li "Labels" at bounding box center [194, 265] width 244 height 34
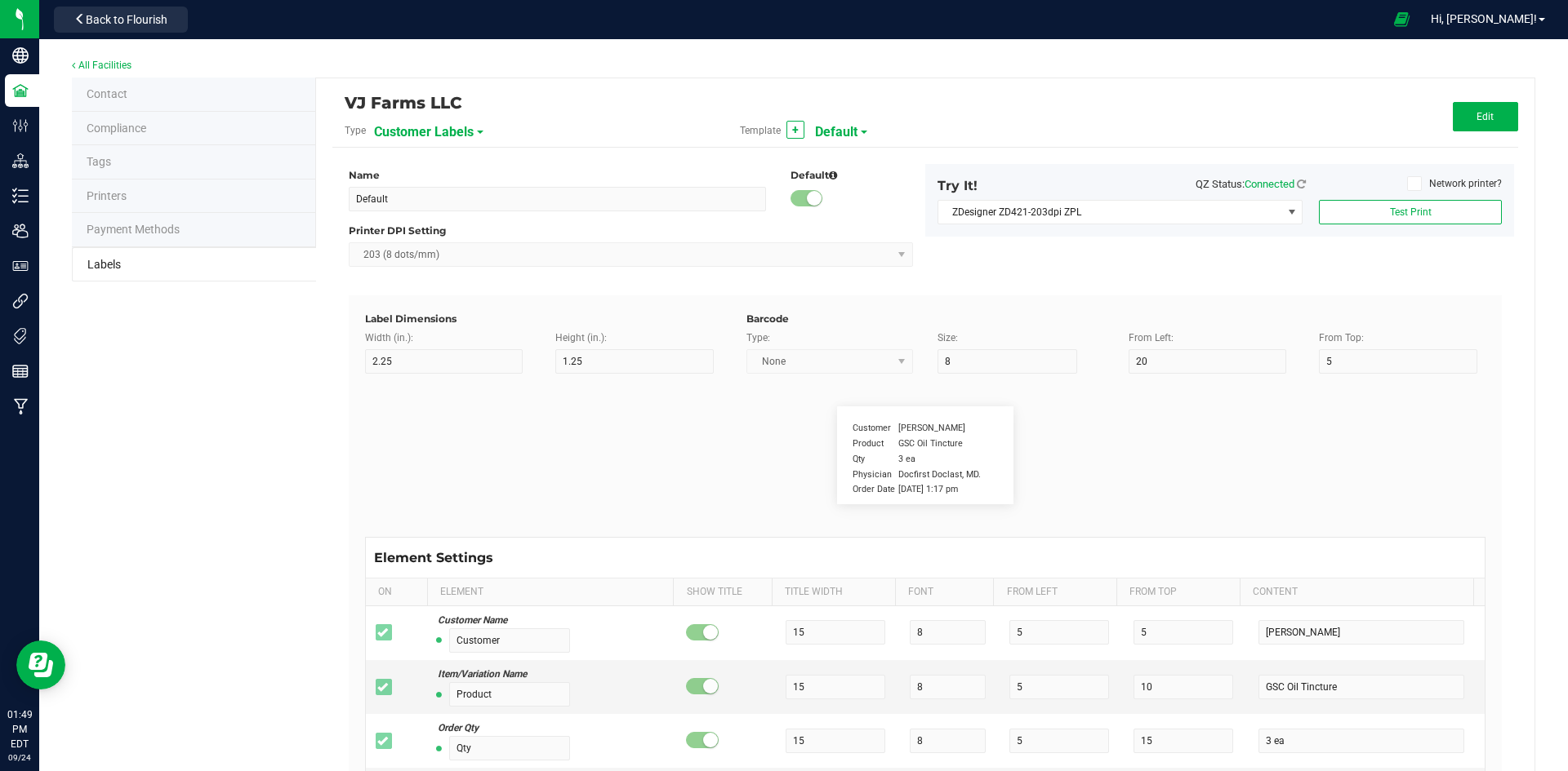
click at [453, 126] on span "Customer Labels" at bounding box center [423, 132] width 100 height 28
click at [454, 225] on li "Package Labels" at bounding box center [453, 229] width 162 height 30
type input "Small Regulatory"
type input "1.2"
type input "0.85"
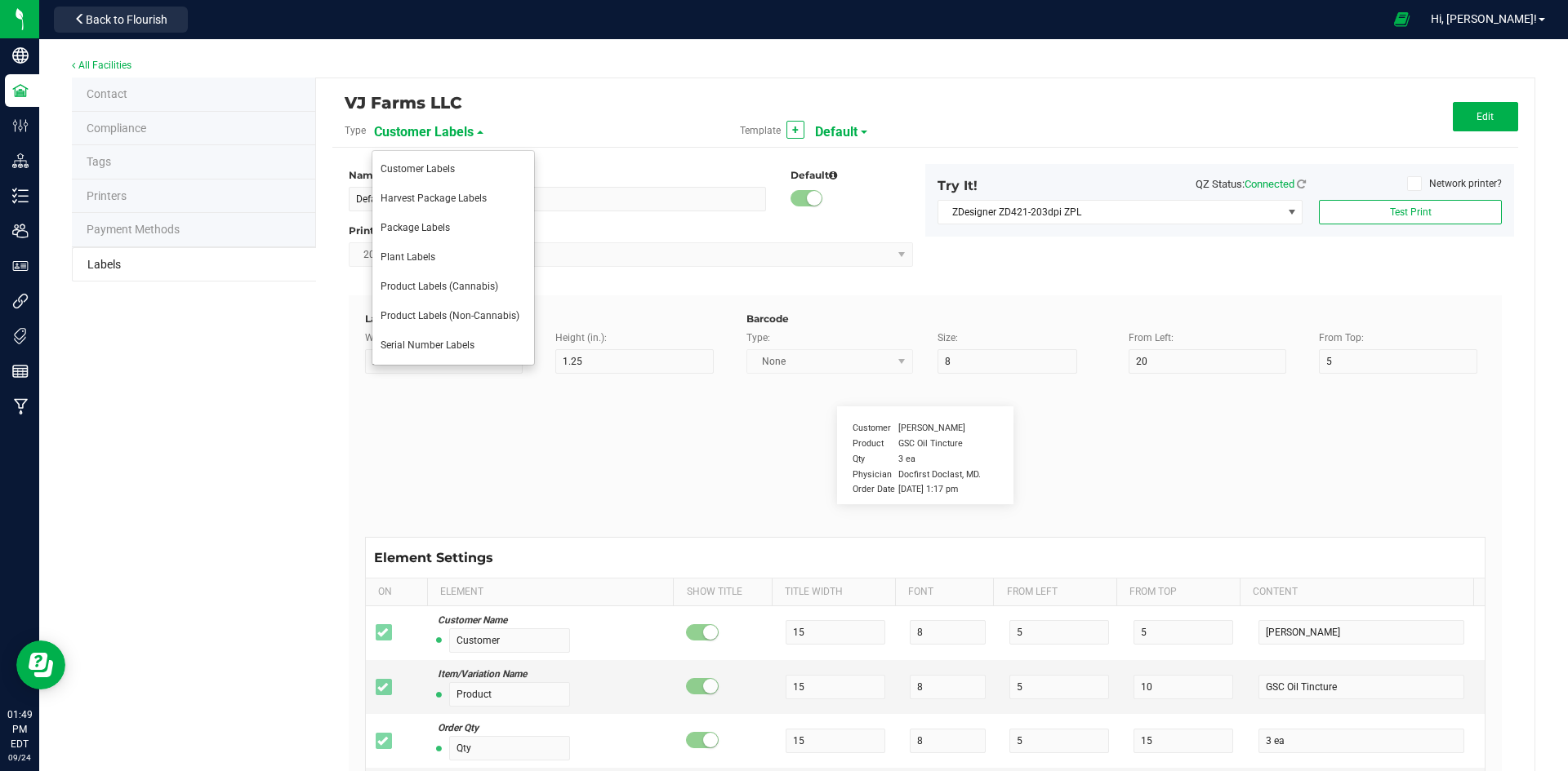
type input "6"
type input "7"
type input "19"
type input "1"
type input "6"
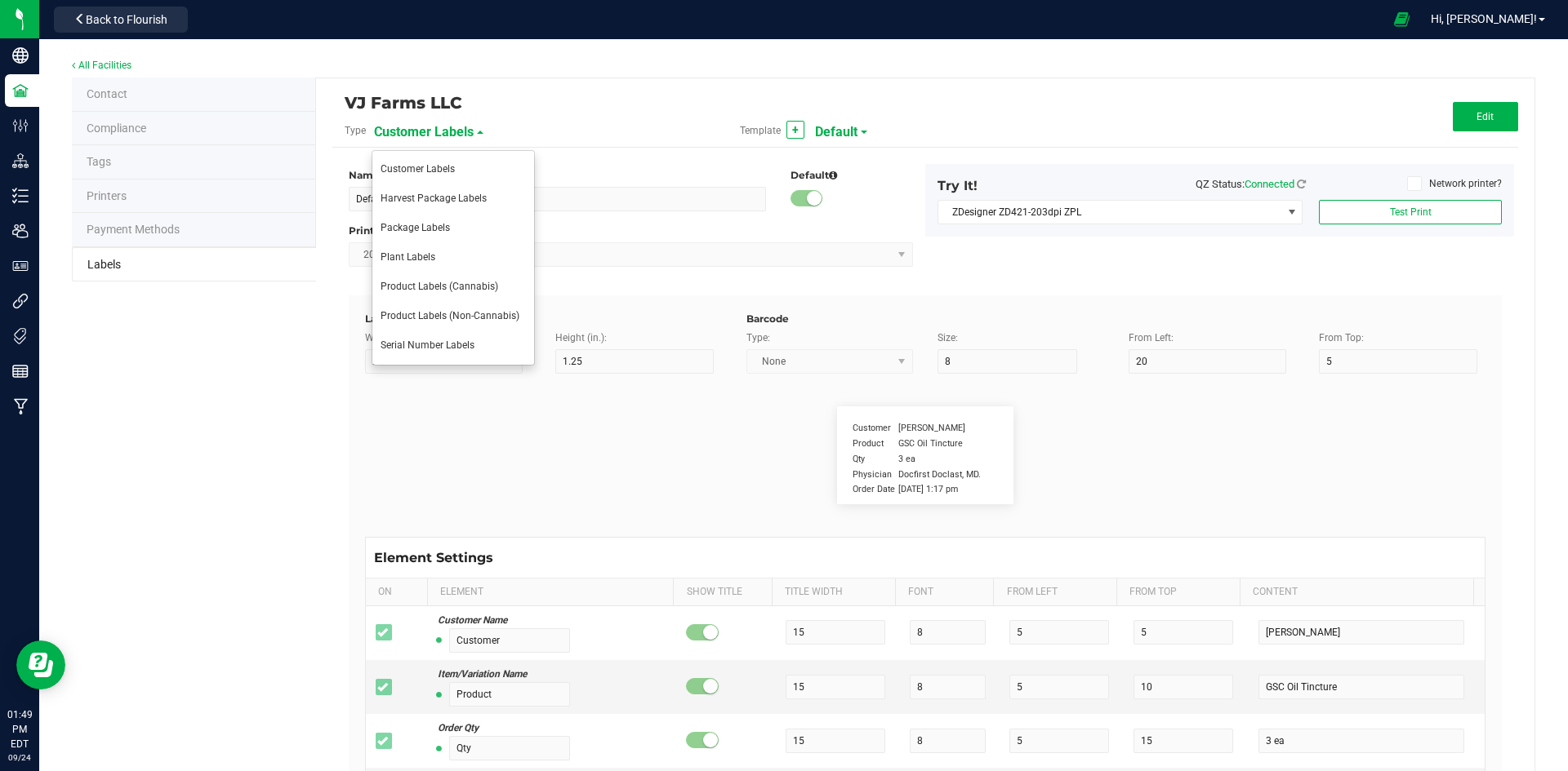
type input "6"
type input "4.5"
type input "BBB-DDC-PR00-10PK-0000"
type input "Exp/Use By"
type input "13"
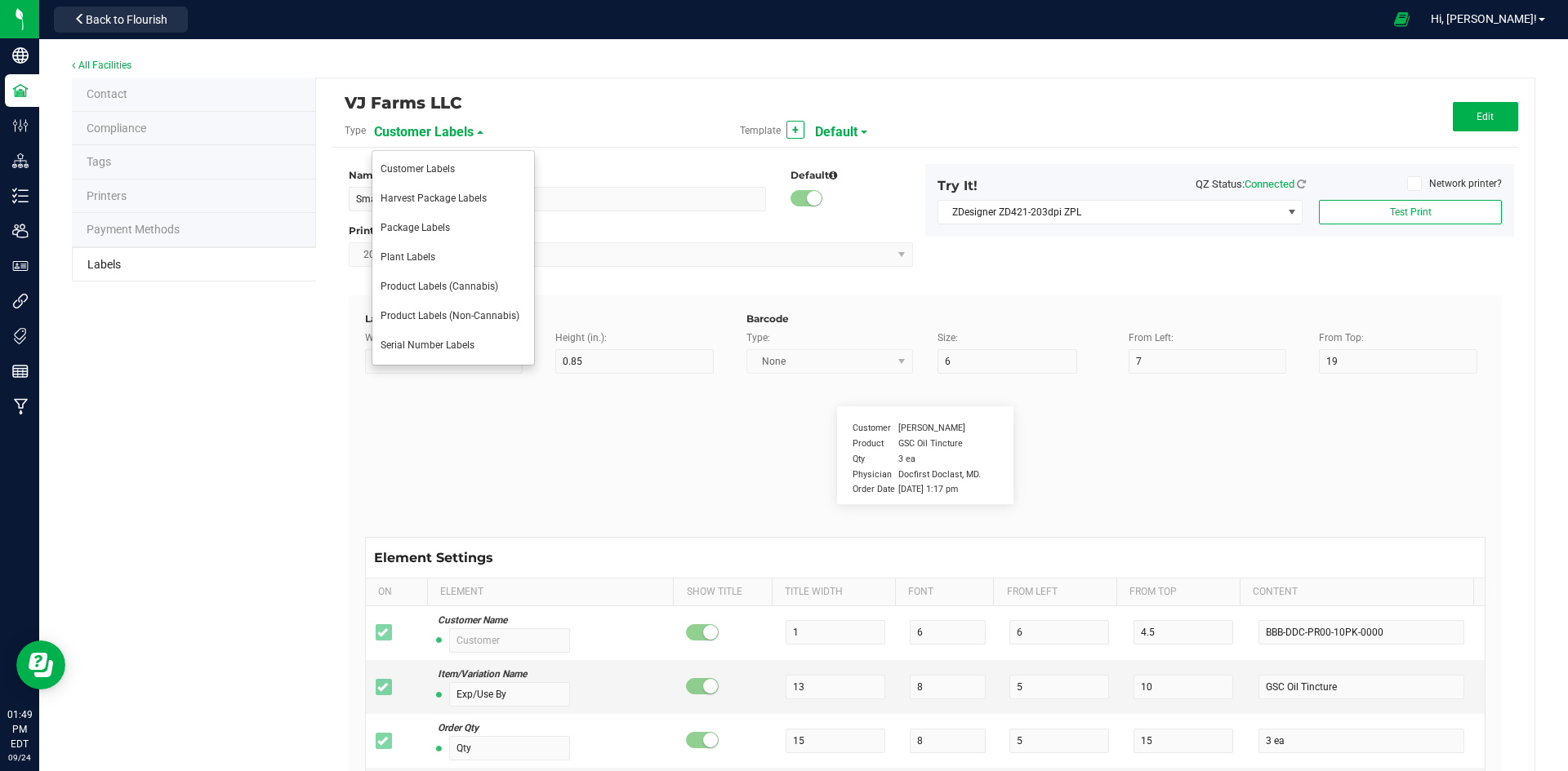
type input "6"
type input "13.5"
type input "[DATE]"
type input "THC %"
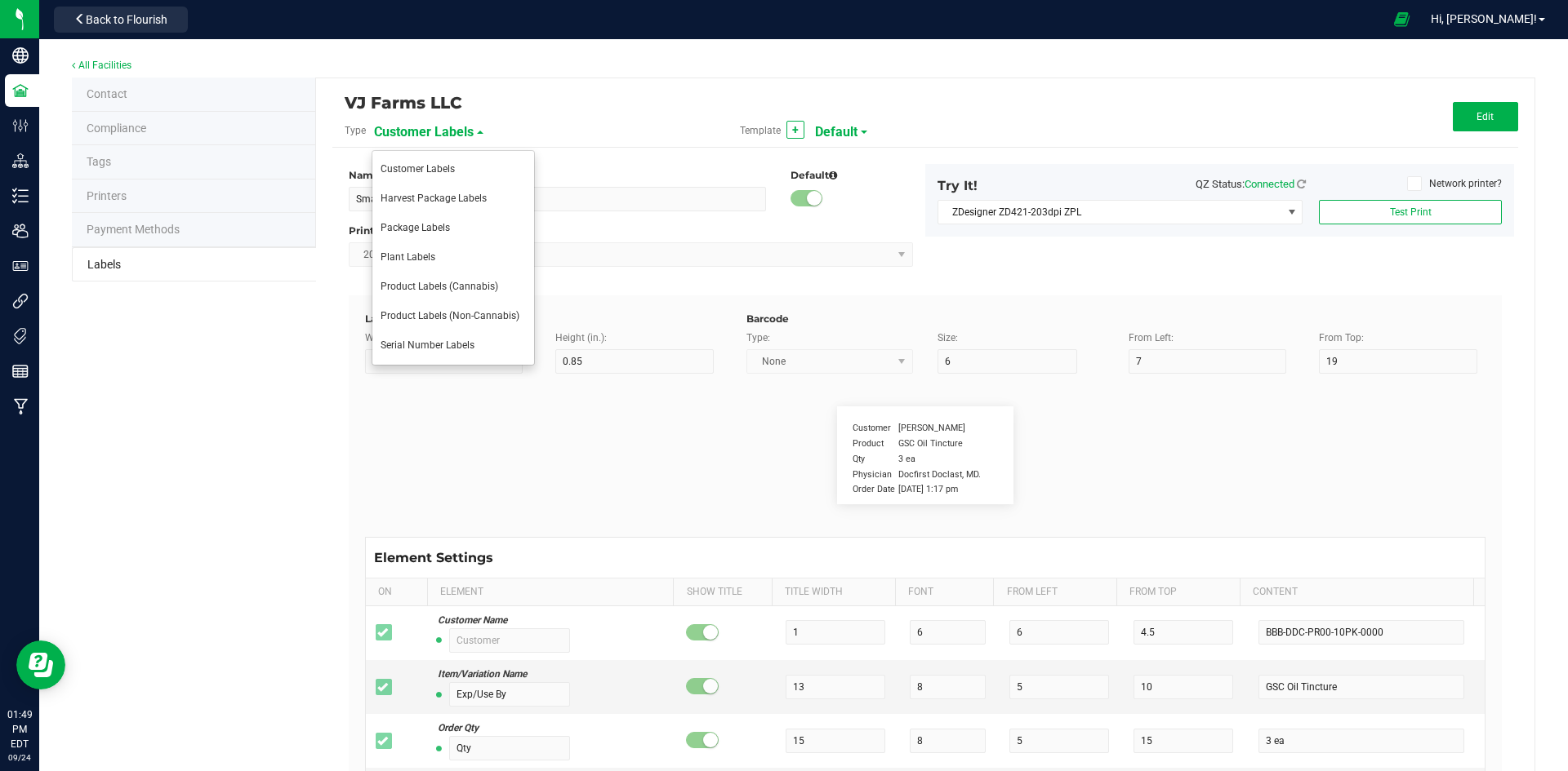
type input "7"
type input "6"
type input "7.5"
type input "28.03"
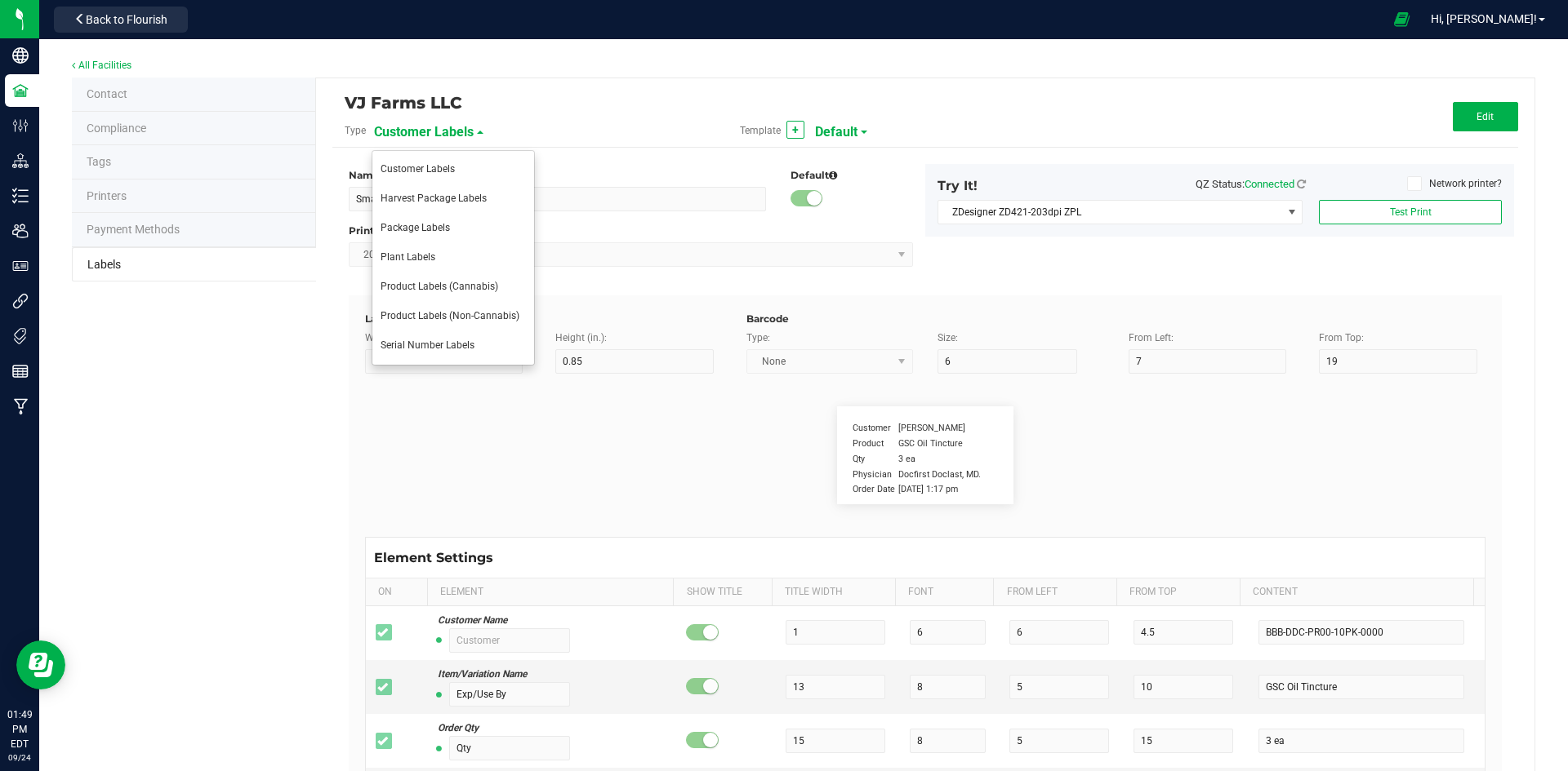
type input "CBD %"
type input "7"
type input "6"
type input "10.5"
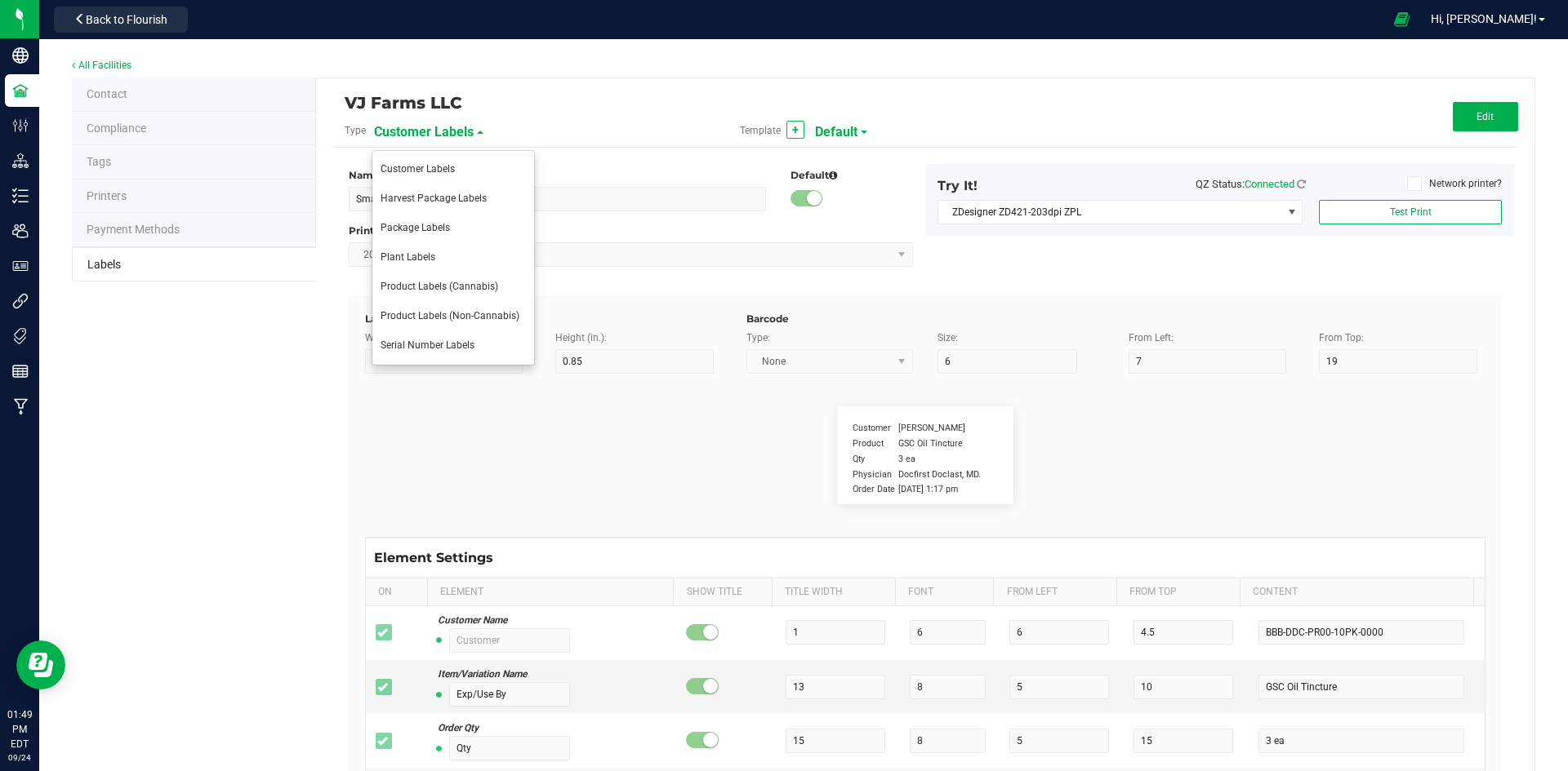
type input "27.43"
type input "Serving Size"
type input "11"
type input "6"
type input "19"
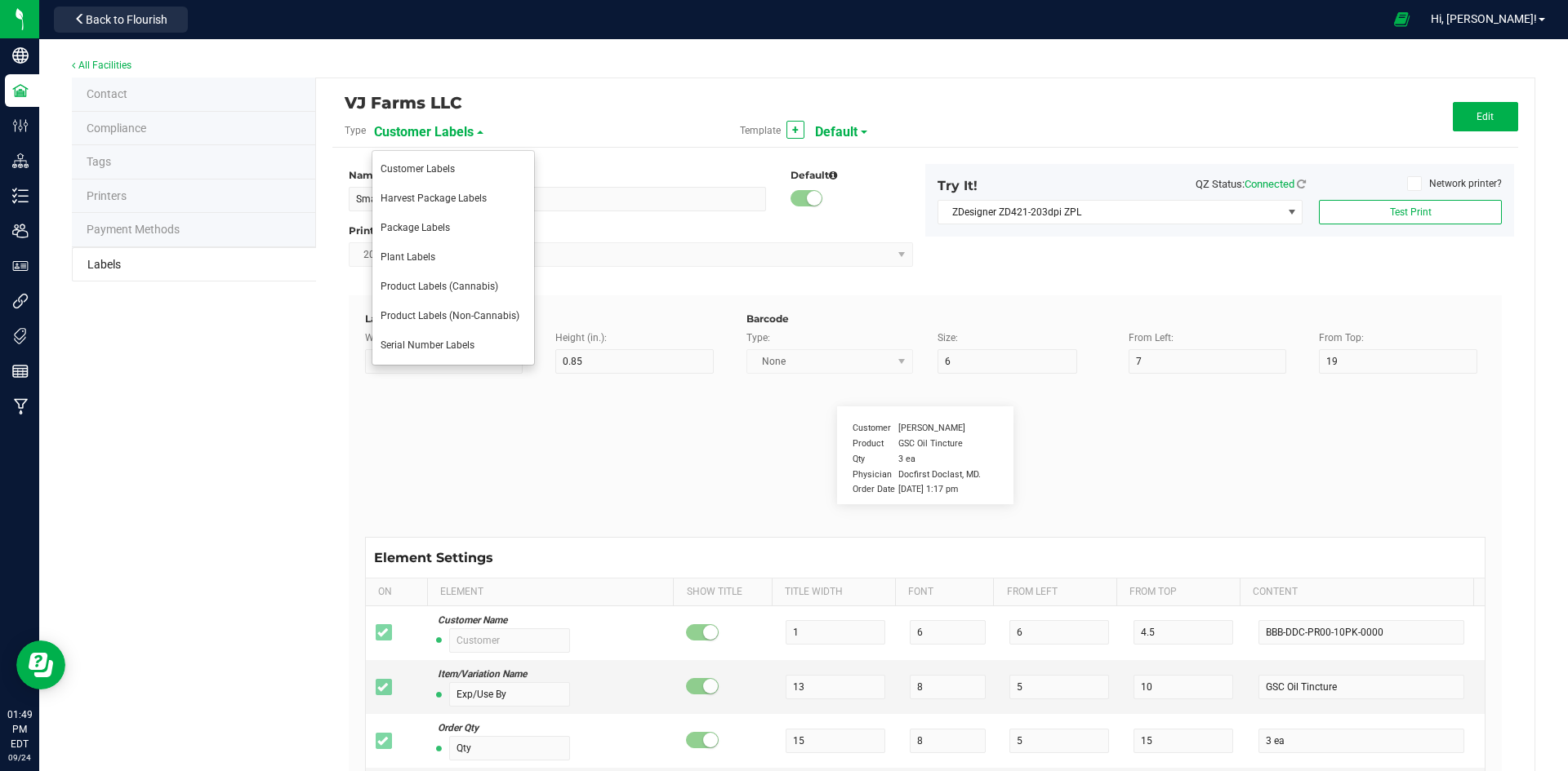
type input "7.5"
type input "0000 mg/pk"
type input "Ref Field 2"
type input "25"
type input "6"
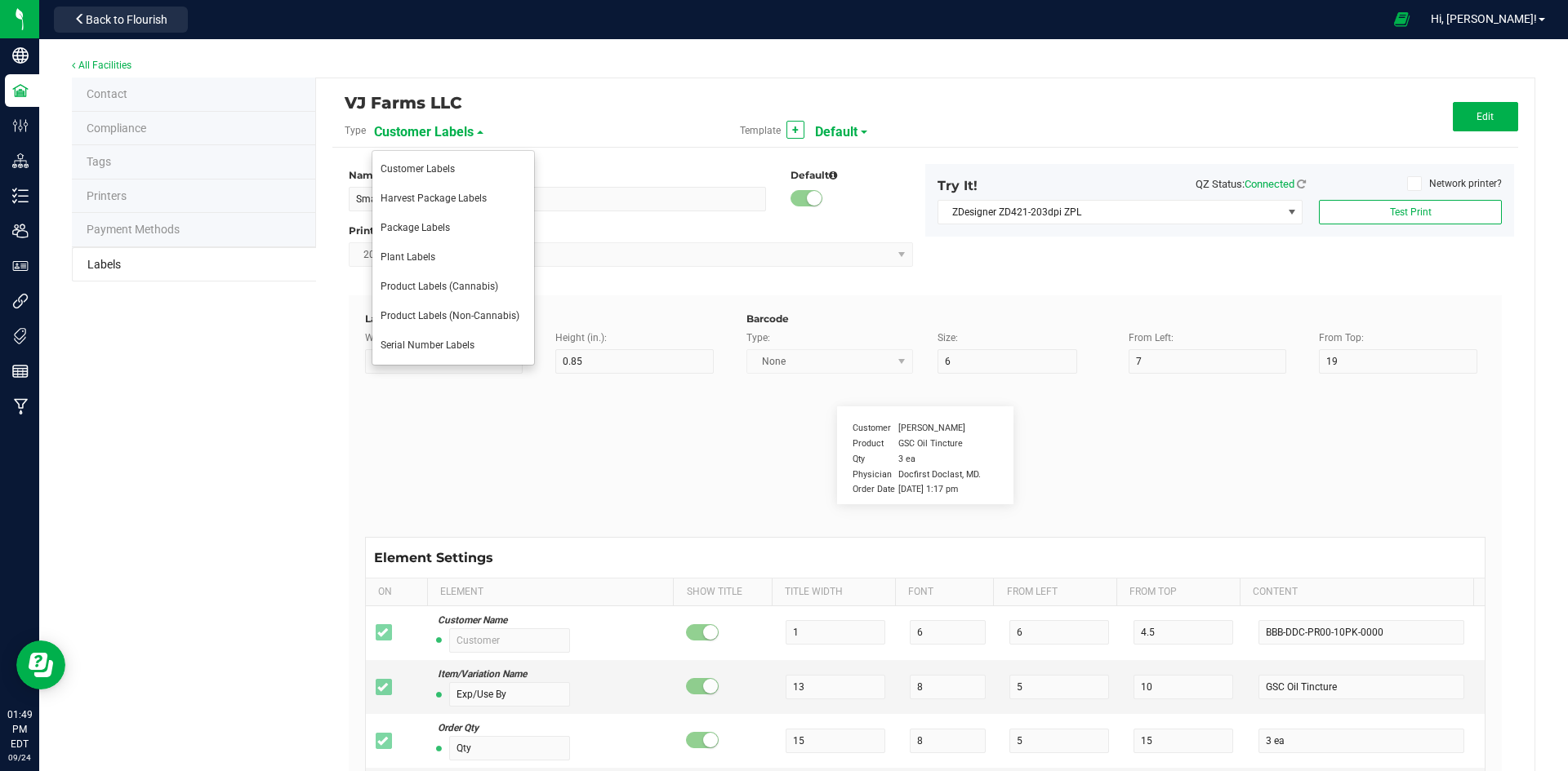
type input "19"
type input "10.5"
type input "0000 mg/pk"
type input "Package ID"
type input "25"
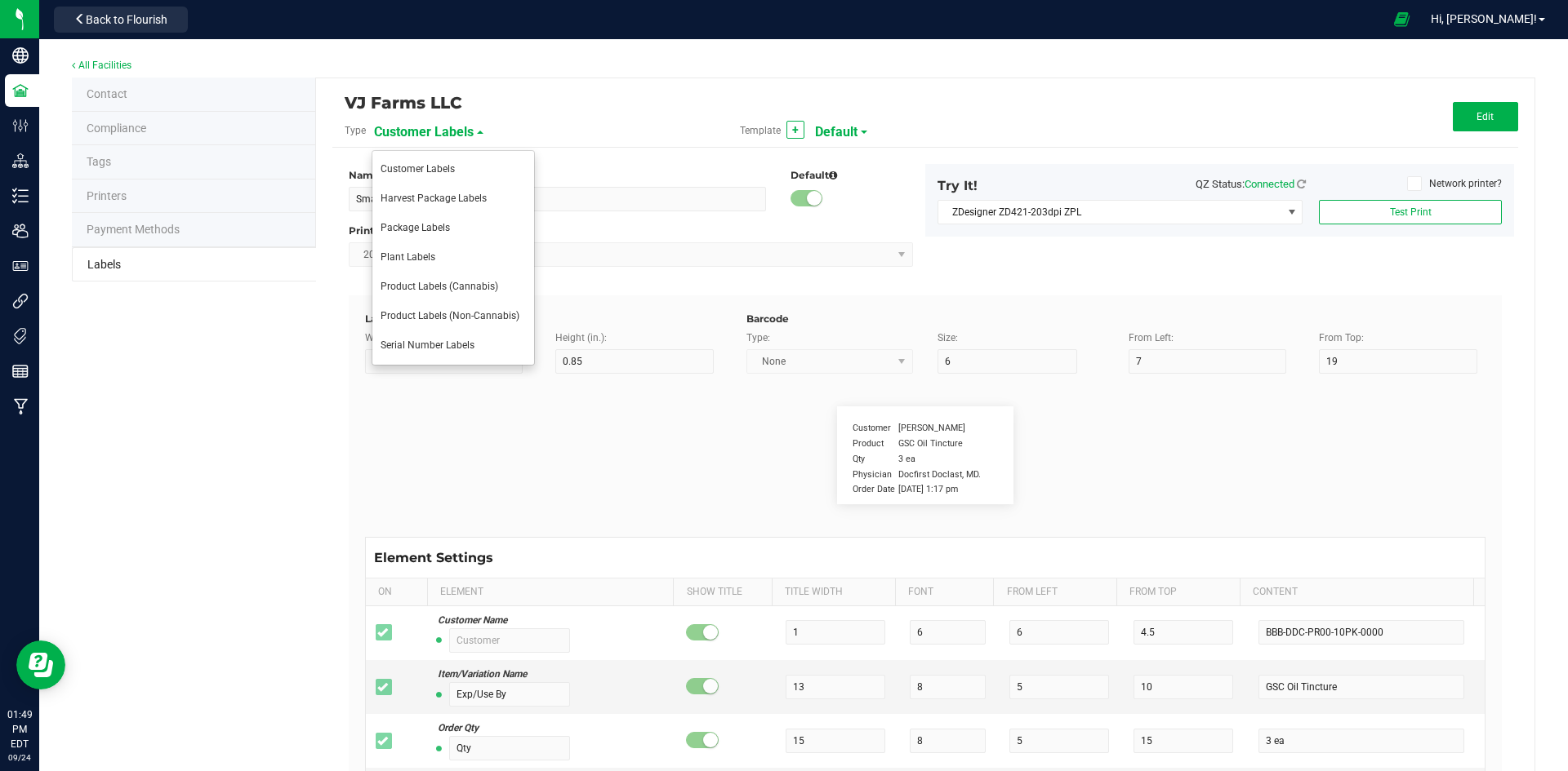
type input "10"
type input "5"
type input "CADMODS-20230420-096"
type input "SKU Name"
type input "25"
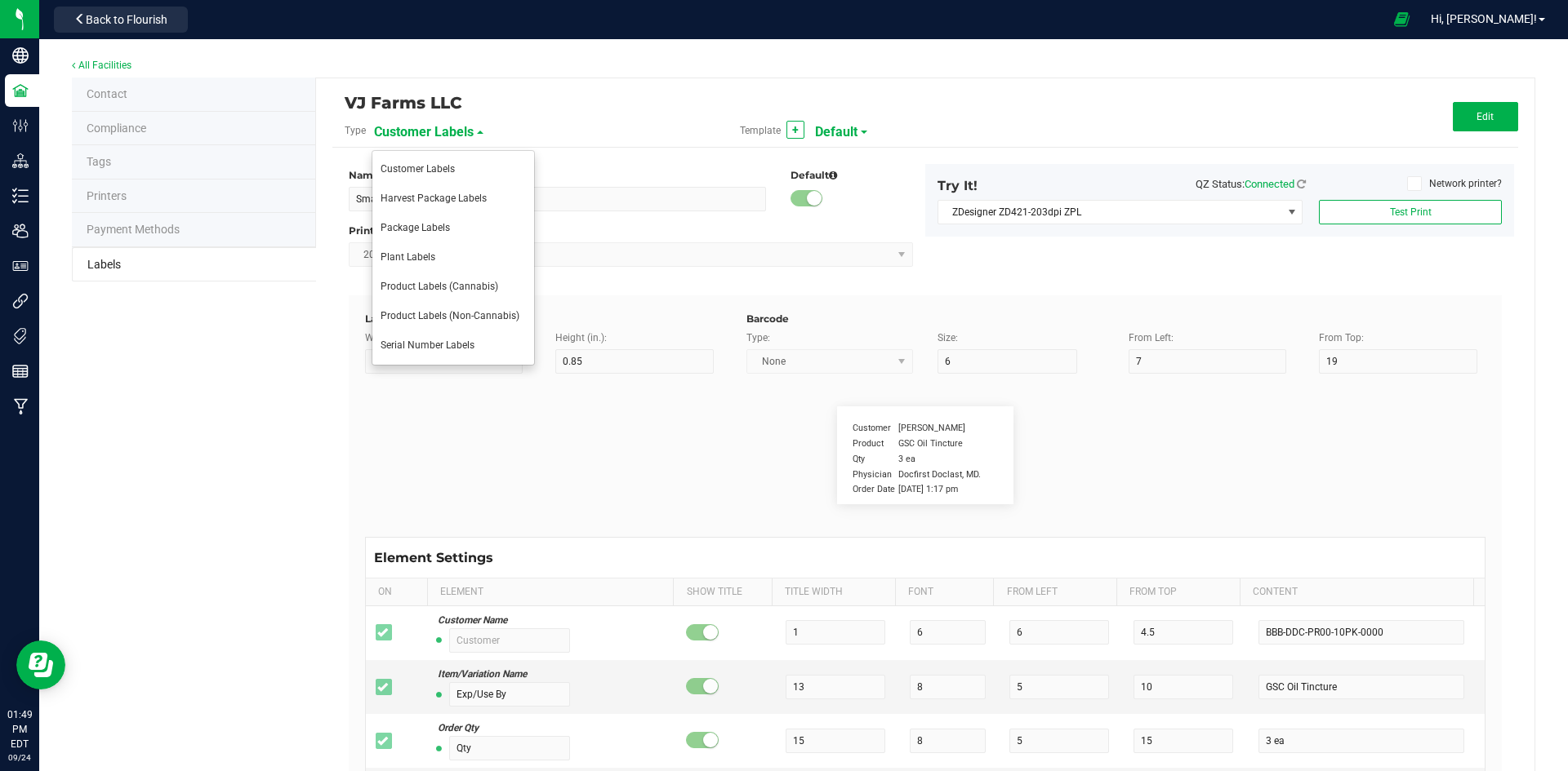
type input "10"
type input "Gelato Pen"
type input "Strain"
type input "25"
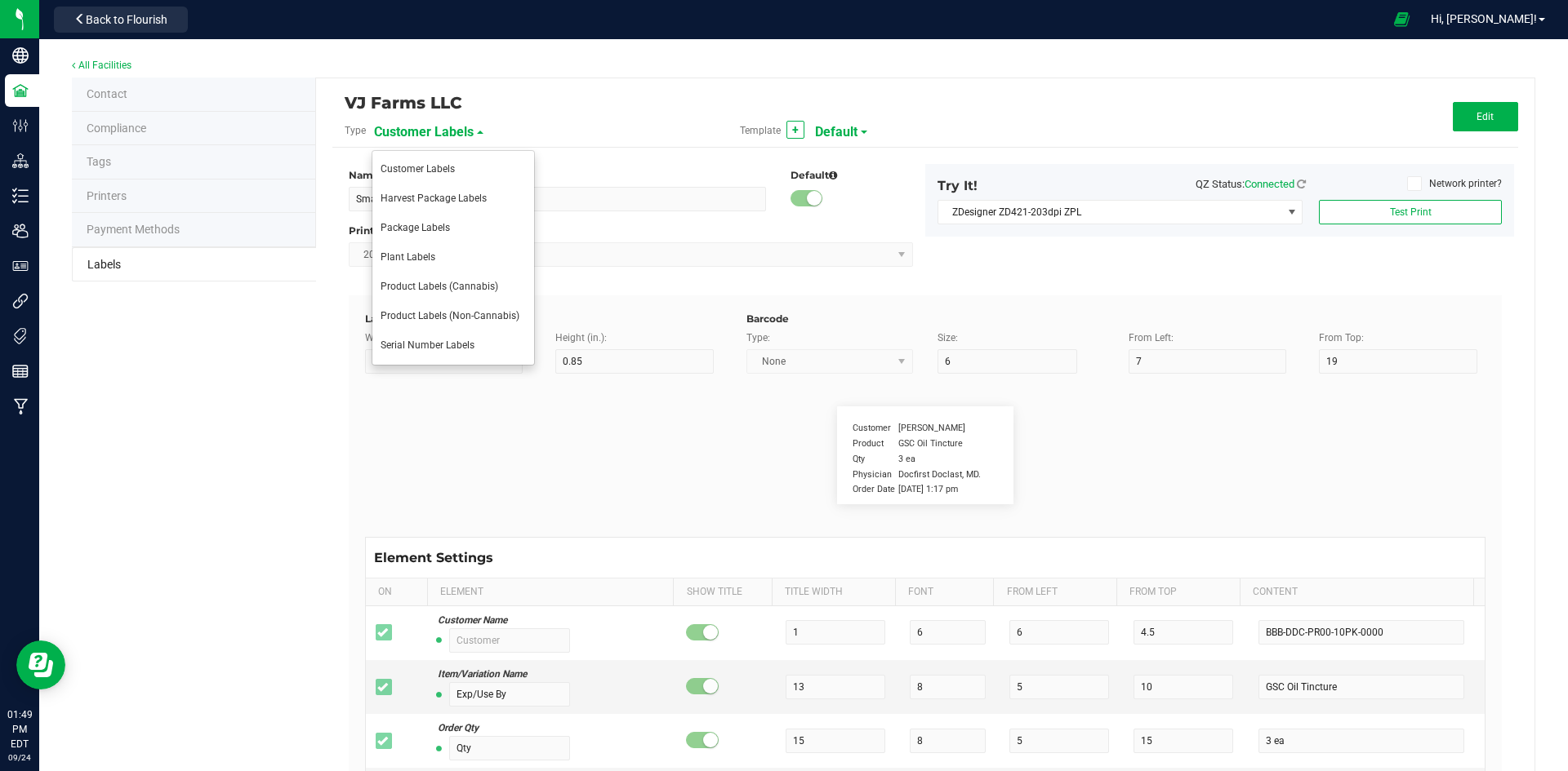
type input "10"
type input "15"
type input "Gelato"
type input "Size"
type input "25"
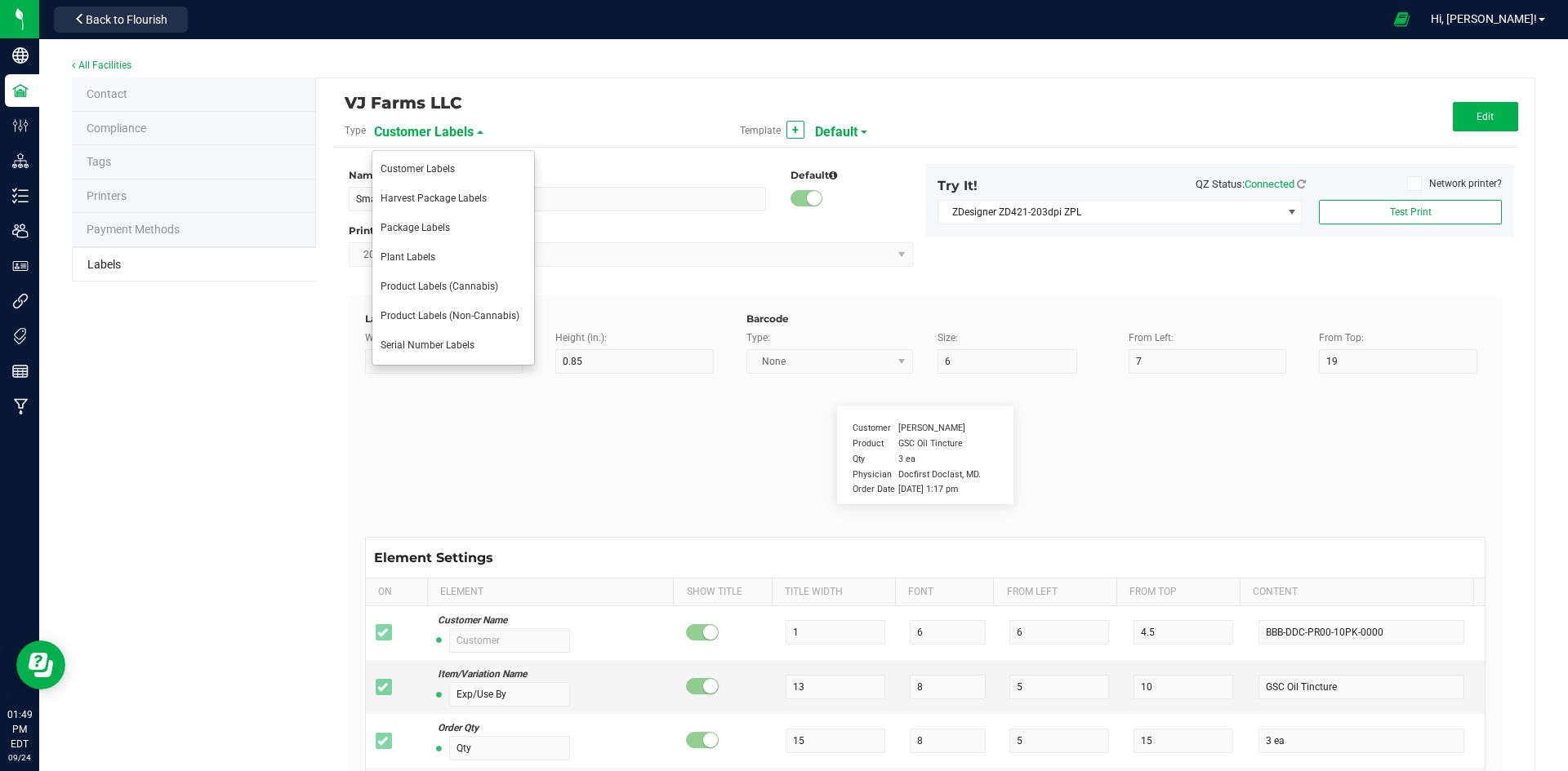
type input "10"
type input "20"
type input "44 ea"
type input "Package Date"
type input "25"
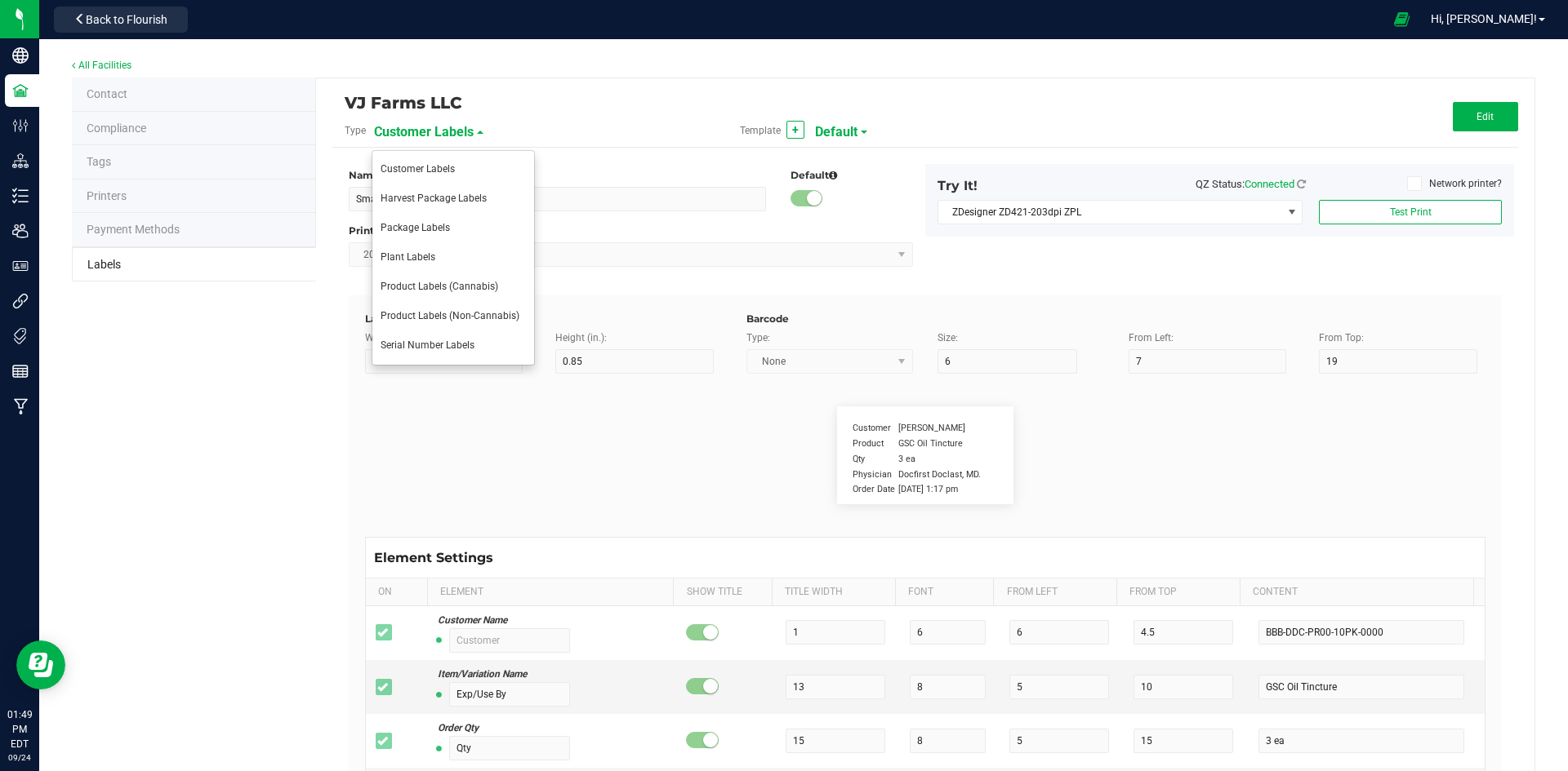
type input "10"
type input "25"
type input "[DATE] 10:14pm"
type input "SKU"
type input "25"
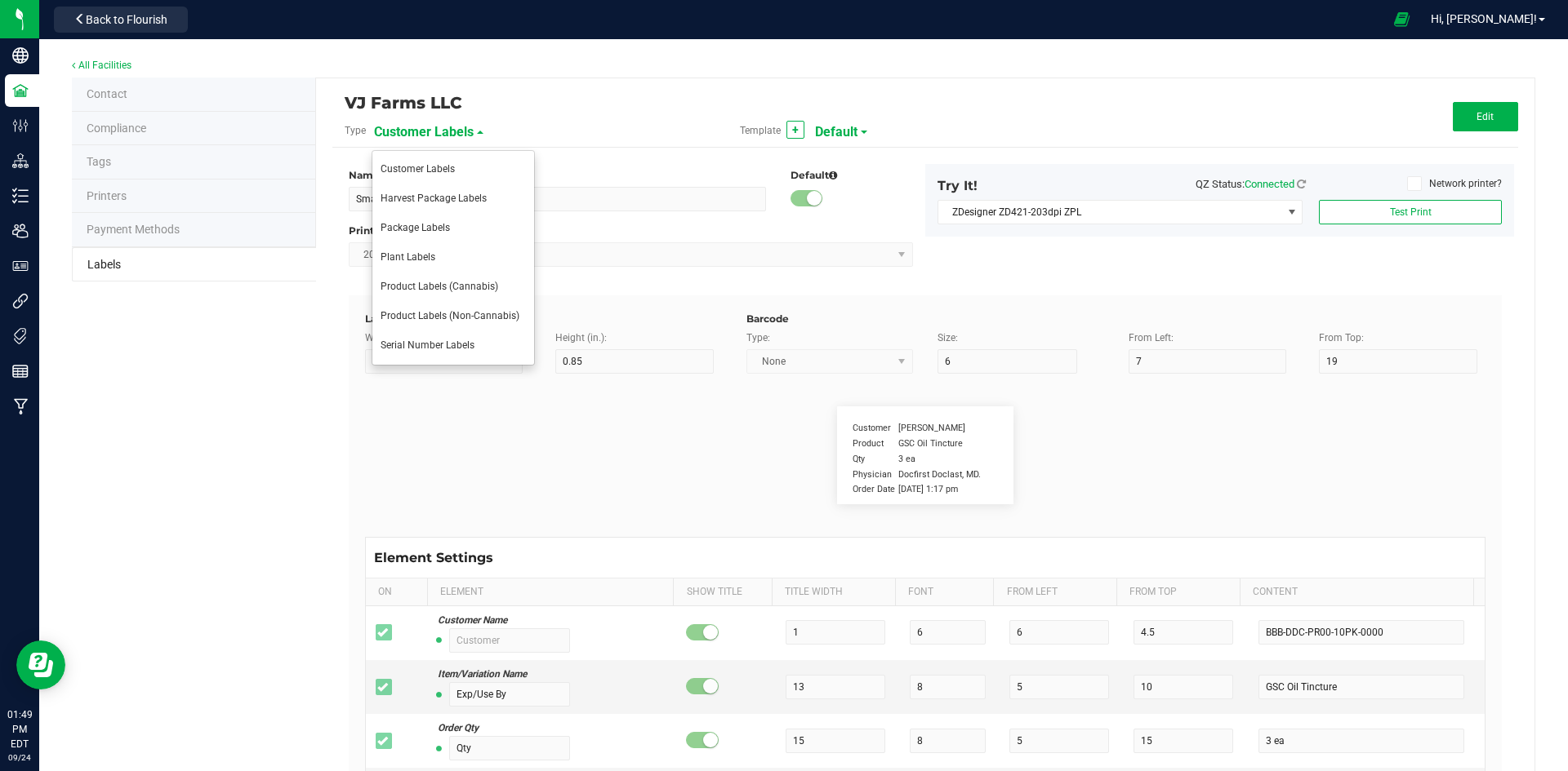
type input "10"
type input "42P017"
type input "Ref Field 3"
type input "25"
type input "10"
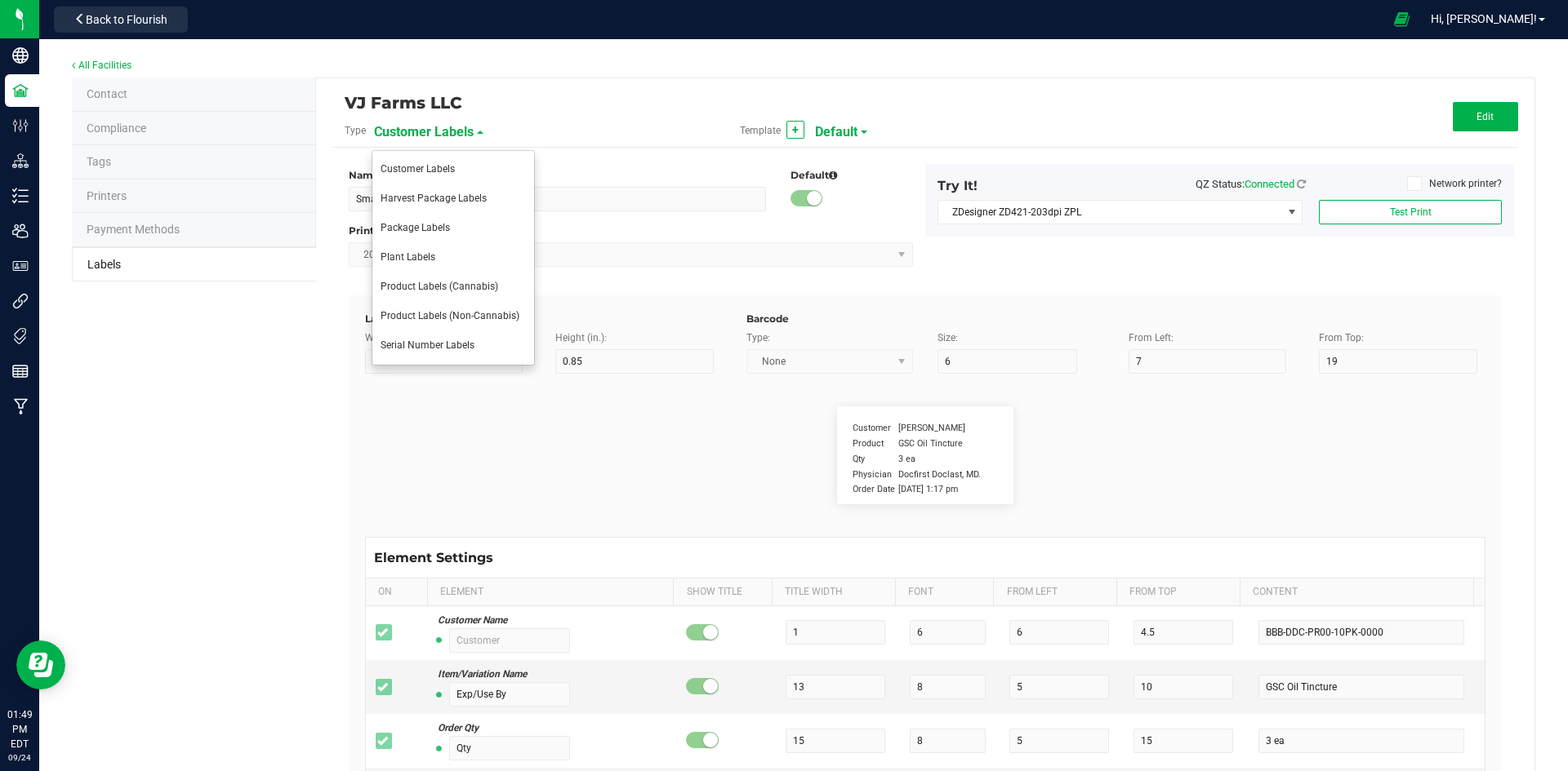
type input "35"
type input "Ref Field 3 Value"
type input "Item Ref Field 1"
type input "25"
type input "10"
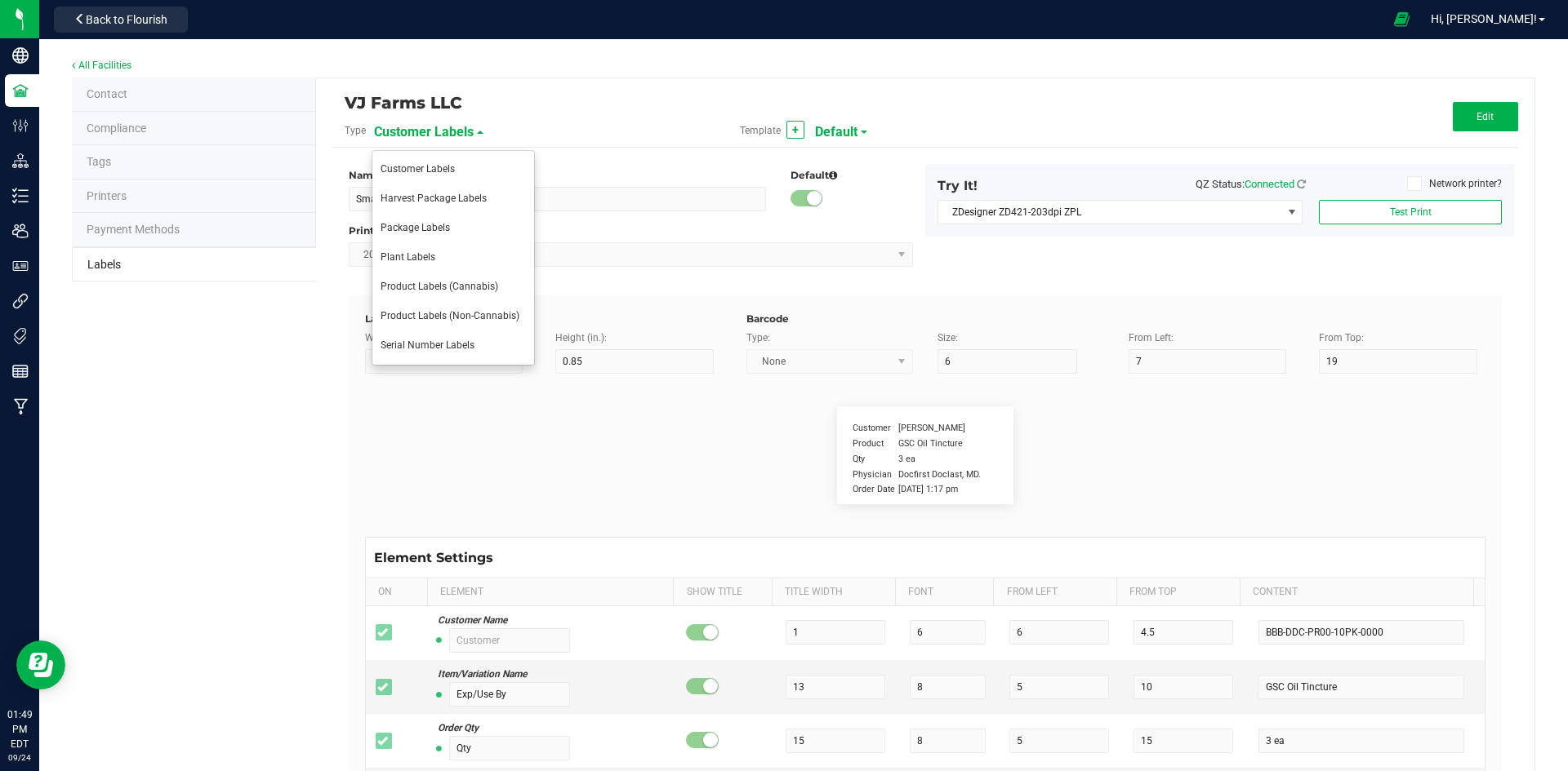
type input "35"
type input "Item Ref Field 1 Value"
type input "Item Ref Field 2"
type input "25"
type input "10"
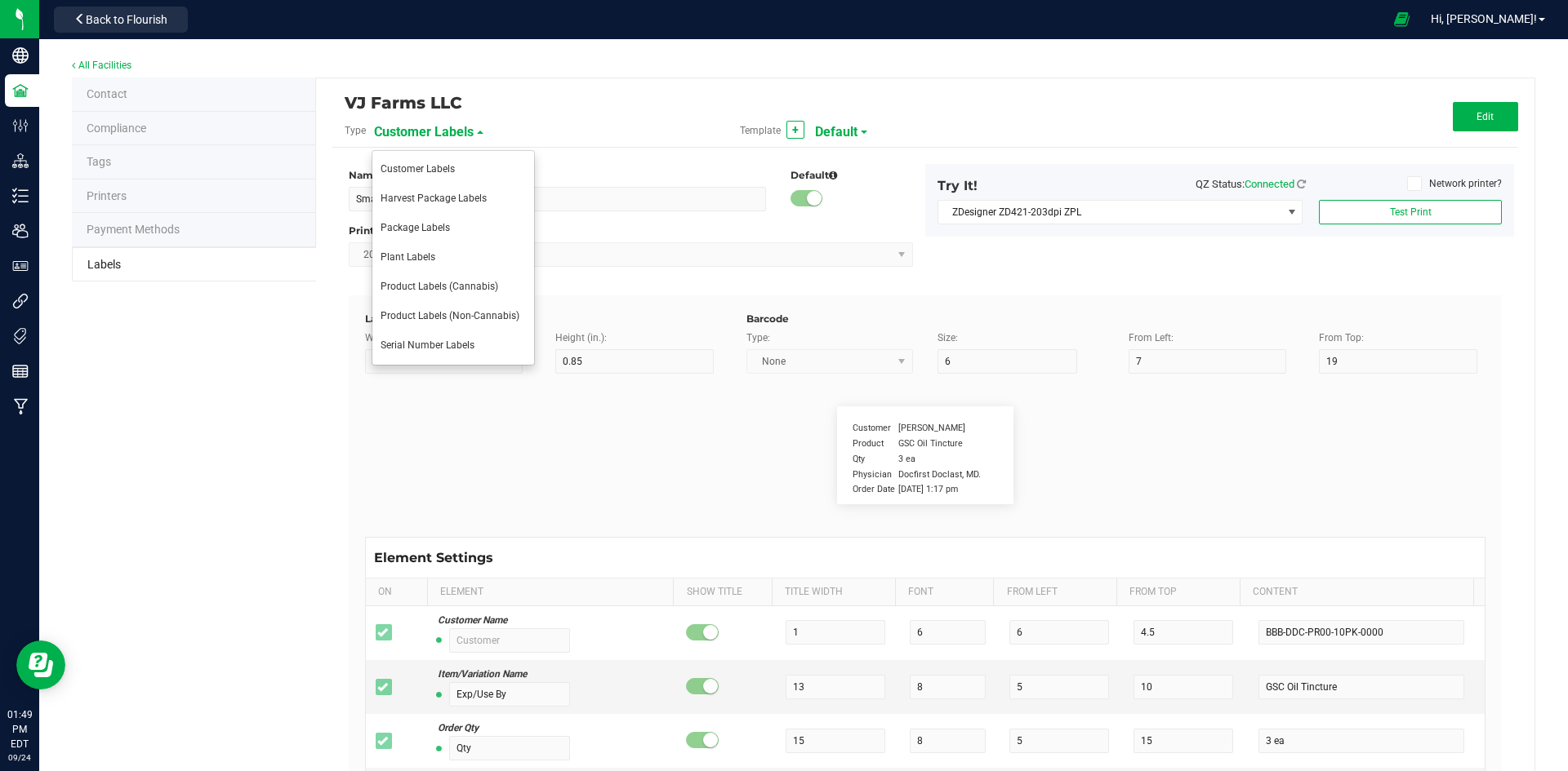
type input "35"
type input "Item Ref Field 2 Value"
type input "Item Ref Field 3"
type input "25"
type input "10"
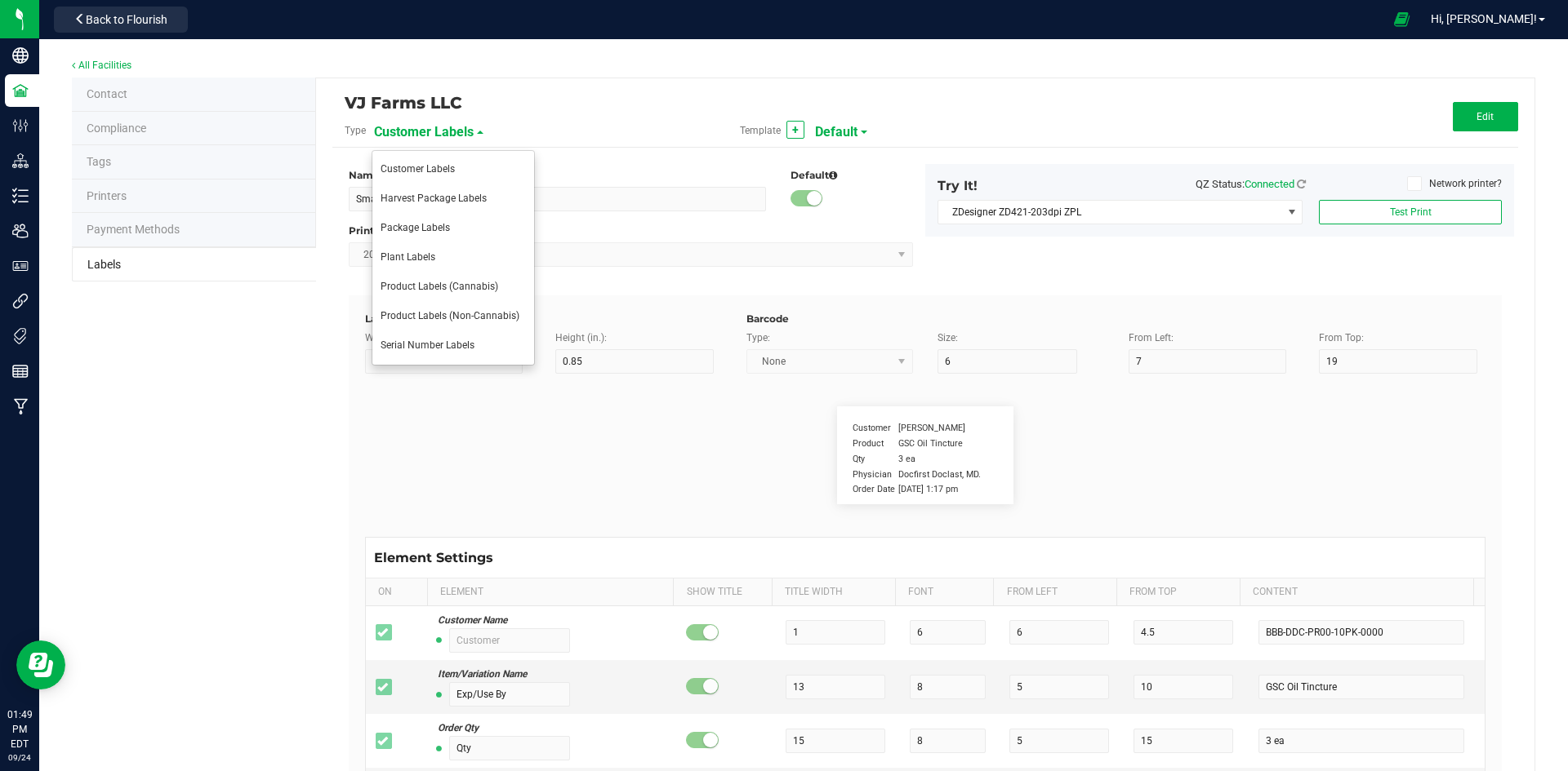
type input "35"
type input "Item Ref Field 3 Value"
type input "Item Ref Field 4"
type input "25"
type input "10"
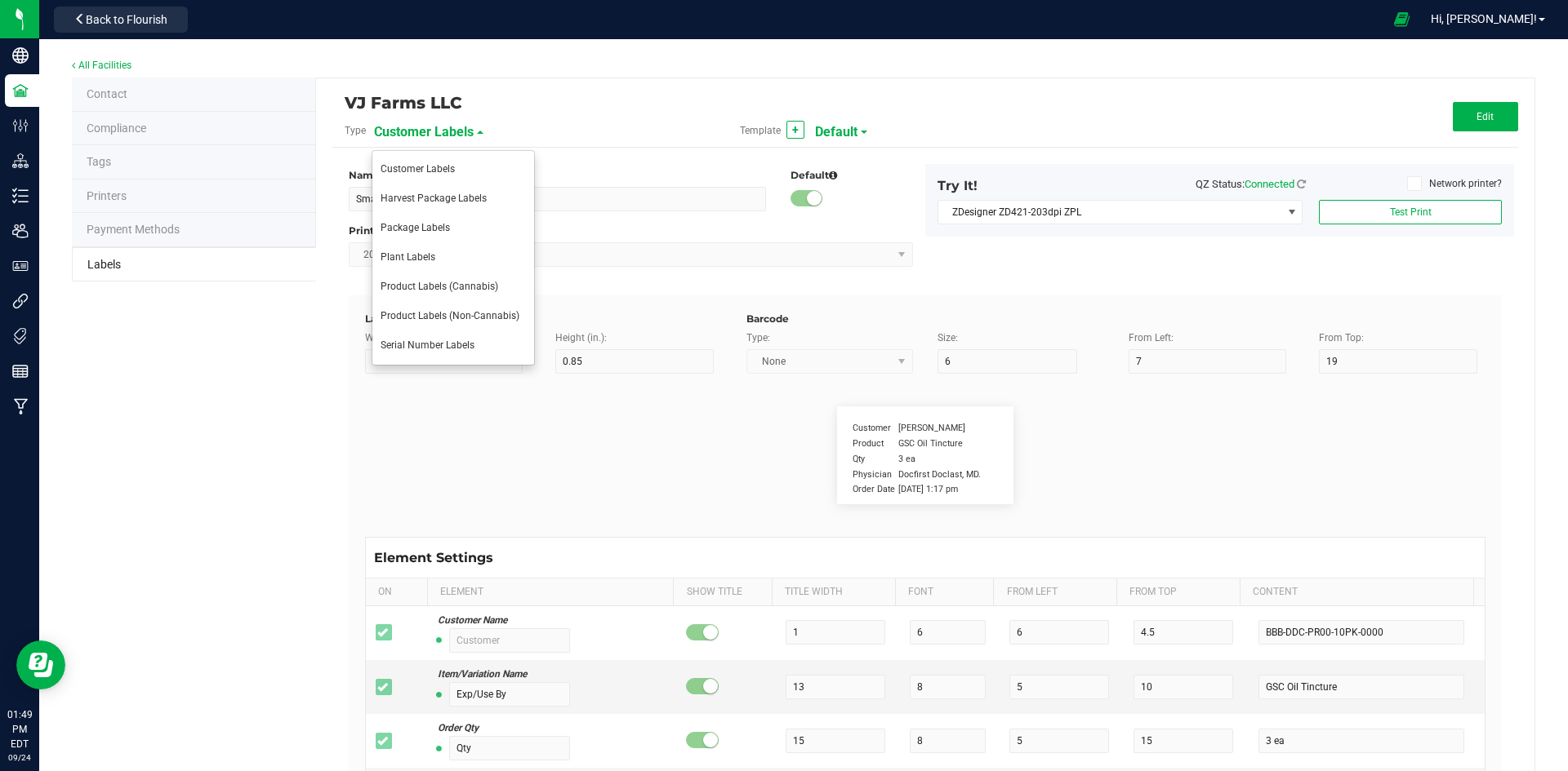
type input "35"
type input "Item Ref Field 4 Value"
type input "Item Ref Field 5"
type input "25"
type input "10"
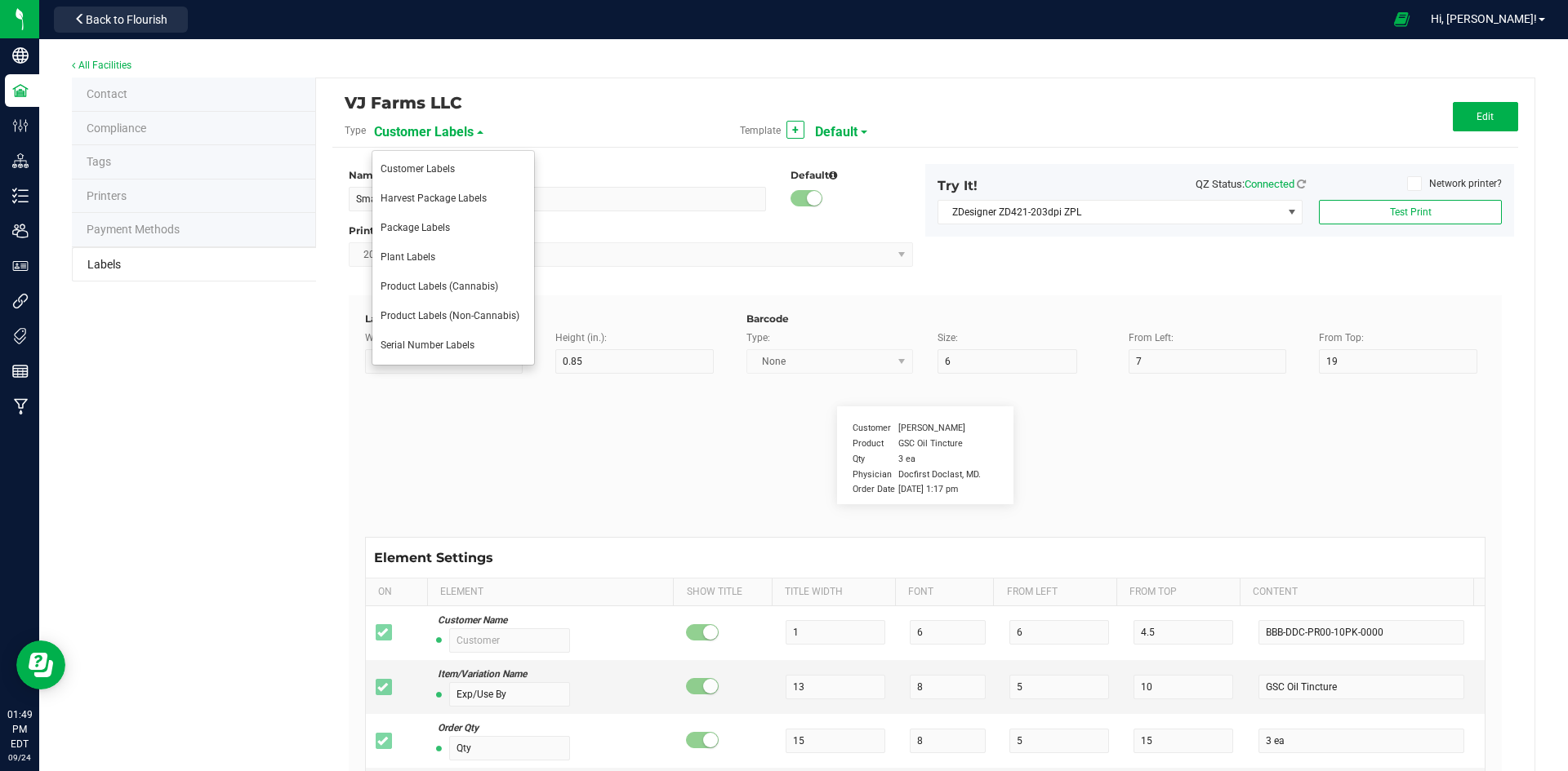
type input "35"
type input "Item Ref Field 5 Value"
type input "NDC Number"
type input "25"
type input "10"
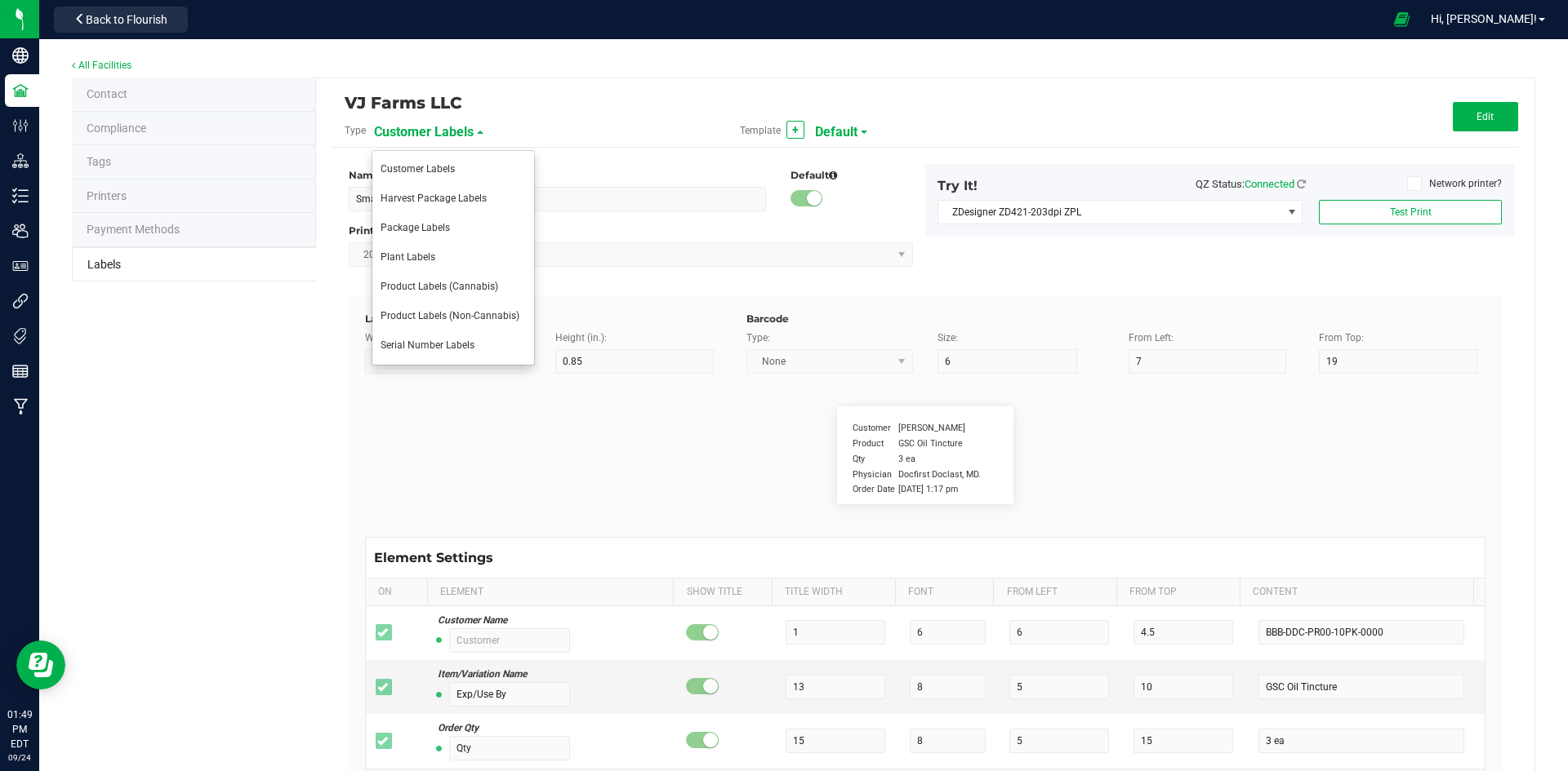
type input "35"
type input "[PHONE_NUMBER]"
type input "Number of Servings"
type input "25"
type input "10"
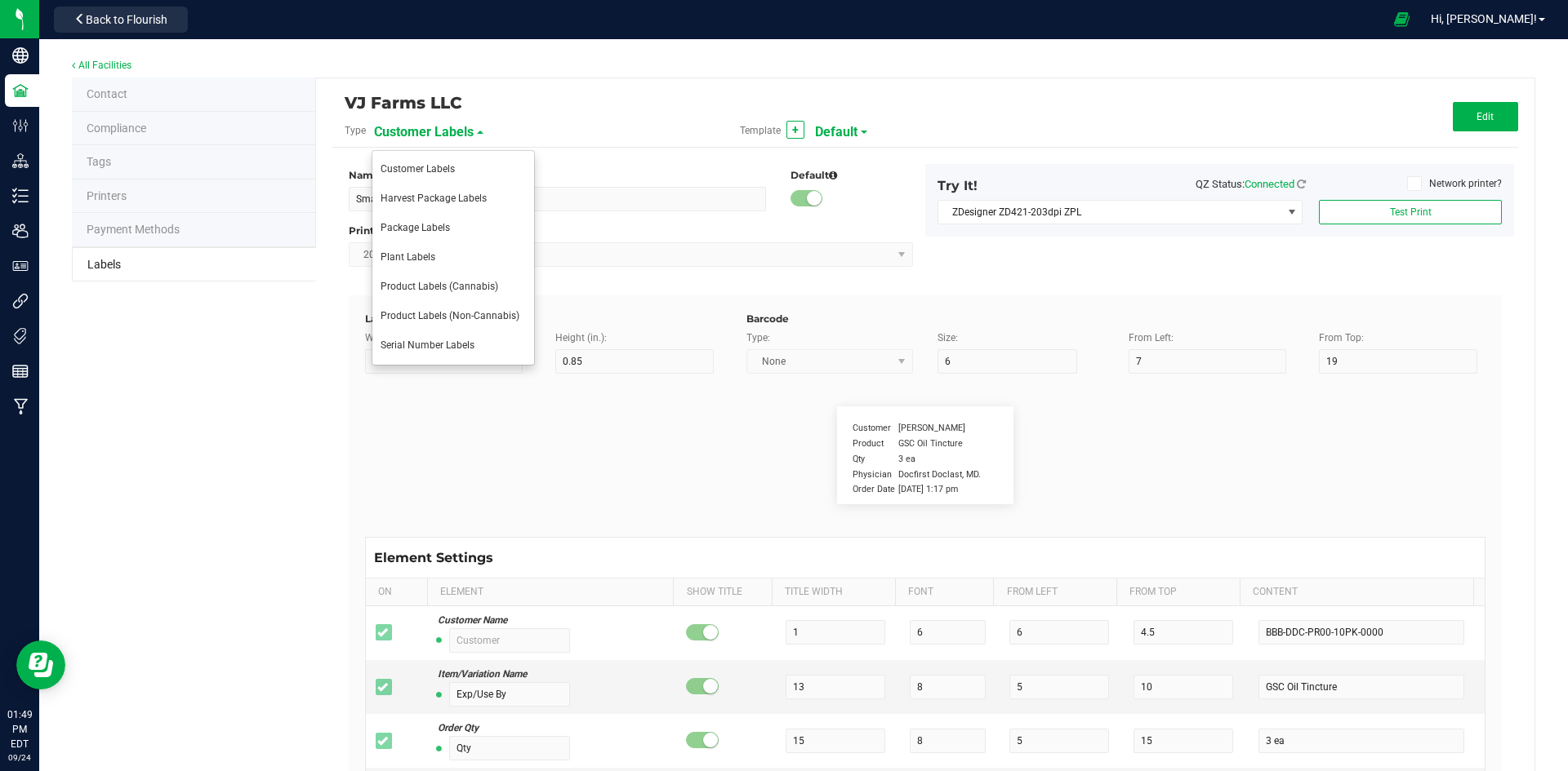
type input "35"
type input "4 servings/item"
type input "Serving Size"
type input "25"
type input "10"
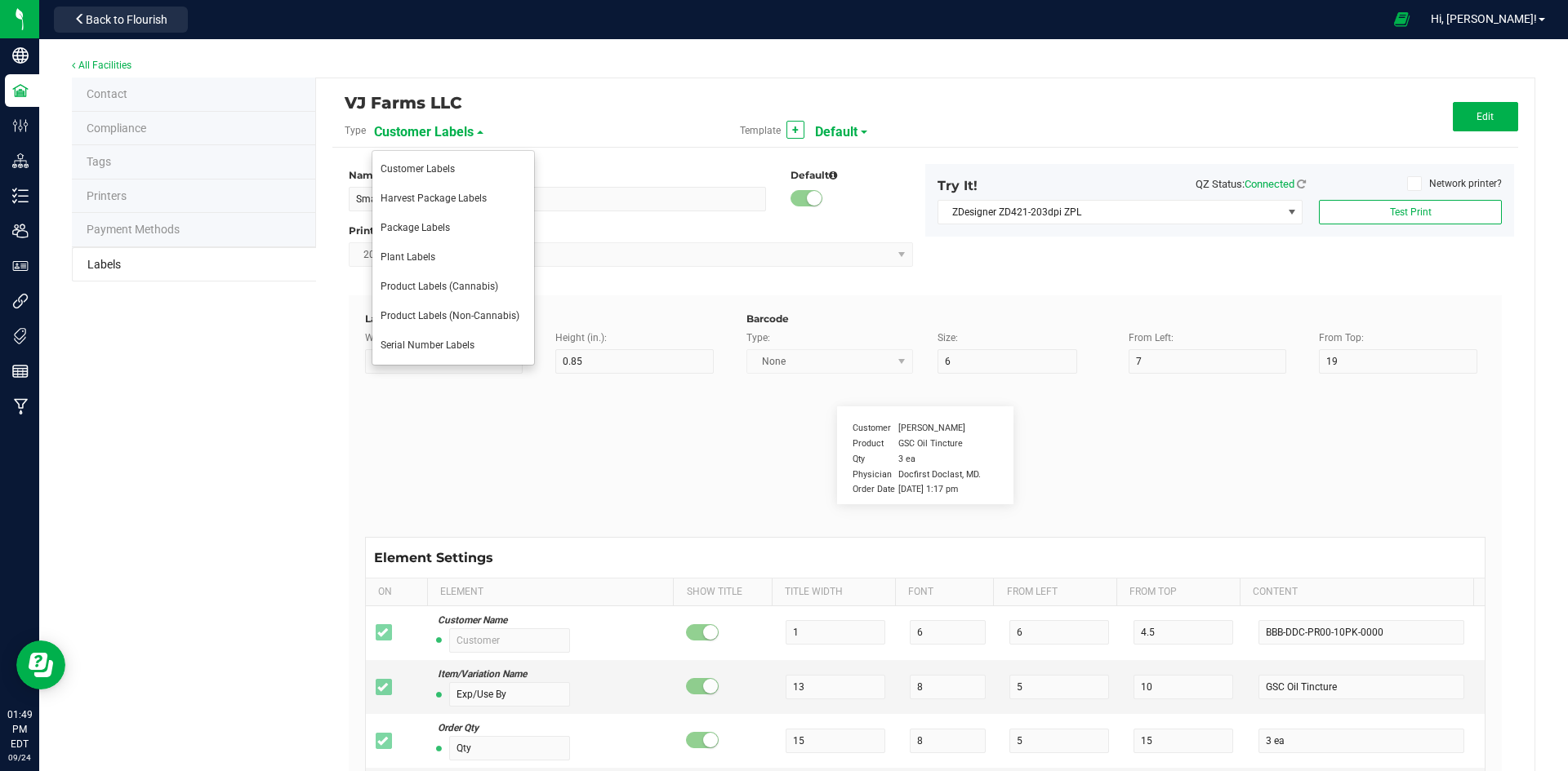
type input "35"
type input "1 cup"
type input "Serving Size (Grams)"
type input "25"
type input "10"
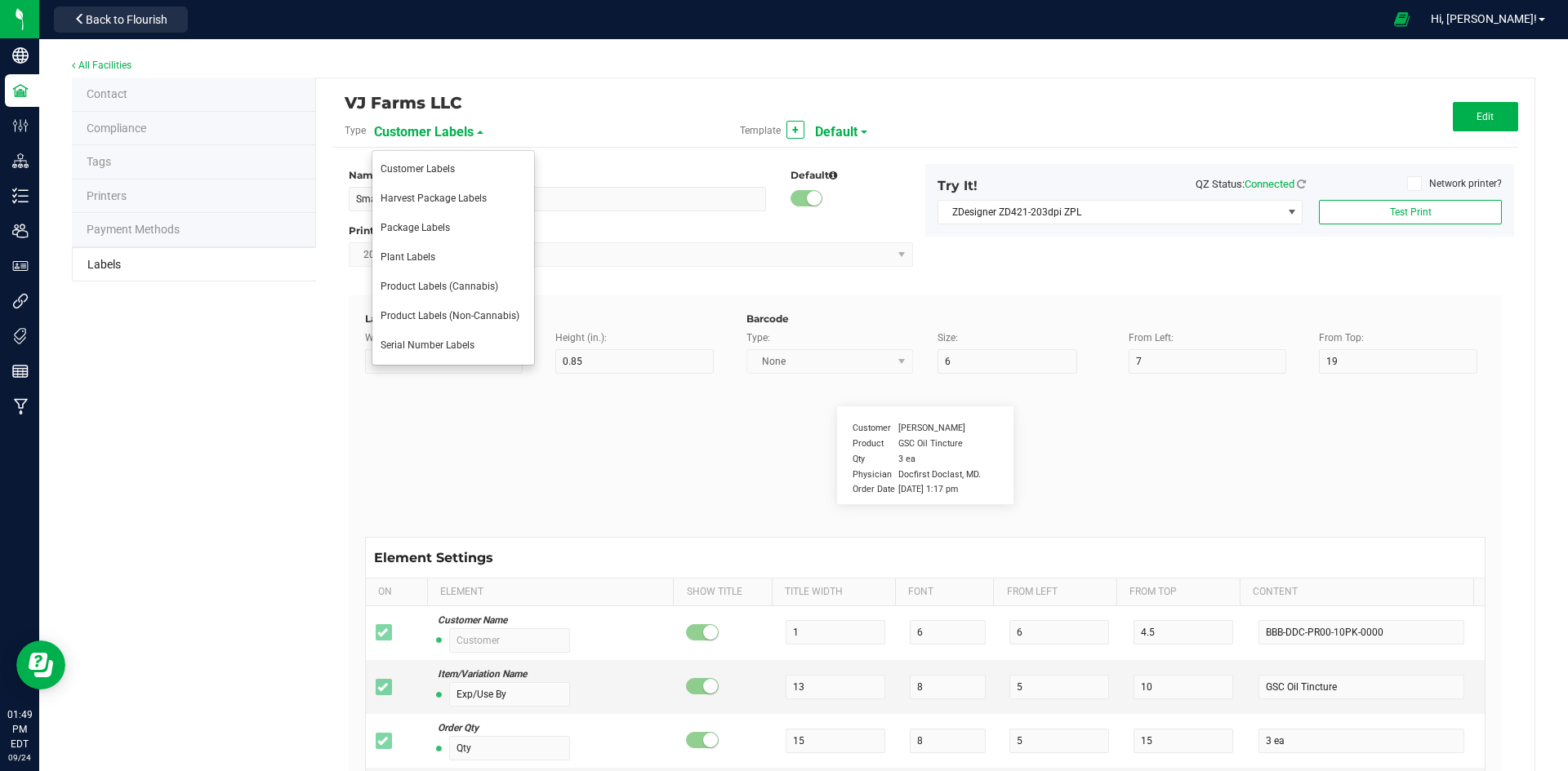
type input "35"
type input "4 g"
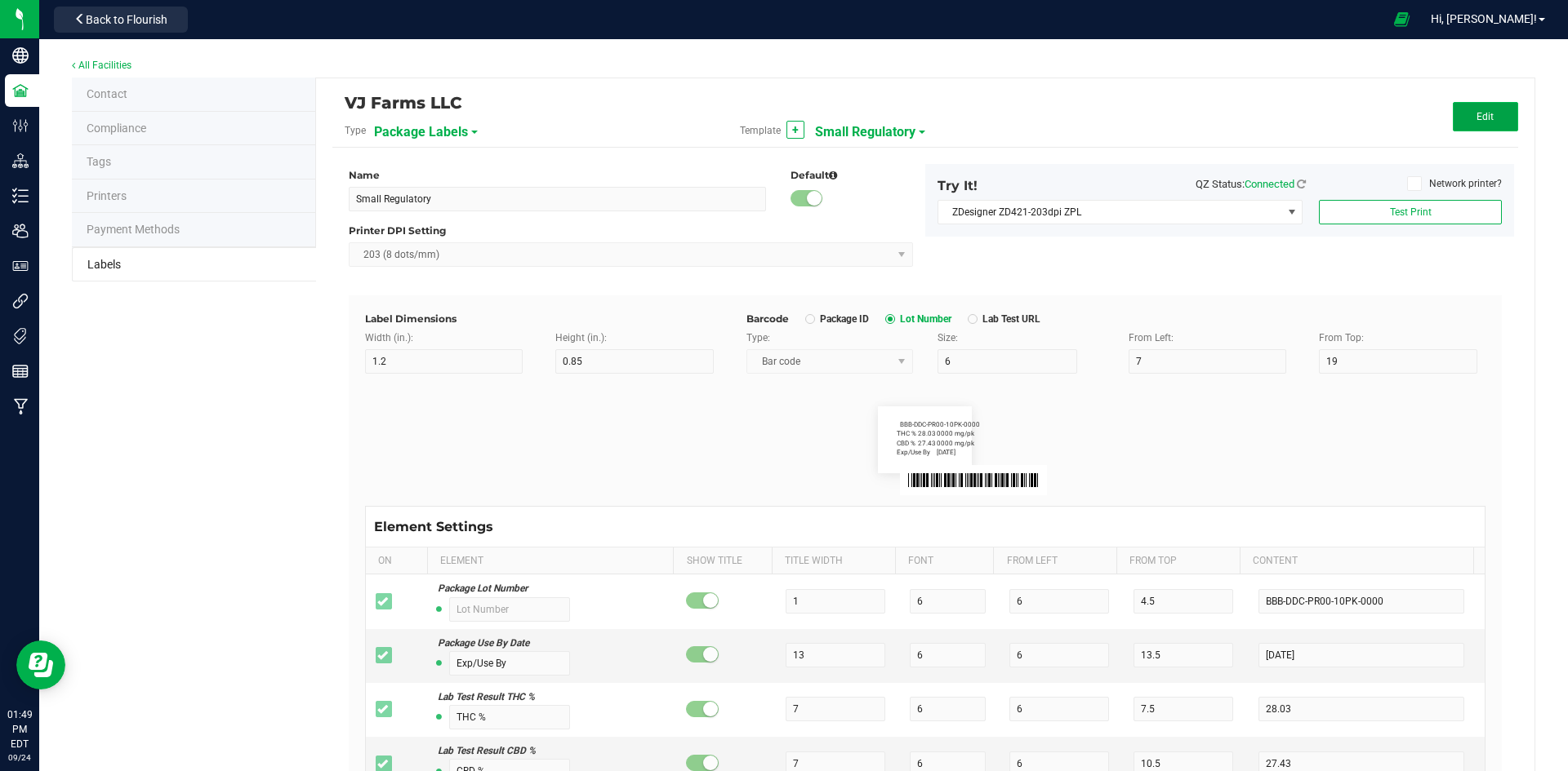
click at [1453, 121] on button "Edit" at bounding box center [1485, 117] width 65 height 30
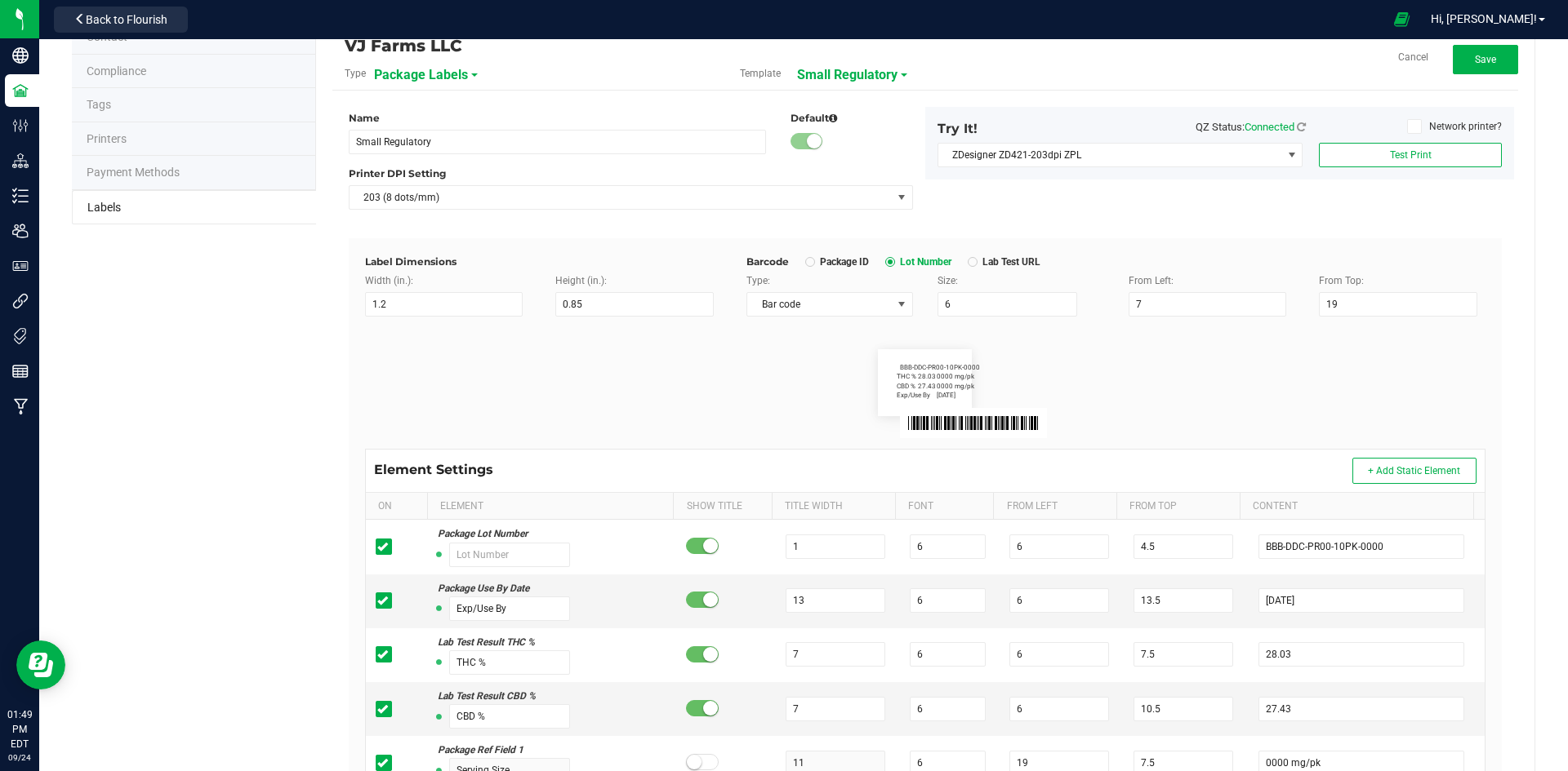
scroll to position [82, 0]
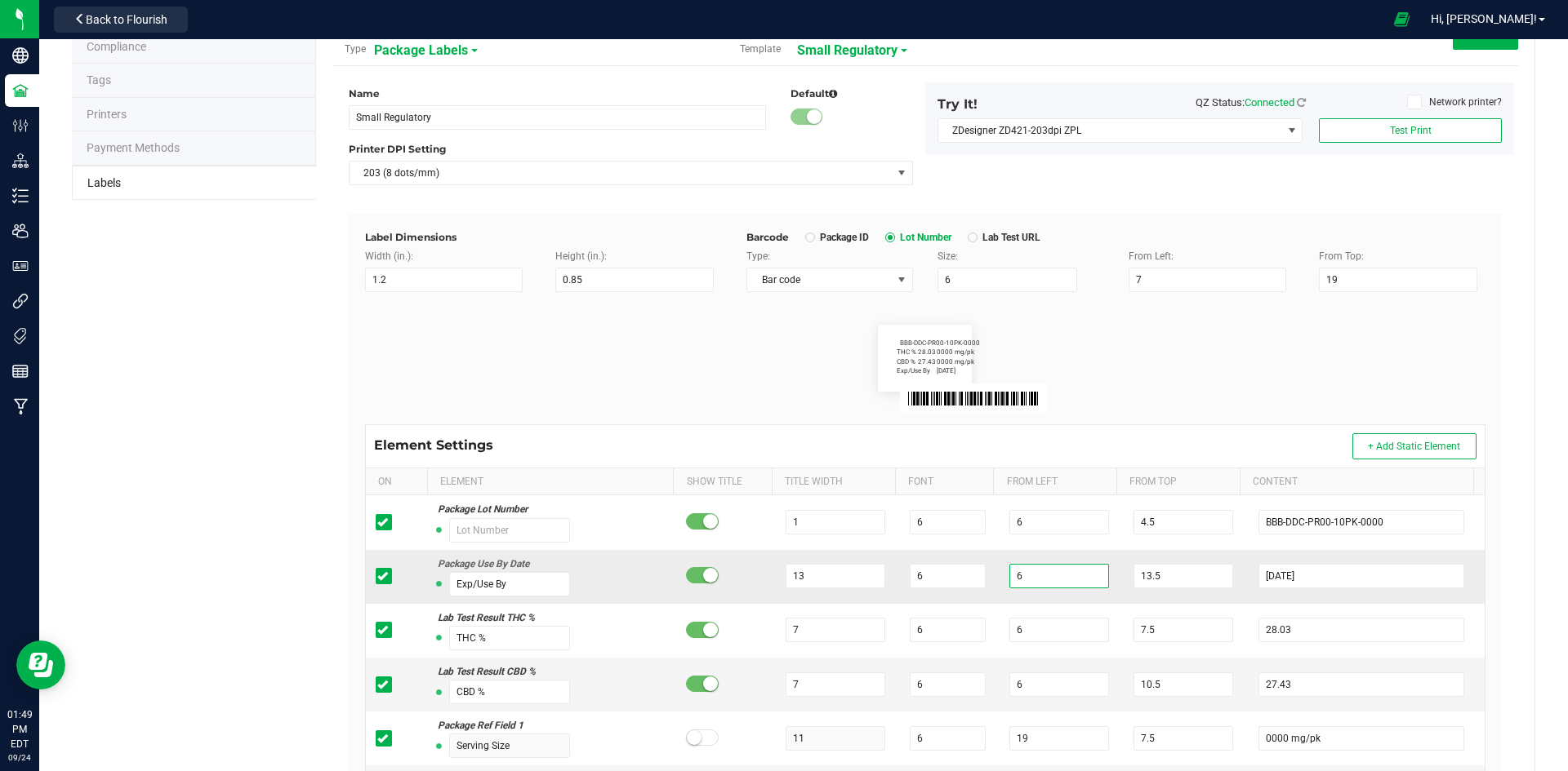
click at [1021, 574] on input "6" at bounding box center [1059, 576] width 100 height 24
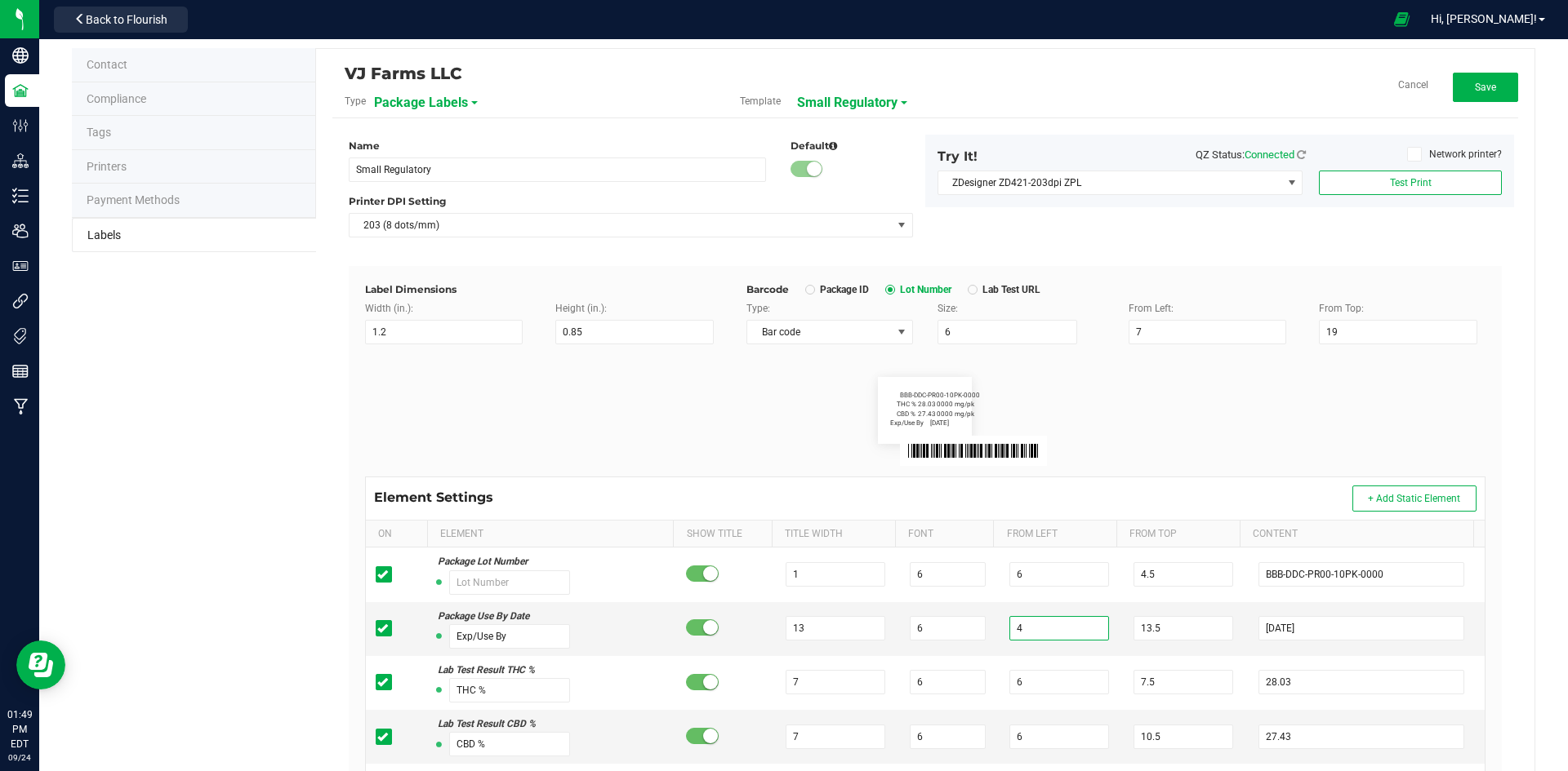
scroll to position [0, 0]
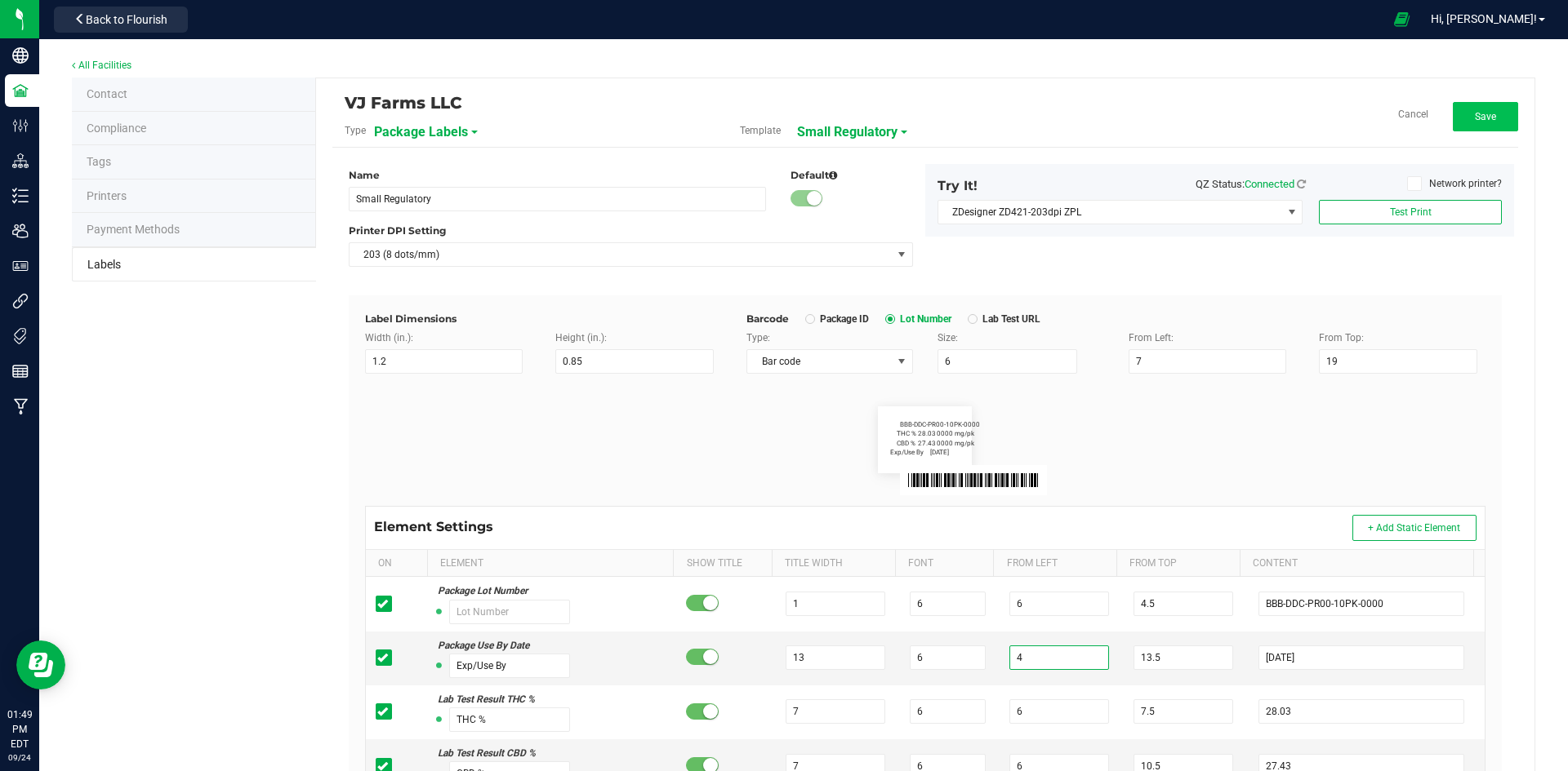
type input "4"
click at [1453, 109] on button "Save" at bounding box center [1485, 117] width 65 height 30
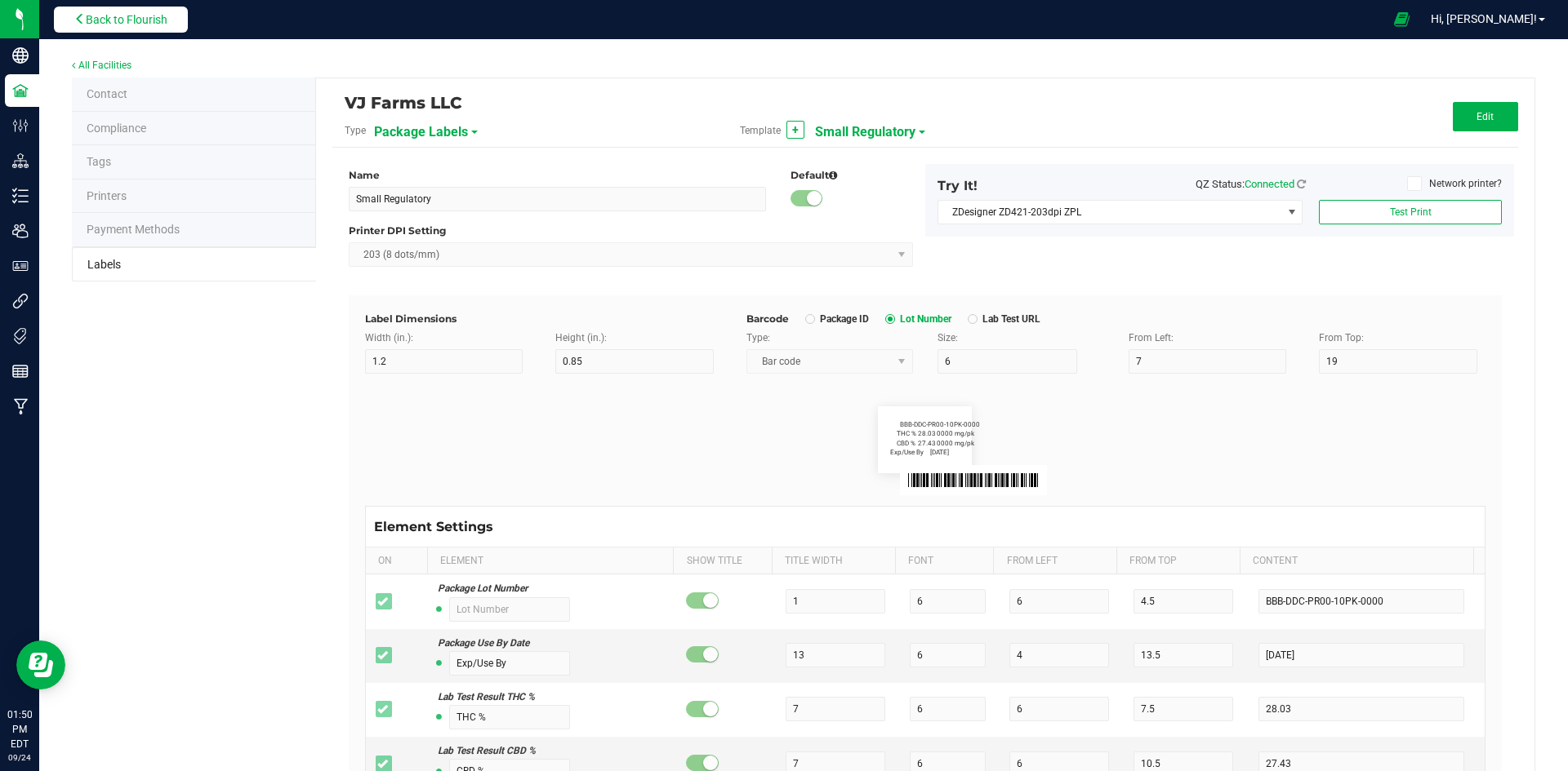
click at [164, 21] on span "Back to Flourish" at bounding box center [127, 20] width 82 height 13
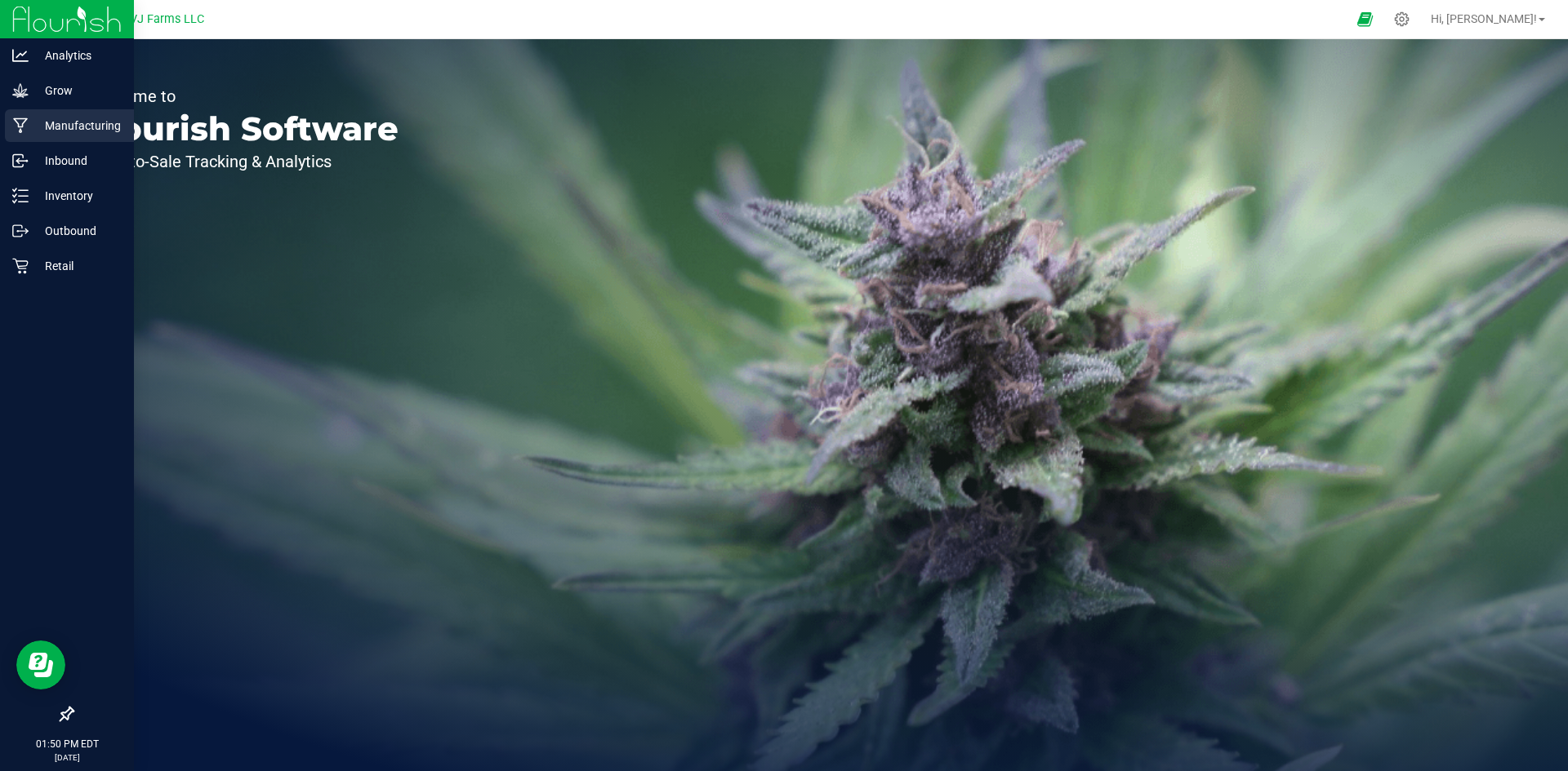
click at [63, 130] on p "Manufacturing" at bounding box center [77, 126] width 98 height 20
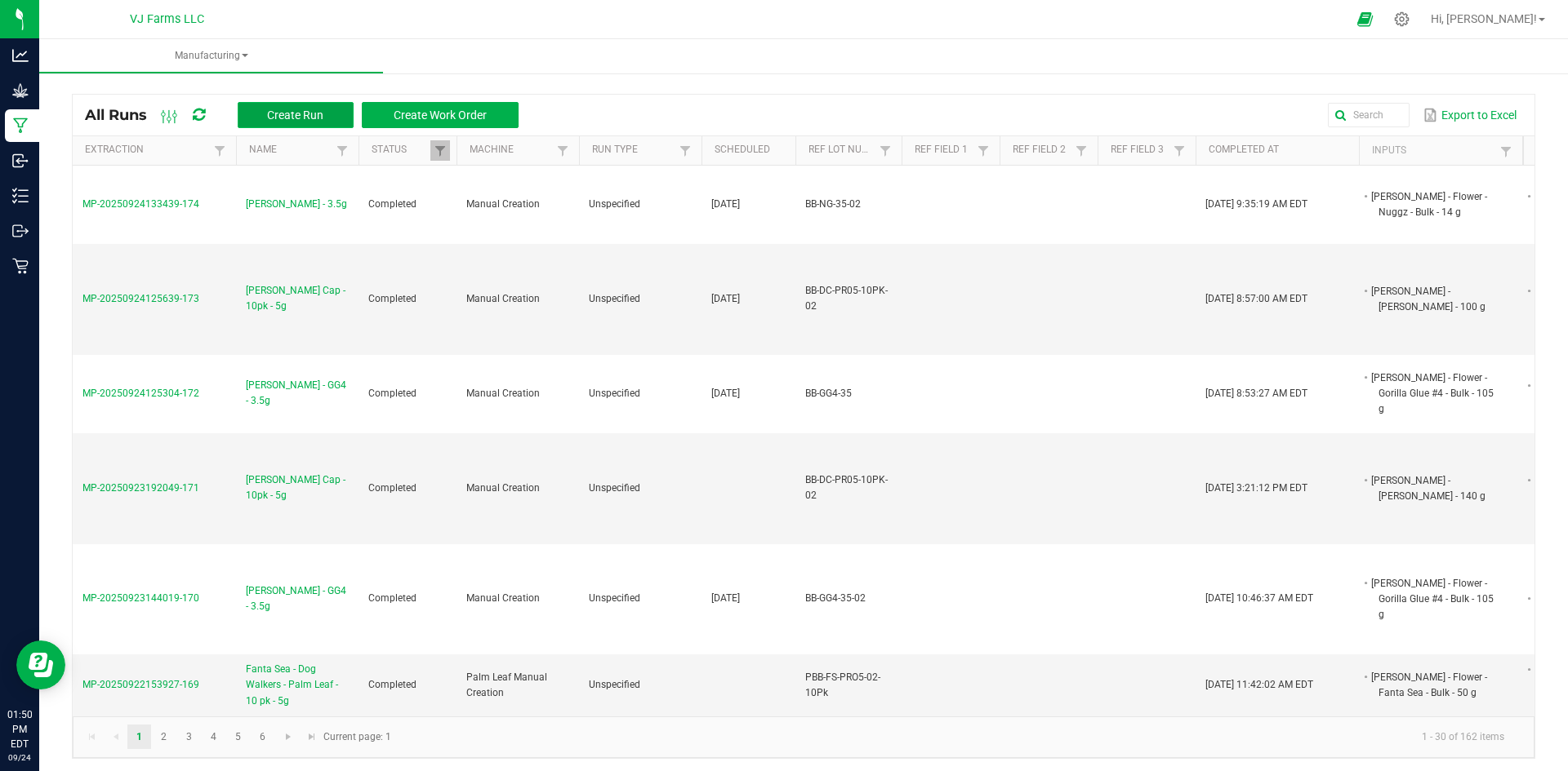
click at [339, 120] on button "Create Run" at bounding box center [295, 115] width 116 height 26
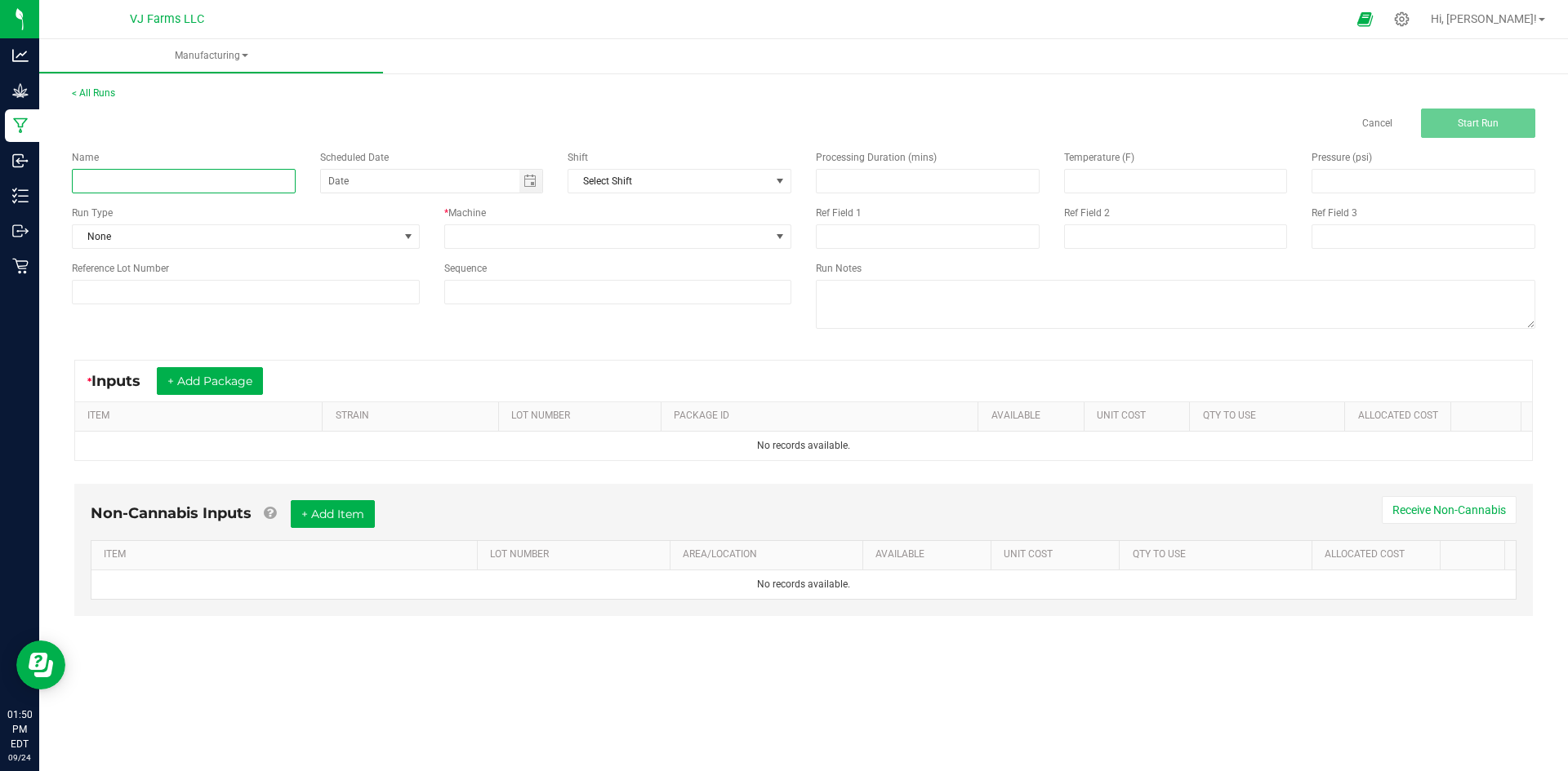
click at [151, 184] on input at bounding box center [183, 181] width 223 height 24
paste input "BB - Fanta Sea - Dog Walkers - Palm Leaf - 10 pk - 5g"
type input "BB - Fanta Sea - Dog Walkers - Palm Leaf - 10 pk - 5g"
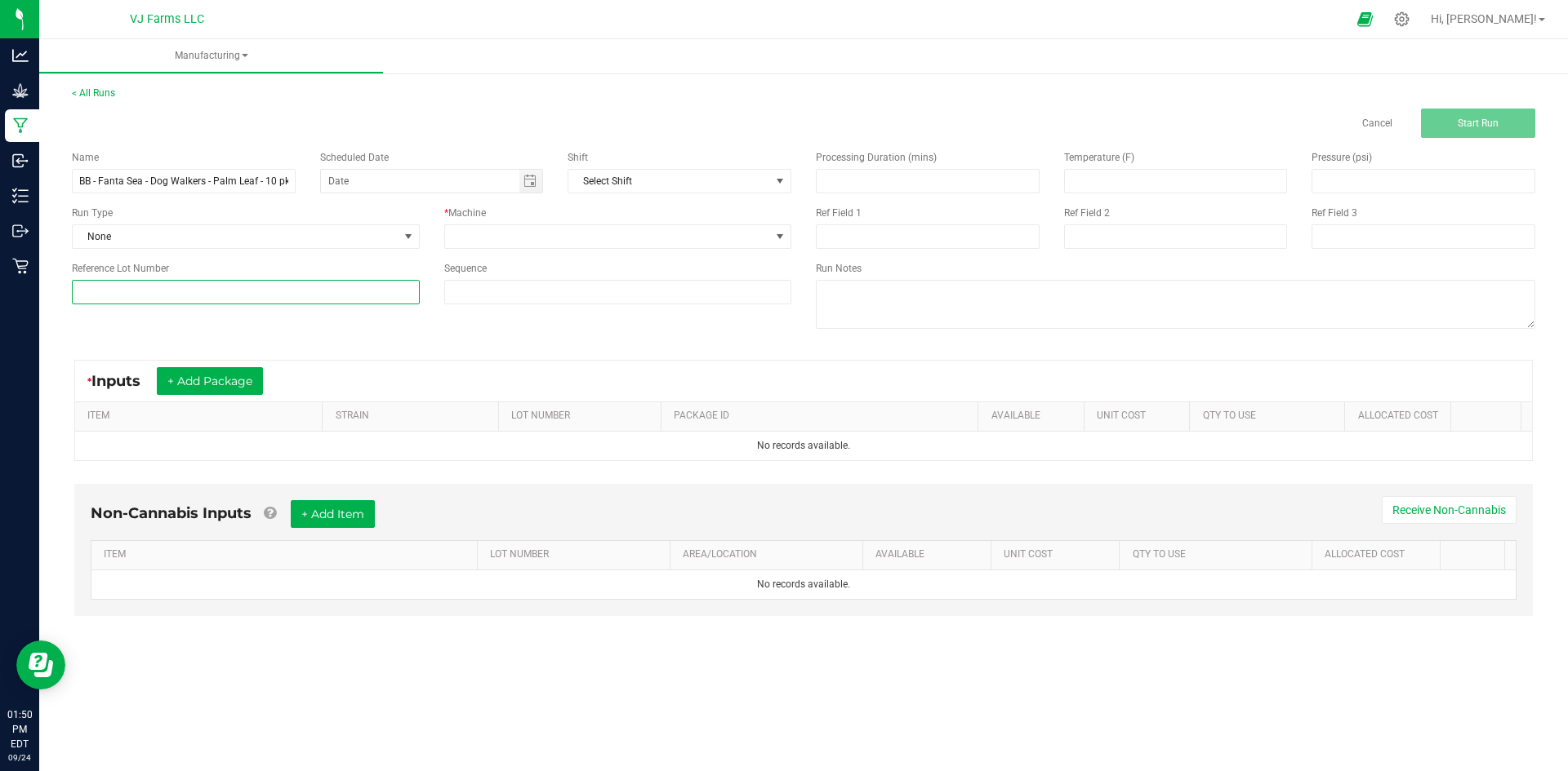
click at [321, 290] on input at bounding box center [246, 292] width 348 height 24
paste input "PBB-FS-PRO5-02-10Pk"
type input "PBB-FS-PRO5-02-10Pk"
type input "month/day/year"
click at [354, 177] on input "month/day/year" at bounding box center [420, 181] width 198 height 23
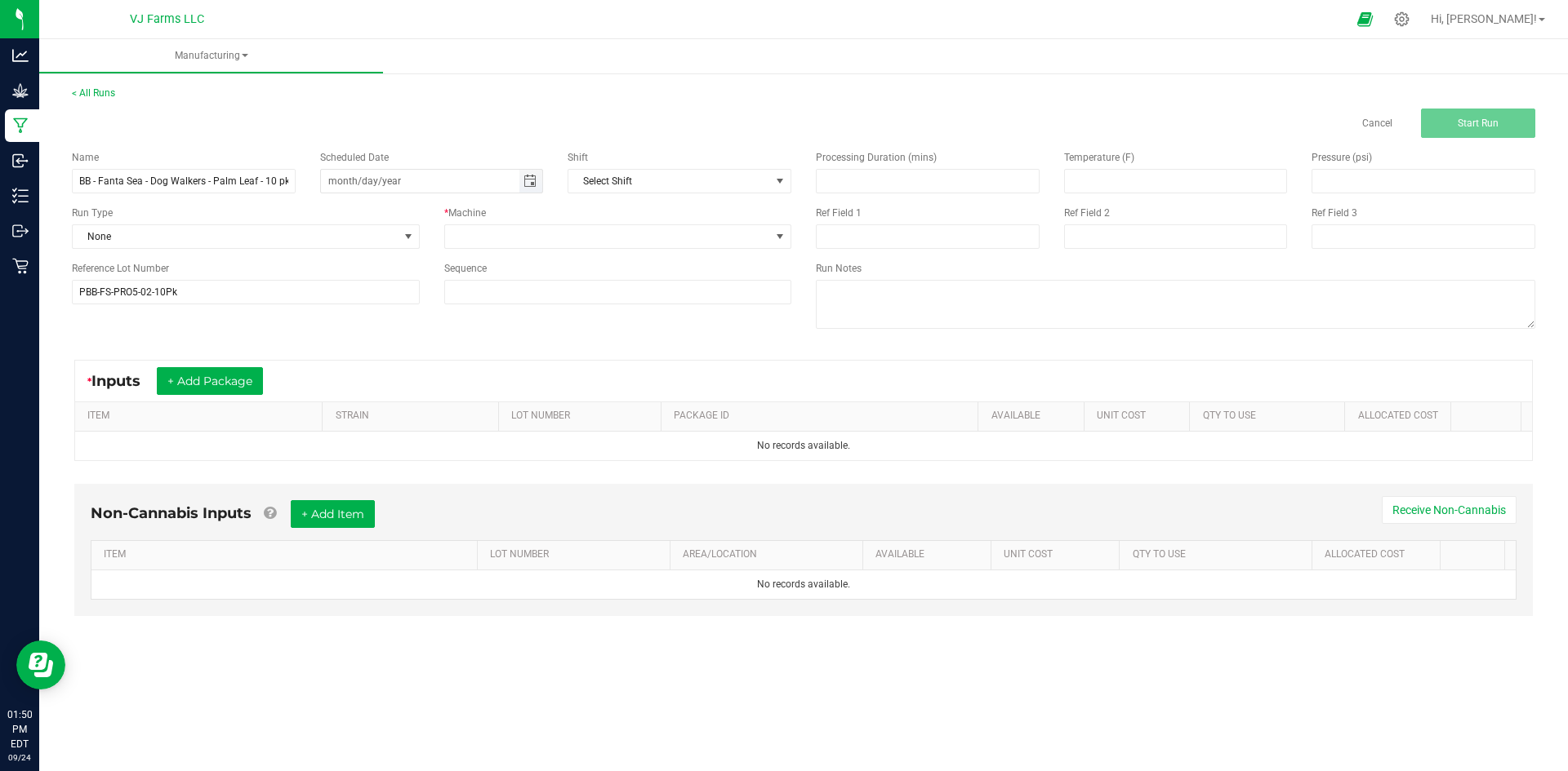
click at [520, 177] on span "Toggle calendar" at bounding box center [530, 181] width 23 height 23
click at [537, 210] on span "TODAY" at bounding box center [529, 212] width 36 height 21
type input "[DATE]"
click at [607, 253] on div "Name BB - Fanta Sea - Dog Walkers - Palm Leaf - 10 pk - 5g Scheduled Date 09/24…" at bounding box center [432, 227] width 744 height 179
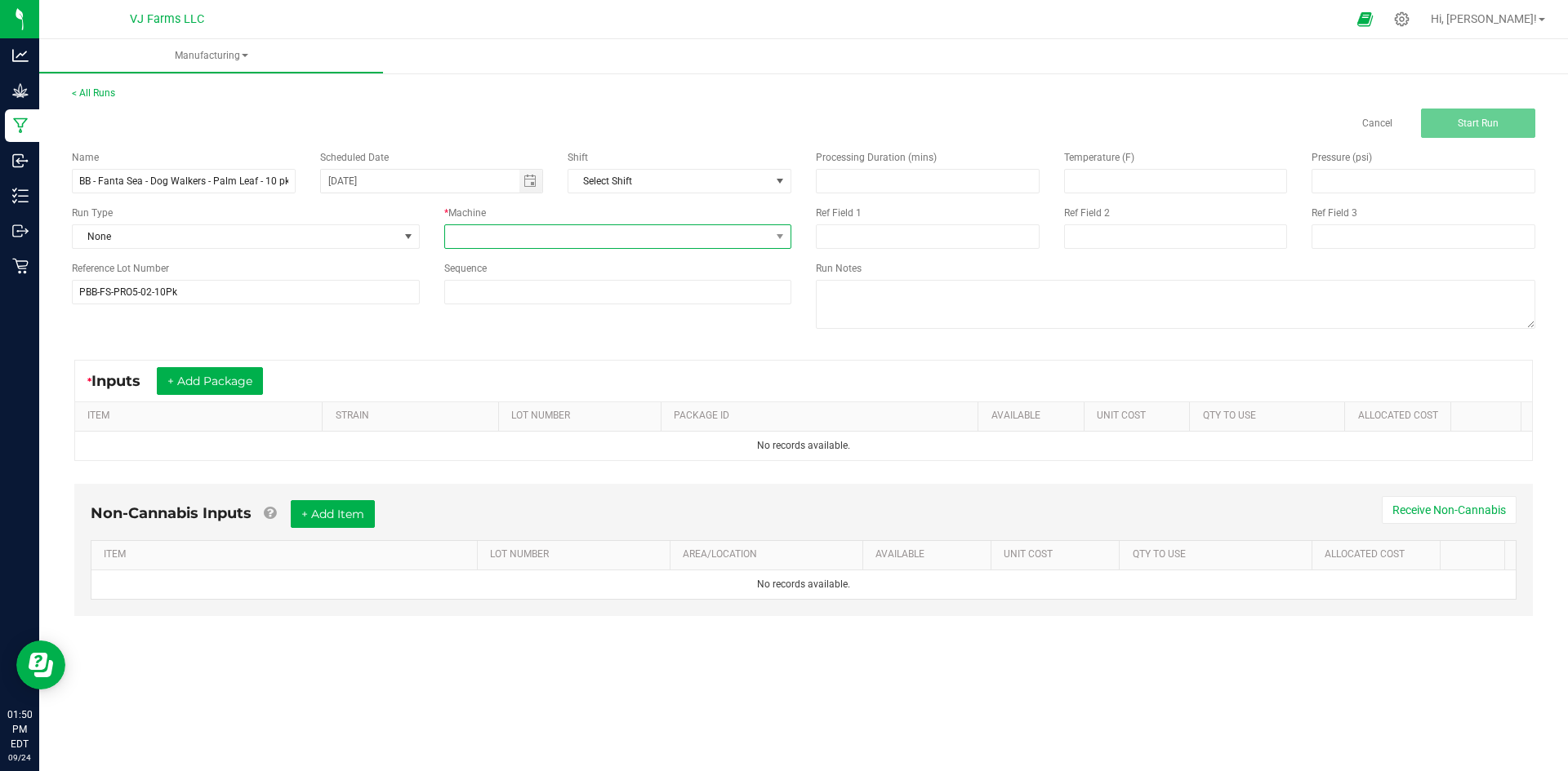
click at [606, 233] on span at bounding box center [608, 236] width 326 height 23
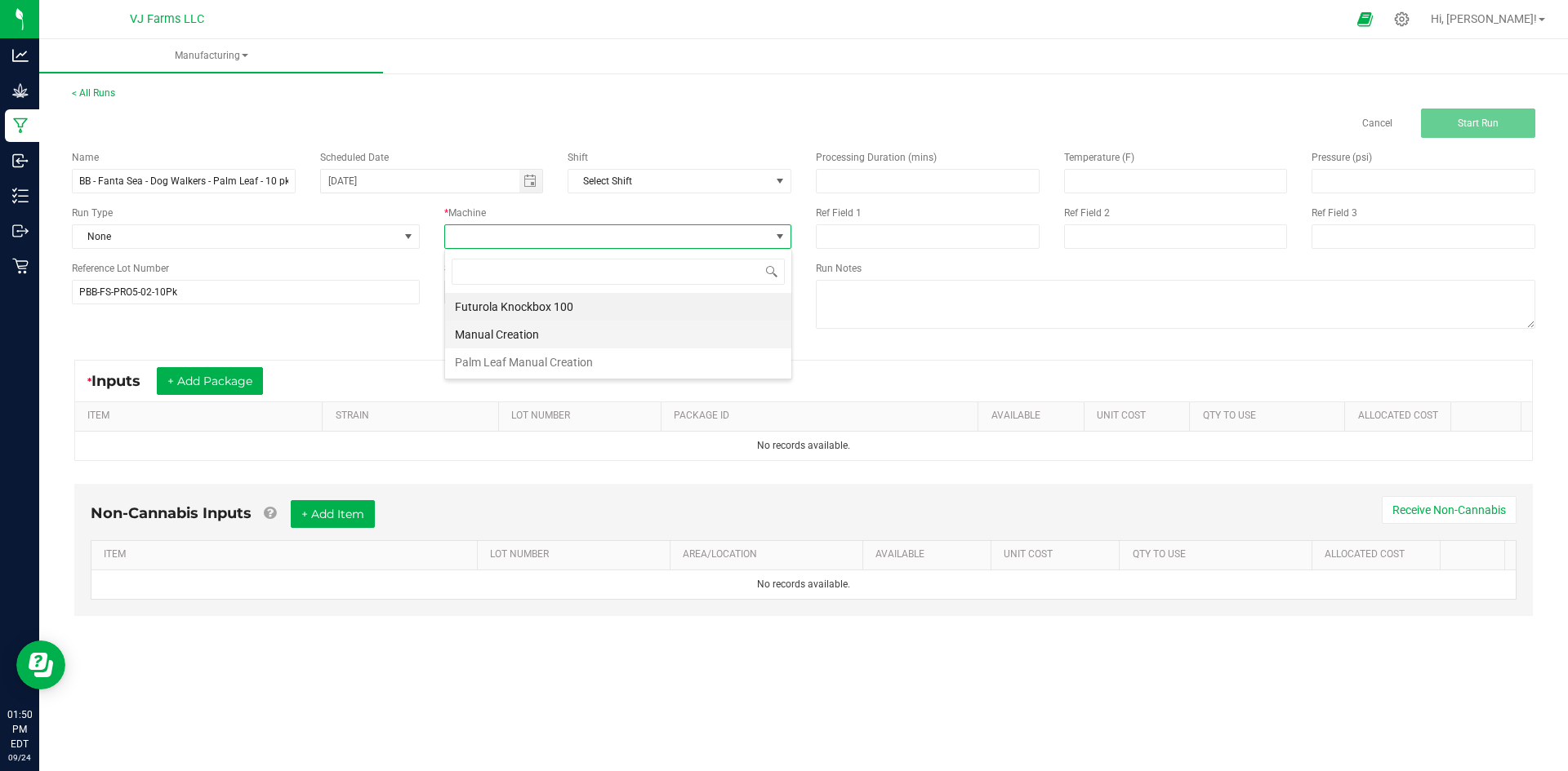
click at [536, 335] on li "Manual Creation" at bounding box center [618, 335] width 346 height 28
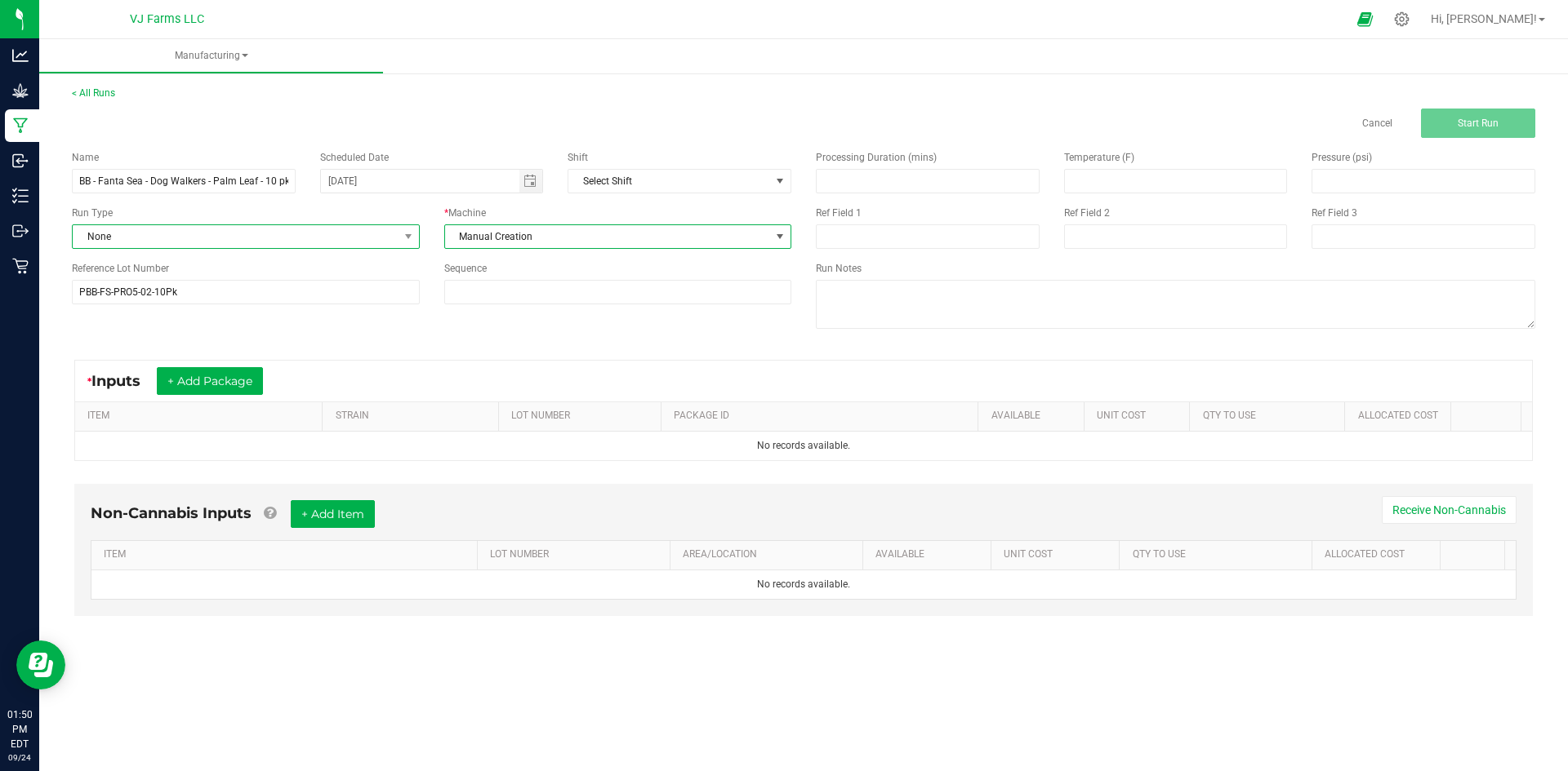
click at [355, 244] on span "None" at bounding box center [235, 236] width 326 height 23
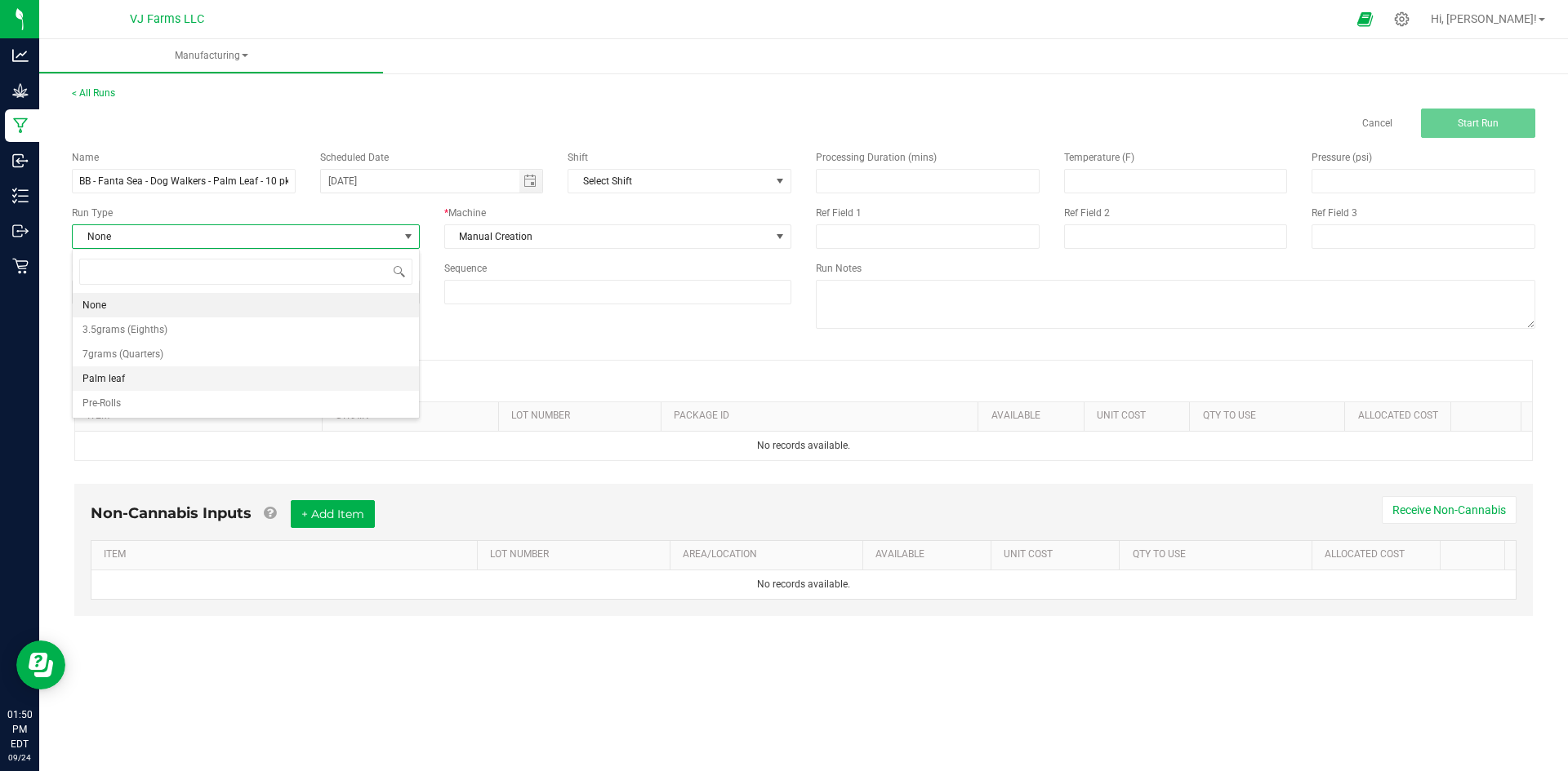
click at [197, 375] on li "Palm leaf" at bounding box center [246, 379] width 346 height 24
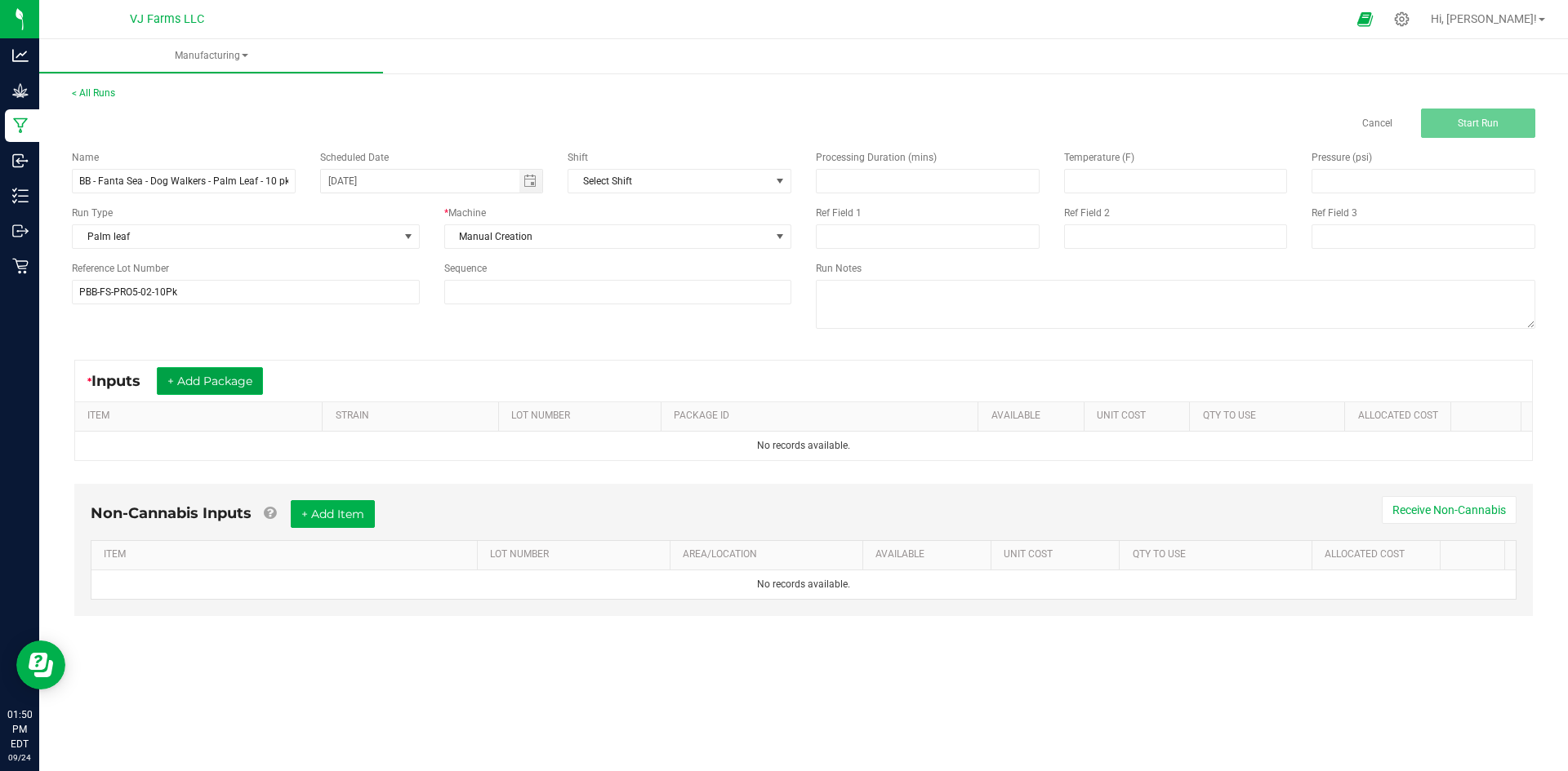
click at [249, 380] on button "+ Add Package" at bounding box center [210, 381] width 106 height 28
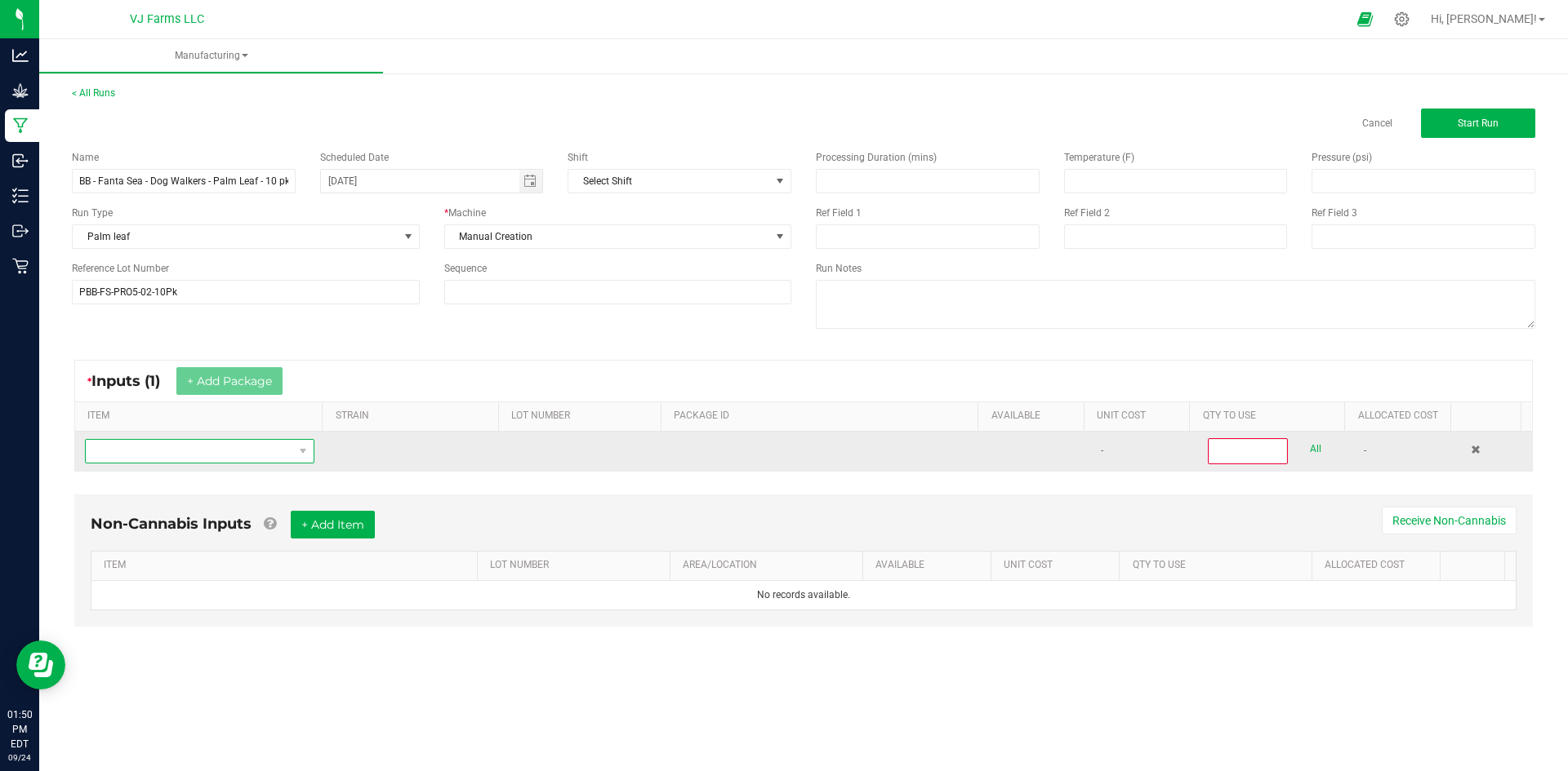
click at [248, 451] on span "NO DATA FOUND" at bounding box center [189, 451] width 208 height 23
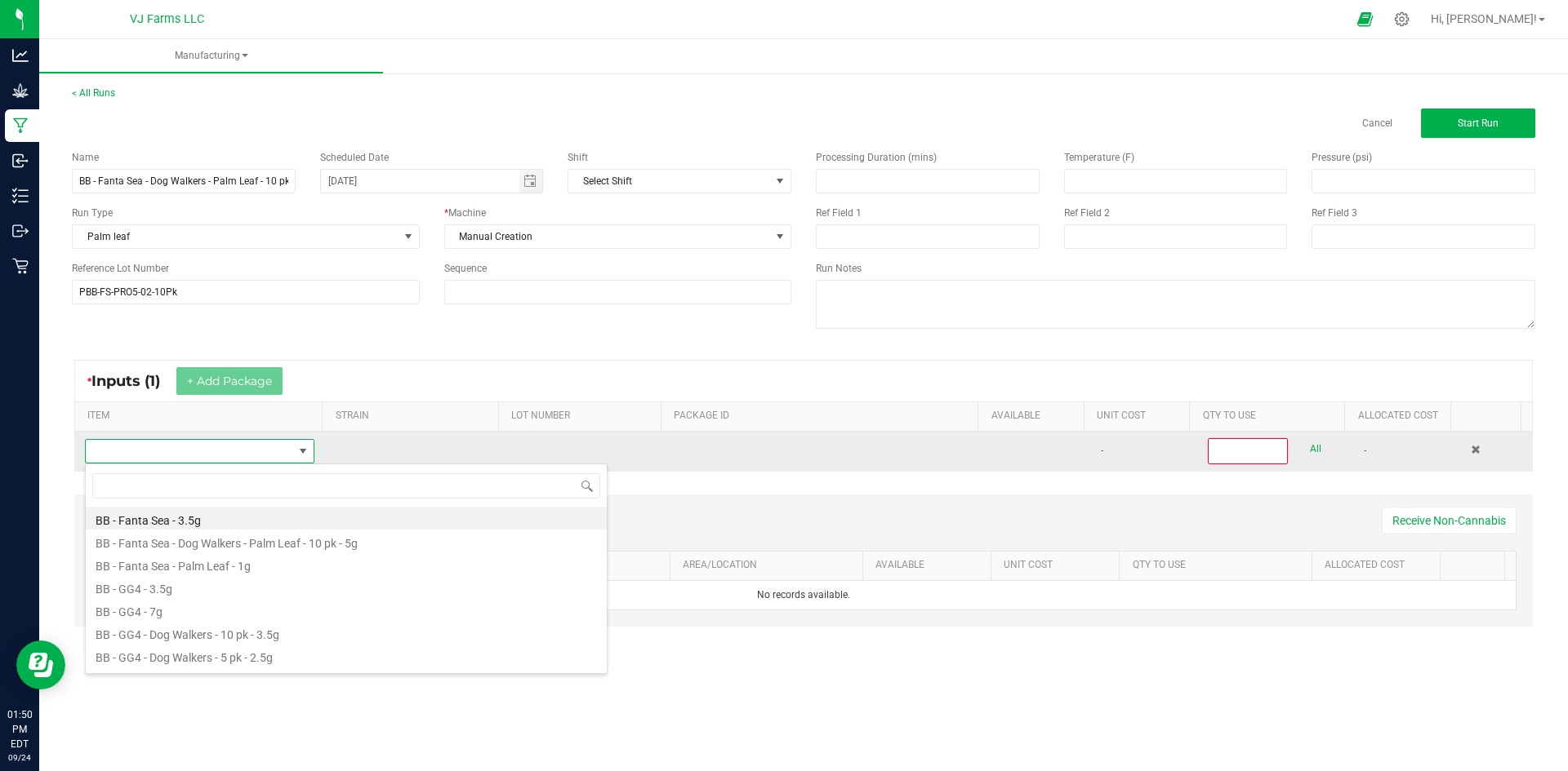
scroll to position [24, 225]
type input "fant"
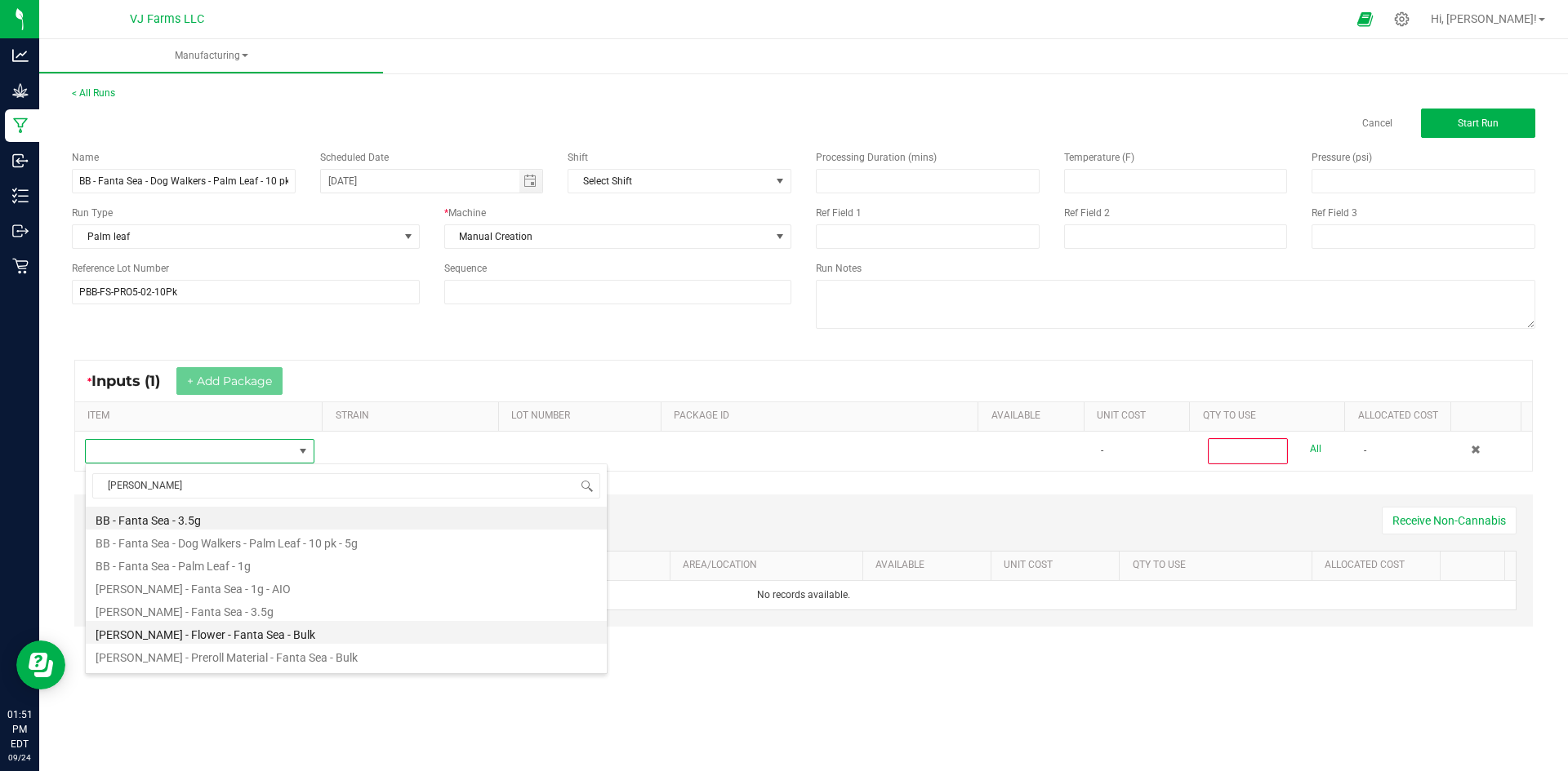
click at [283, 635] on li "Boujee Ben - Flower - Fanta Sea - Bulk" at bounding box center [346, 632] width 521 height 23
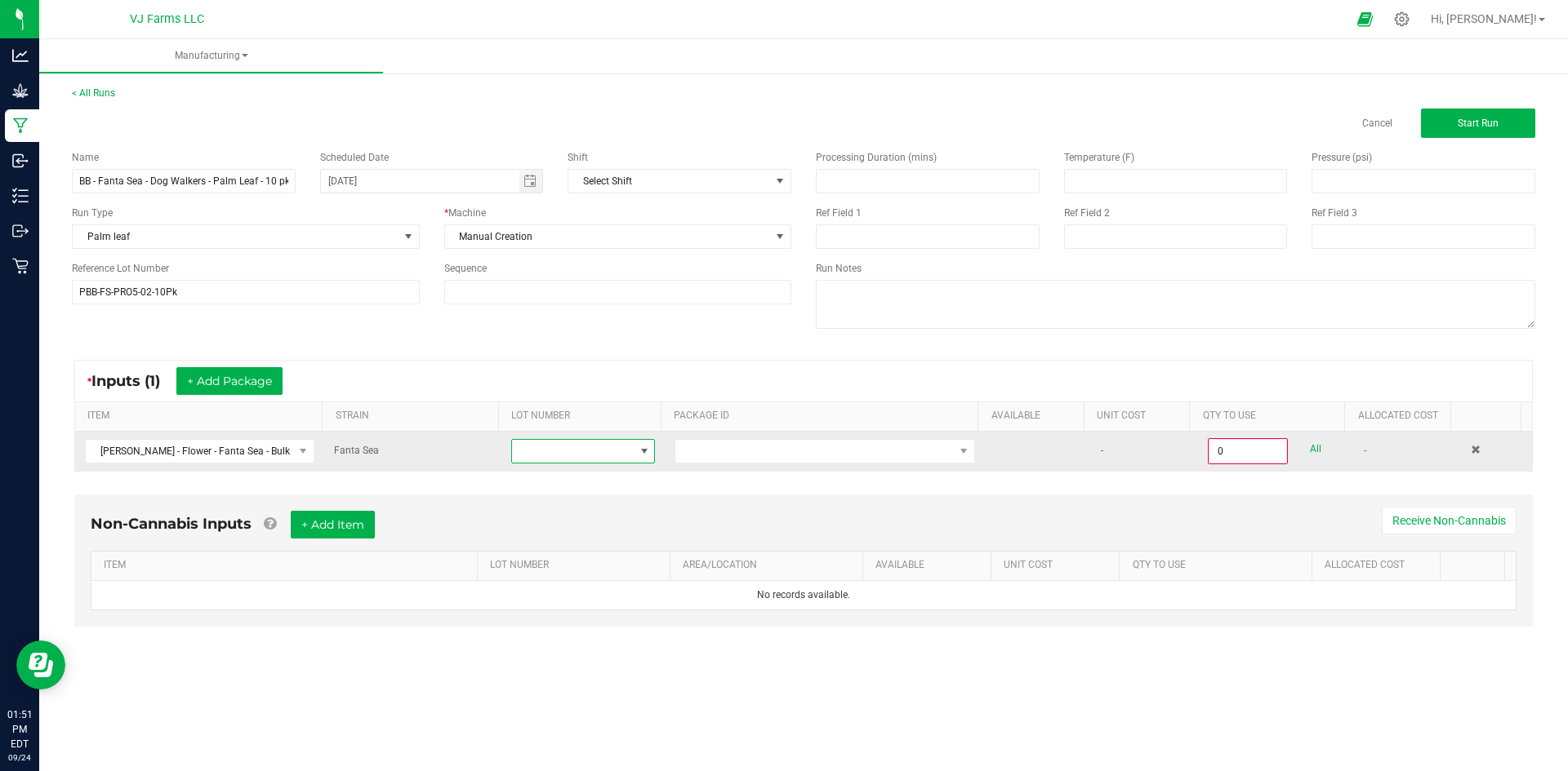
click at [644, 447] on span at bounding box center [644, 451] width 13 height 13
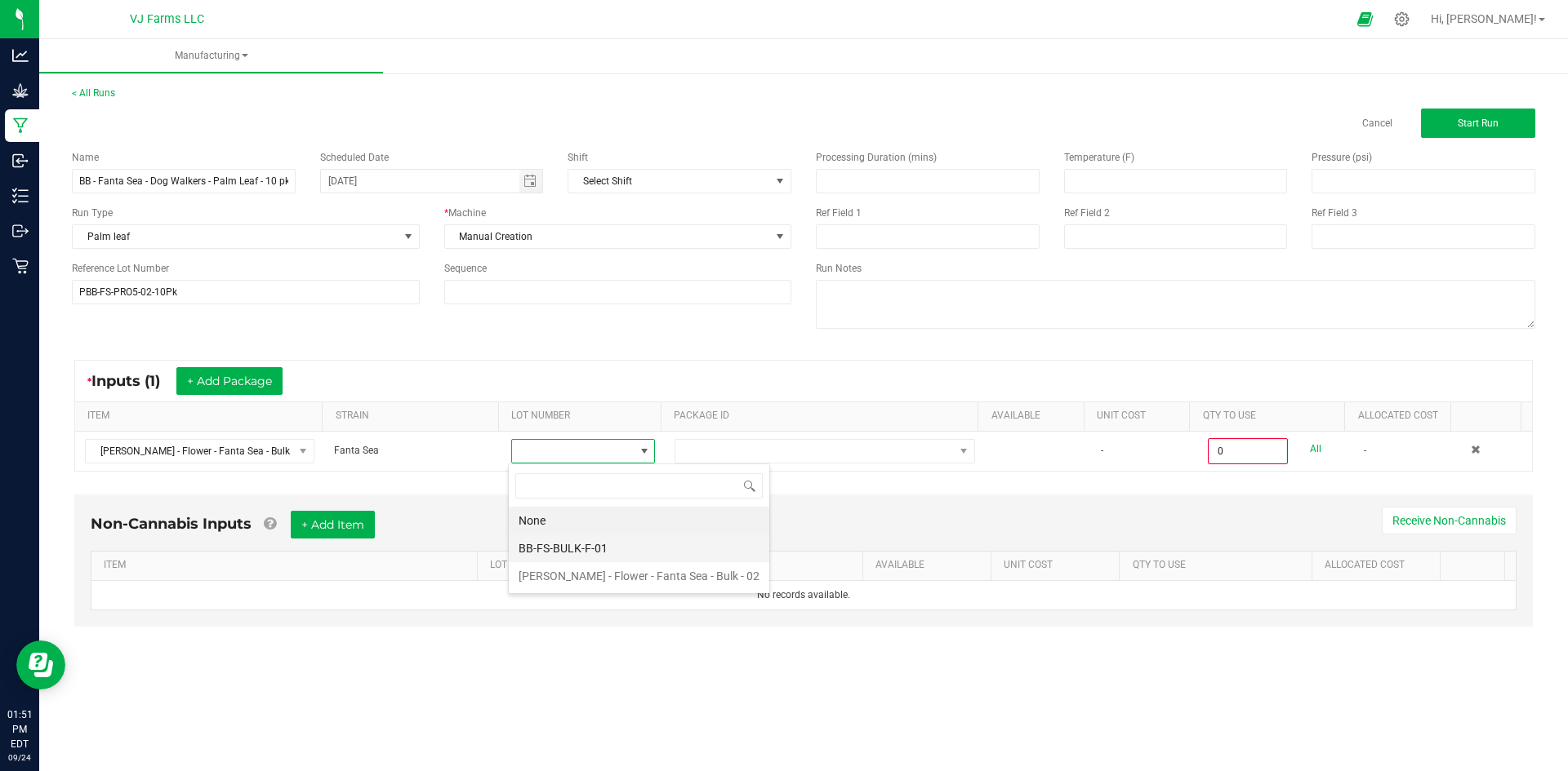
scroll to position [24, 143]
click at [594, 551] on li "BB-FS-BULK-F-01" at bounding box center [639, 549] width 261 height 28
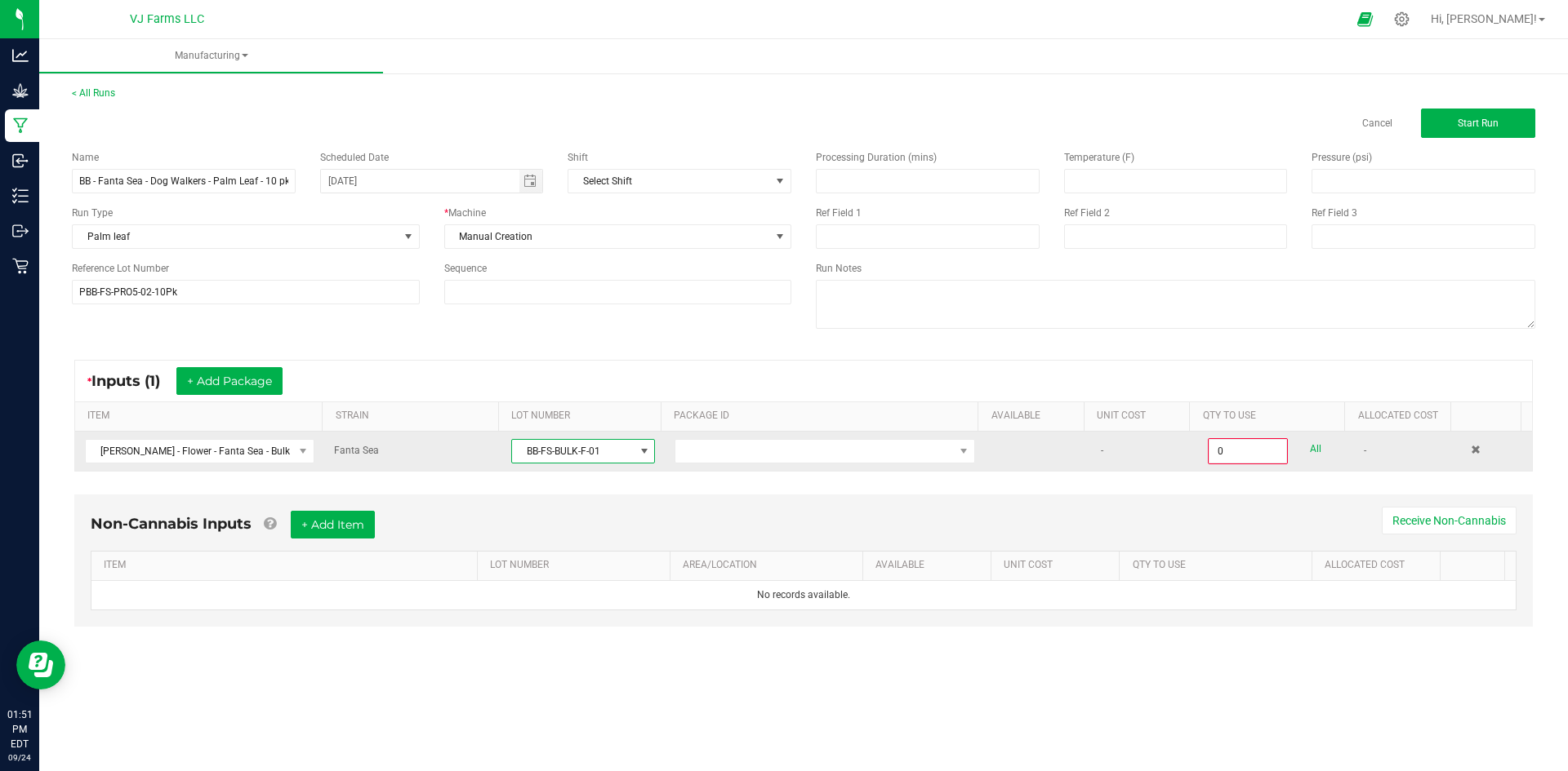
click at [757, 432] on td at bounding box center [824, 451] width 320 height 39
click at [755, 444] on span at bounding box center [814, 451] width 278 height 23
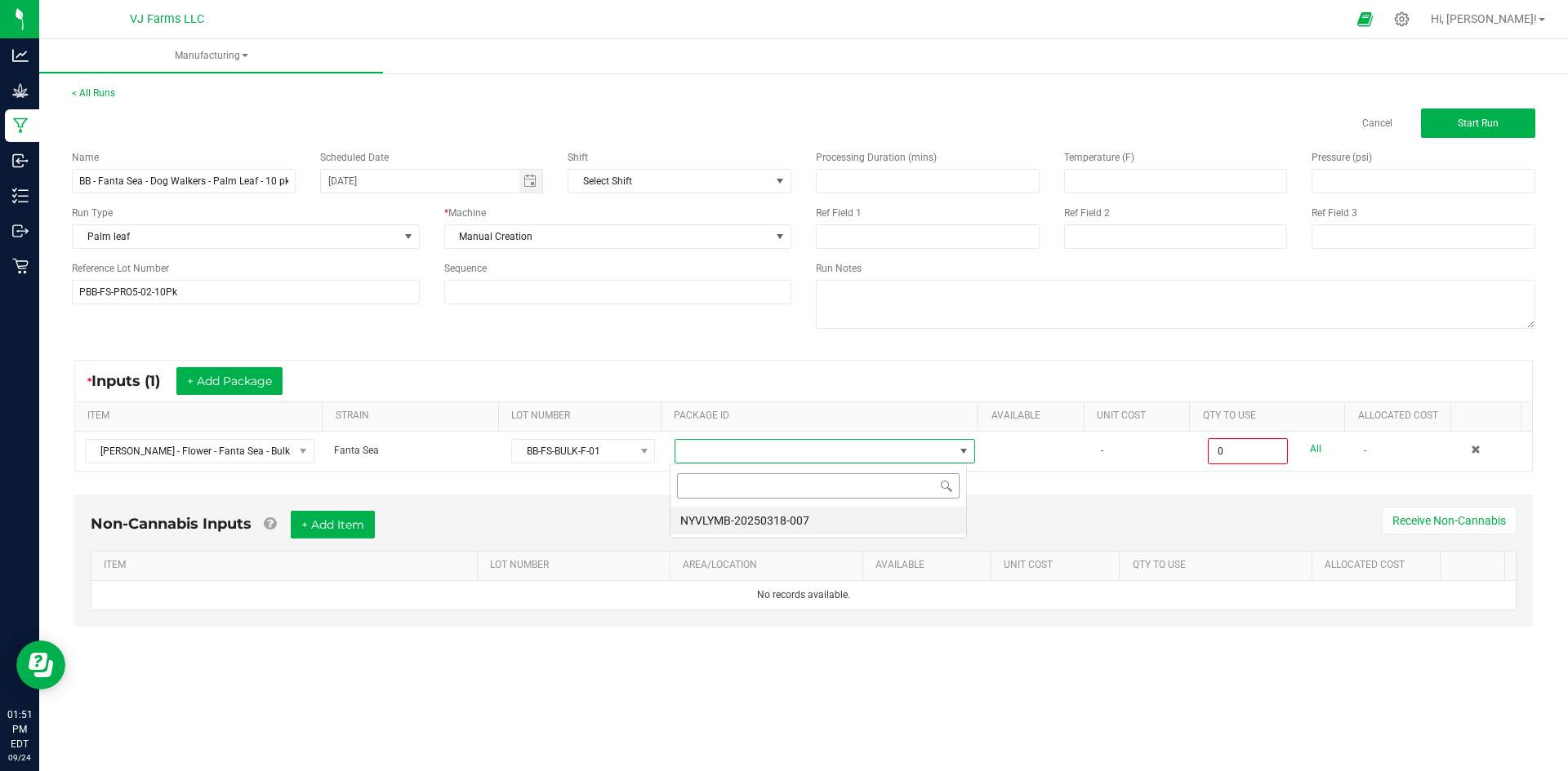
scroll to position [24, 298]
click at [775, 518] on li "NYVLYMB-20250318-007" at bounding box center [819, 521] width 296 height 28
type input "0.0000 g"
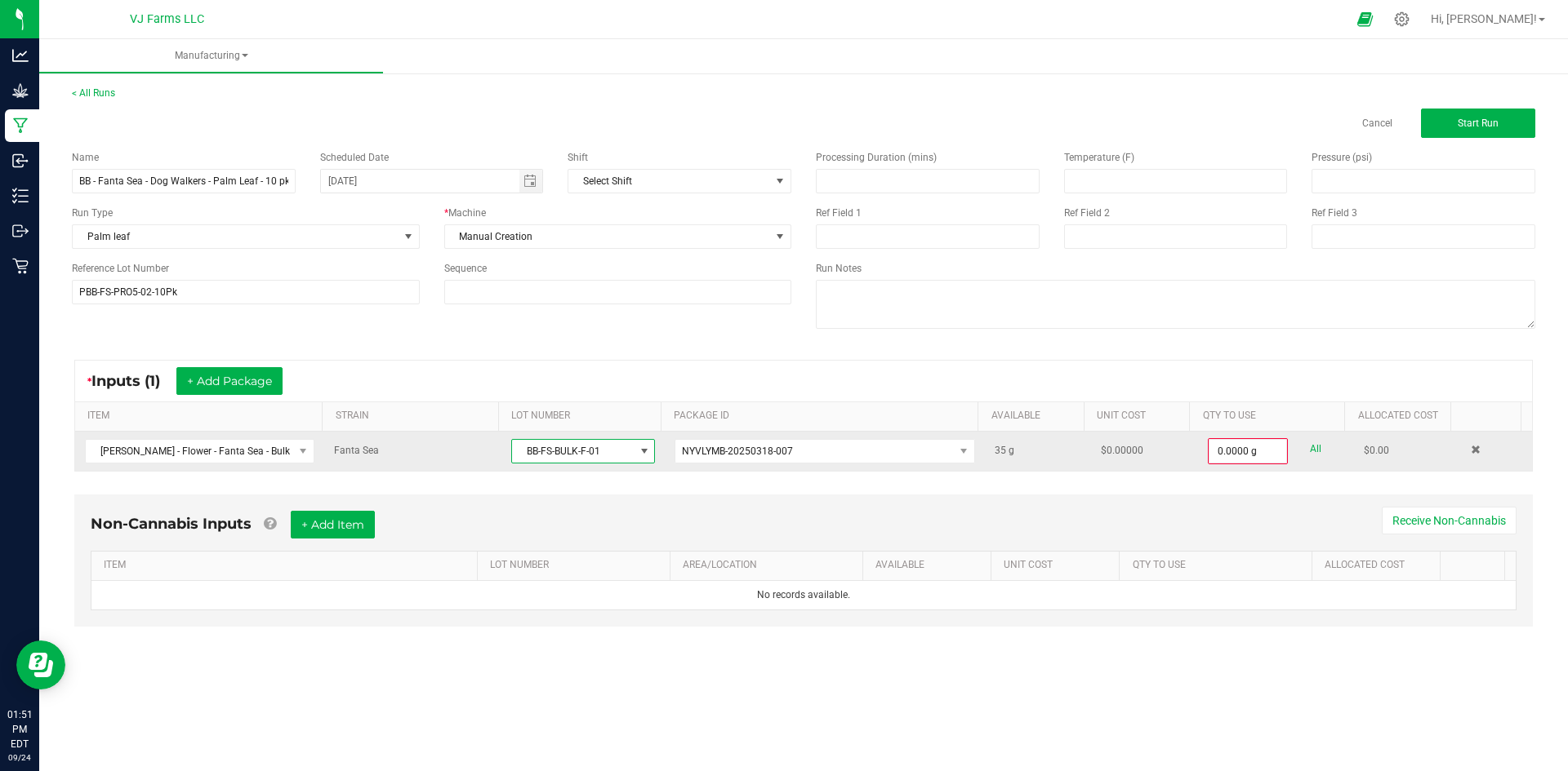
click at [601, 448] on span "BB-FS-BULK-F-01" at bounding box center [572, 451] width 122 height 23
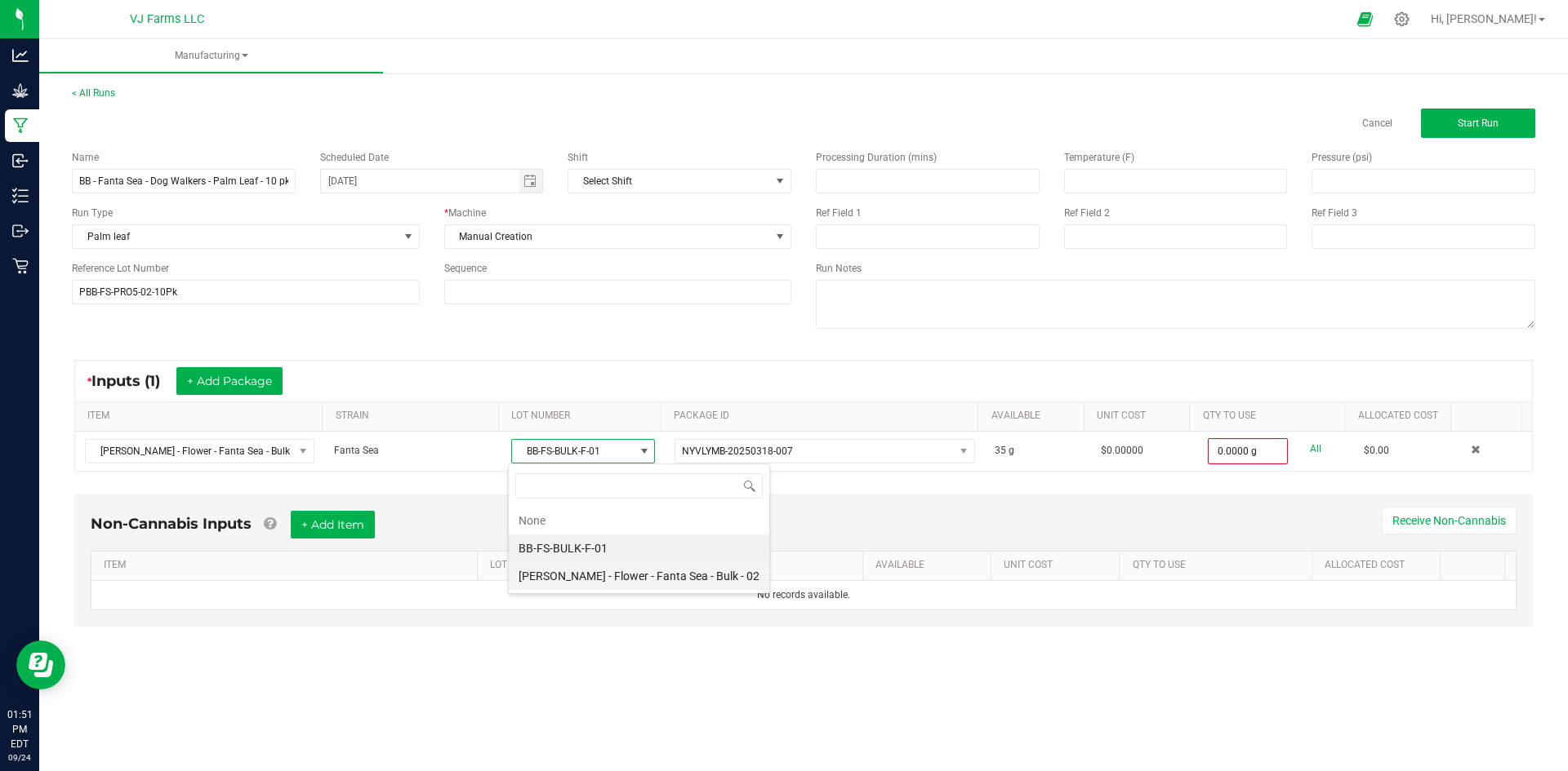
scroll to position [24, 143]
click at [620, 577] on 02 "Boujee Ben - Flower - Fanta Sea - Bulk - 02" at bounding box center [639, 577] width 261 height 28
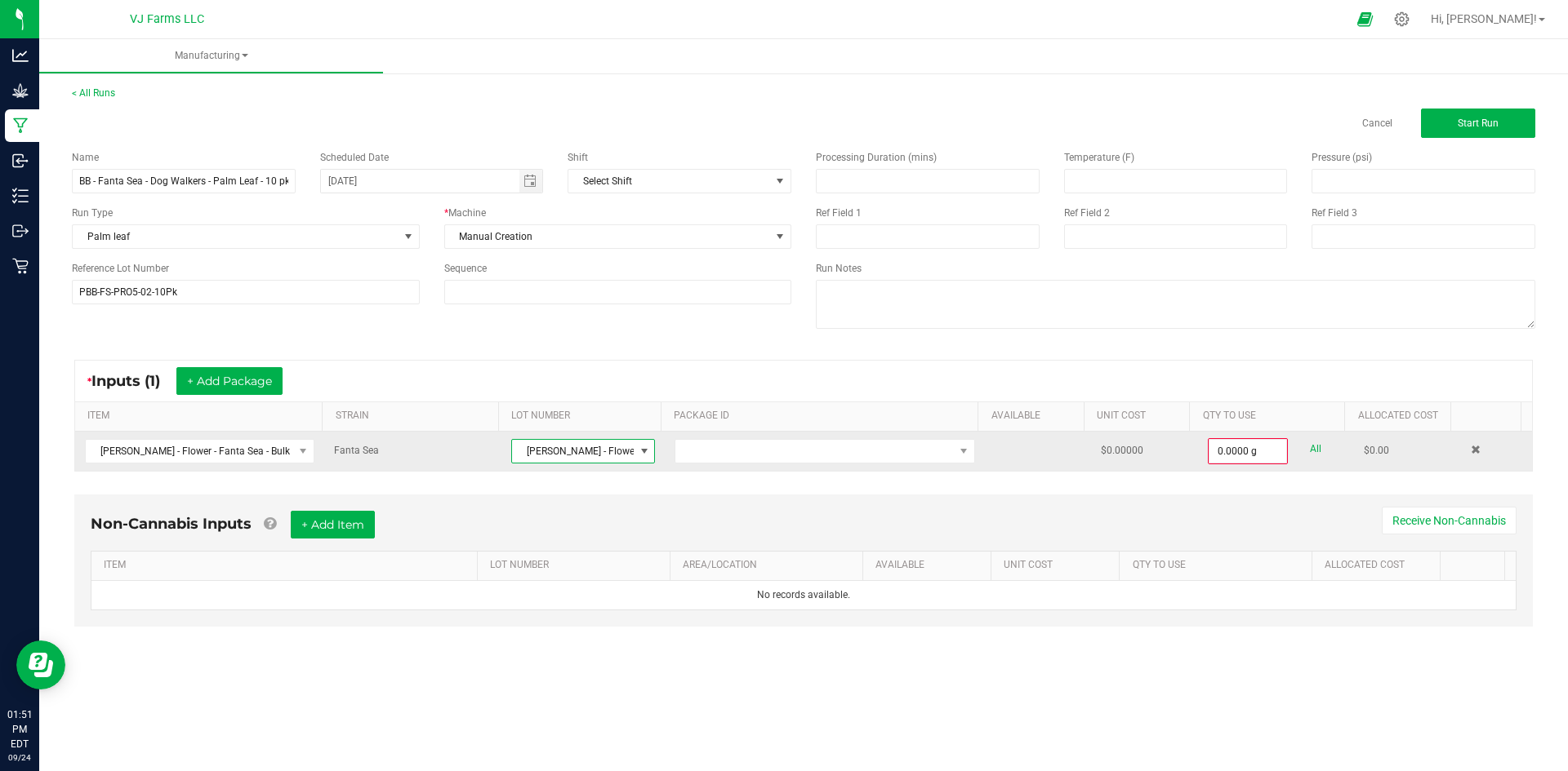
click at [783, 463] on td at bounding box center [824, 451] width 320 height 39
click at [790, 452] on span at bounding box center [814, 451] width 278 height 23
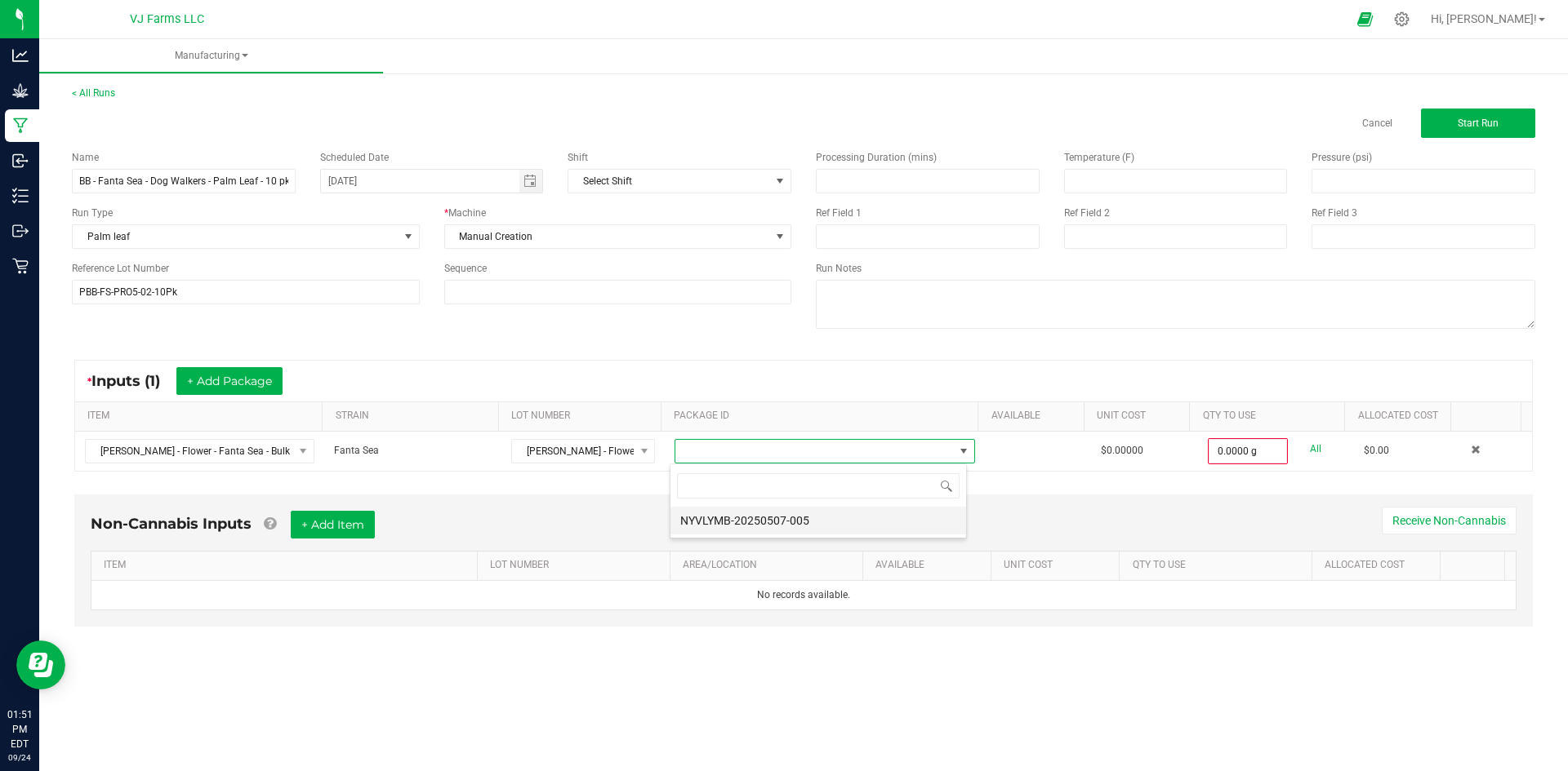
scroll to position [24, 298]
click at [784, 526] on li "NYVLYMB-20250507-005" at bounding box center [819, 521] width 296 height 28
click at [265, 378] on button "+ Add Package" at bounding box center [230, 381] width 106 height 28
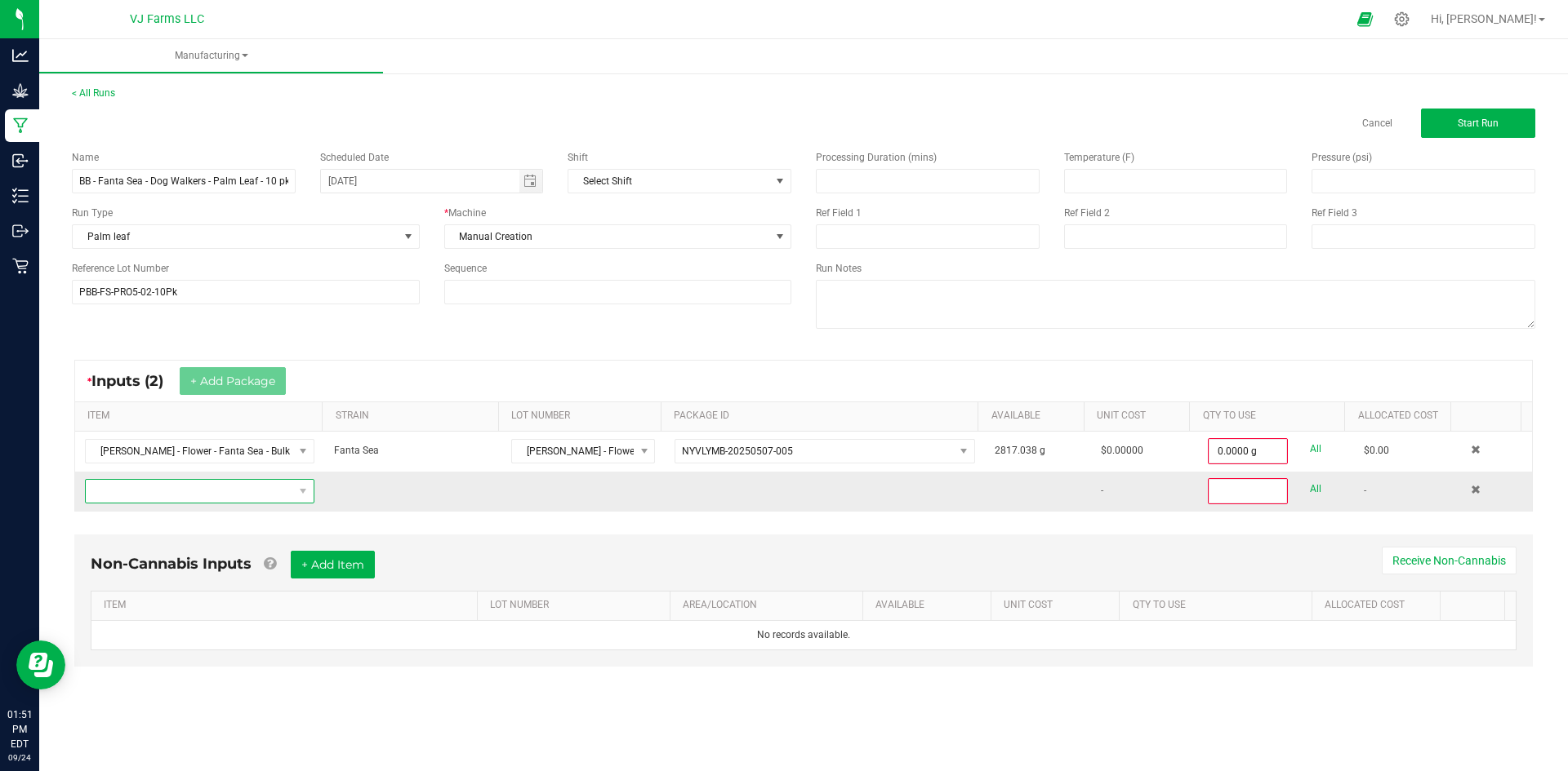
click at [245, 498] on span "NO DATA FOUND" at bounding box center [189, 491] width 208 height 23
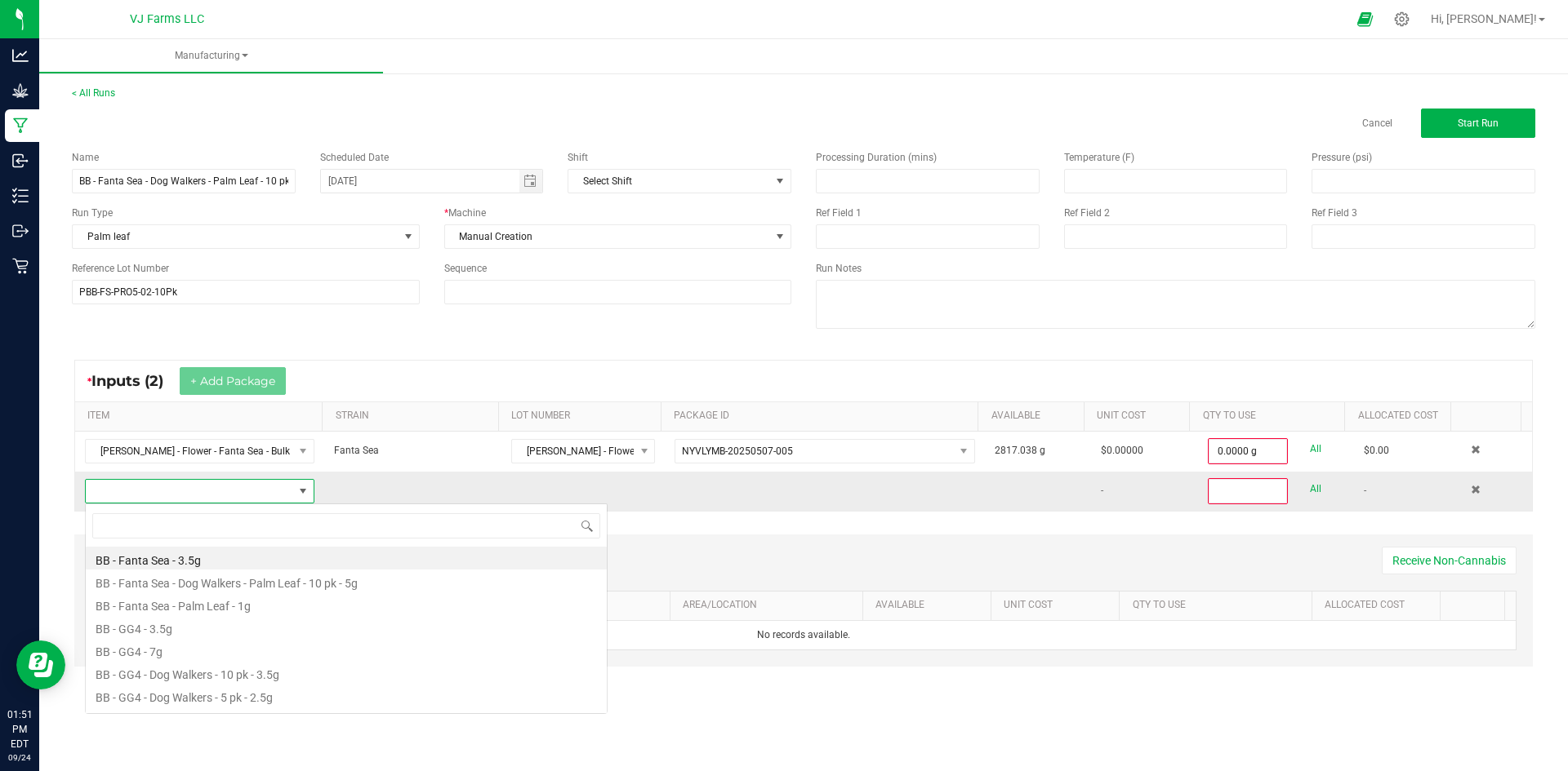
scroll to position [24, 225]
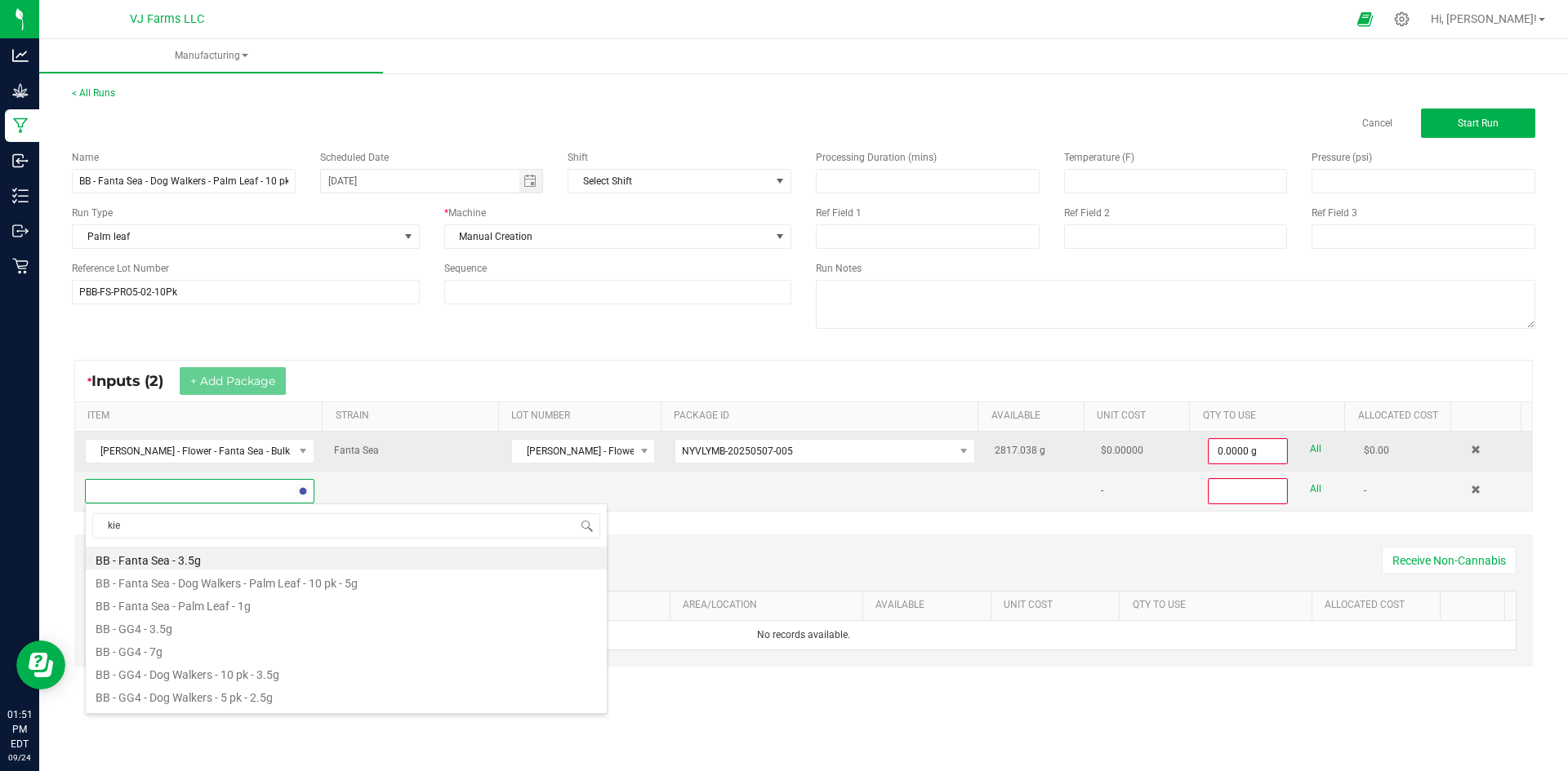
type input "kief"
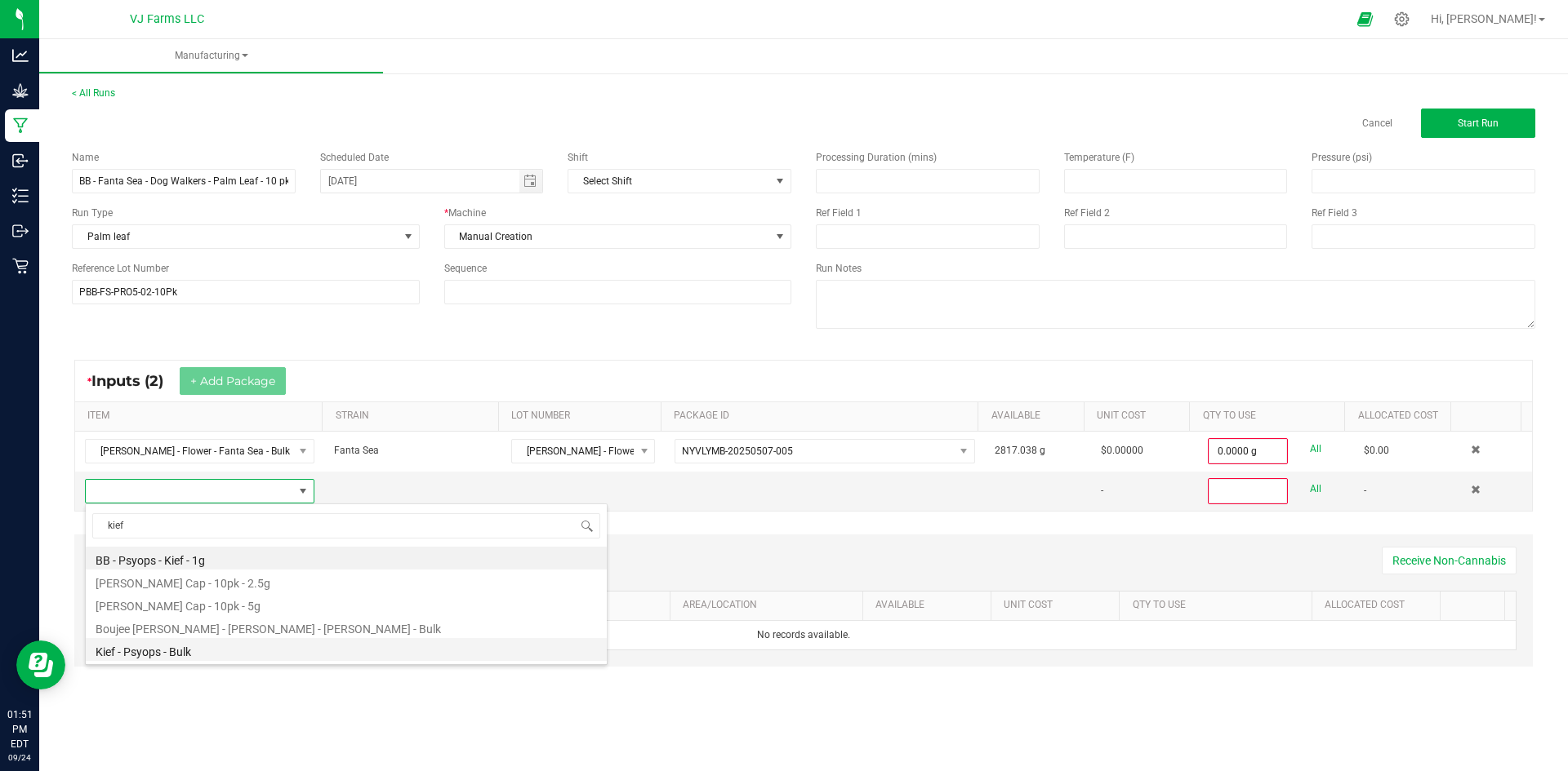
click at [248, 653] on li "Kief - Psyops - Bulk" at bounding box center [346, 649] width 521 height 23
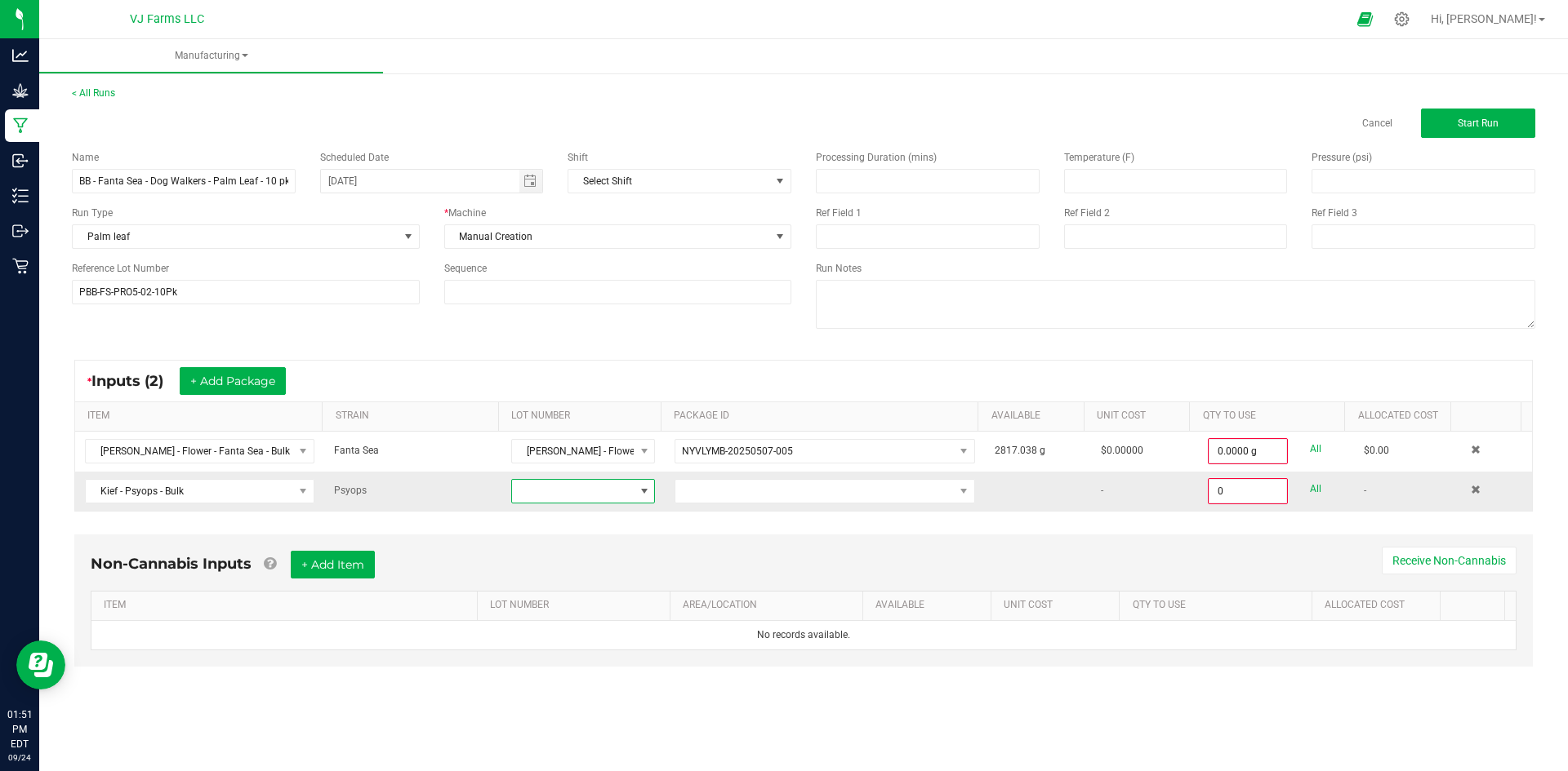
click at [596, 494] on span at bounding box center [572, 491] width 122 height 23
click at [565, 579] on li "PBB-Kief" at bounding box center [585, 589] width 153 height 28
click at [728, 500] on span at bounding box center [814, 491] width 278 height 23
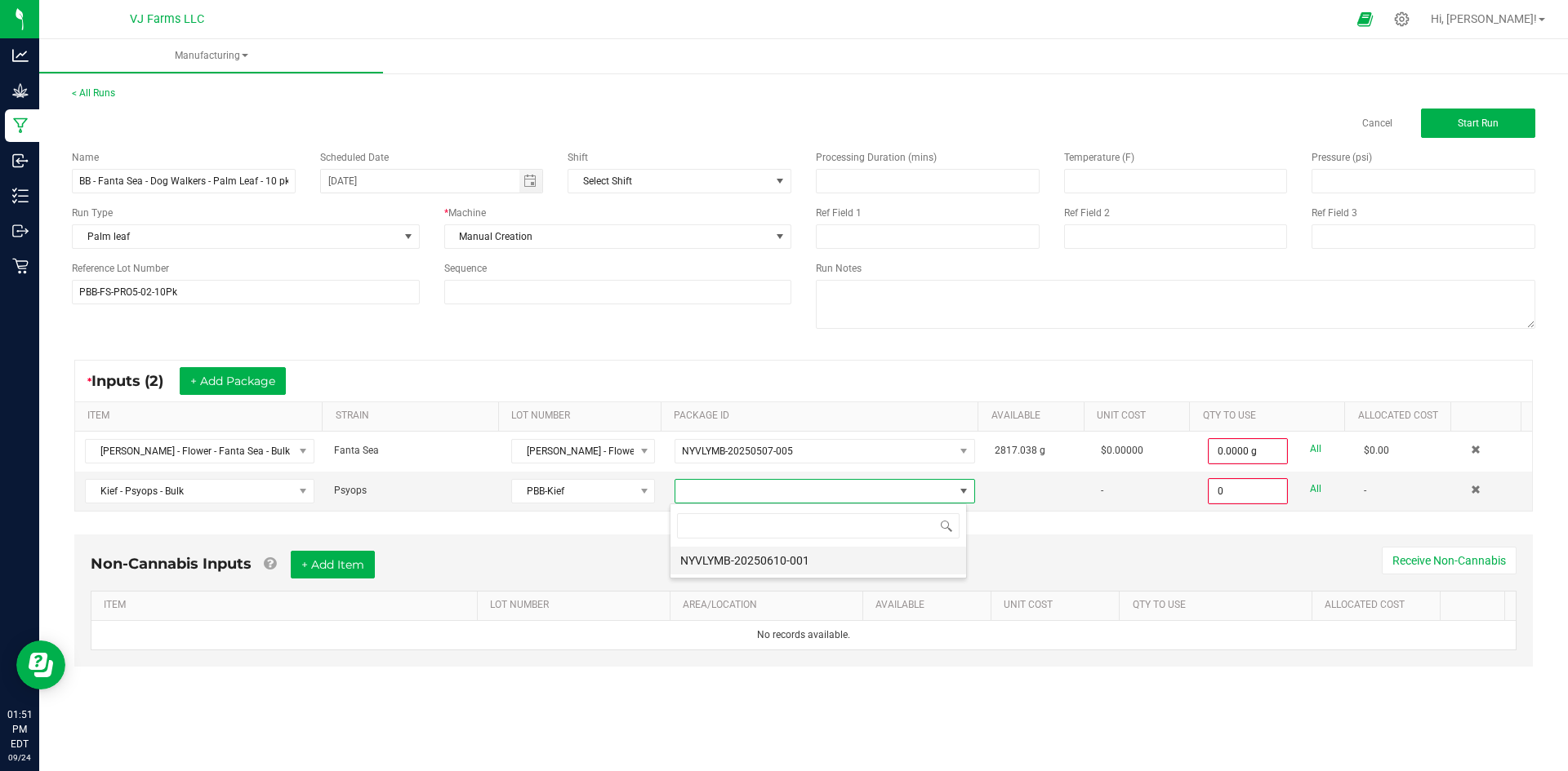
click at [761, 560] on li "NYVLYMB-20250610-001" at bounding box center [819, 561] width 296 height 28
type input "0.0000 g"
click at [281, 183] on input "BB - Fanta Sea - Dog Walkers - Palm Leaf - 10 pk - 5g" at bounding box center [183, 181] width 223 height 24
click at [920, 555] on div "Non-Cannabis Inputs + Add Item Receive Non-Cannabis" at bounding box center [803, 570] width 1426 height 40
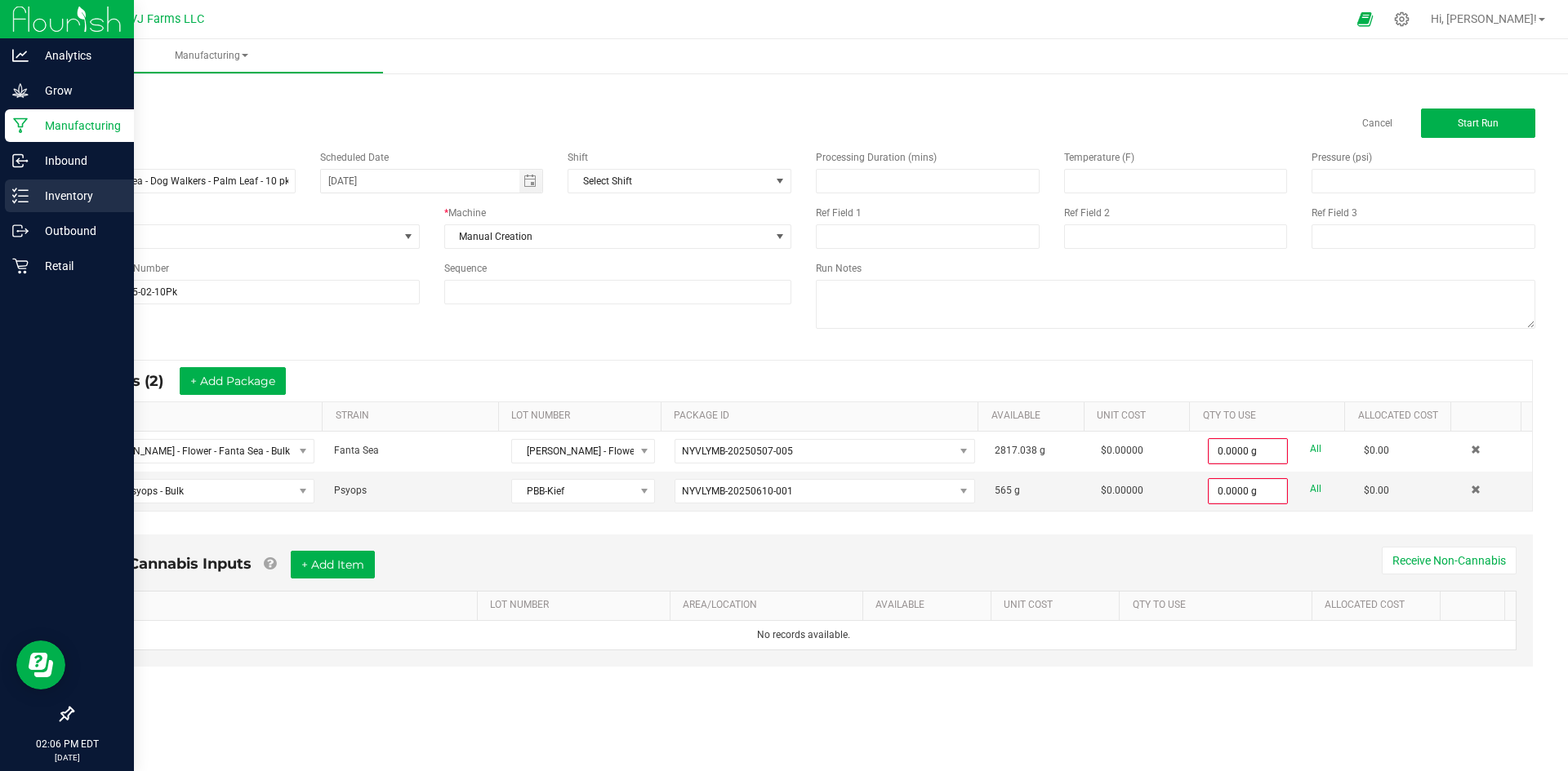
click at [90, 193] on p "Inventory" at bounding box center [77, 195] width 98 height 20
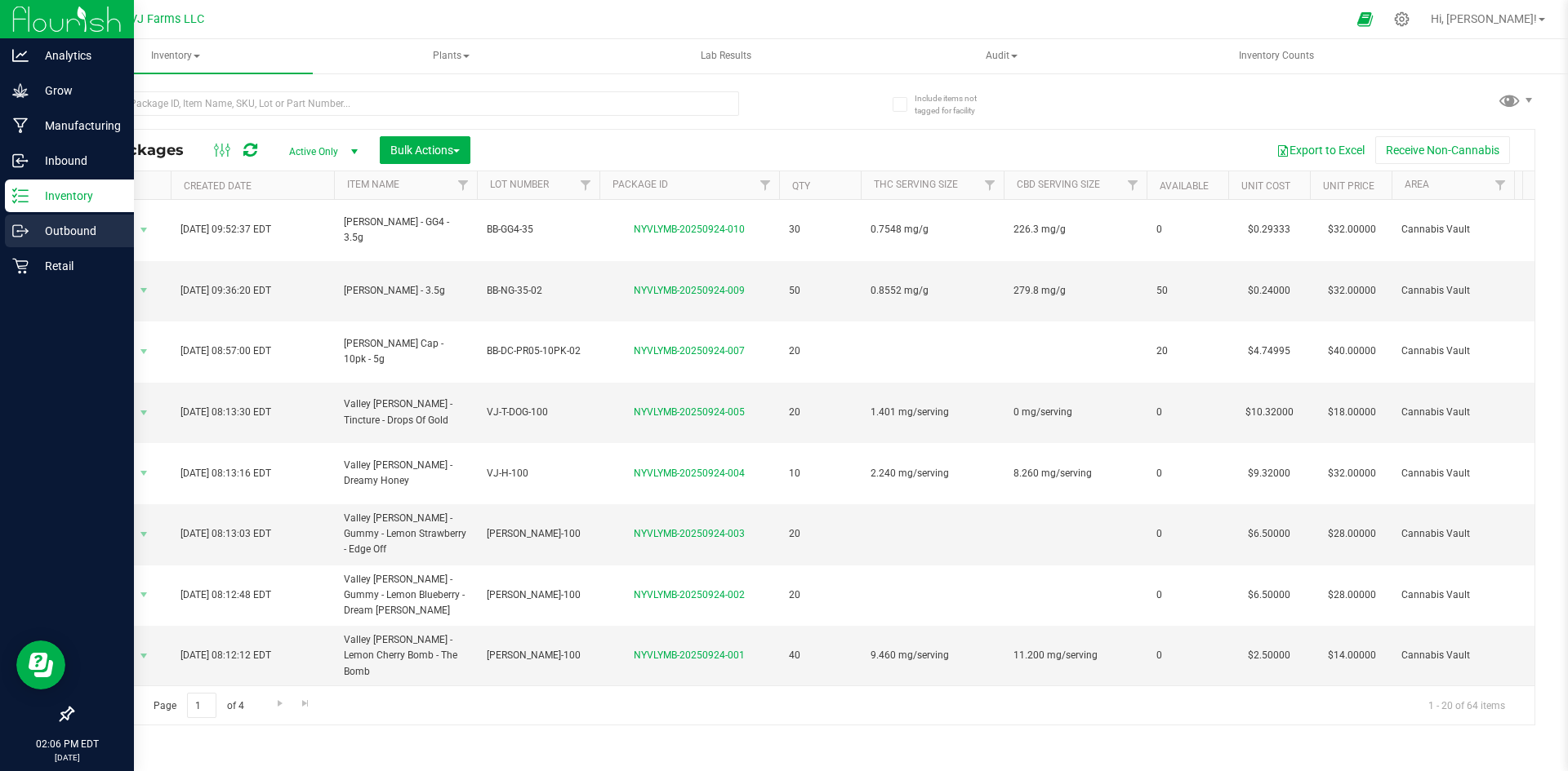
click at [51, 224] on p "Outbound" at bounding box center [77, 231] width 98 height 20
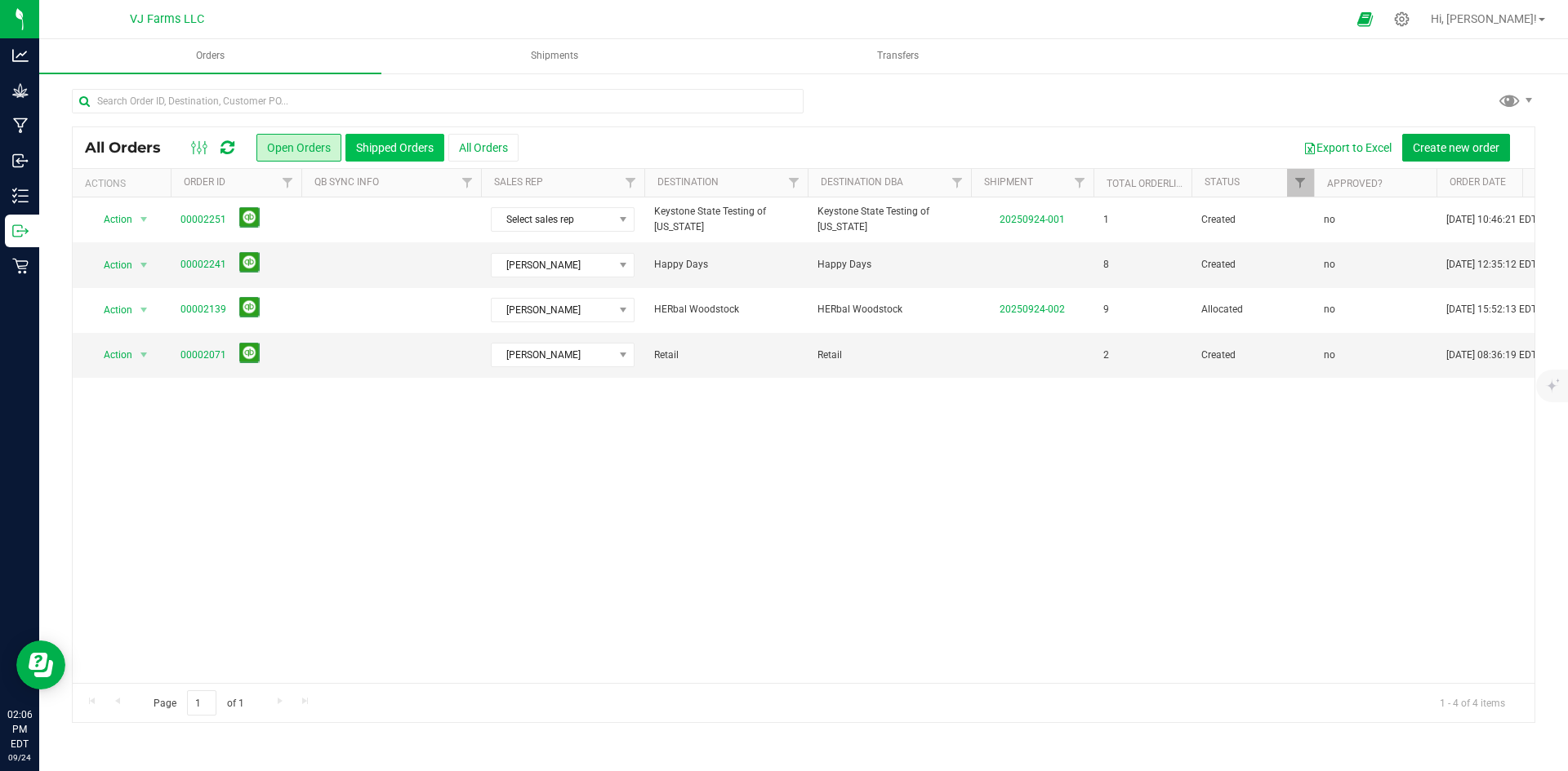
click at [370, 158] on button "Shipped Orders" at bounding box center [395, 148] width 99 height 28
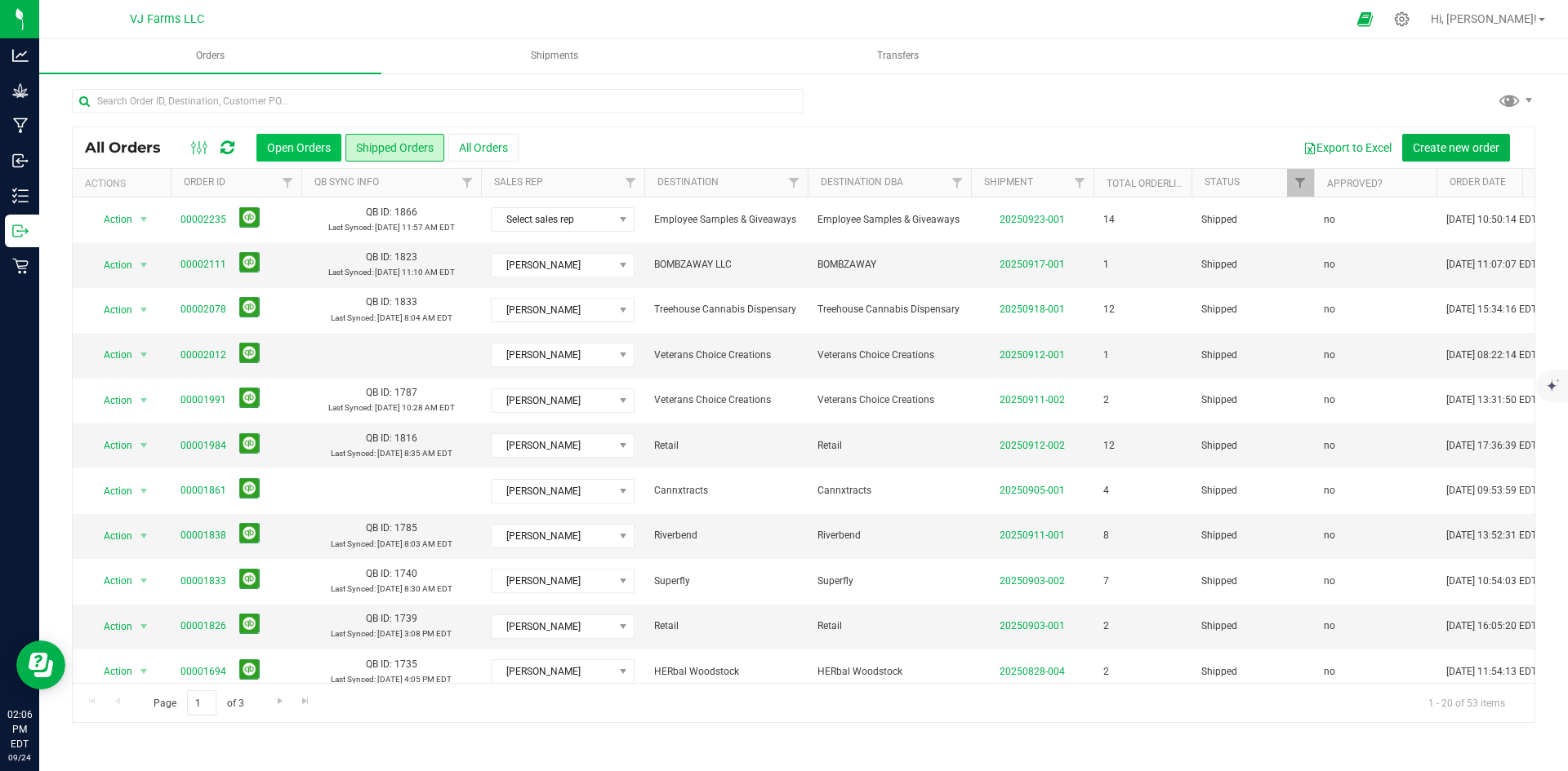
click at [328, 147] on button "Open Orders" at bounding box center [299, 148] width 85 height 28
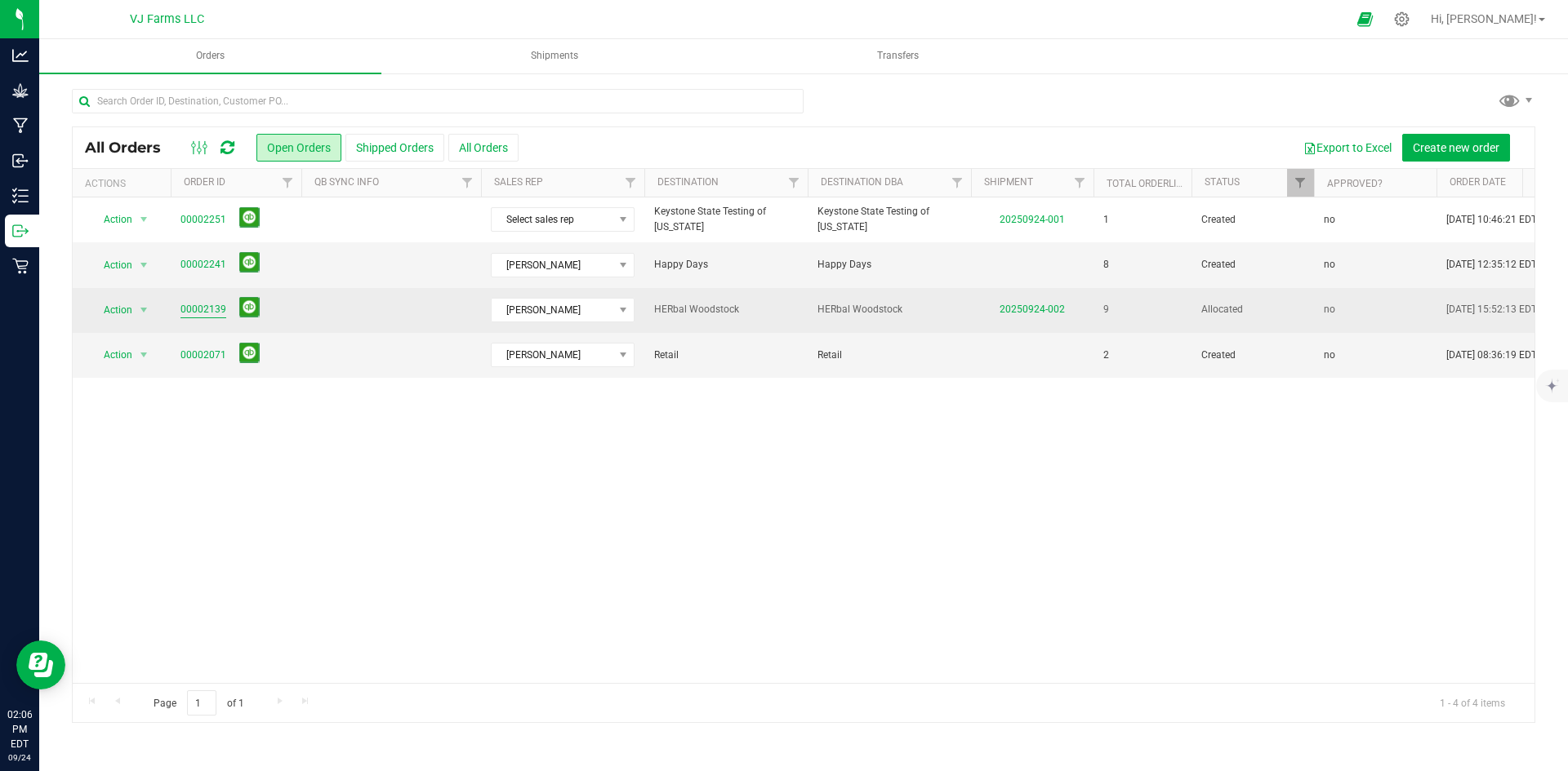
click at [206, 308] on link "00002139" at bounding box center [203, 310] width 46 height 16
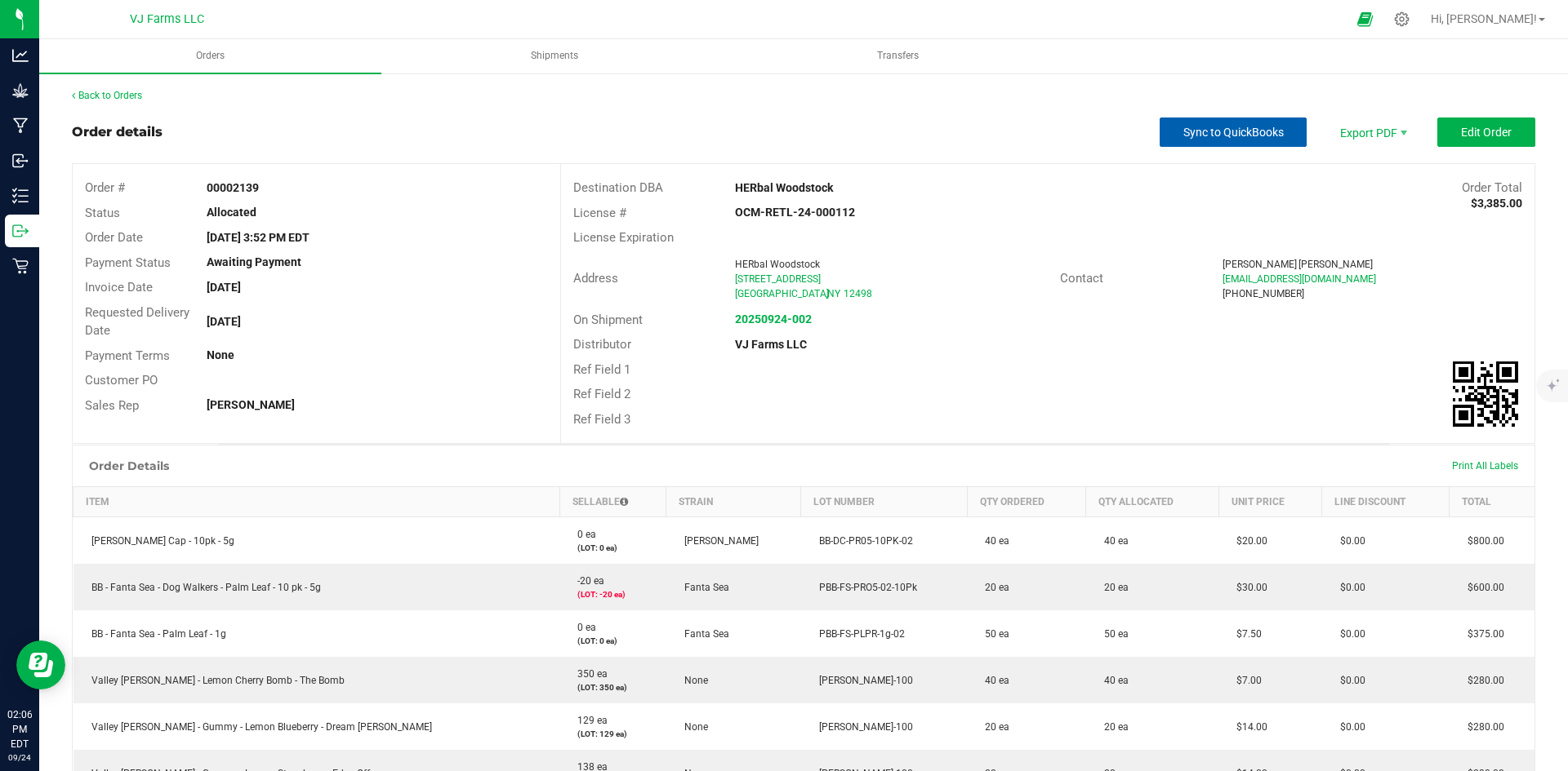
click at [1218, 120] on button "Sync to QuickBooks" at bounding box center [1233, 132] width 147 height 30
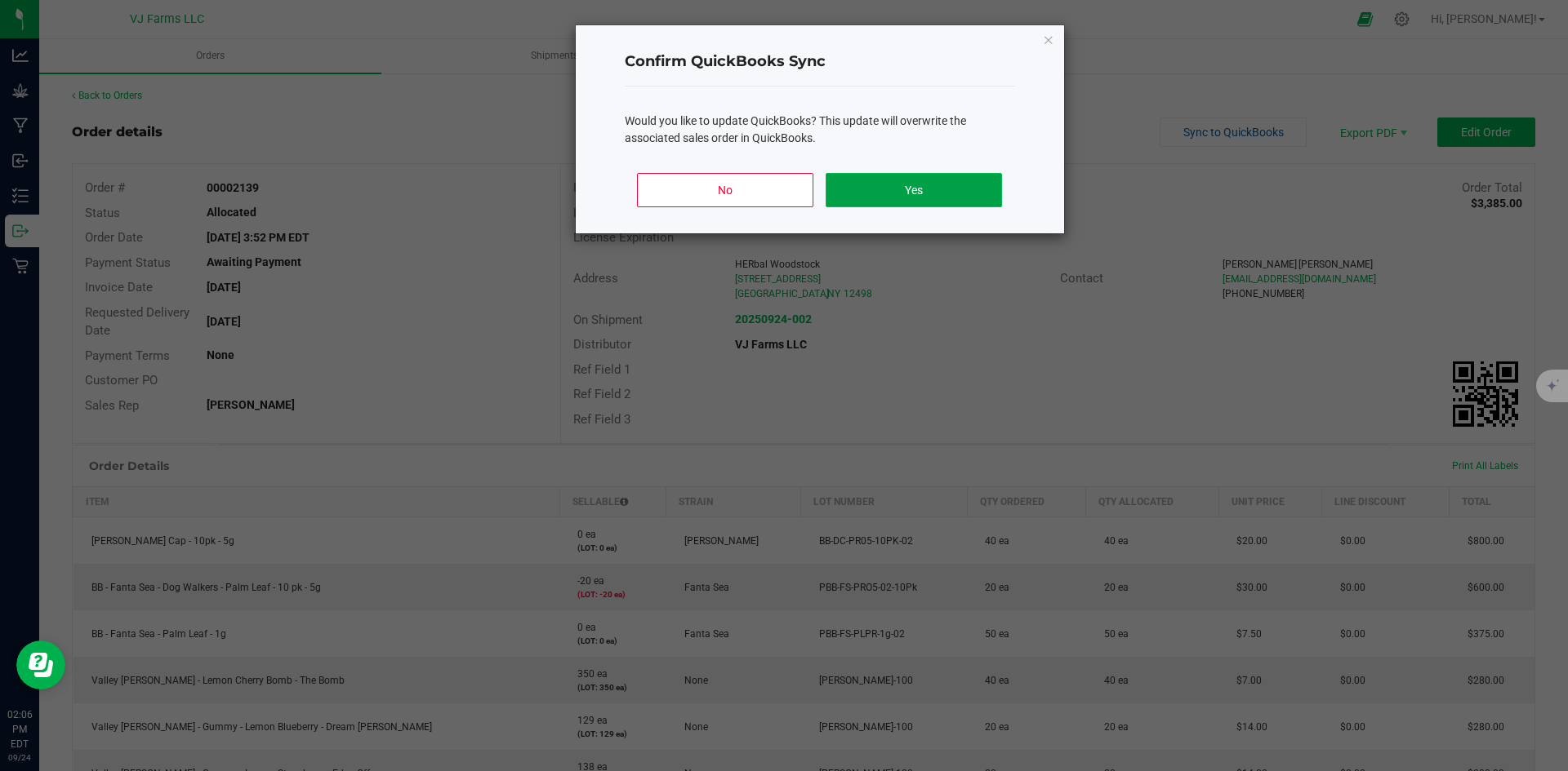
click at [963, 196] on button "Yes" at bounding box center [913, 190] width 176 height 34
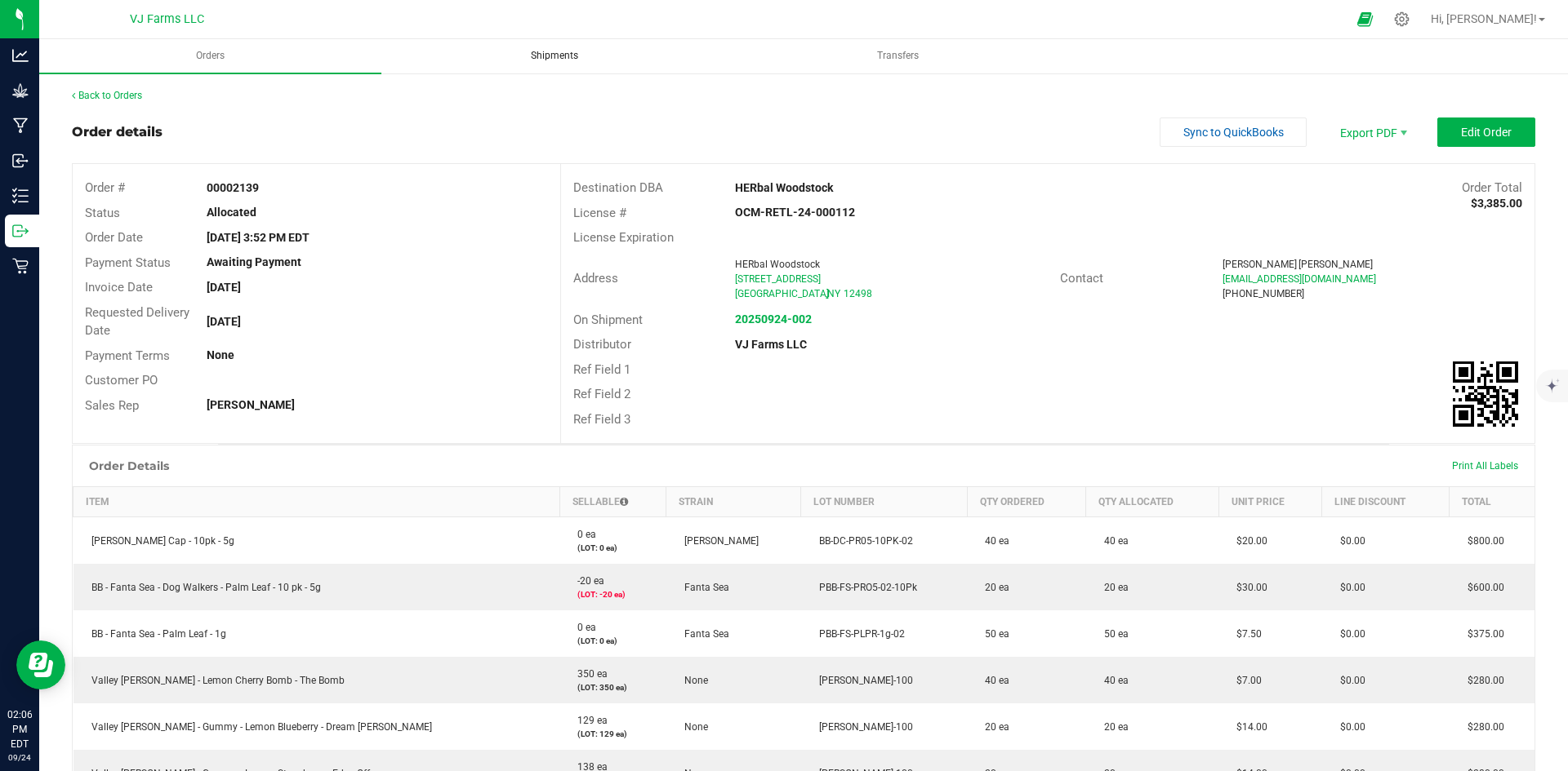
click at [571, 45] on uib-tab-heading "Shipments" at bounding box center [554, 56] width 341 height 33
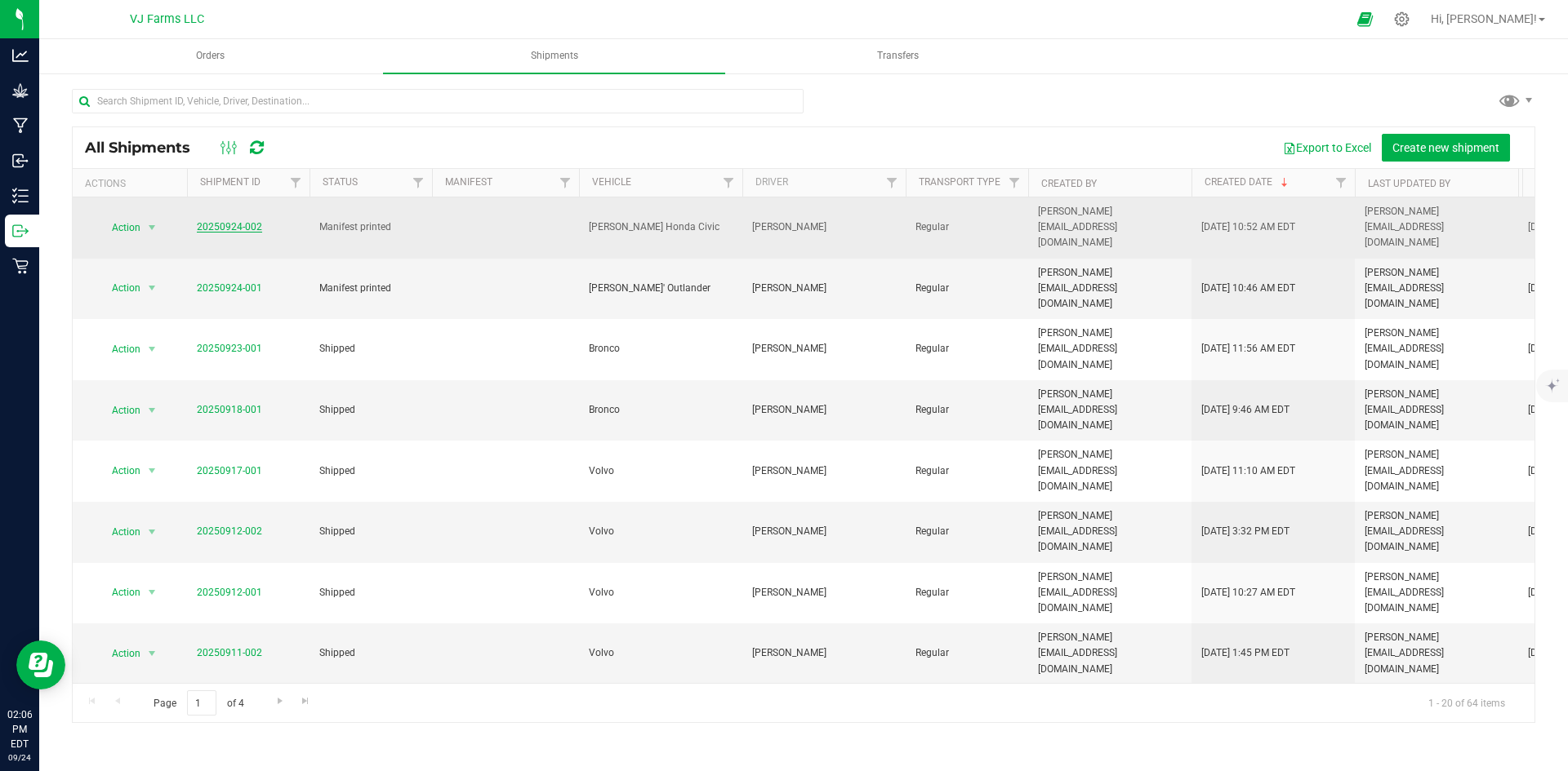
click at [231, 221] on link "20250924-002" at bounding box center [230, 227] width 65 height 11
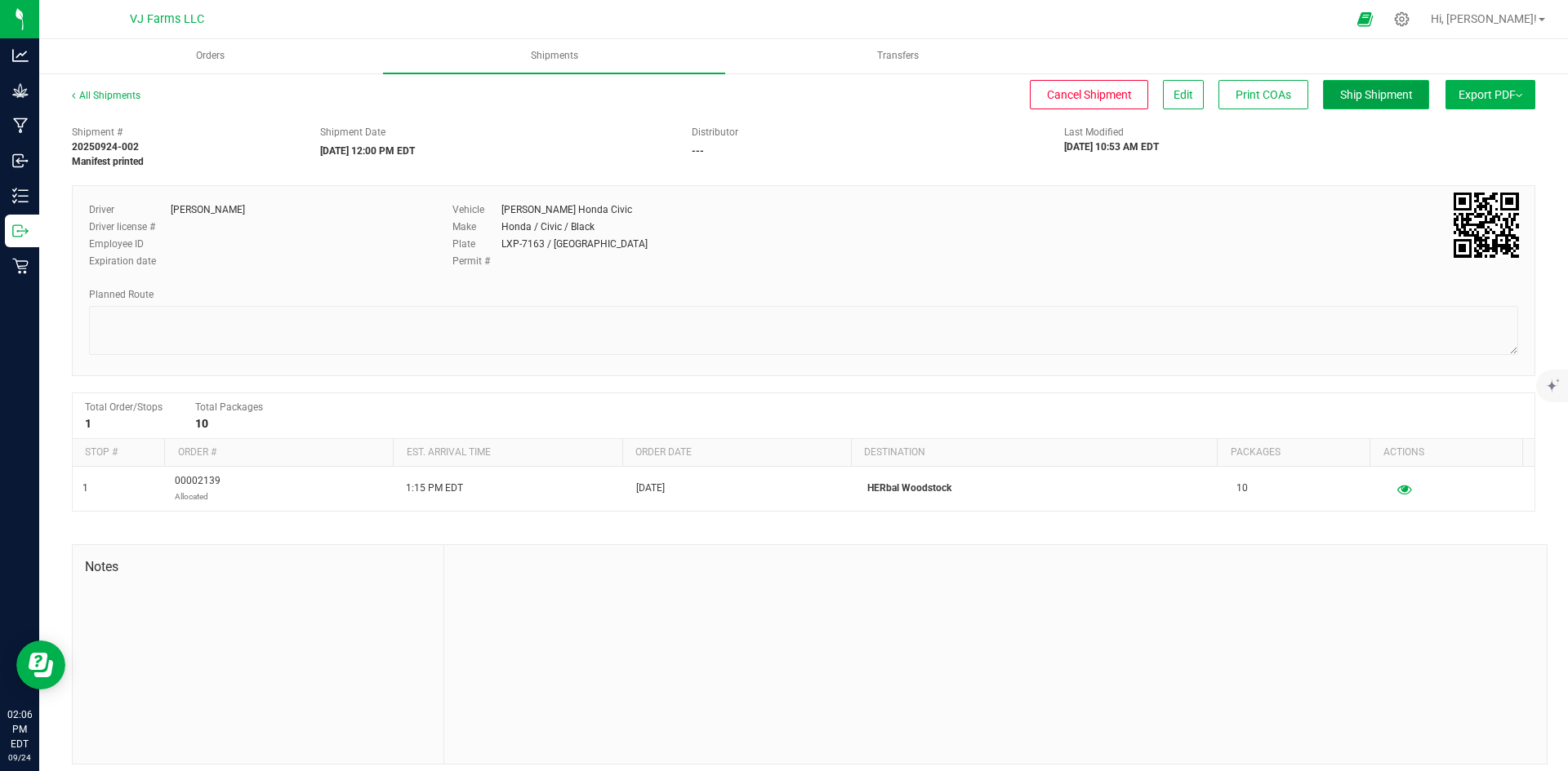
click at [1359, 96] on span "Ship Shipment" at bounding box center [1376, 95] width 73 height 13
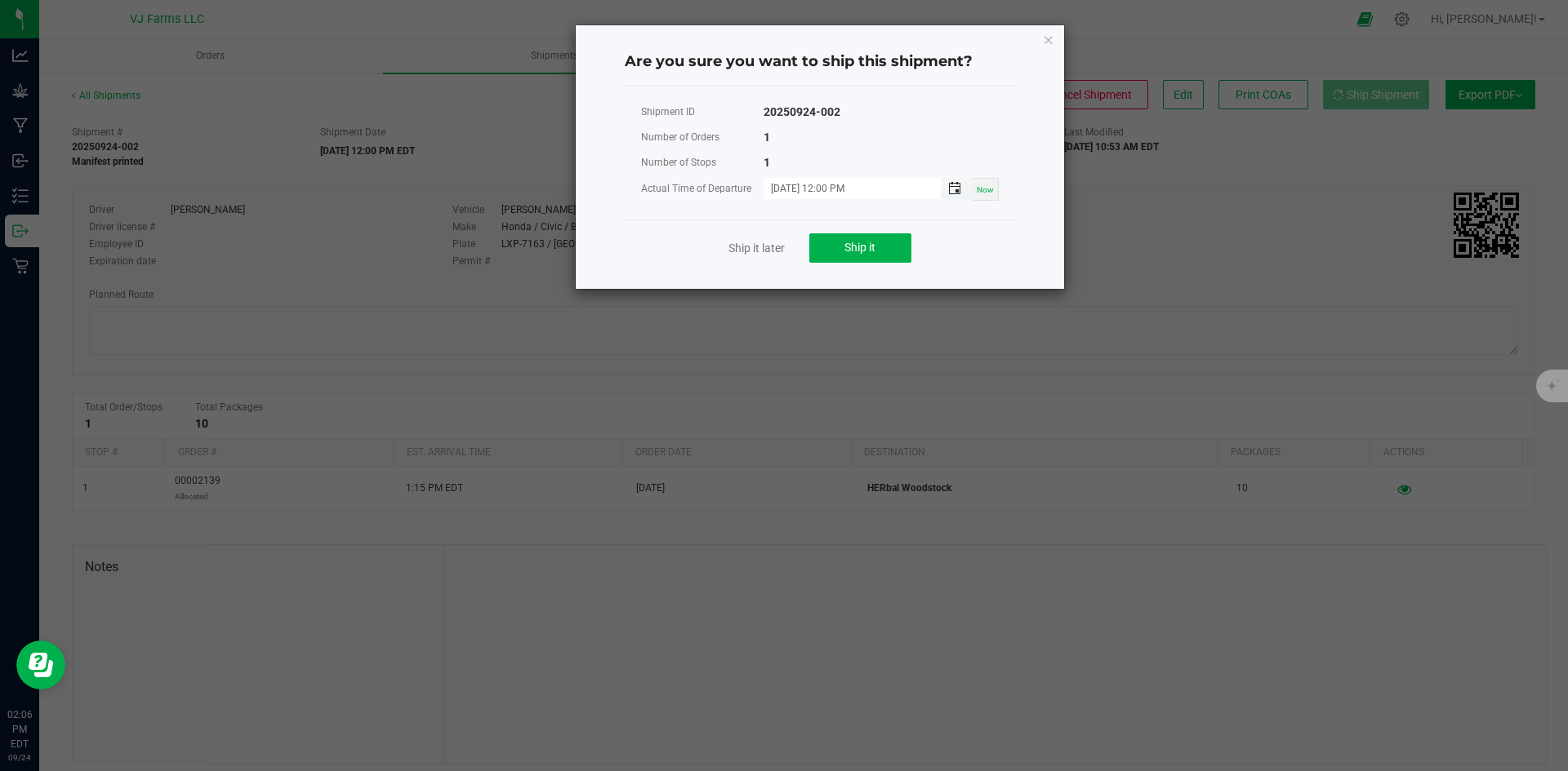
click at [958, 188] on span "Toggle popup" at bounding box center [955, 189] width 13 height 13
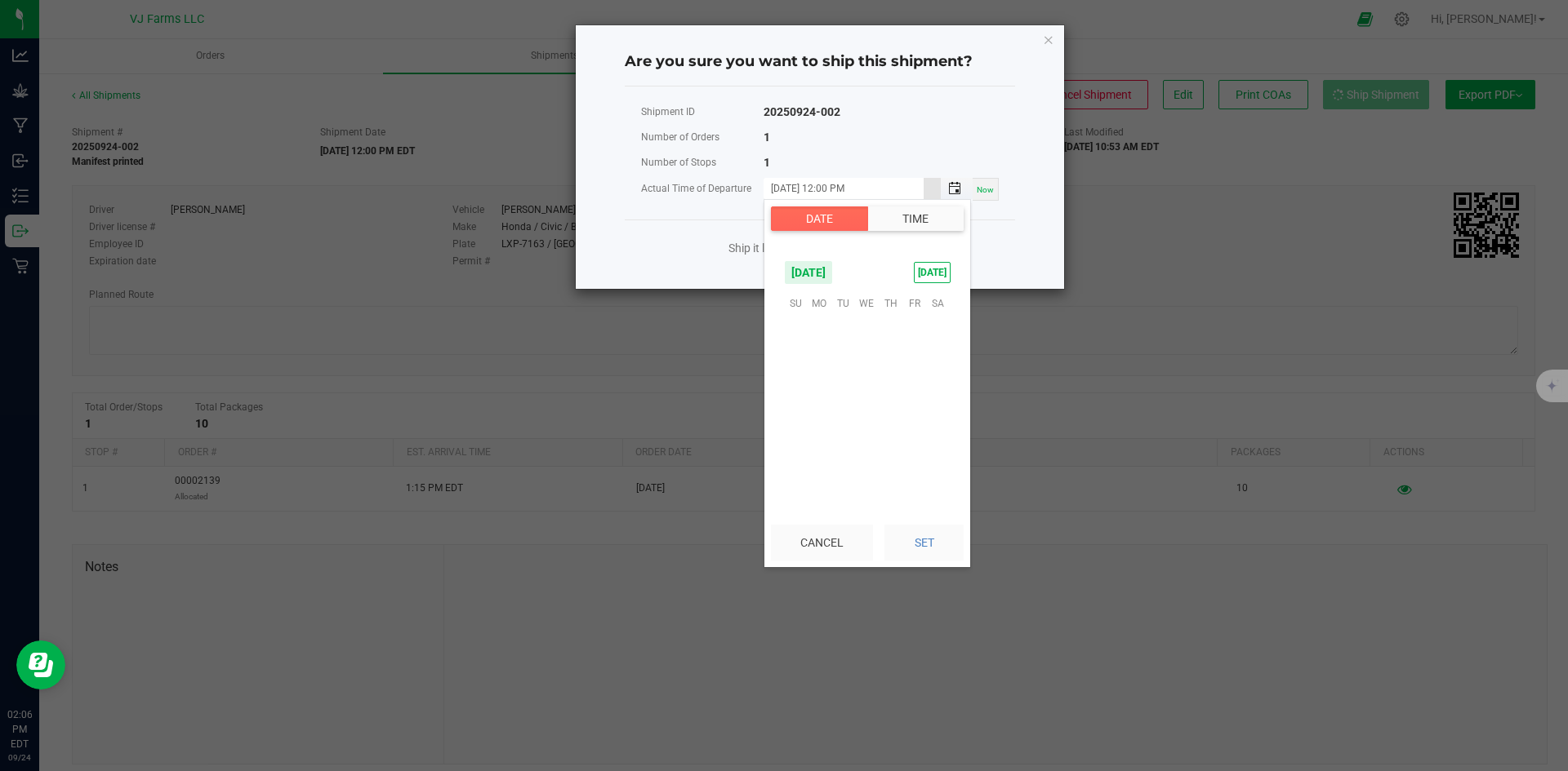
scroll to position [22, 0]
click at [930, 212] on button "Time" at bounding box center [916, 219] width 97 height 24
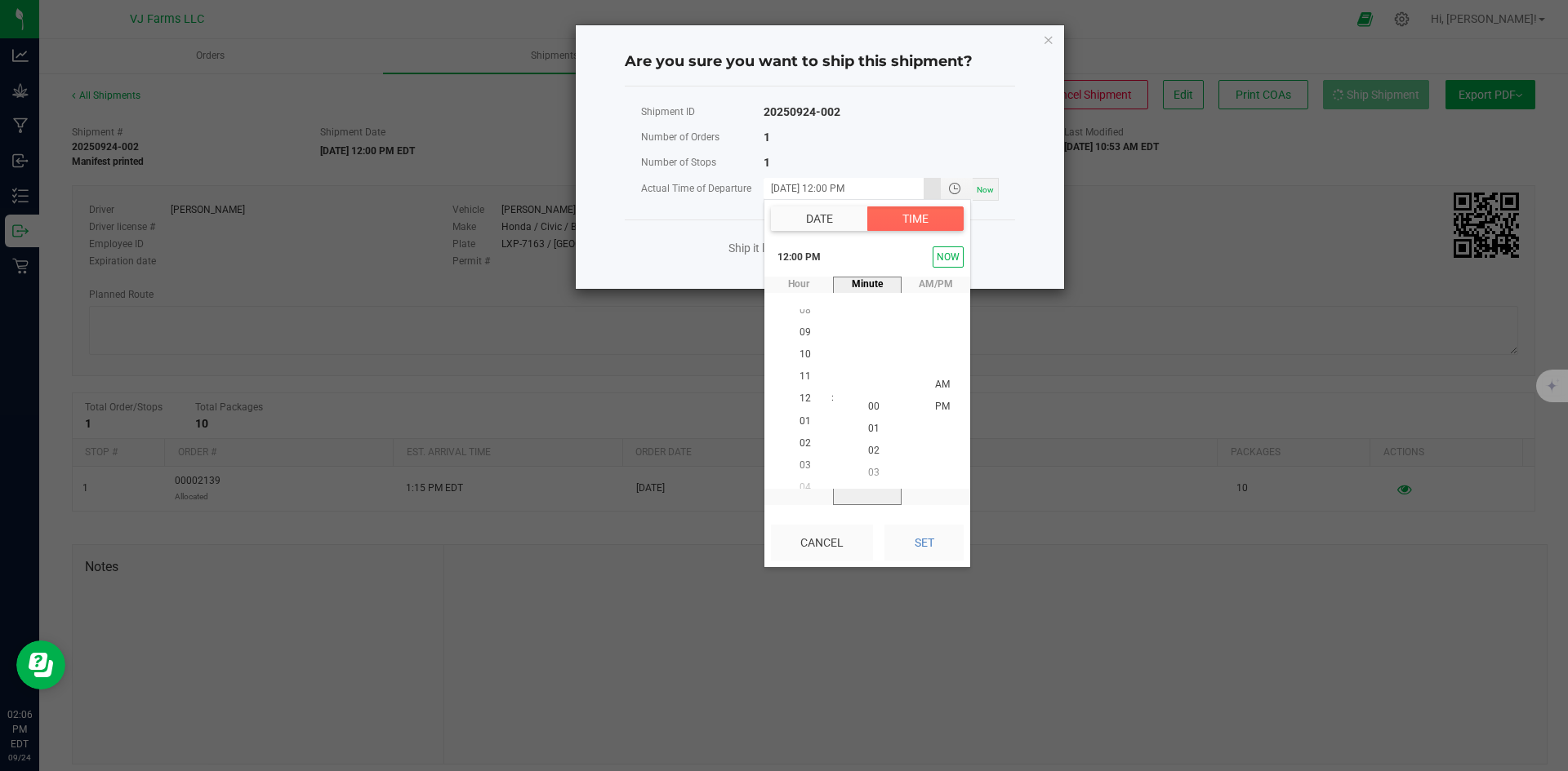
scroll to position [266, 0]
click at [805, 400] on li "12" at bounding box center [805, 407] width 39 height 22
click at [941, 410] on span "PM" at bounding box center [943, 406] width 15 height 11
click at [951, 538] on button "Set" at bounding box center [923, 542] width 79 height 36
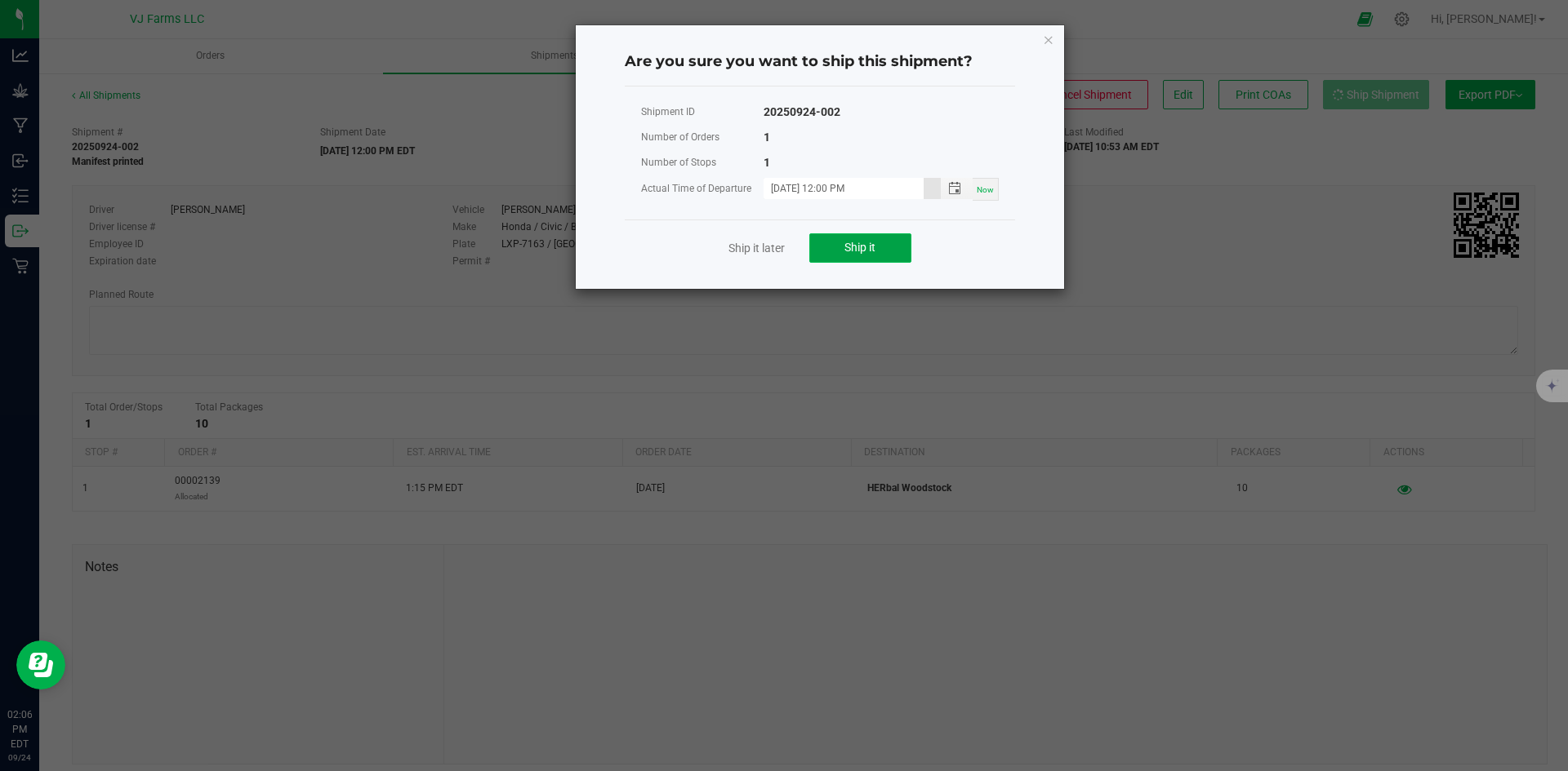
click at [866, 249] on span "Ship it" at bounding box center [859, 247] width 31 height 13
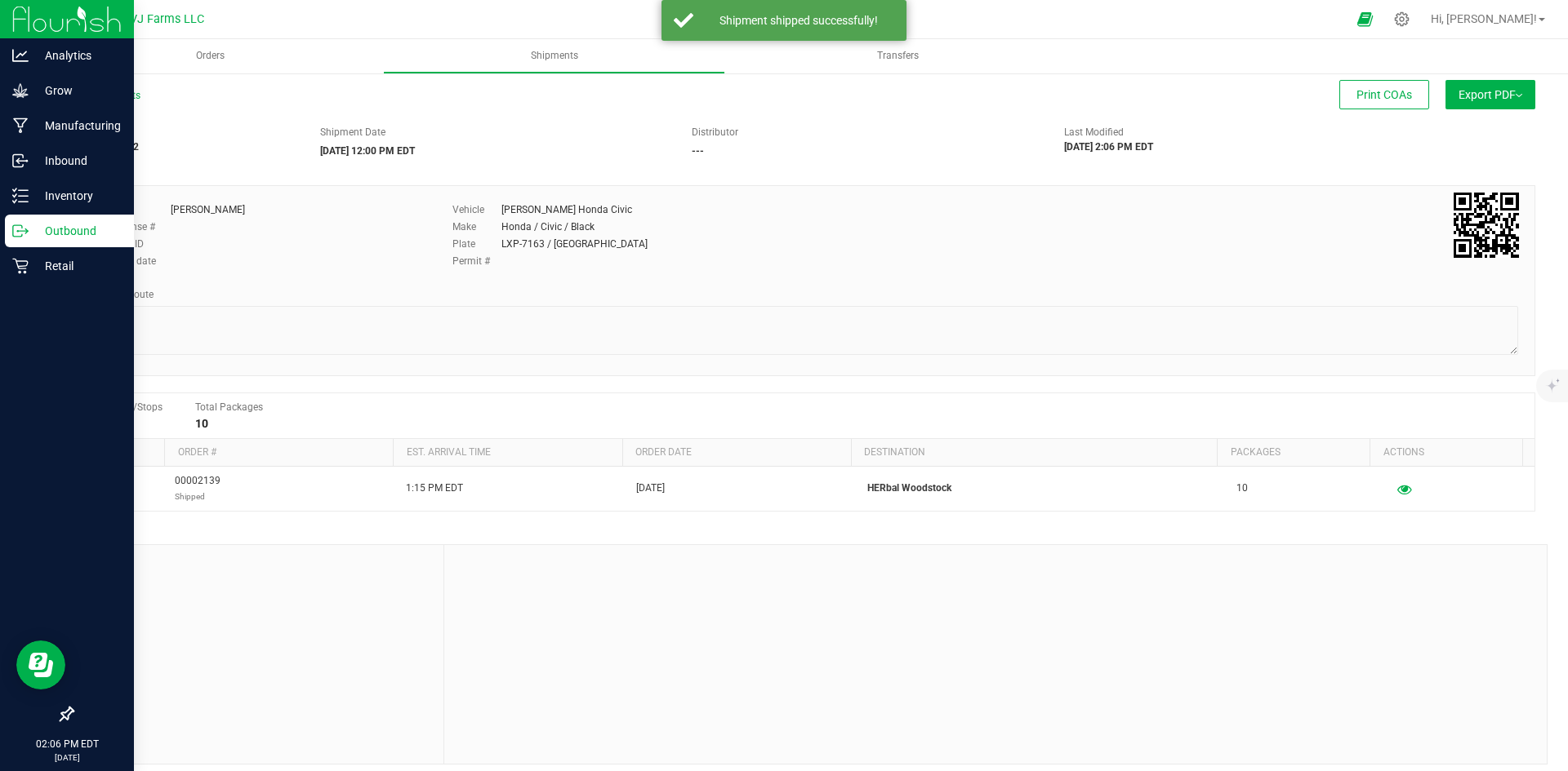
click at [94, 242] on div "Outbound" at bounding box center [69, 231] width 129 height 33
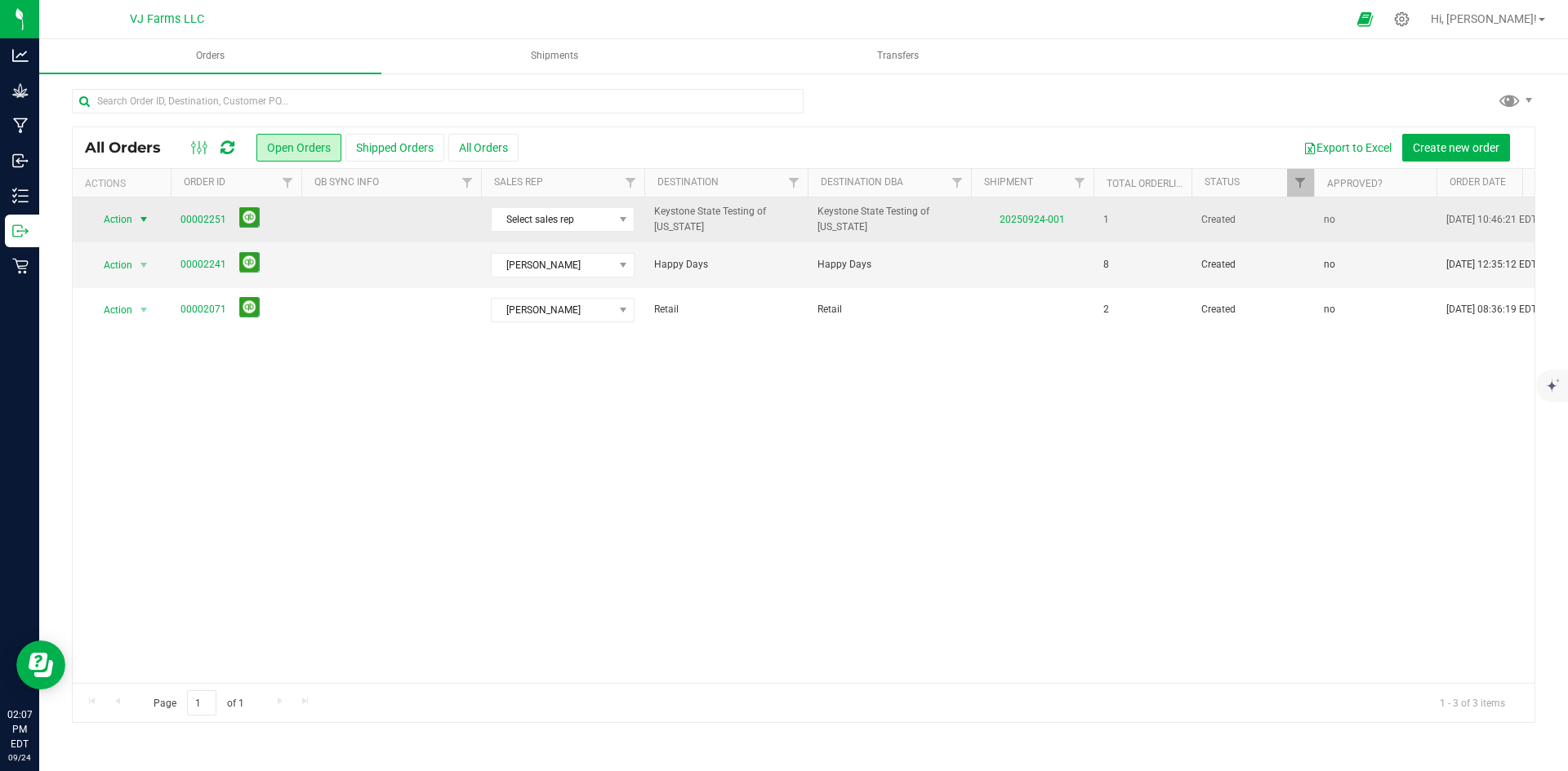
click at [122, 217] on span "Action" at bounding box center [111, 219] width 44 height 23
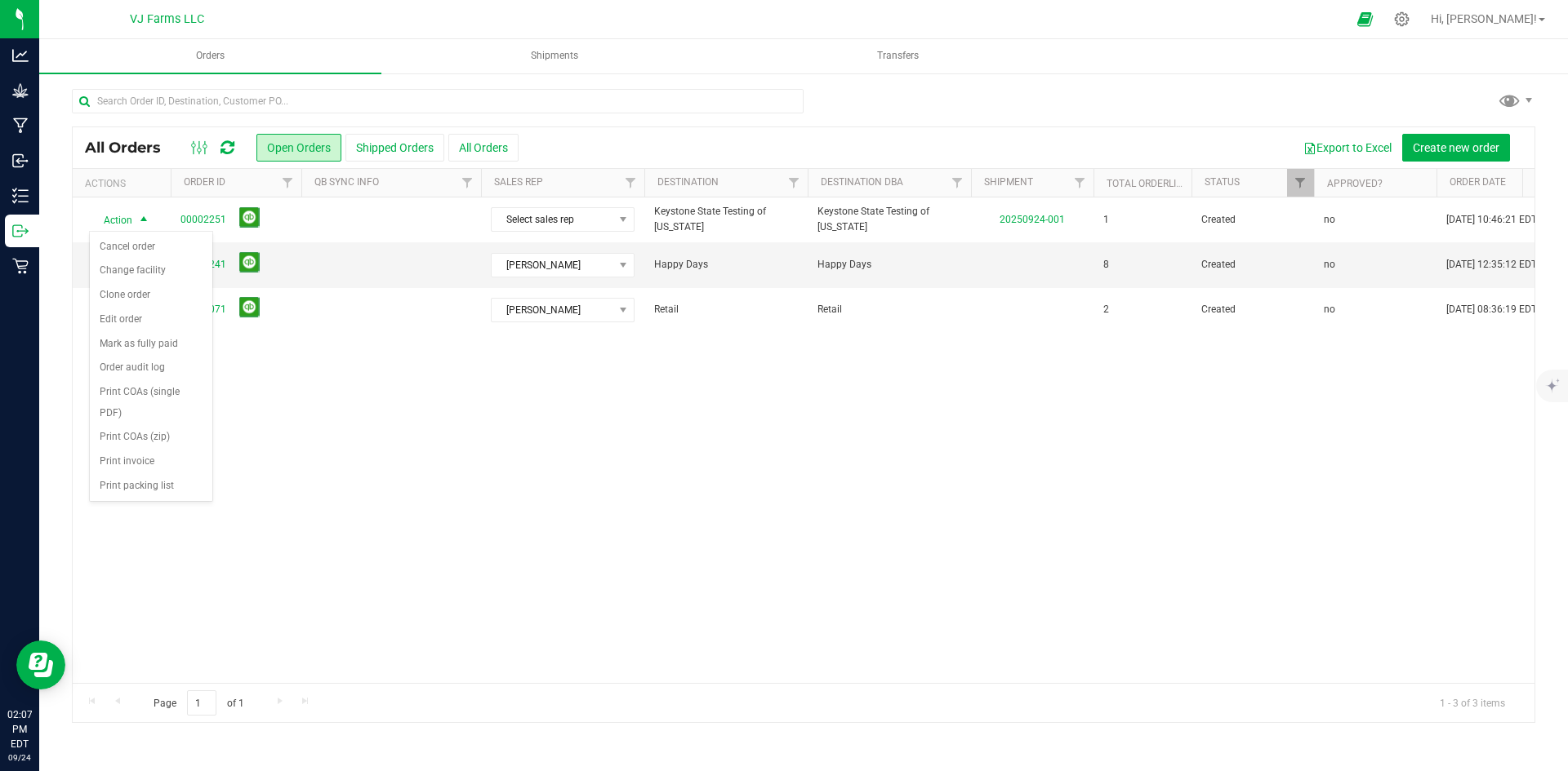
click at [481, 465] on div "Action Action Cancel order Change facility Clone order Edit order Mark as fully…" at bounding box center [803, 440] width 1462 height 485
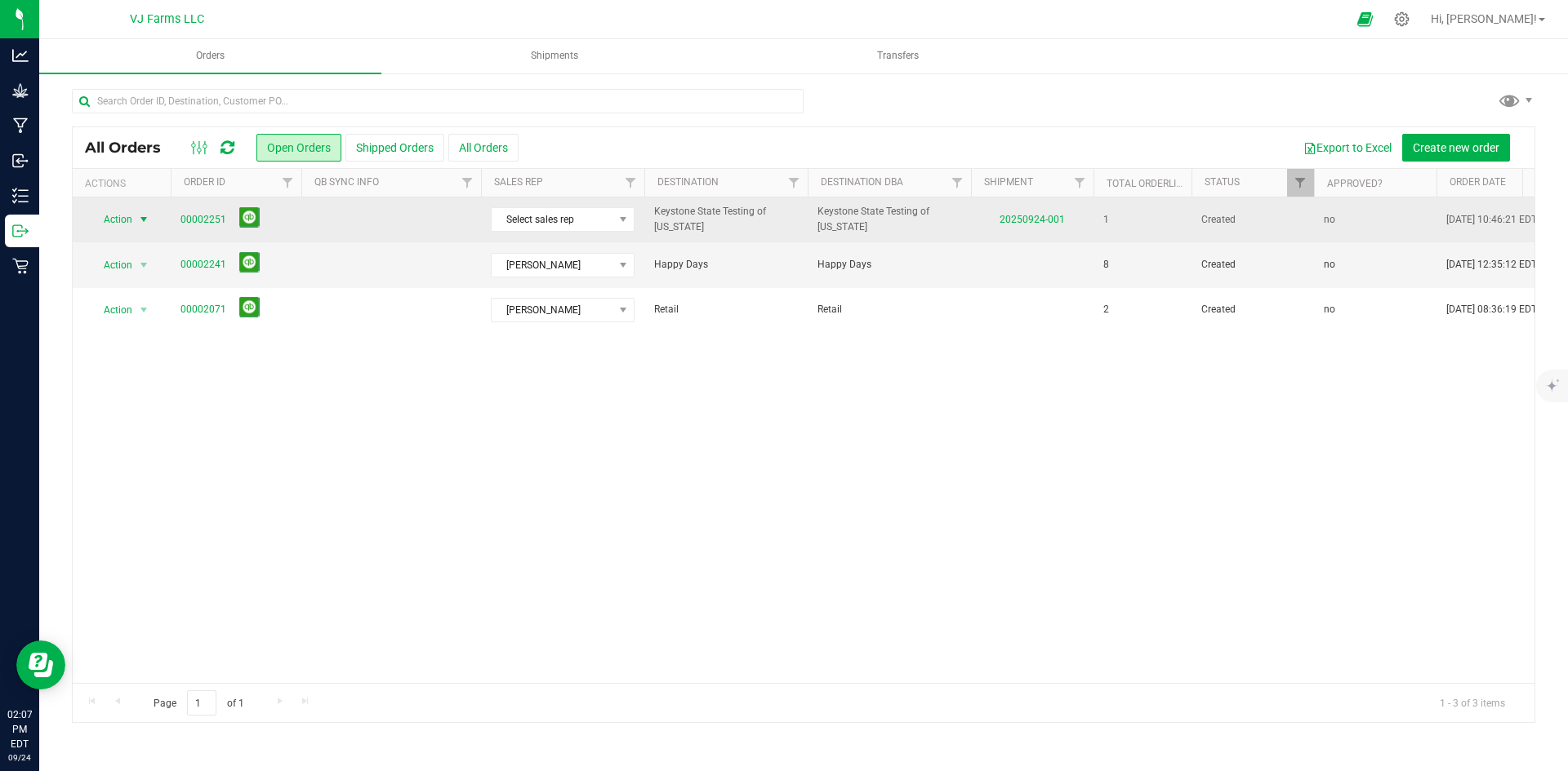
click at [123, 221] on span "Action" at bounding box center [111, 219] width 44 height 23
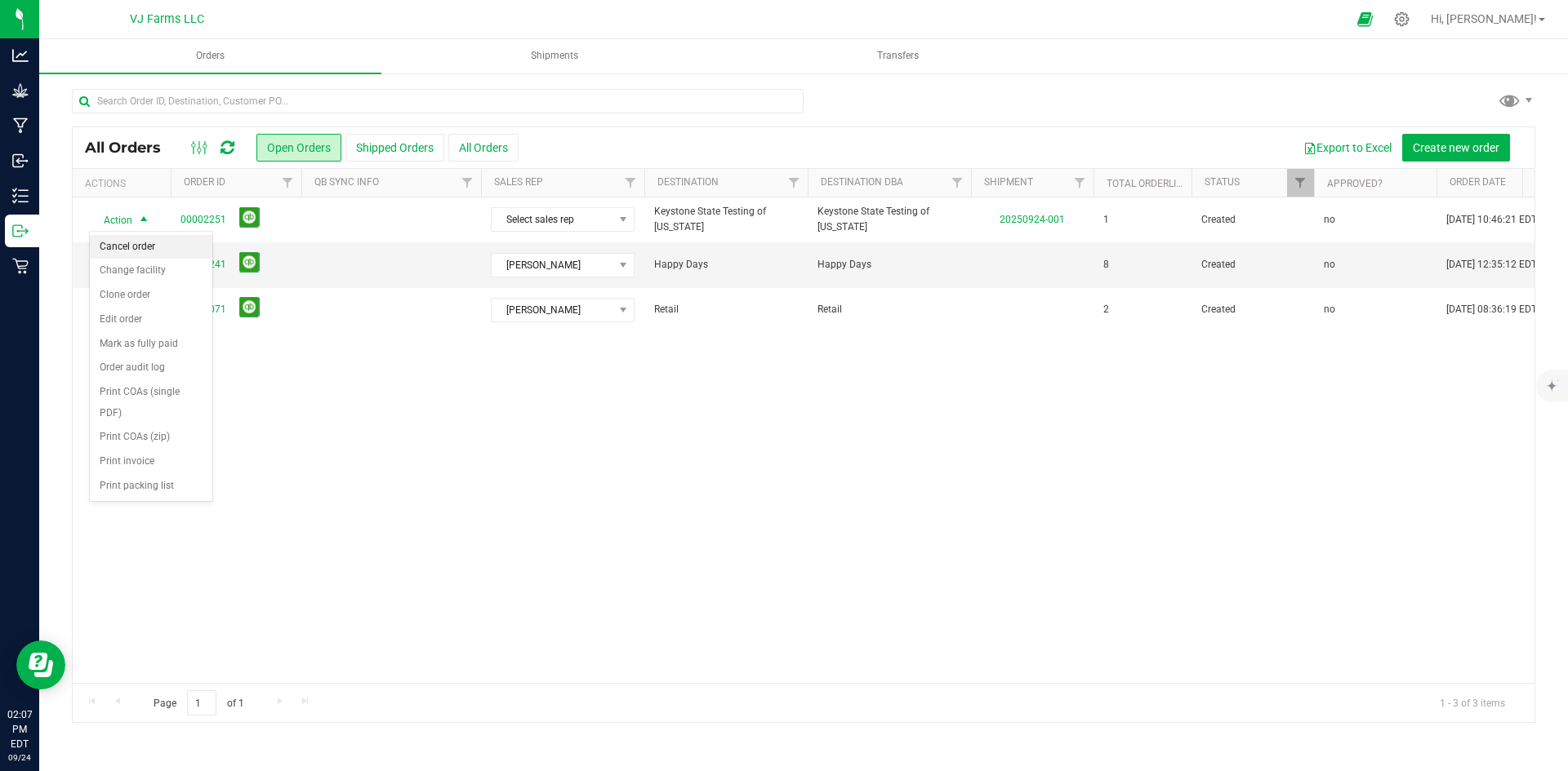
click at [146, 250] on li "Cancel order" at bounding box center [152, 247] width 123 height 24
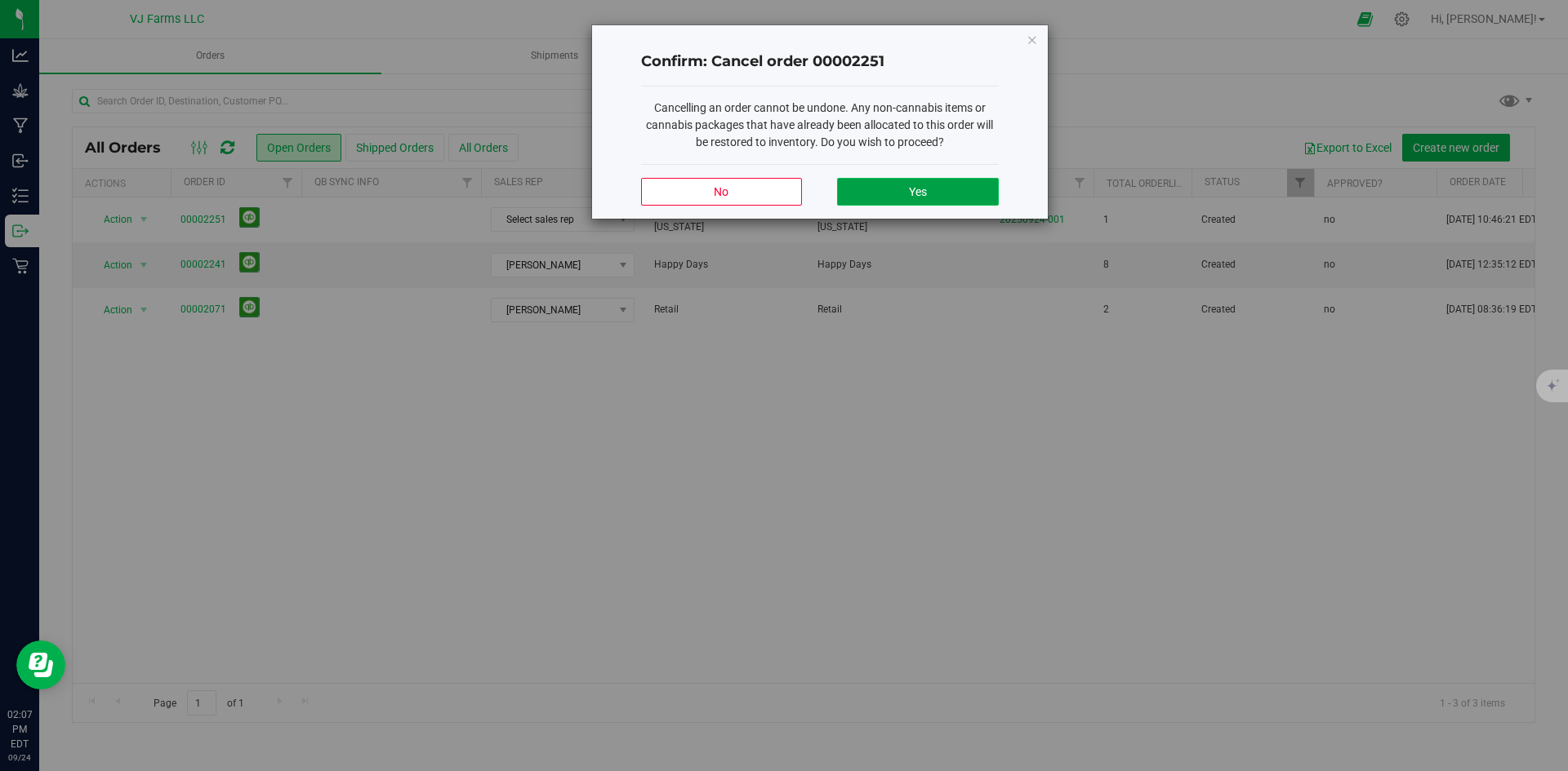
click at [932, 190] on button "Yes" at bounding box center [918, 192] width 161 height 28
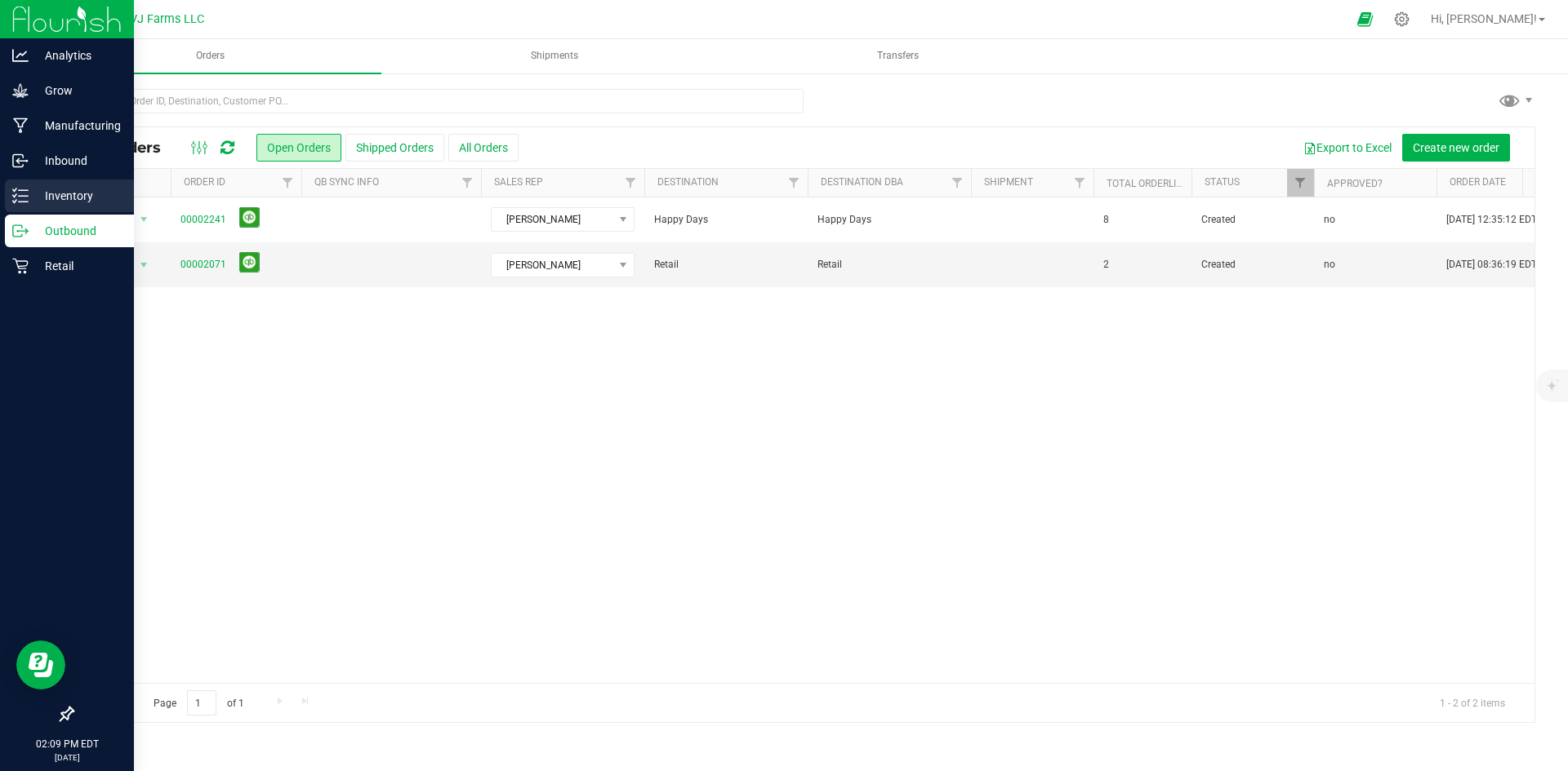
click at [34, 190] on p "Inventory" at bounding box center [77, 195] width 98 height 20
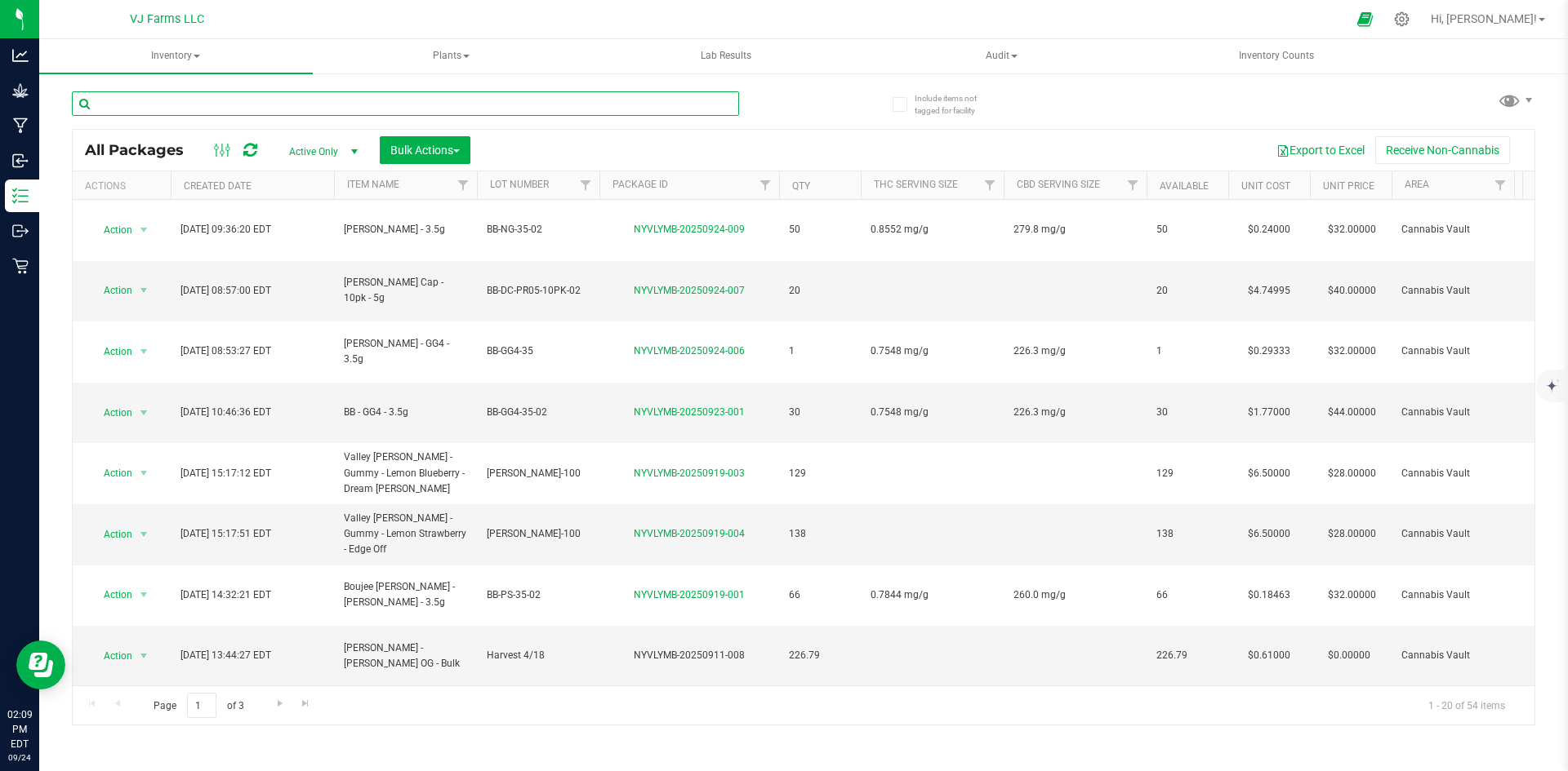
click at [220, 98] on input "text" at bounding box center [405, 103] width 667 height 24
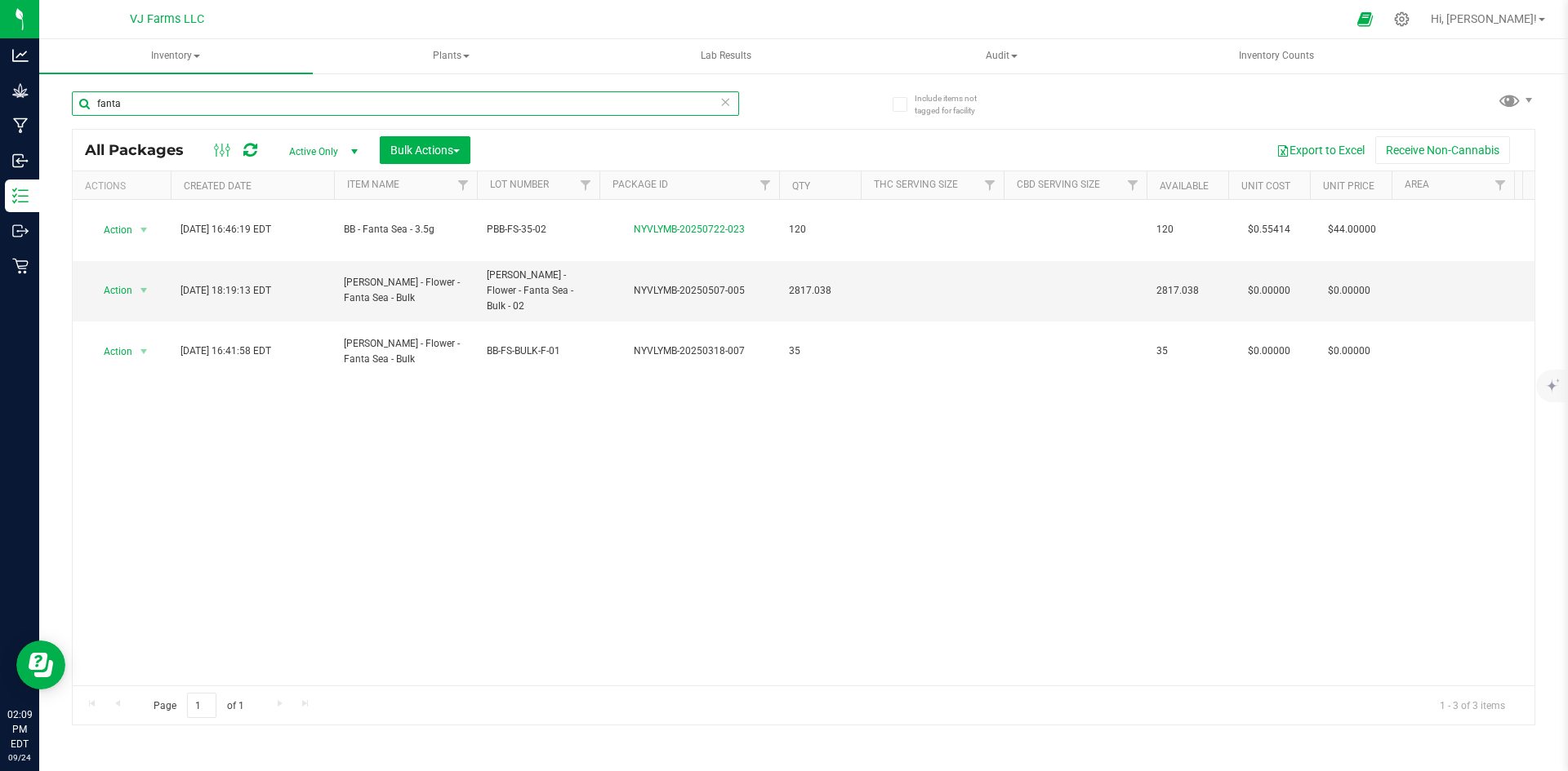
type input "fanta"
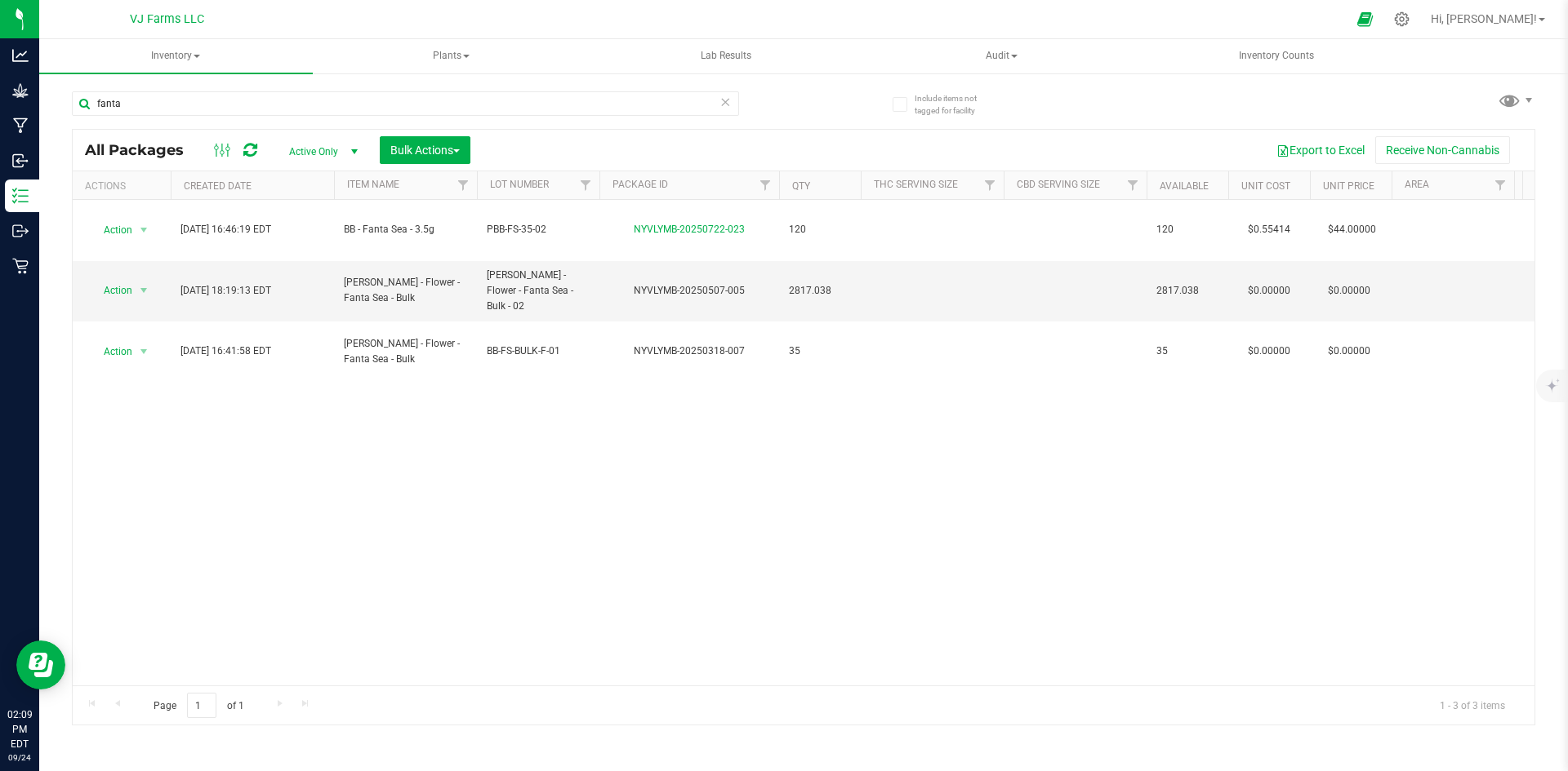
click at [309, 151] on span "Active Only" at bounding box center [320, 152] width 90 height 23
click at [312, 250] on li "All" at bounding box center [319, 250] width 88 height 24
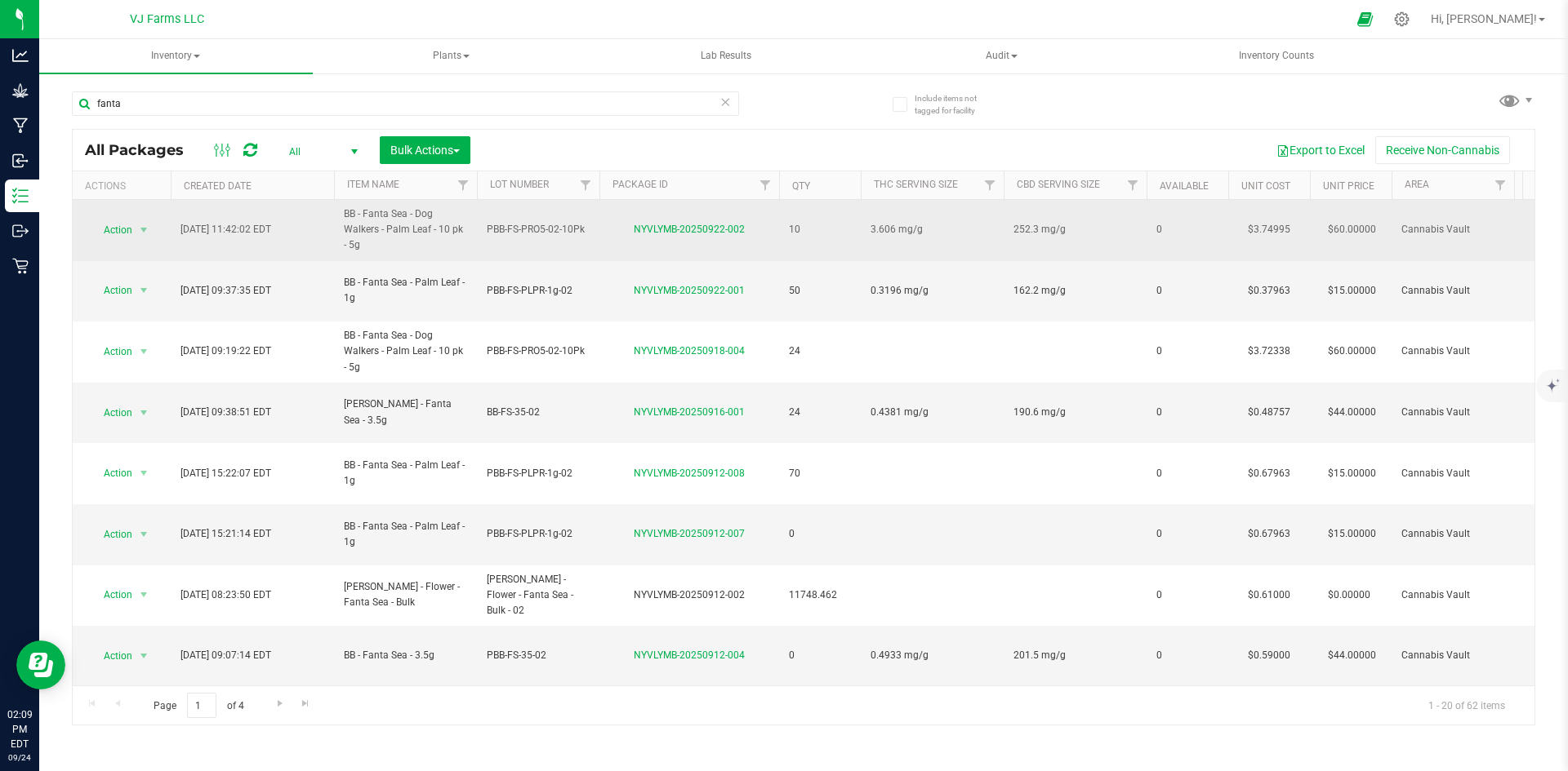
drag, startPoint x: 381, startPoint y: 251, endPoint x: 308, endPoint y: 201, distance: 88.5
copy tr "BB - Fanta Sea - Dog Walkers - Palm Leaf - 10 pk - 5g"
click at [518, 232] on span "PBB-FS-PRO5-02-10Pk" at bounding box center [538, 230] width 103 height 16
drag, startPoint x: 584, startPoint y: 230, endPoint x: 483, endPoint y: 232, distance: 101.0
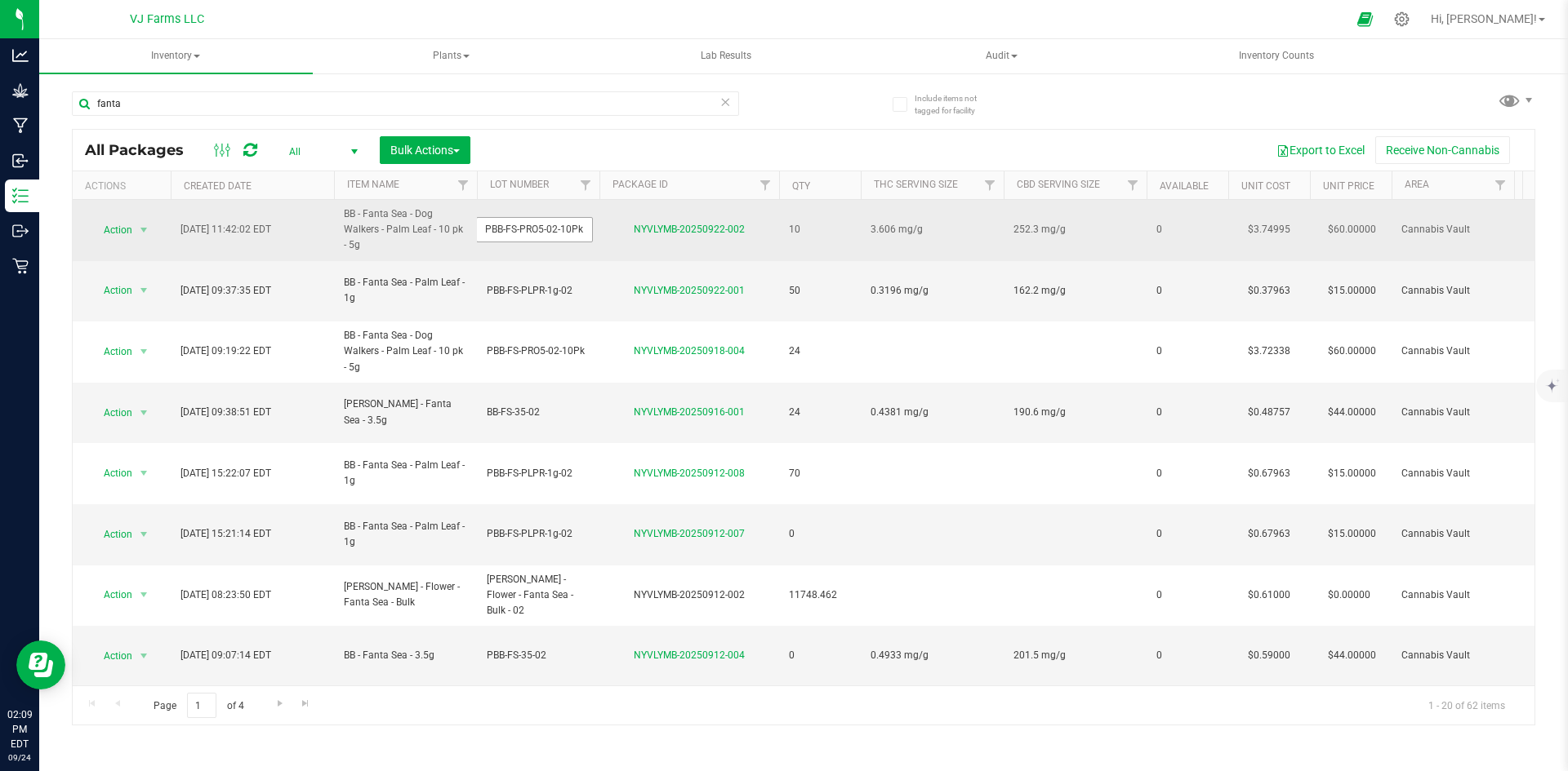
click at [483, 232] on input "PBB-FS-PRO5-02-10Pk" at bounding box center [535, 229] width 117 height 25
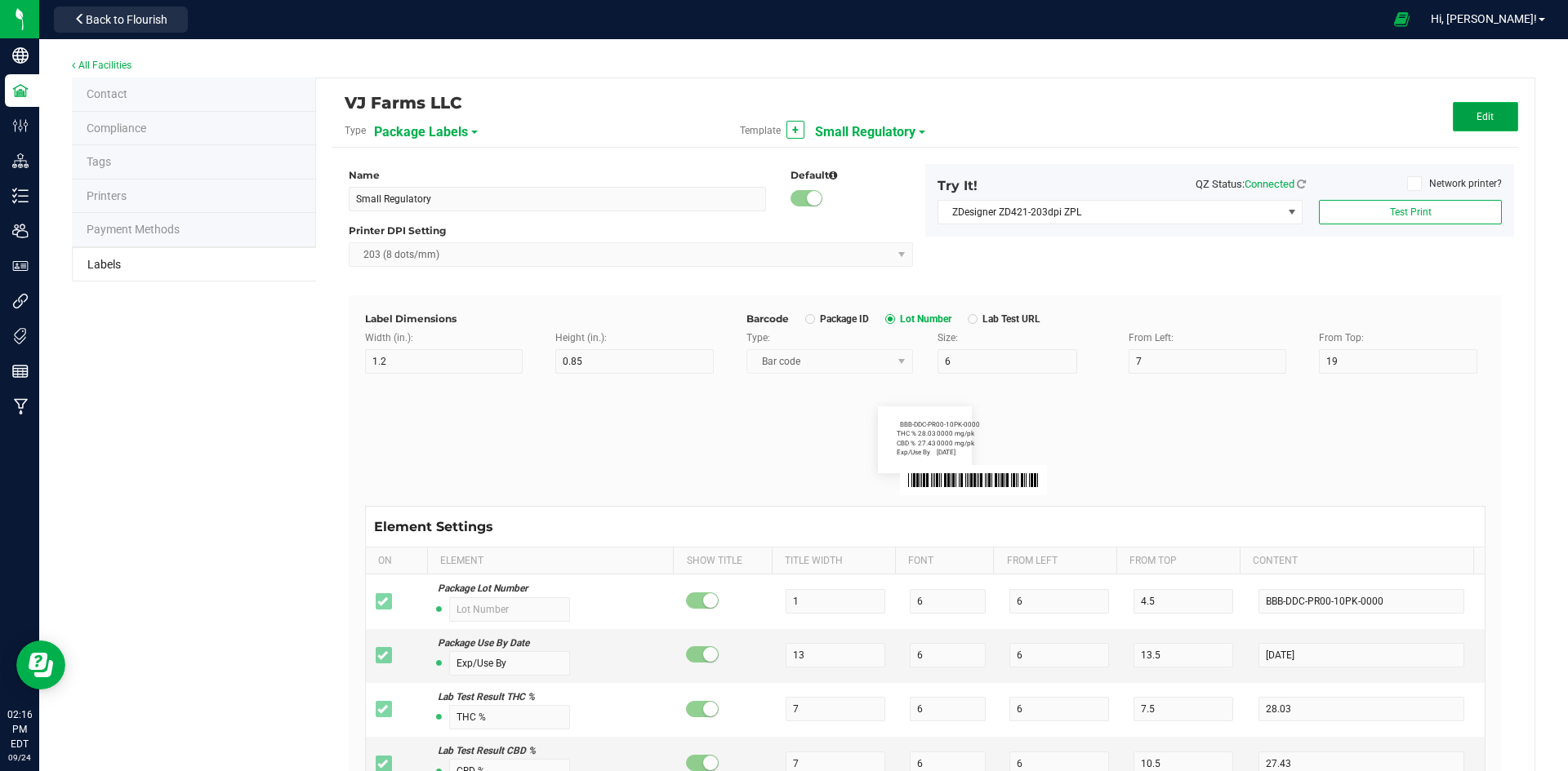
click at [1453, 124] on button "Edit" at bounding box center [1485, 117] width 65 height 30
click at [1177, 364] on input "7" at bounding box center [1208, 362] width 158 height 24
type input "5"
click at [1462, 124] on button "Save" at bounding box center [1485, 117] width 65 height 30
click at [1477, 114] on span "Edit" at bounding box center [1485, 116] width 17 height 11
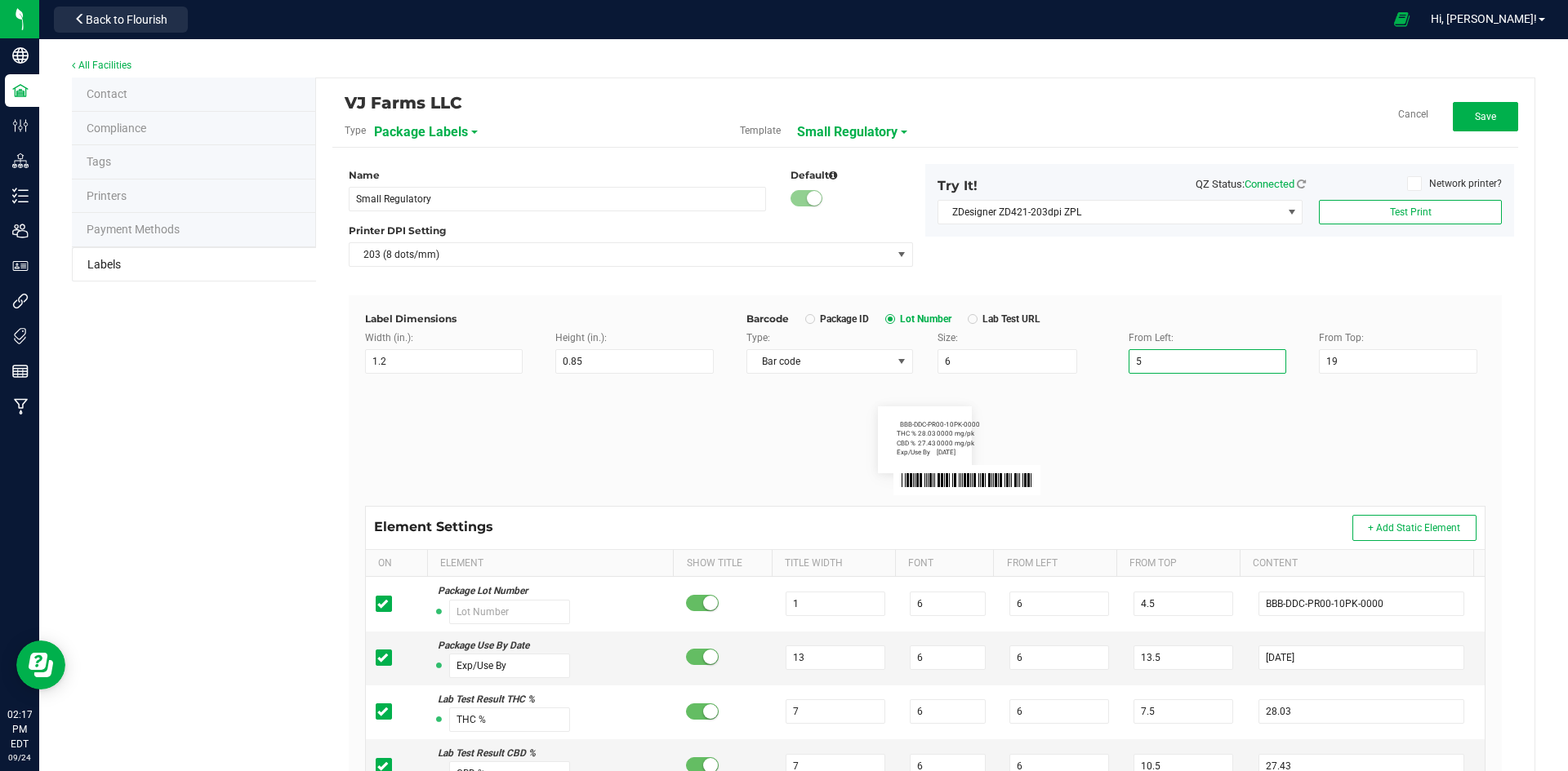
click at [1207, 351] on input "5" at bounding box center [1208, 362] width 158 height 24
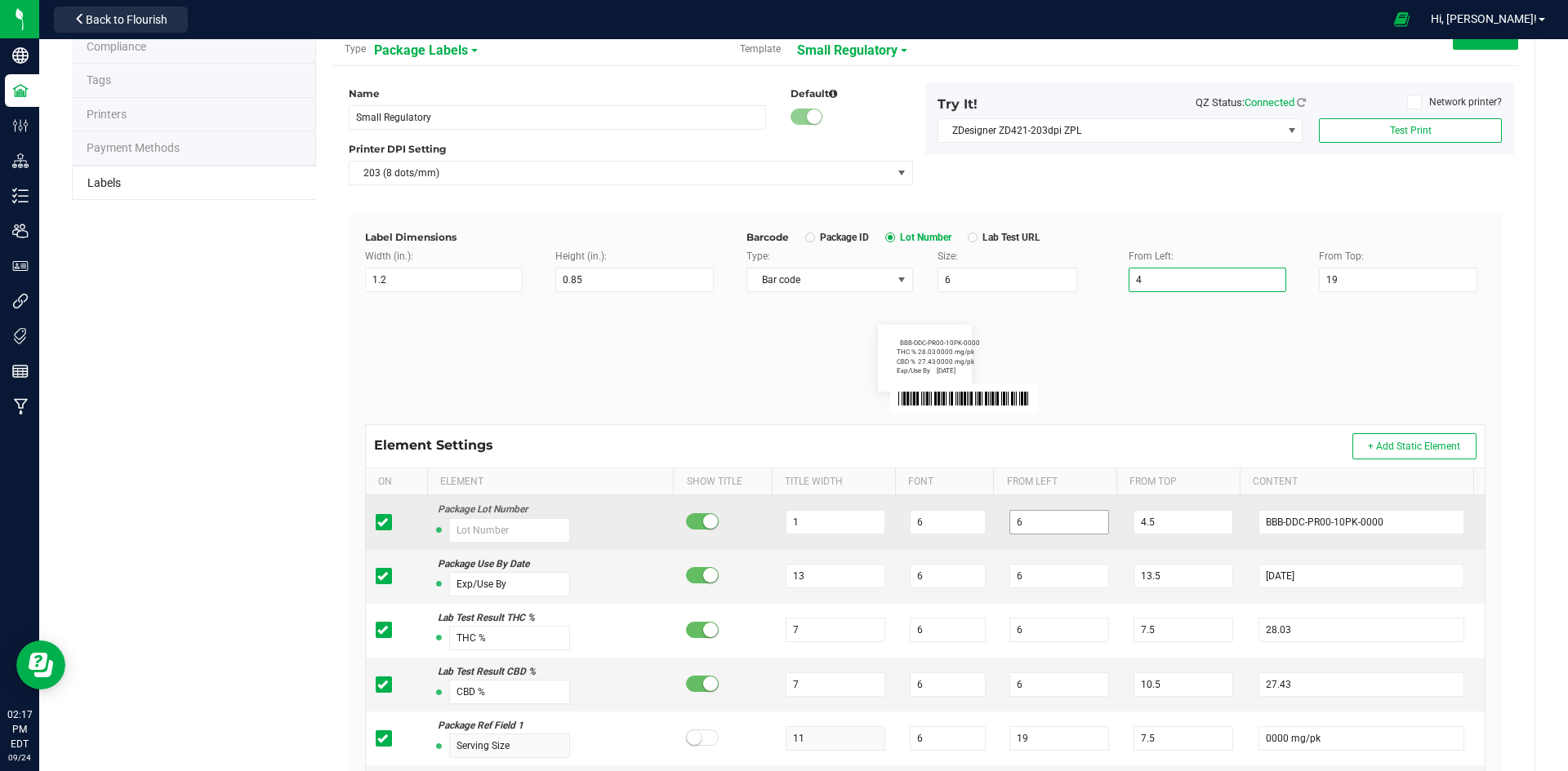
type input "4"
click at [1066, 527] on input "6" at bounding box center [1059, 523] width 100 height 24
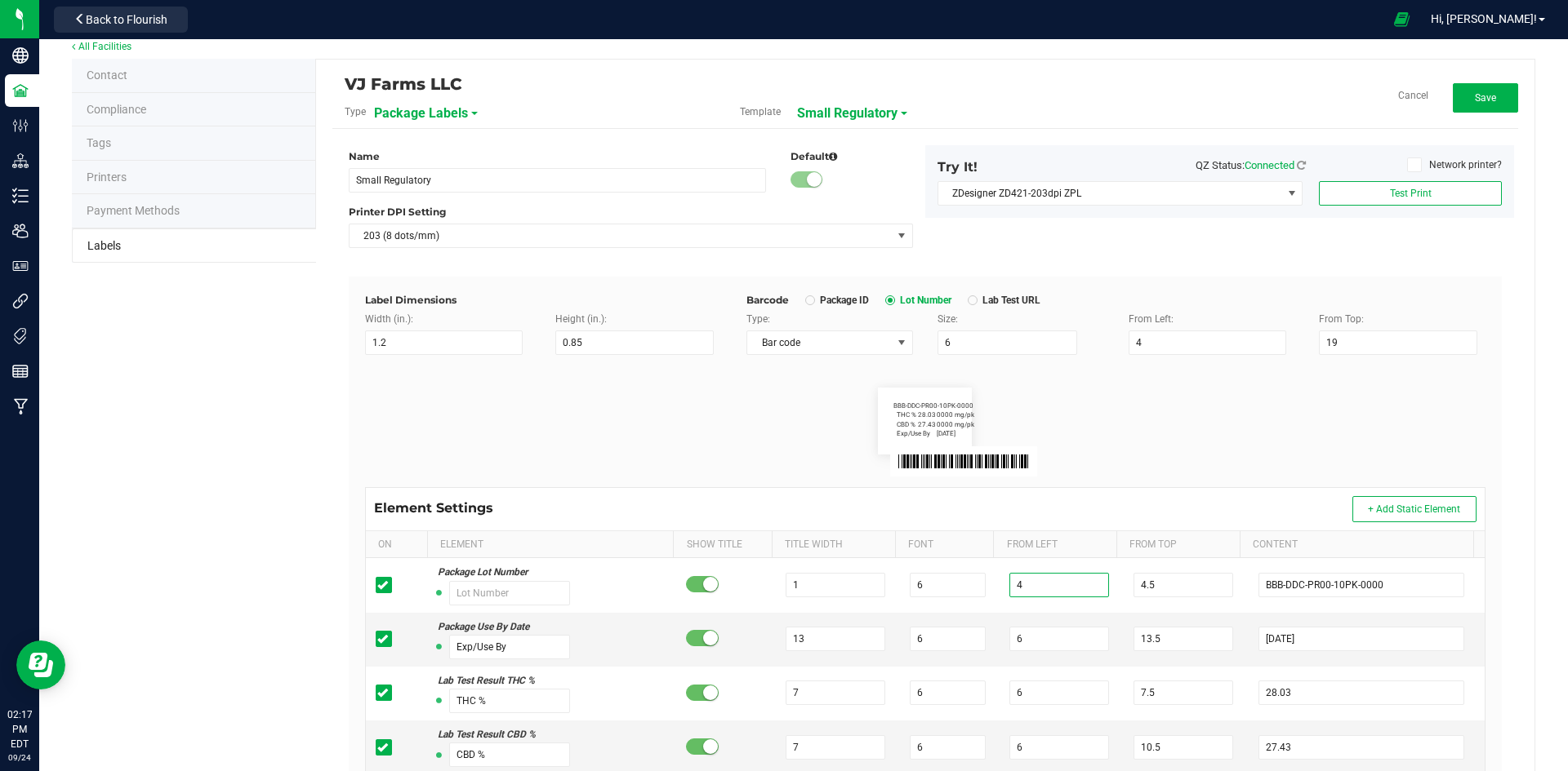
scroll to position [0, 0]
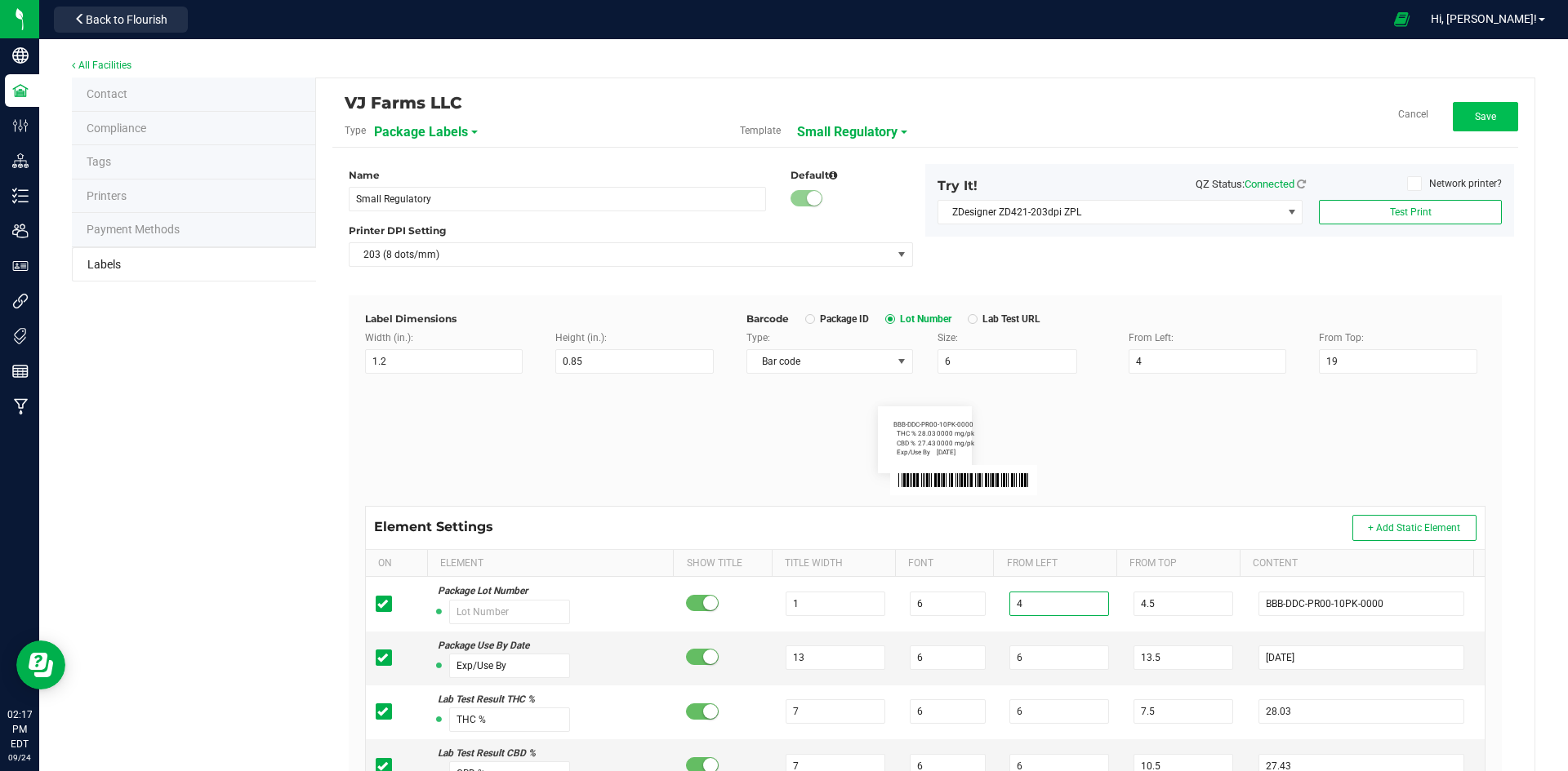
type input "4"
click at [1502, 115] on button "Save" at bounding box center [1485, 117] width 65 height 30
click at [1459, 124] on button "Edit" at bounding box center [1485, 117] width 65 height 30
click at [1055, 667] on input "6" at bounding box center [1059, 658] width 100 height 24
type input "5"
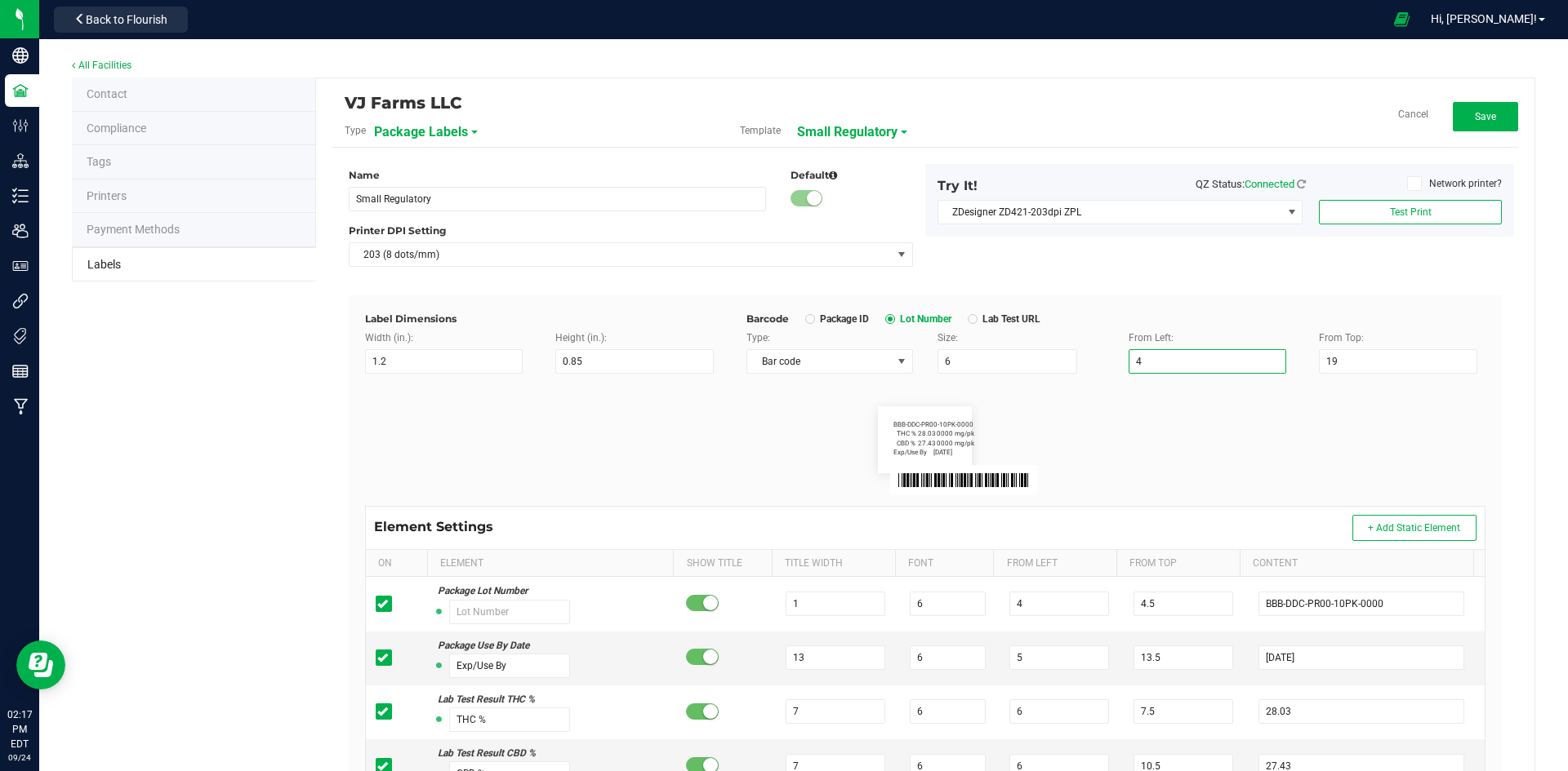
click at [1163, 351] on input "4" at bounding box center [1208, 362] width 158 height 24
type input "3"
click at [1483, 113] on span "Save" at bounding box center [1485, 116] width 21 height 11
click at [1453, 109] on button "Edit" at bounding box center [1485, 117] width 65 height 30
click at [1176, 355] on input "3" at bounding box center [1208, 362] width 158 height 24
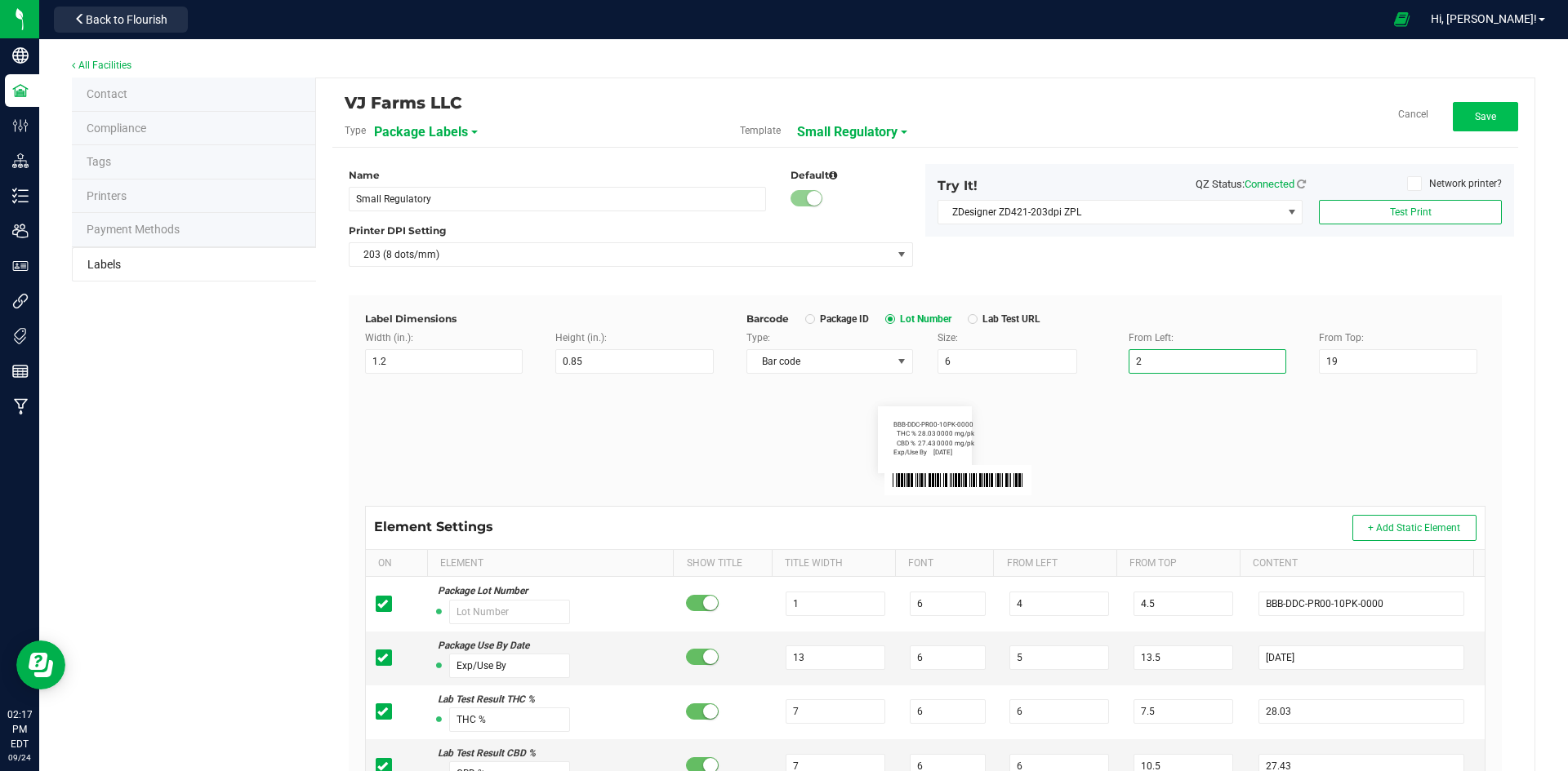
type input "2"
click at [1471, 102] on button "Save" at bounding box center [1485, 117] width 65 height 30
click at [1480, 105] on button "Edit" at bounding box center [1485, 117] width 65 height 30
click at [1169, 364] on input "2" at bounding box center [1208, 362] width 158 height 24
click at [1475, 117] on span "Save" at bounding box center [1485, 116] width 21 height 11
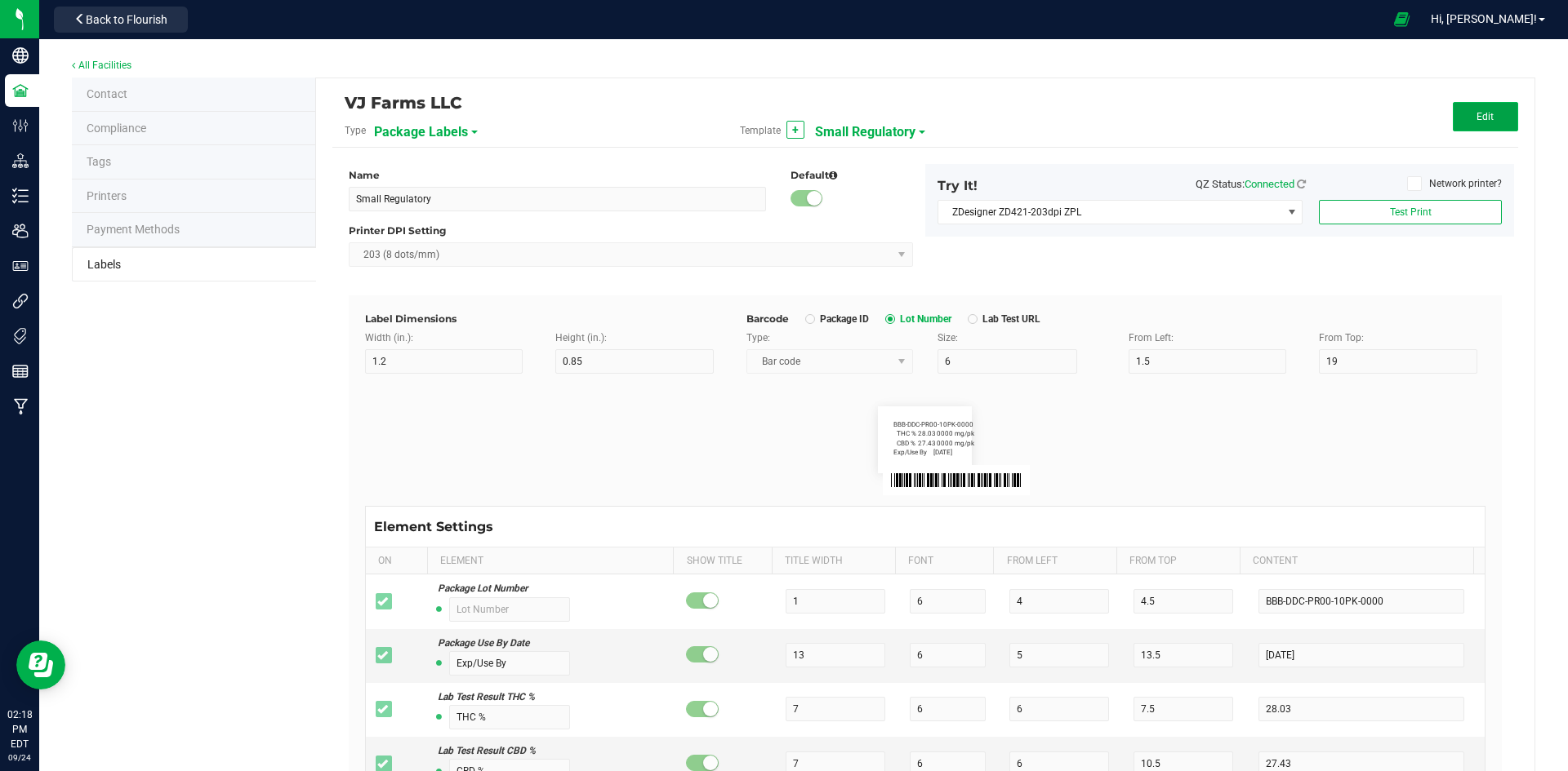
click at [1464, 123] on button "Edit" at bounding box center [1485, 117] width 65 height 30
click at [1227, 358] on input "1.5" at bounding box center [1208, 362] width 158 height 24
click at [1459, 126] on button "Save" at bounding box center [1485, 117] width 65 height 30
click at [1488, 117] on button "Edit" at bounding box center [1485, 117] width 65 height 30
click at [1175, 366] on input "1" at bounding box center [1208, 362] width 158 height 24
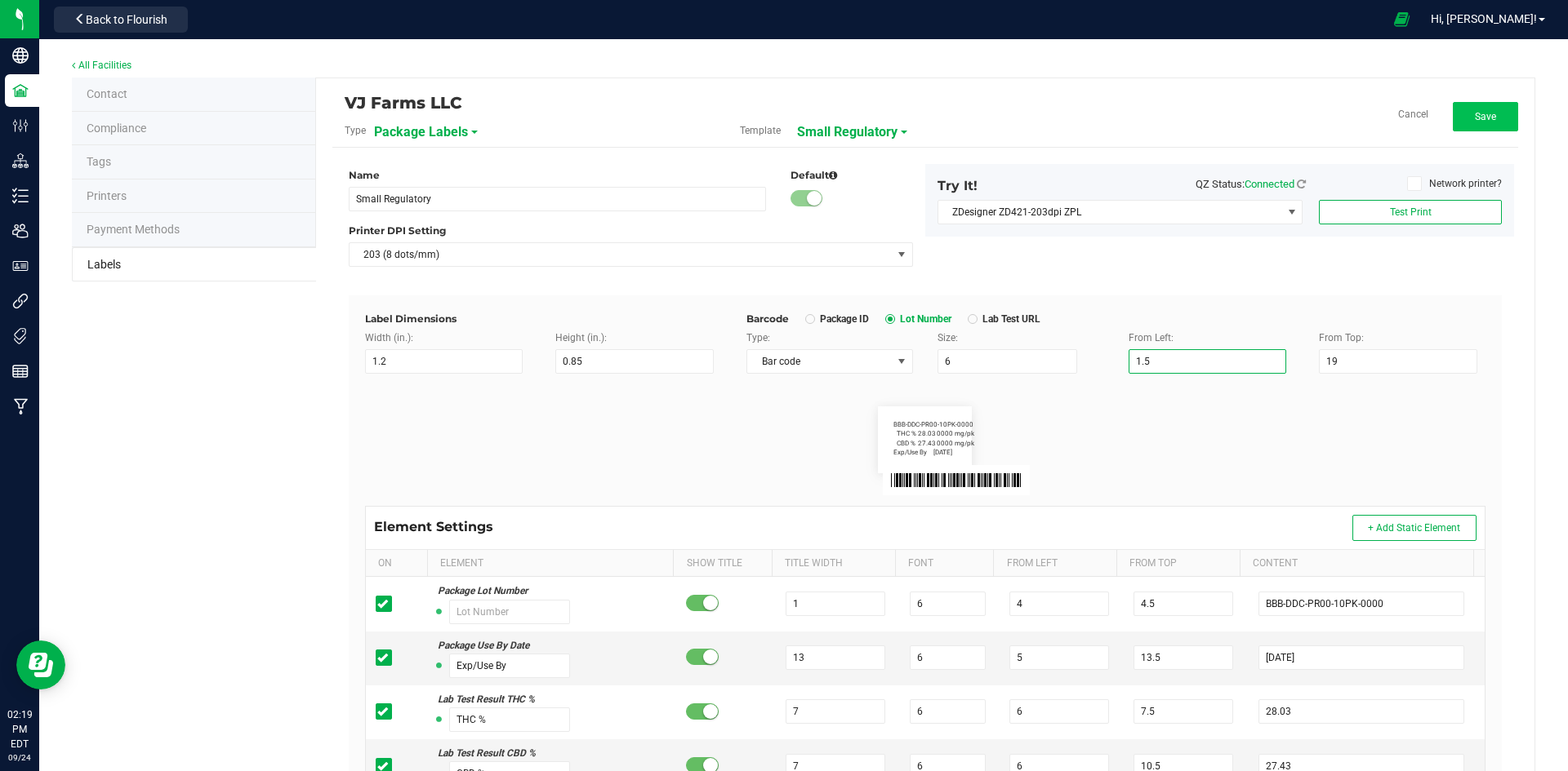
type input "1.5"
click at [1481, 107] on button "Save" at bounding box center [1485, 117] width 65 height 30
